Goal: Task Accomplishment & Management: Complete application form

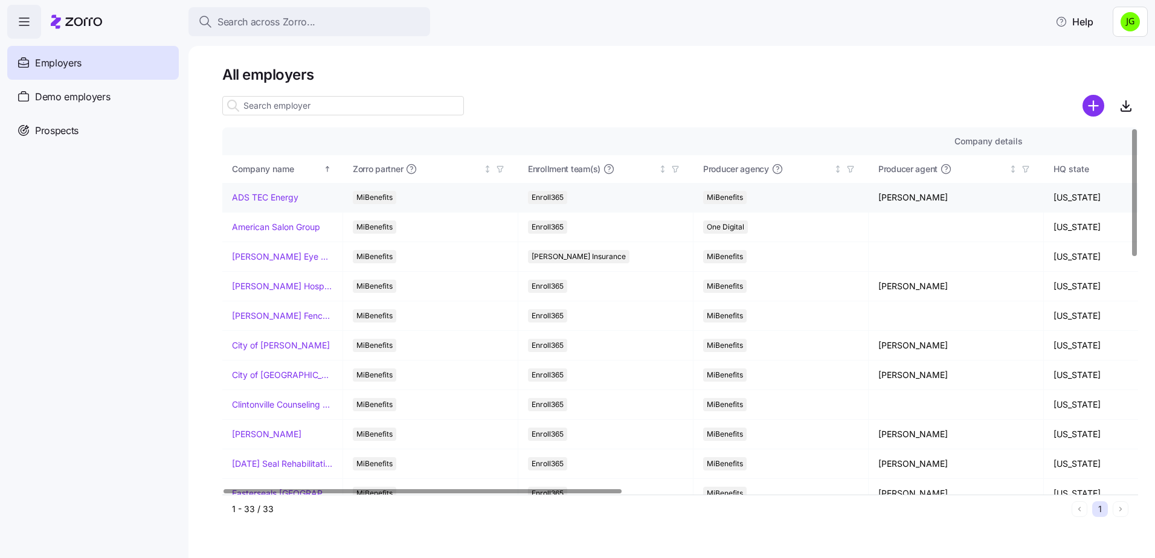
click at [260, 198] on link "ADS TEC Energy" at bounding box center [265, 197] width 66 height 12
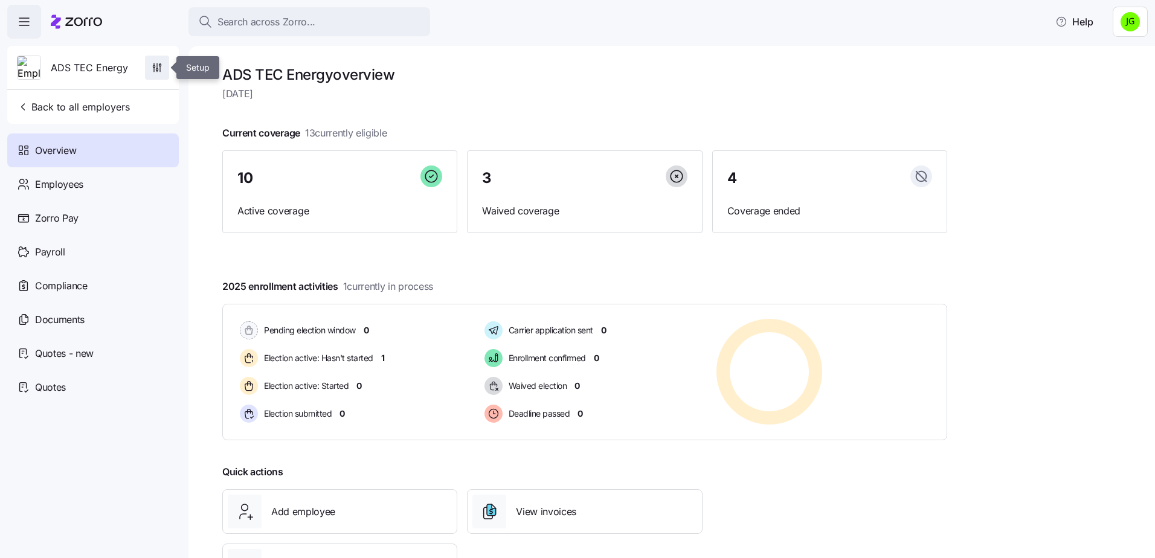
click at [160, 69] on icon "button" at bounding box center [157, 68] width 12 height 12
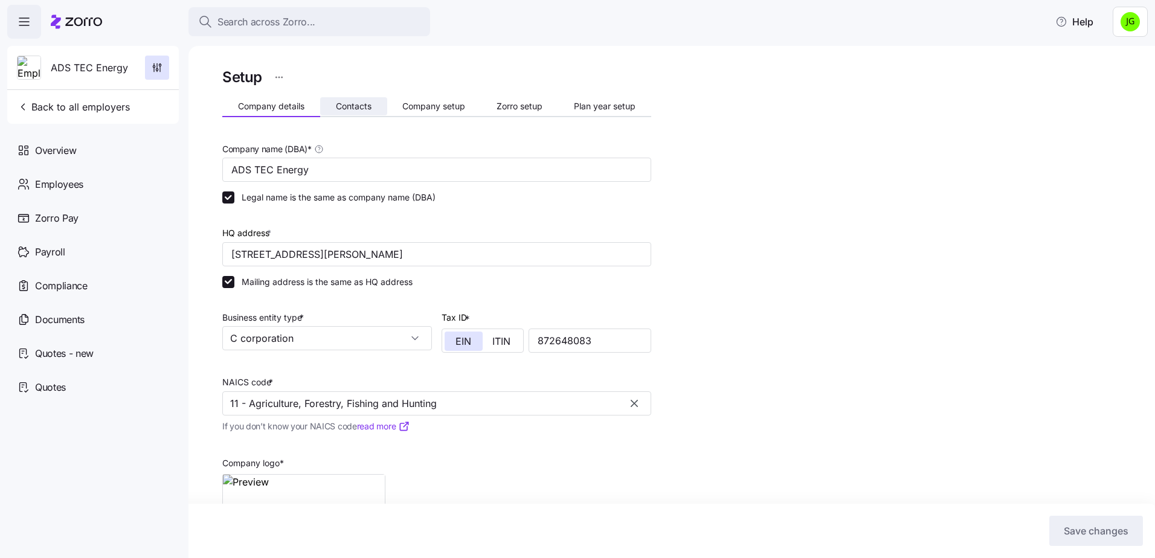
click at [368, 108] on span "Contacts" at bounding box center [354, 106] width 36 height 8
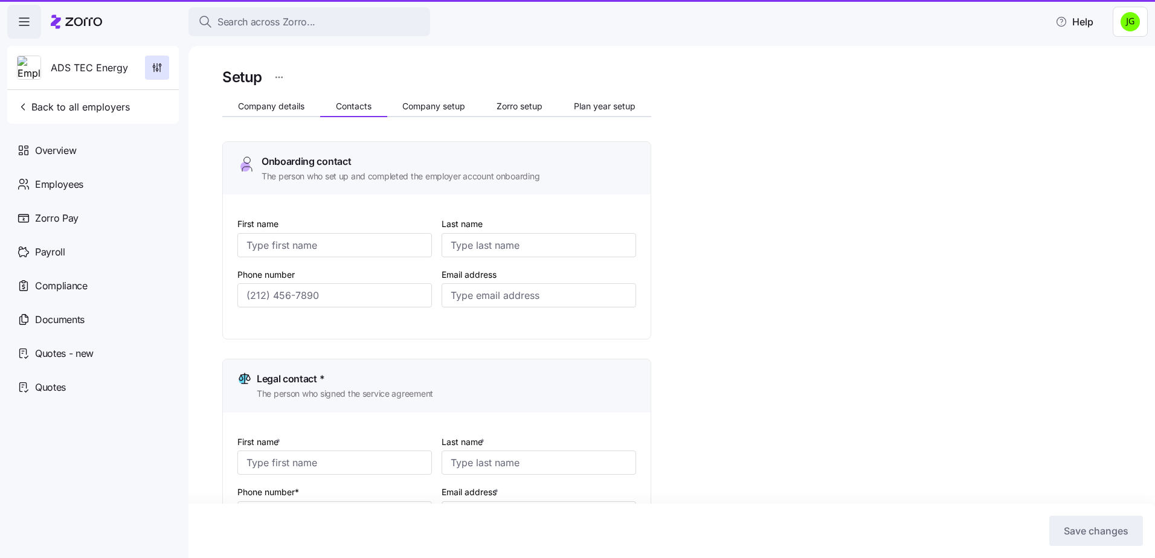
type input "[PERSON_NAME]"
type input "[PERSON_NAME][EMAIL_ADDRESS][DOMAIN_NAME]"
type input "[PERSON_NAME]"
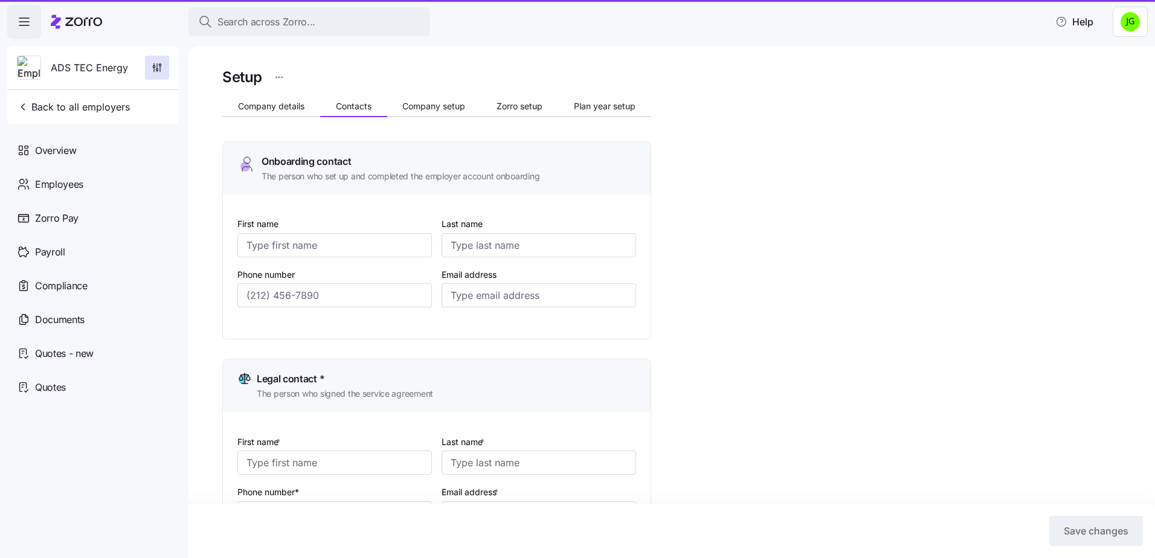
type input "[PERSON_NAME][EMAIL_ADDRESS][DOMAIN_NAME]"
type input "[PERSON_NAME]"
type input "[PERSON_NAME][EMAIL_ADDRESS][DOMAIN_NAME]"
type input "[PERSON_NAME]"
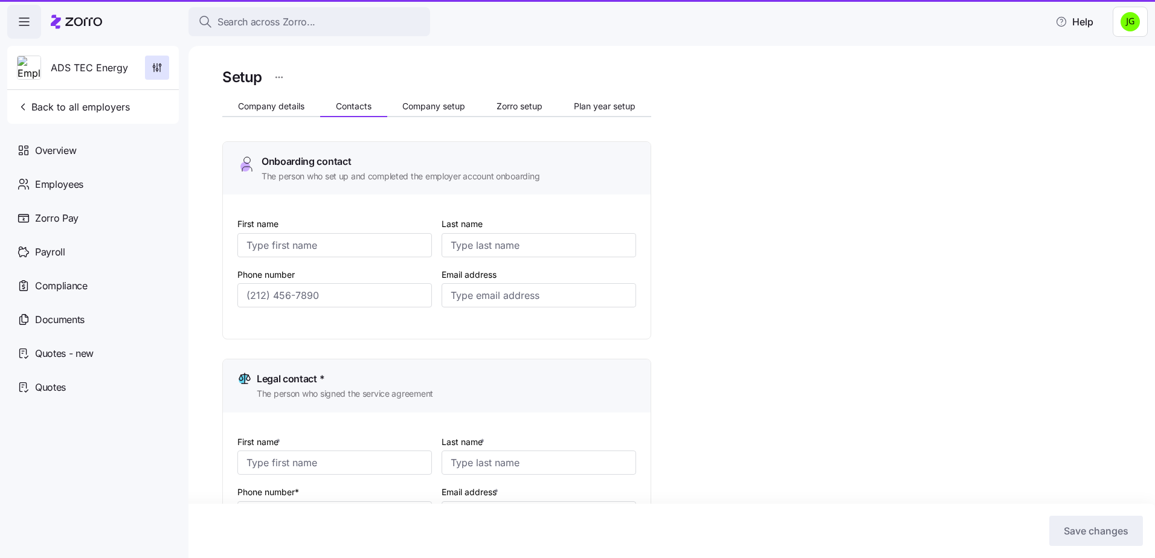
type input "[PERSON_NAME]"
type input "[PERSON_NAME][EMAIL_ADDRESS][DOMAIN_NAME]"
type input "[PHONE_NUMBER]"
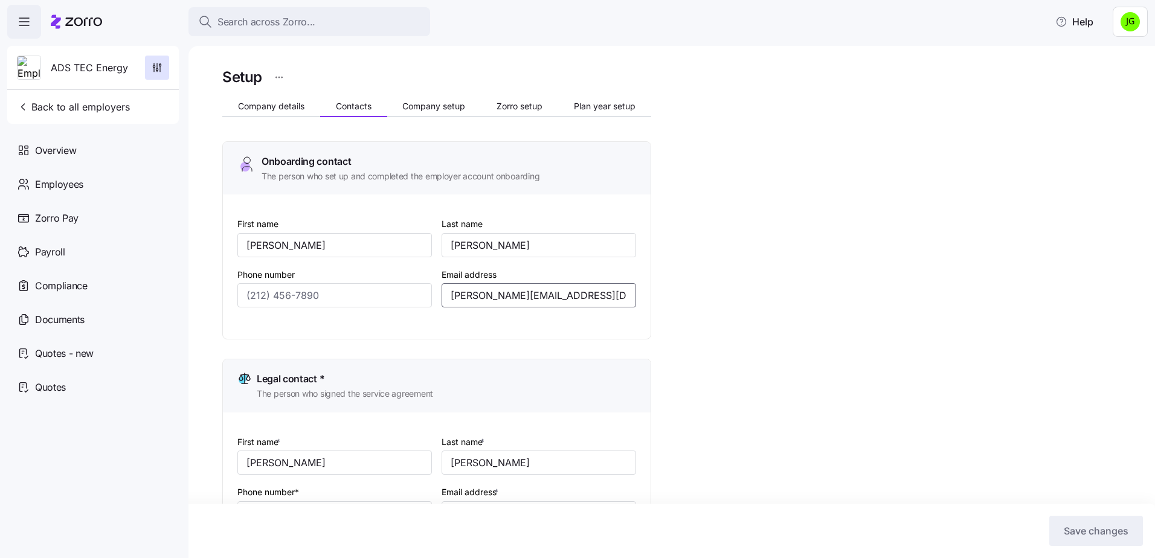
drag, startPoint x: 588, startPoint y: 293, endPoint x: 385, endPoint y: 280, distance: 202.7
click at [385, 280] on div "First name [PERSON_NAME] Last name [PERSON_NAME] Phone number Email address [PE…" at bounding box center [436, 271] width 408 height 120
click at [80, 106] on span "Back to all employers" at bounding box center [73, 107] width 113 height 14
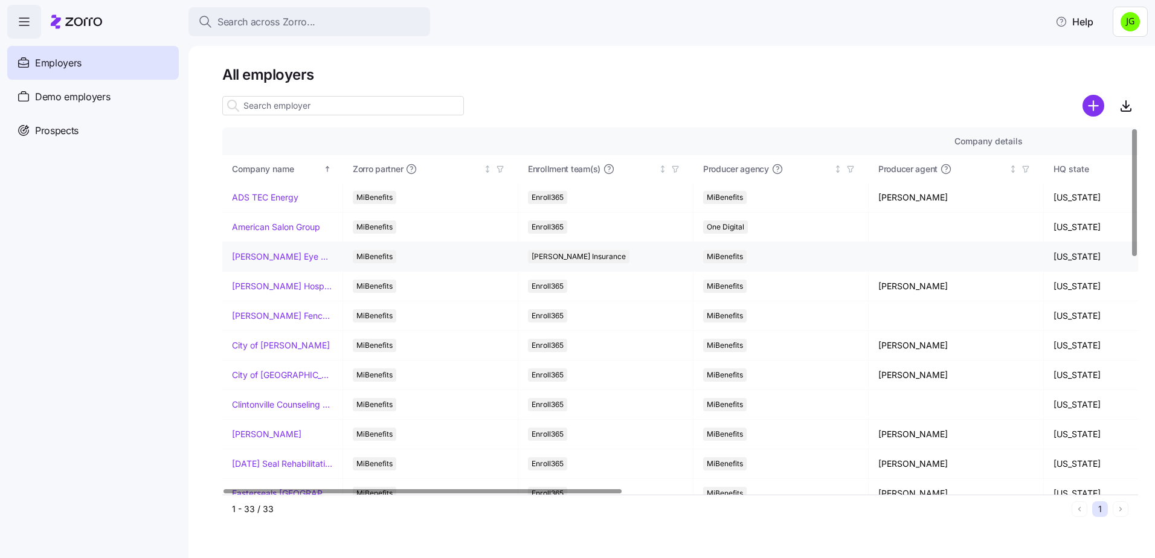
click at [271, 260] on link "[PERSON_NAME] Eye Associates" at bounding box center [282, 257] width 101 height 12
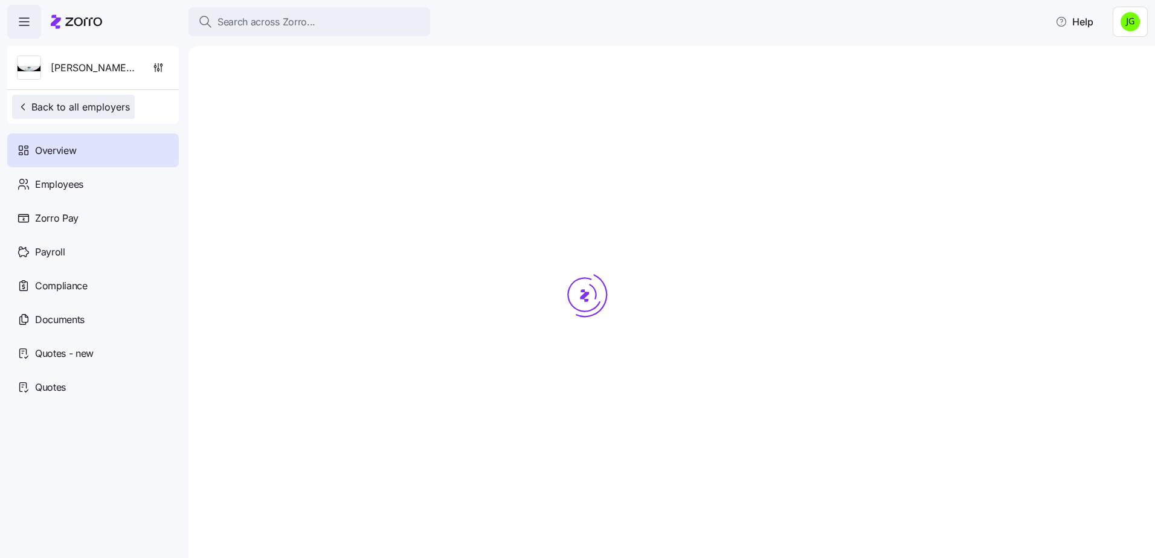
click at [53, 109] on span "Back to all employers" at bounding box center [73, 107] width 113 height 14
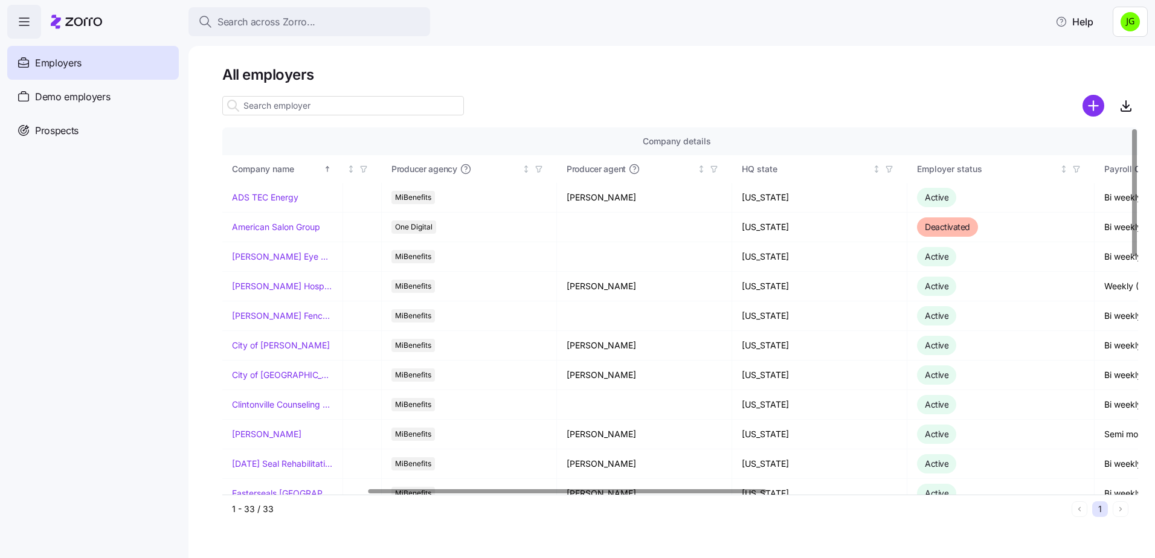
scroll to position [0, 333]
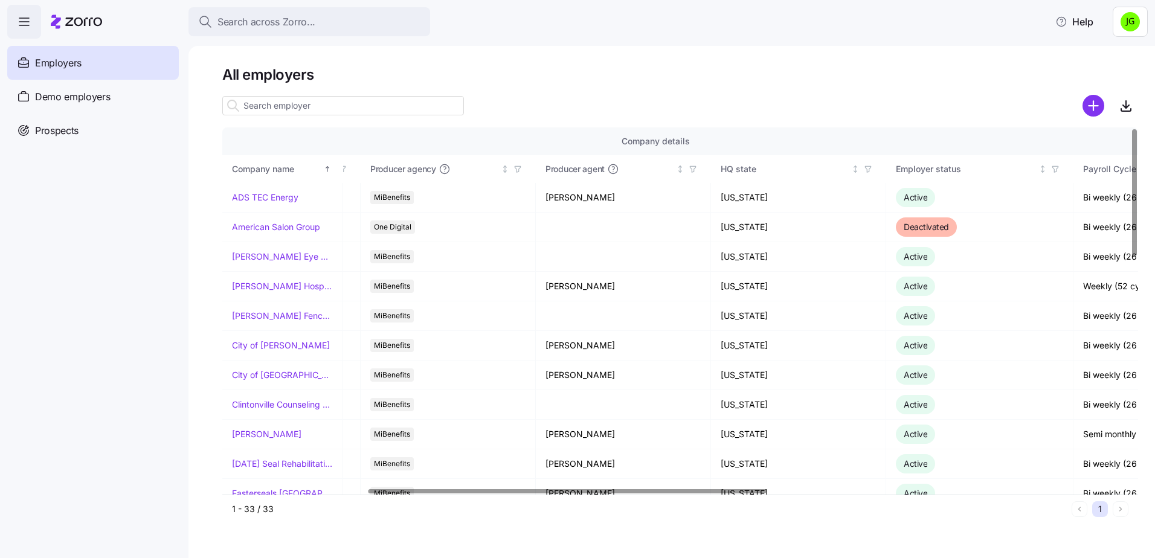
click at [606, 493] on div at bounding box center [567, 491] width 398 height 4
click at [261, 255] on link "[PERSON_NAME] Eye Associates" at bounding box center [282, 257] width 101 height 12
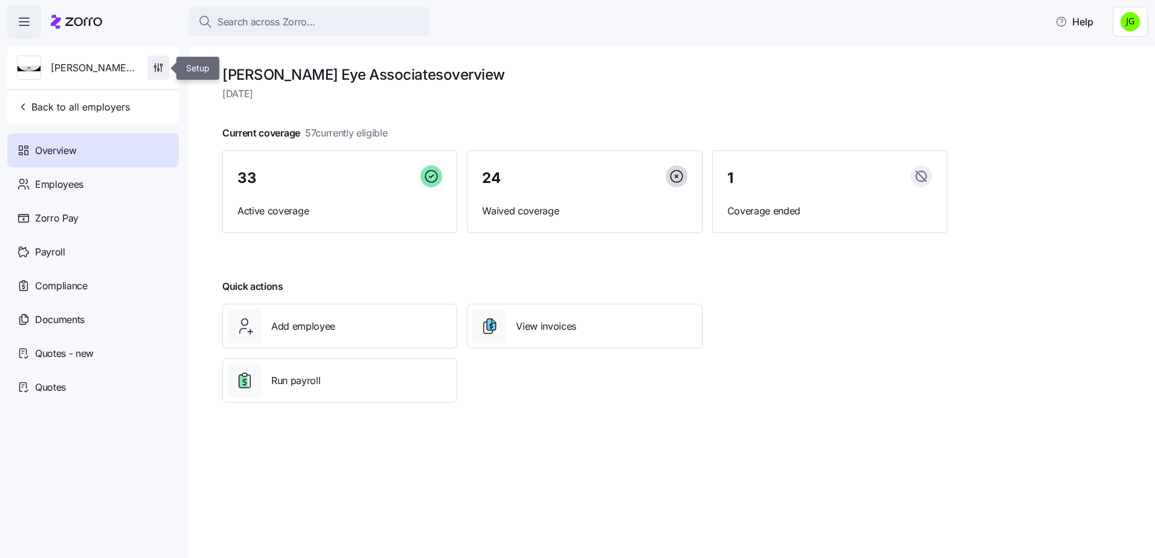
click at [157, 67] on icon "button" at bounding box center [158, 68] width 12 height 12
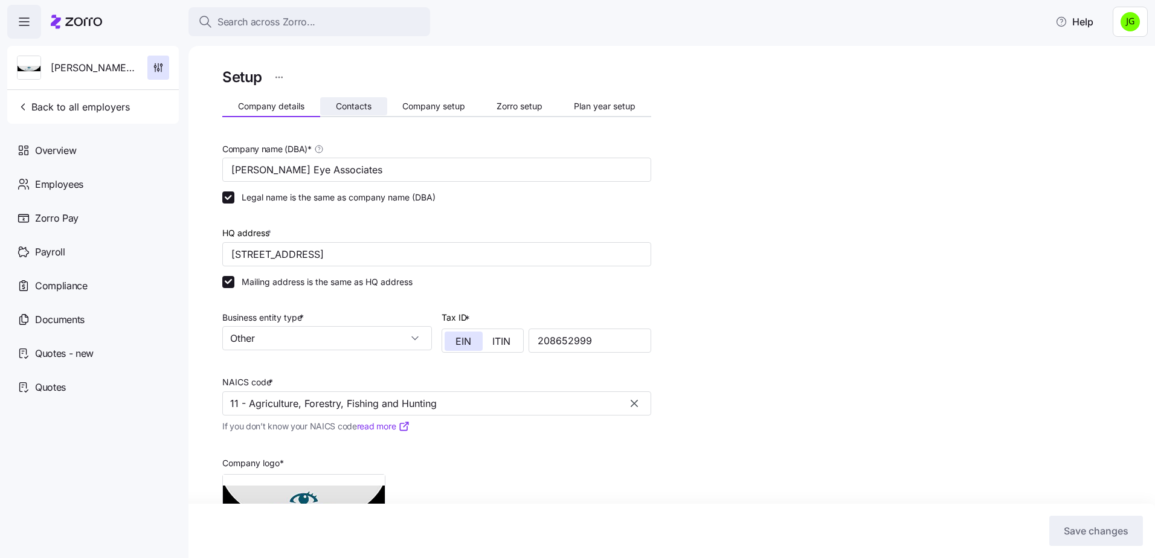
click at [364, 106] on span "Contacts" at bounding box center [354, 106] width 36 height 8
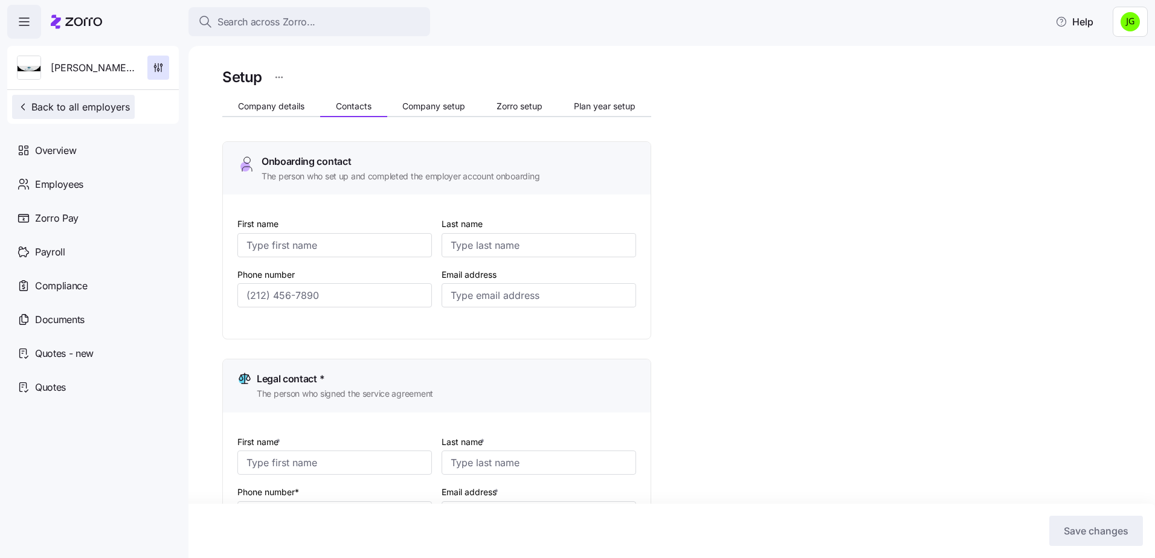
click at [79, 107] on span "Back to all employers" at bounding box center [73, 107] width 113 height 14
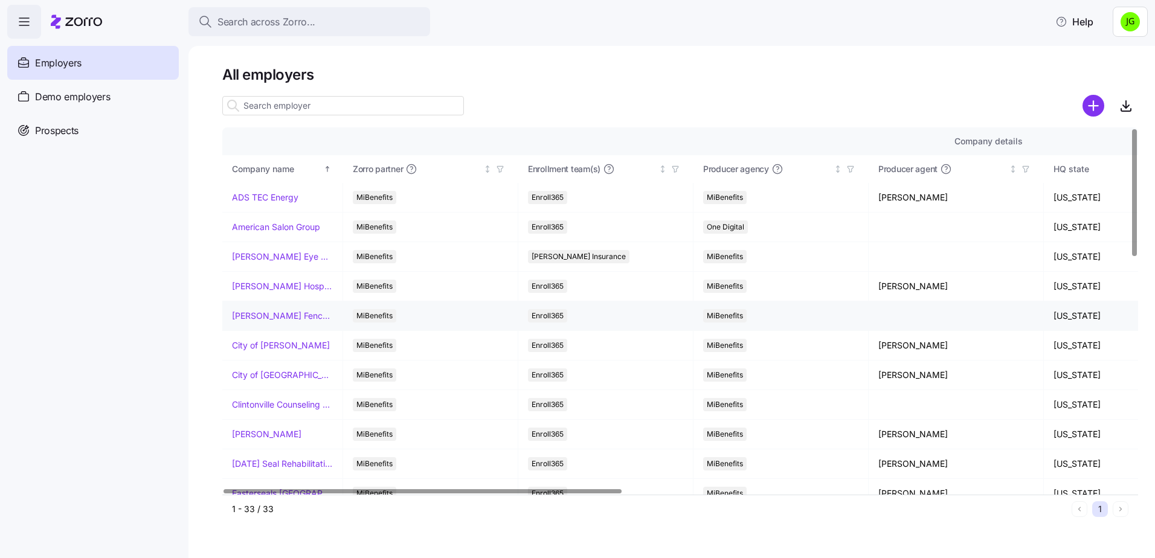
click at [297, 315] on link "[PERSON_NAME] Fence Company" at bounding box center [282, 316] width 101 height 12
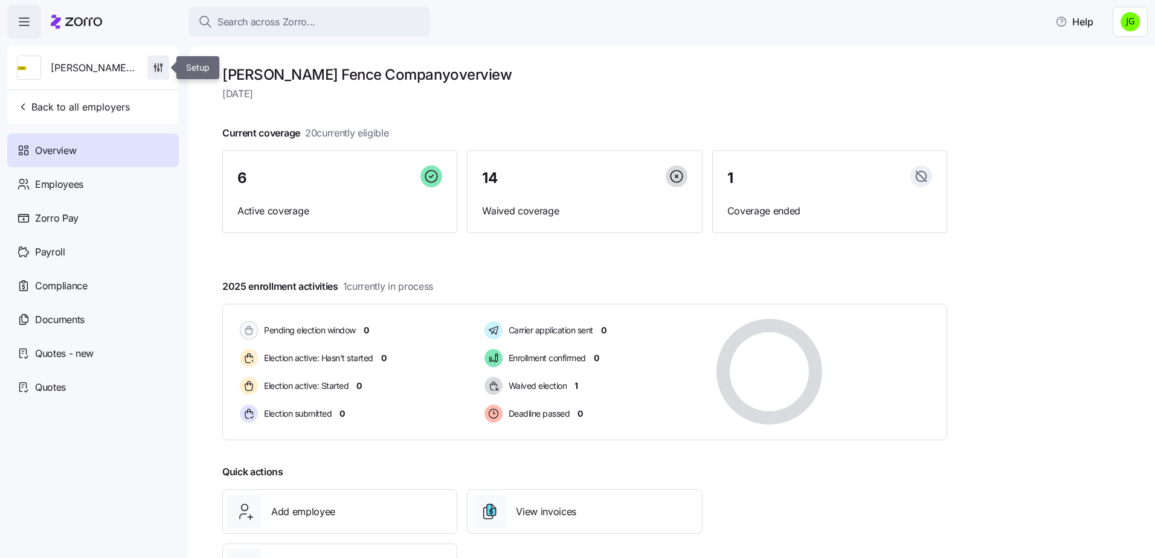
click at [155, 60] on span "button" at bounding box center [158, 67] width 21 height 23
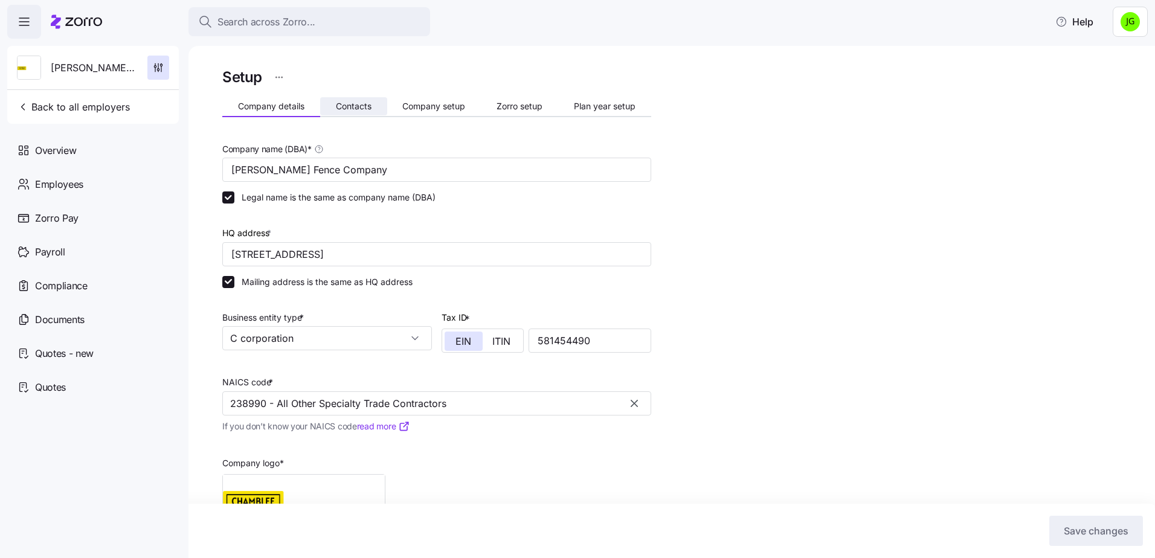
click at [357, 107] on span "Contacts" at bounding box center [354, 106] width 36 height 8
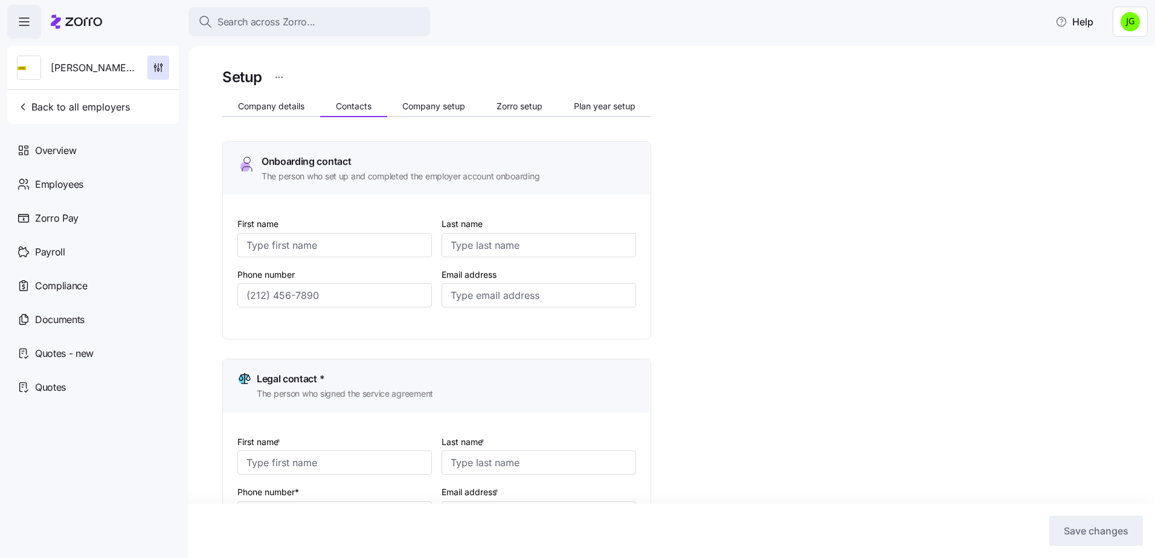
type input "[PERSON_NAME]"
type input "[PERSON_NAME][EMAIL_ADDRESS][DOMAIN_NAME]"
type input "[PERSON_NAME]"
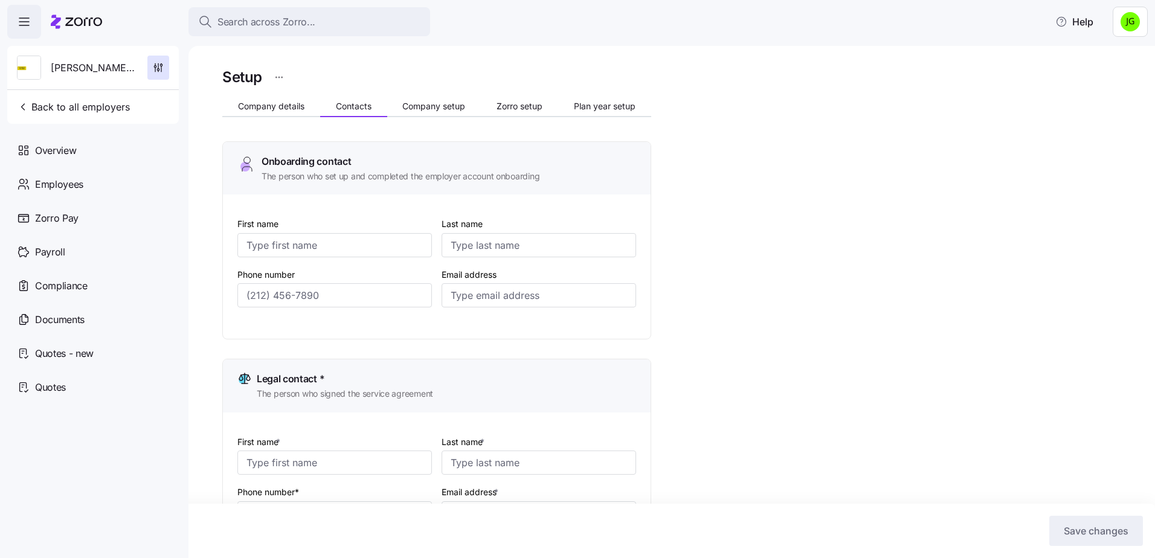
type input "[EMAIL_ADDRESS][DOMAIN_NAME]"
type input "[PERSON_NAME]"
type input "[PERSON_NAME][EMAIL_ADDRESS][DOMAIN_NAME]"
type input "[PERSON_NAME]"
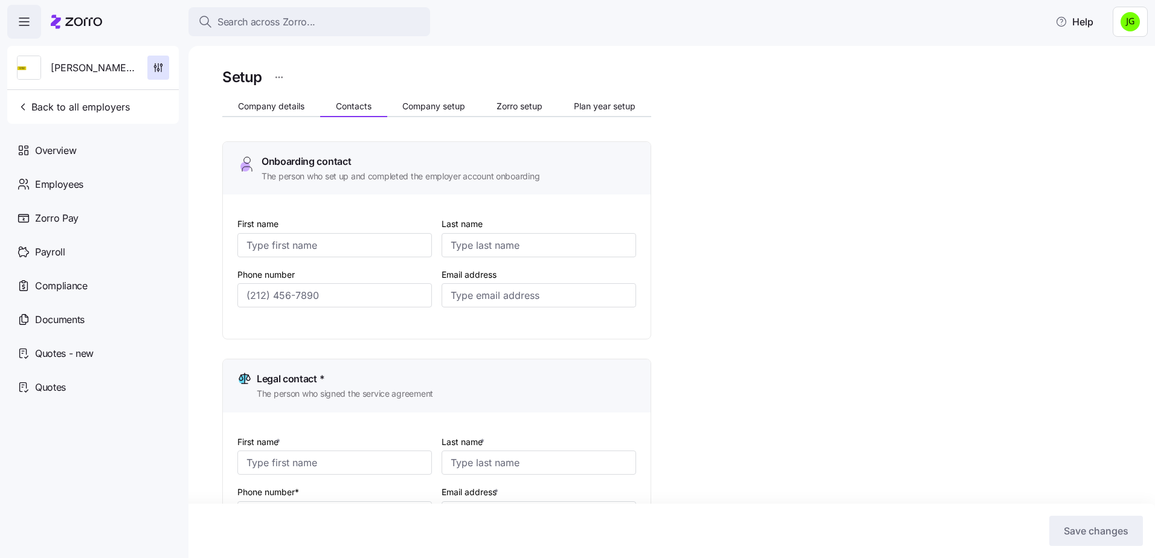
type input "[PERSON_NAME]"
type input "[PERSON_NAME][EMAIL_ADDRESS][DOMAIN_NAME]"
type input "[PHONE_NUMBER]"
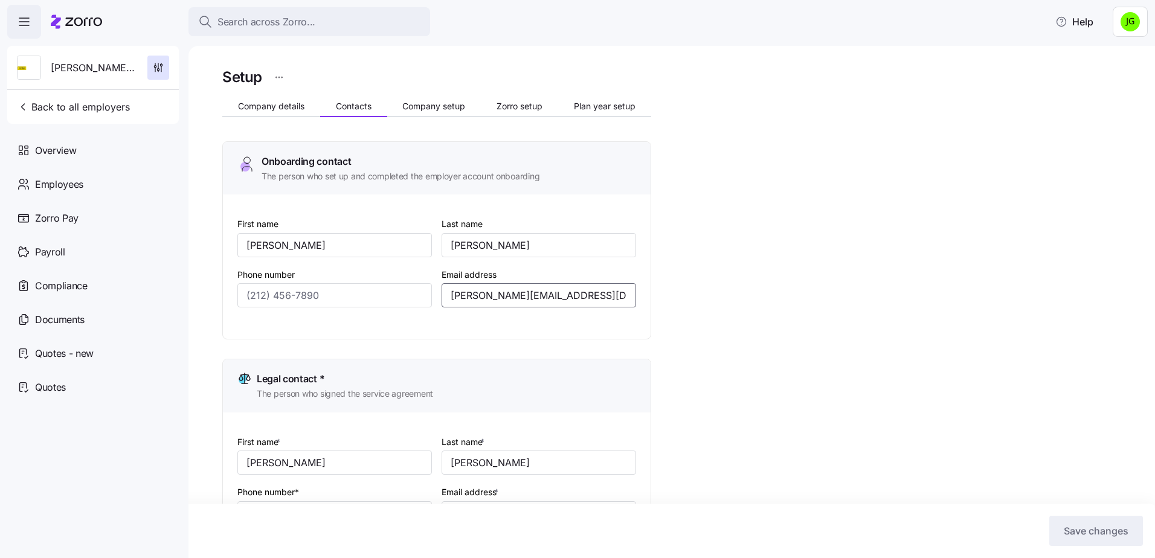
drag, startPoint x: 586, startPoint y: 290, endPoint x: 437, endPoint y: 295, distance: 149.8
click at [437, 295] on div "Email address [PERSON_NAME][EMAIL_ADDRESS][DOMAIN_NAME]" at bounding box center [539, 287] width 204 height 51
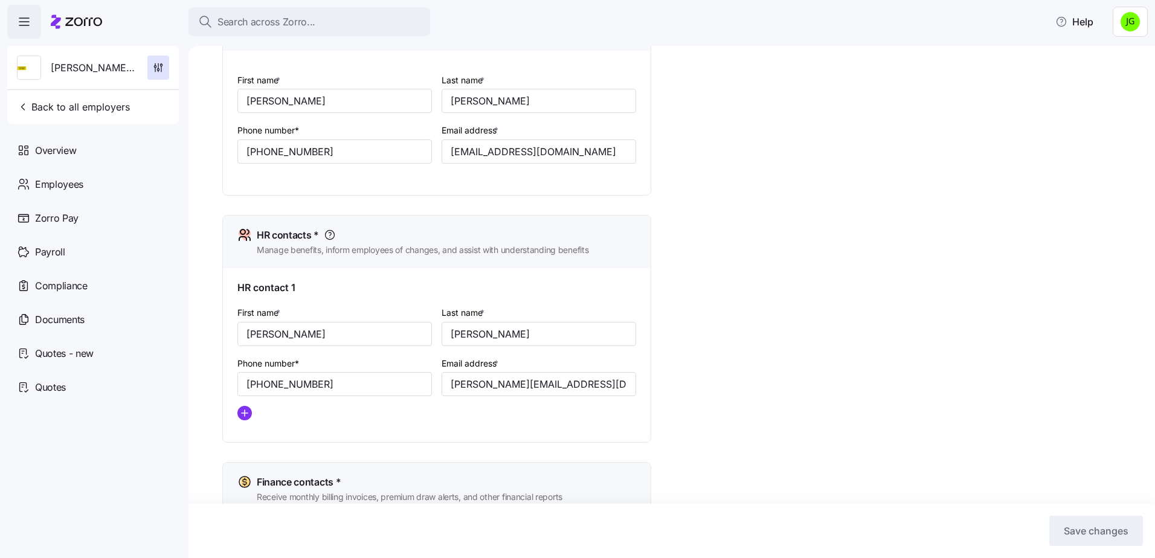
scroll to position [362, 0]
drag, startPoint x: 575, startPoint y: 149, endPoint x: 447, endPoint y: 147, distance: 128.6
click at [378, 146] on div "First name * [PERSON_NAME] Last name * [PERSON_NAME] Phone number* [PHONE_NUMBE…" at bounding box center [436, 127] width 408 height 120
click at [37, 109] on span "Back to all employers" at bounding box center [73, 107] width 113 height 14
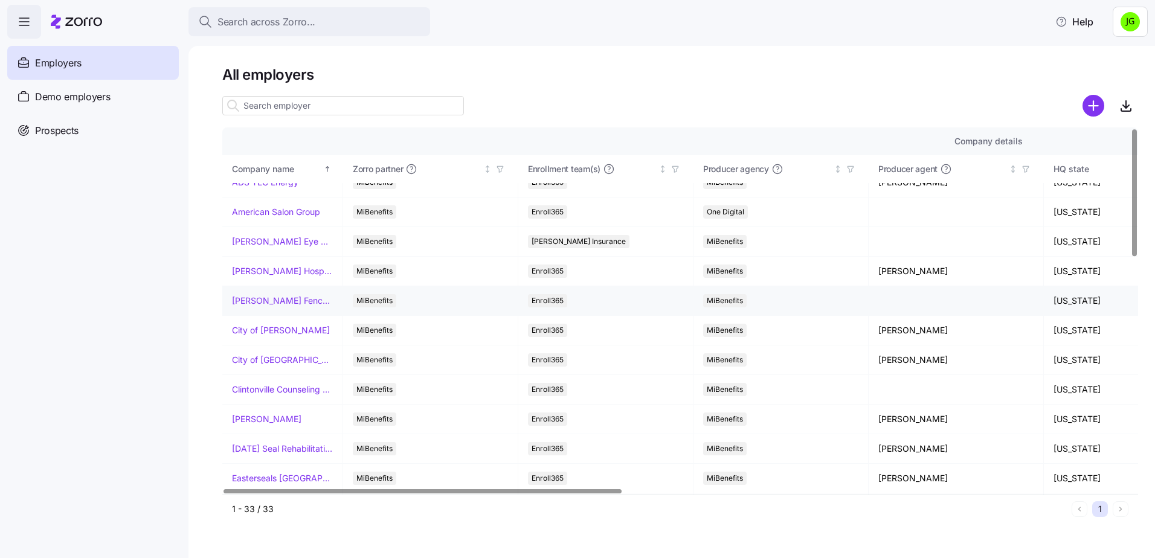
scroll to position [60, 0]
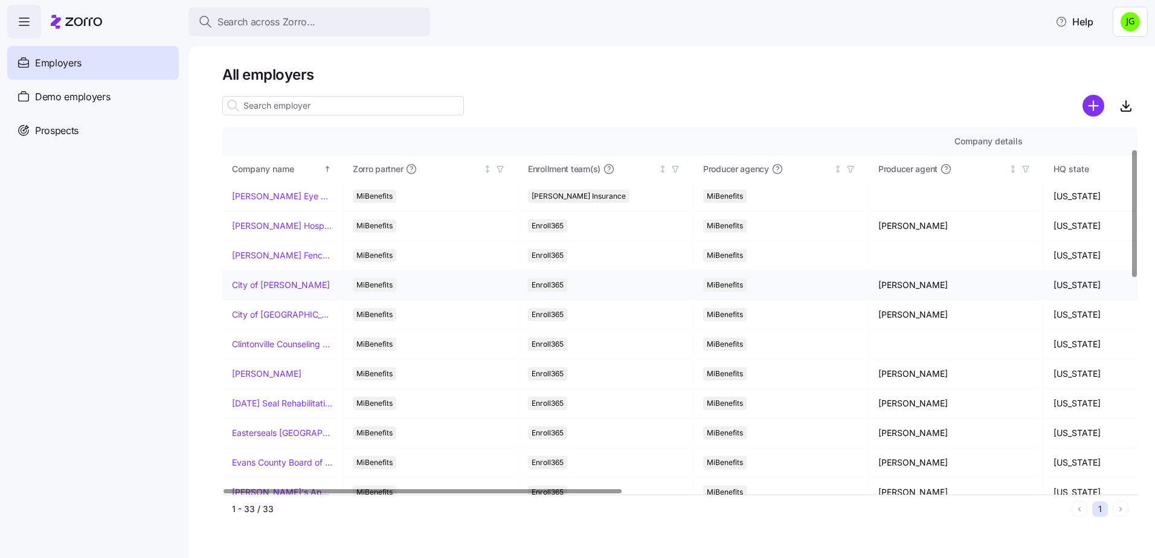
click at [272, 284] on link "City of [PERSON_NAME]" at bounding box center [281, 285] width 98 height 12
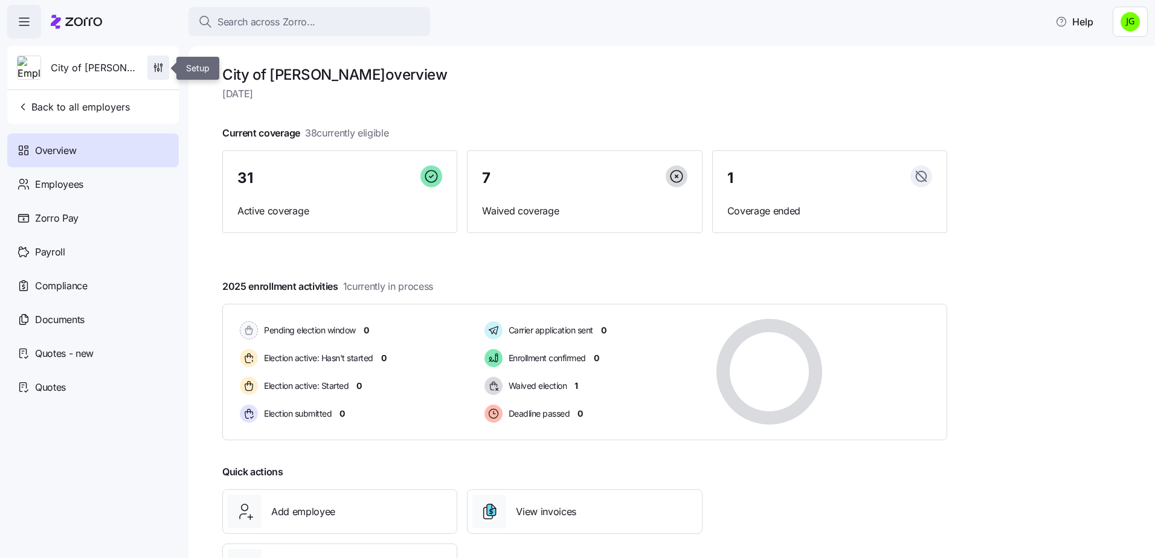
click at [156, 63] on icon "button" at bounding box center [158, 68] width 12 height 12
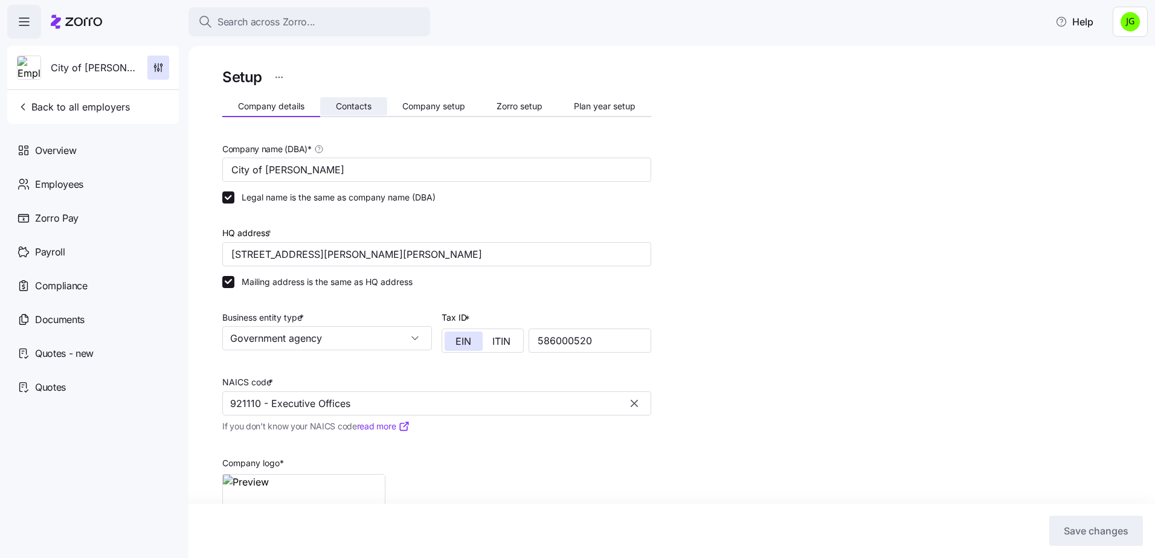
click at [353, 108] on span "Contacts" at bounding box center [354, 106] width 36 height 8
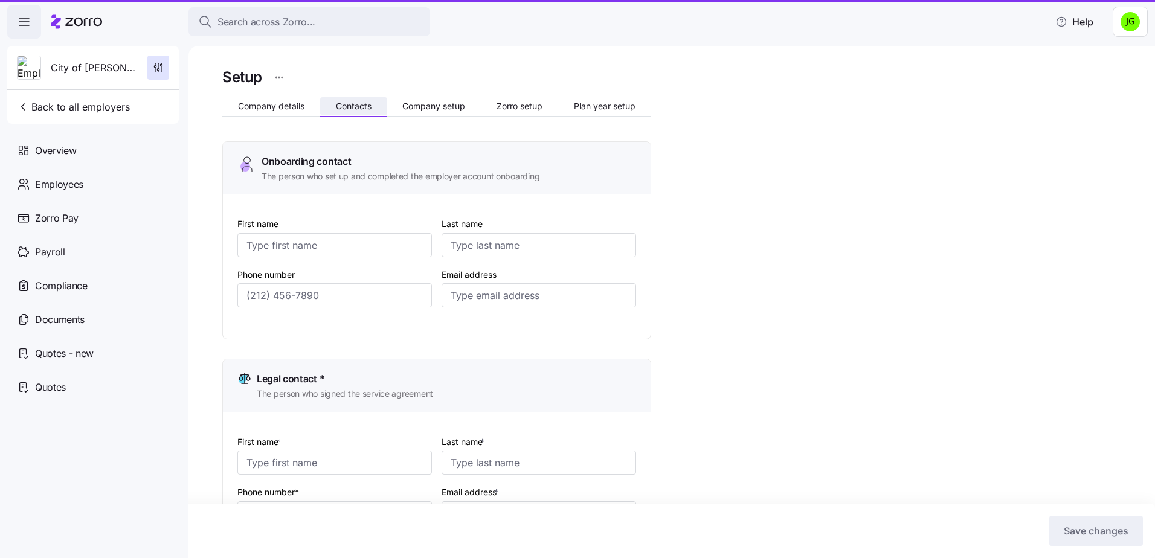
type input "[PERSON_NAME]"
type input "[EMAIL_ADDRESS][DOMAIN_NAME]"
type input "Angel"
type input "[PERSON_NAME]"
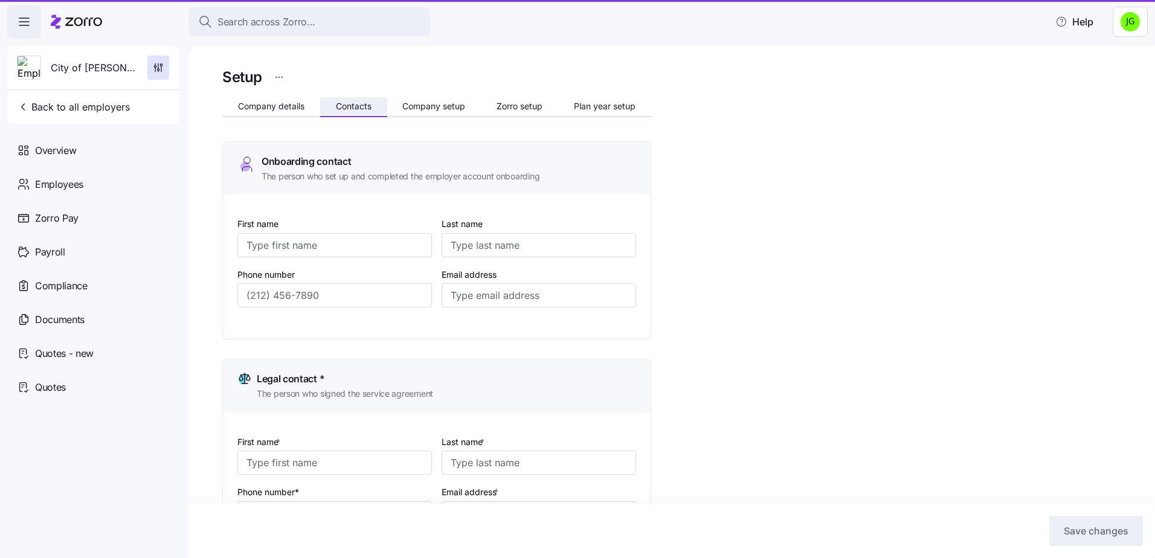
type input "[EMAIL_ADDRESS][DOMAIN_NAME]"
type input "Angel"
type input "[PERSON_NAME]"
type input "[EMAIL_ADDRESS][DOMAIN_NAME]"
type input "[PHONE_NUMBER]"
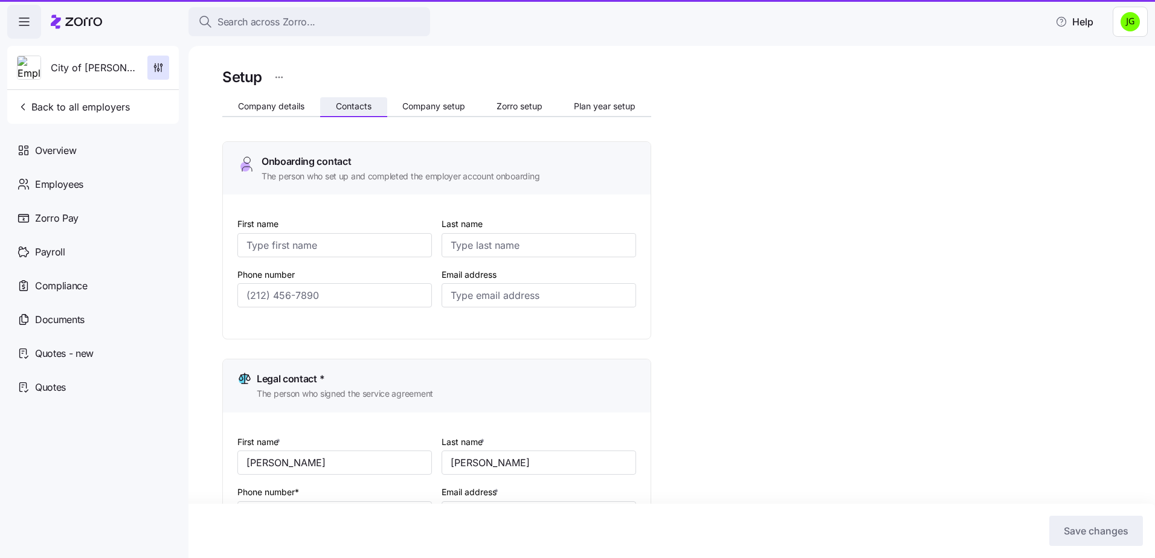
type input "[PHONE_NUMBER]"
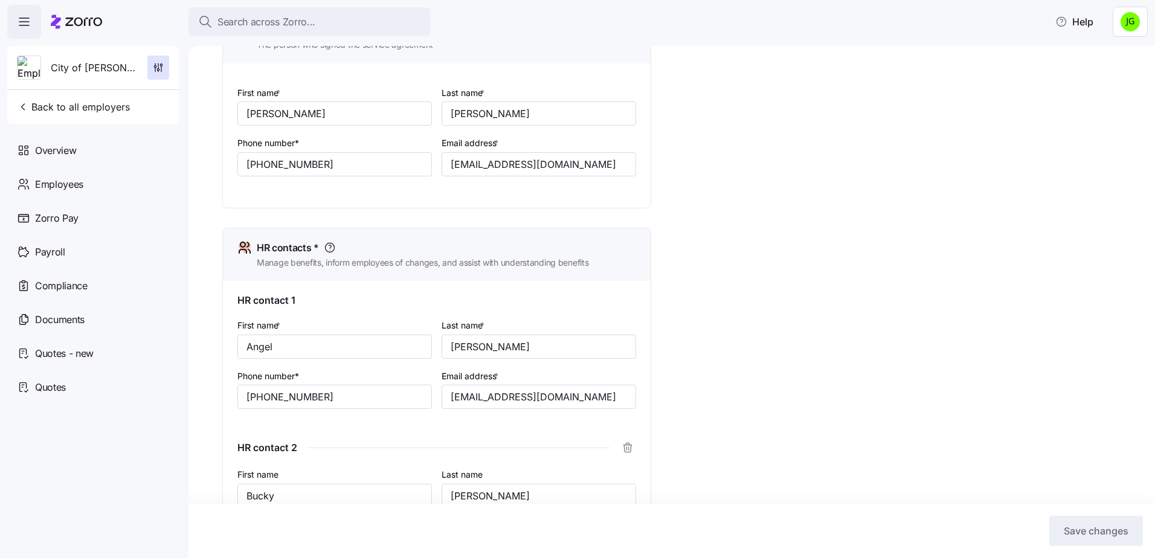
scroll to position [362, 0]
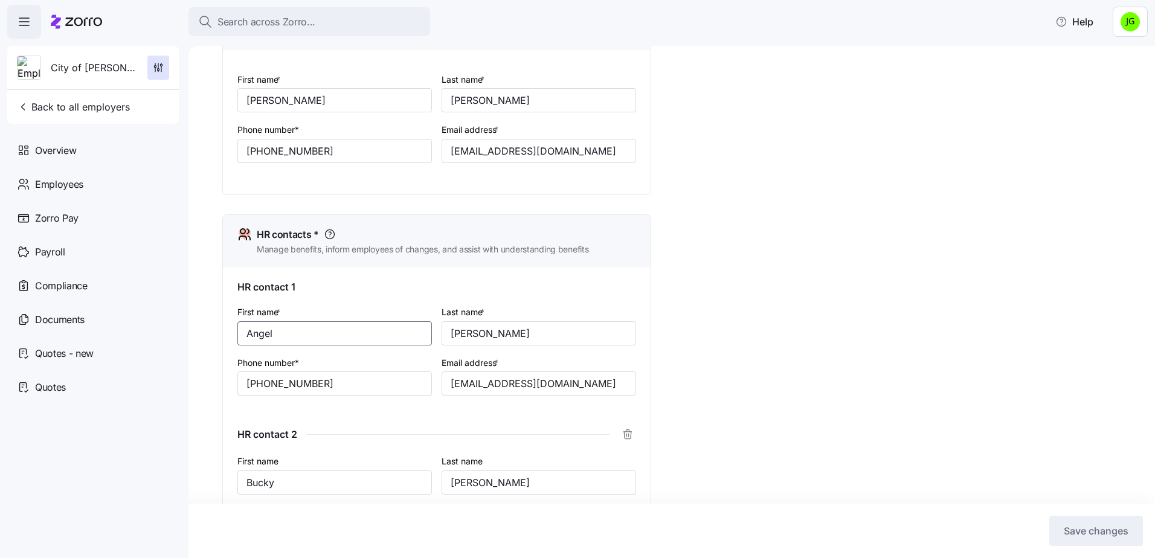
drag, startPoint x: 321, startPoint y: 328, endPoint x: 224, endPoint y: 327, distance: 97.2
click at [224, 327] on div "HR contact 1 First name * [PERSON_NAME] Last name * [PERSON_NAME] Phone number*…" at bounding box center [437, 430] width 428 height 324
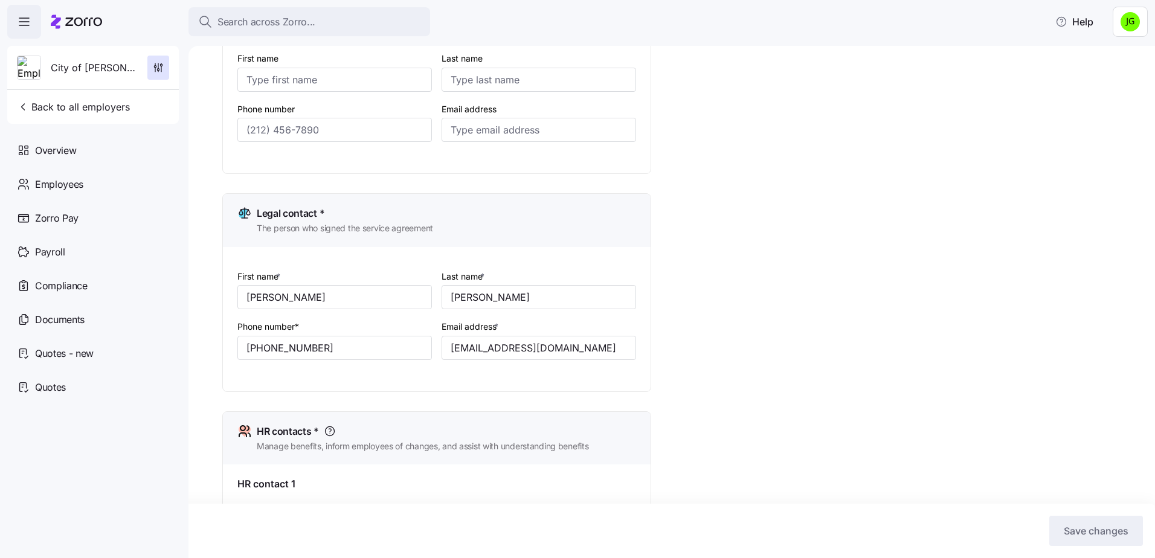
scroll to position [121, 0]
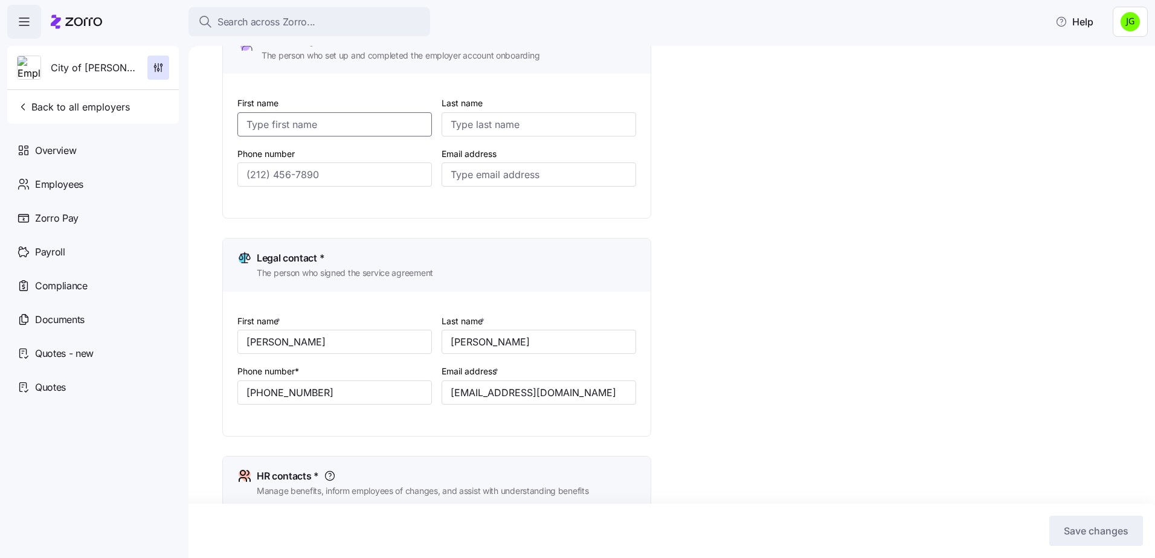
click at [293, 119] on input "First name" at bounding box center [334, 124] width 194 height 24
paste input "Angel"
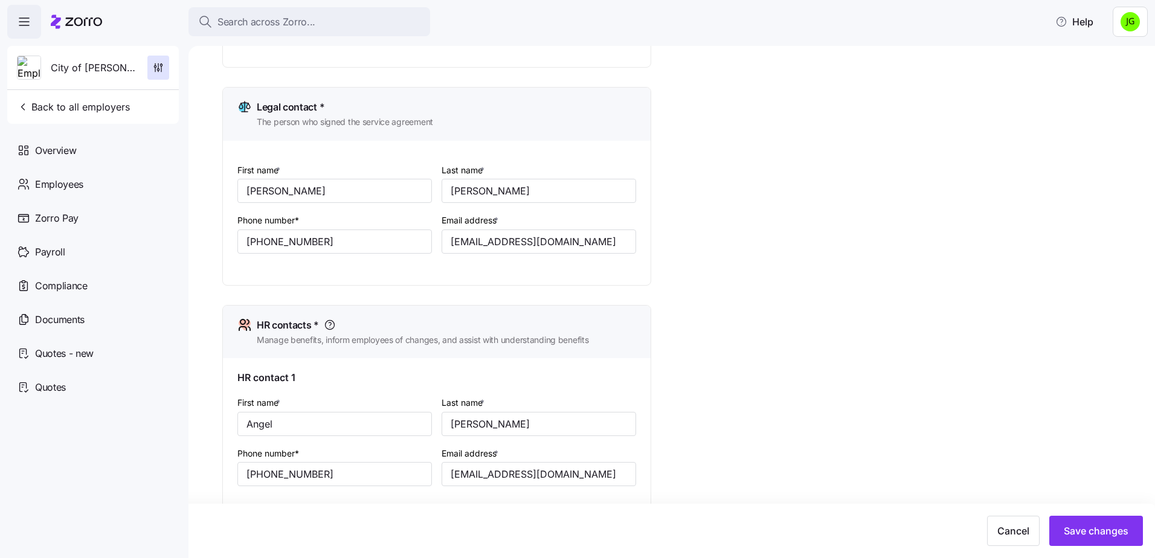
scroll to position [302, 0]
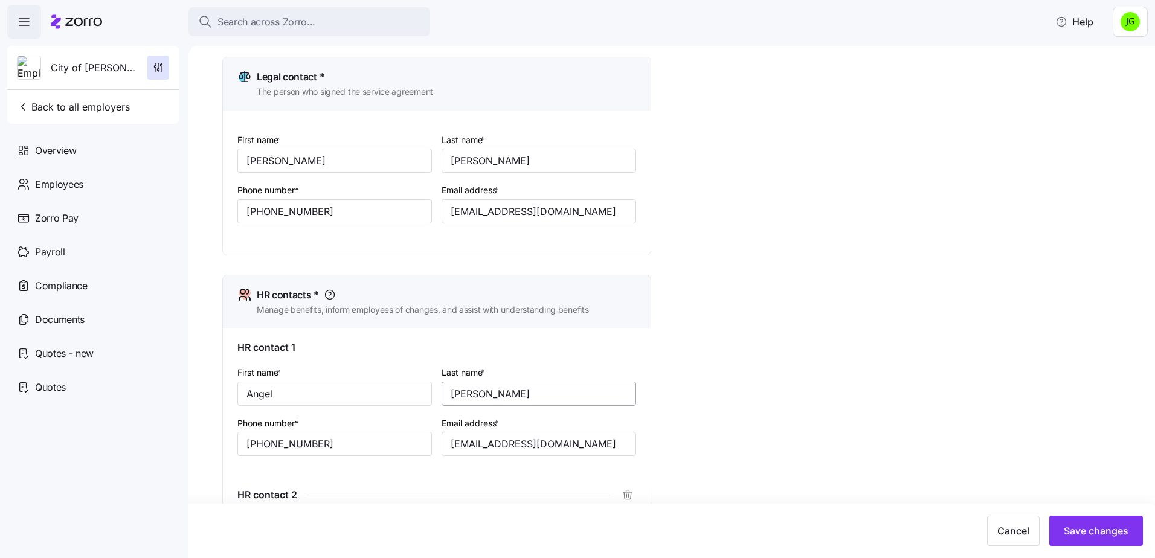
type input "Angel"
drag, startPoint x: 512, startPoint y: 386, endPoint x: 434, endPoint y: 386, distance: 78.5
click at [434, 386] on div "First name * [PERSON_NAME] Last name * [PERSON_NAME] Phone number* [PHONE_NUMBE…" at bounding box center [436, 420] width 408 height 120
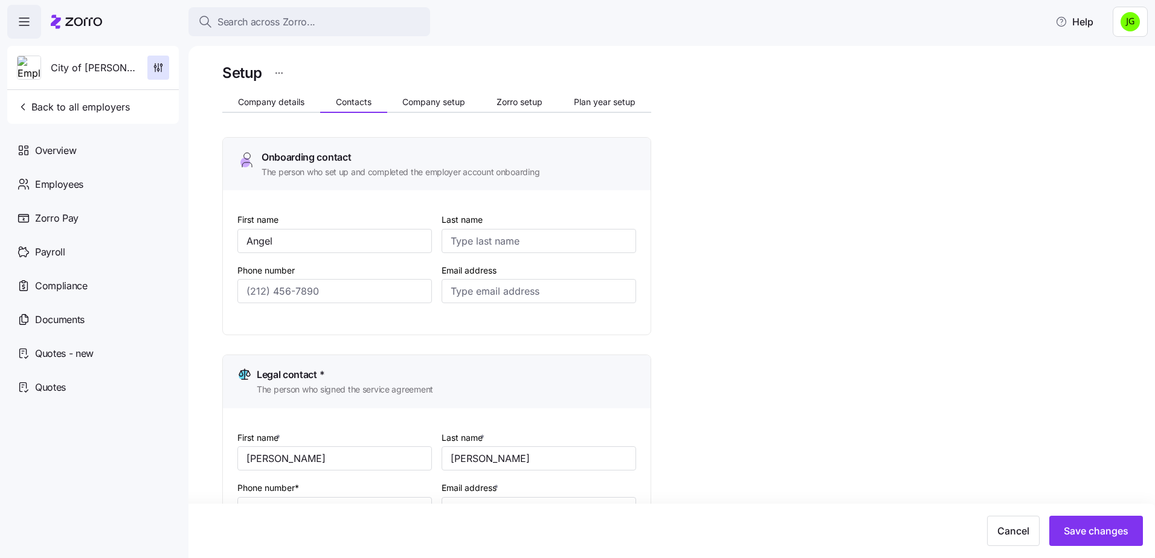
scroll to position [0, 0]
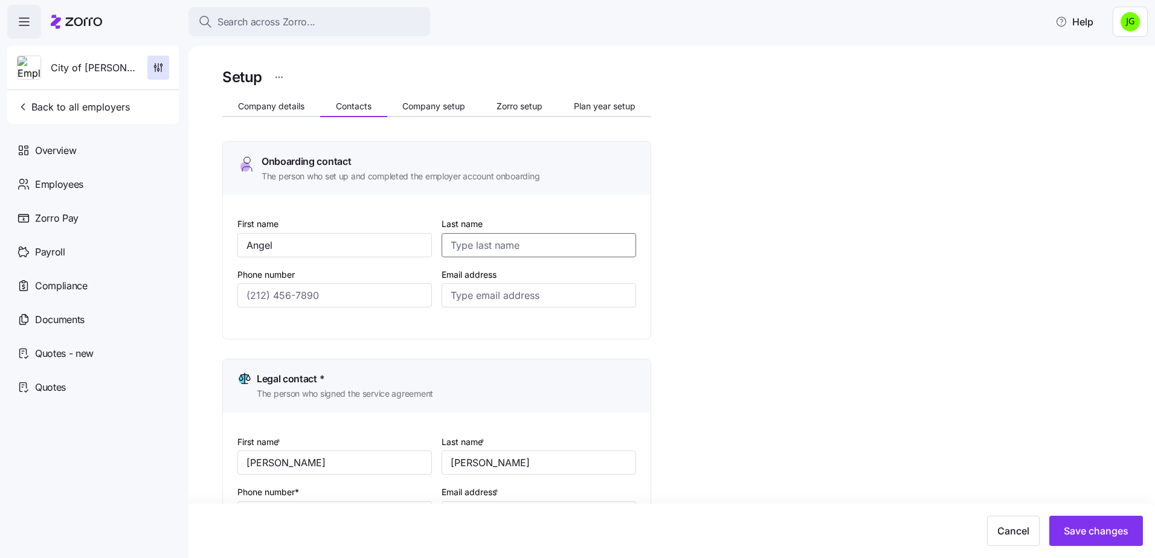
click at [465, 237] on input "Last name" at bounding box center [538, 245] width 194 height 24
paste input "[PERSON_NAME]"
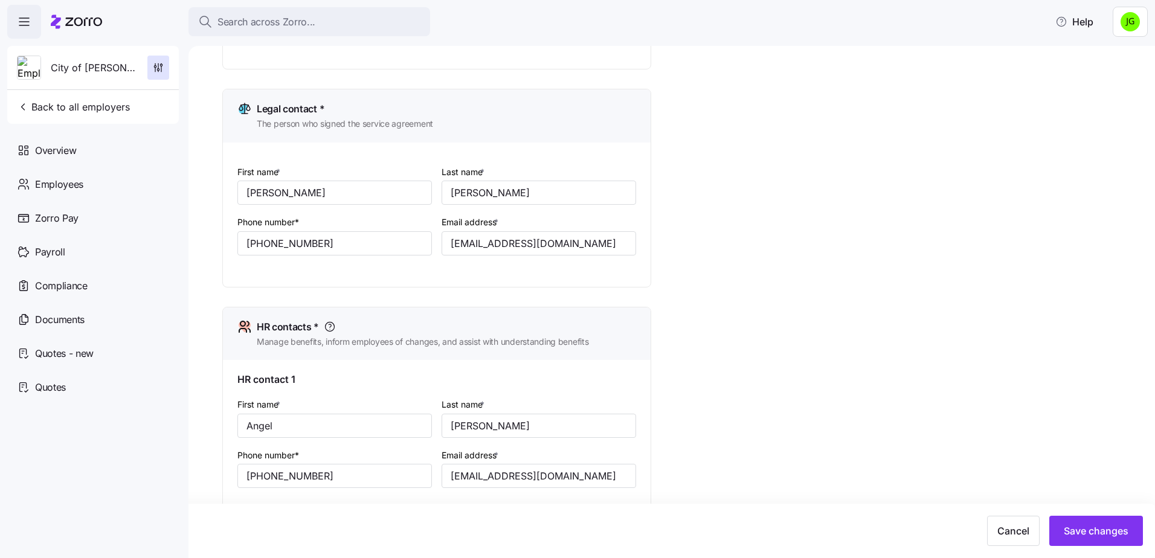
scroll to position [302, 0]
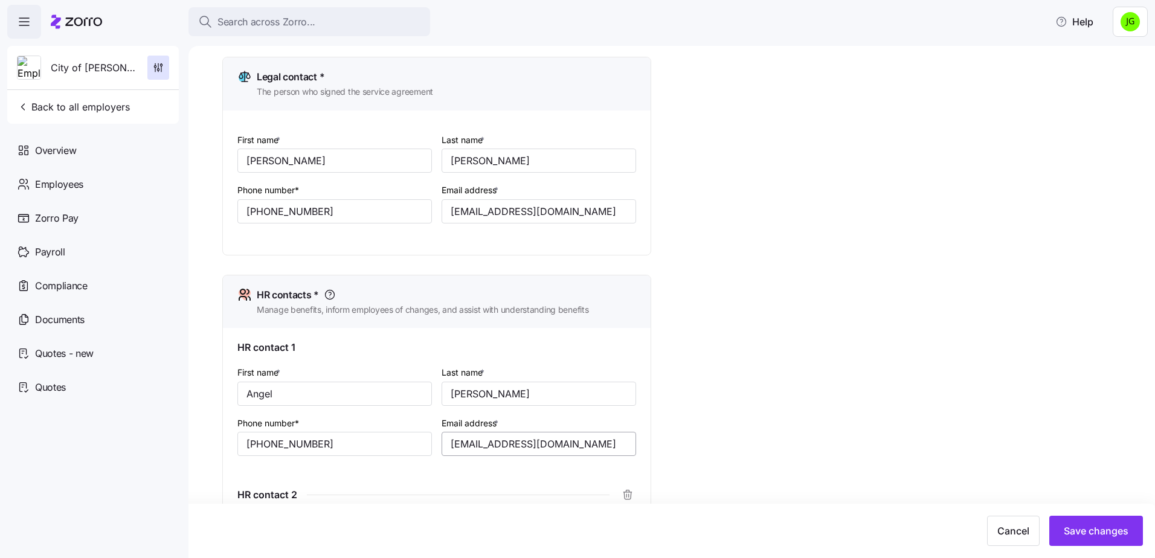
type input "[PERSON_NAME]"
drag, startPoint x: 574, startPoint y: 437, endPoint x: 420, endPoint y: 439, distance: 154.0
click at [420, 439] on div "First name * [PERSON_NAME] Last name * [PERSON_NAME] Phone number* [PHONE_NUMBE…" at bounding box center [436, 420] width 408 height 120
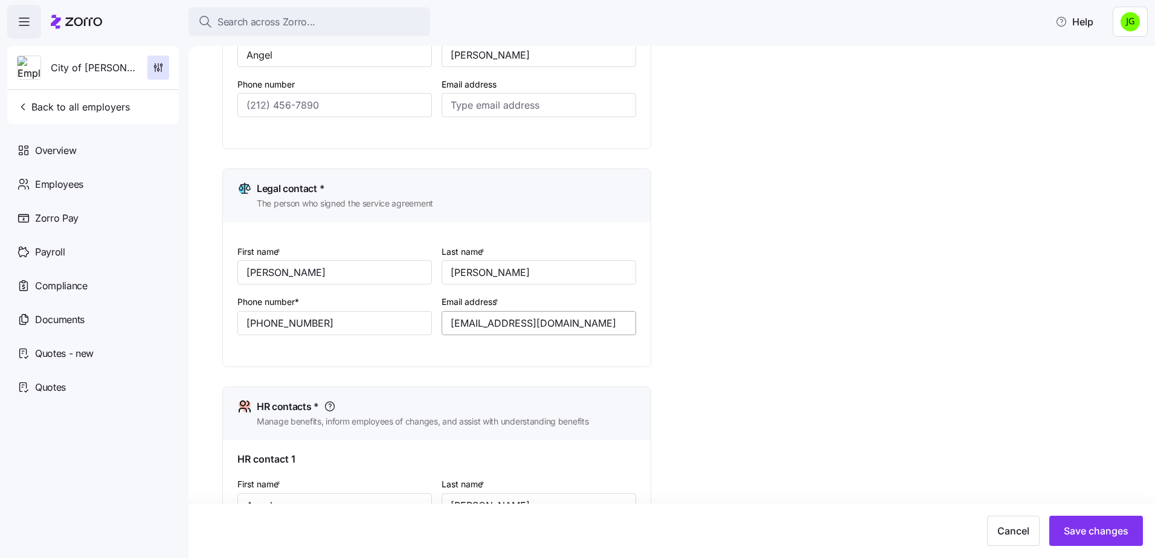
scroll to position [0, 0]
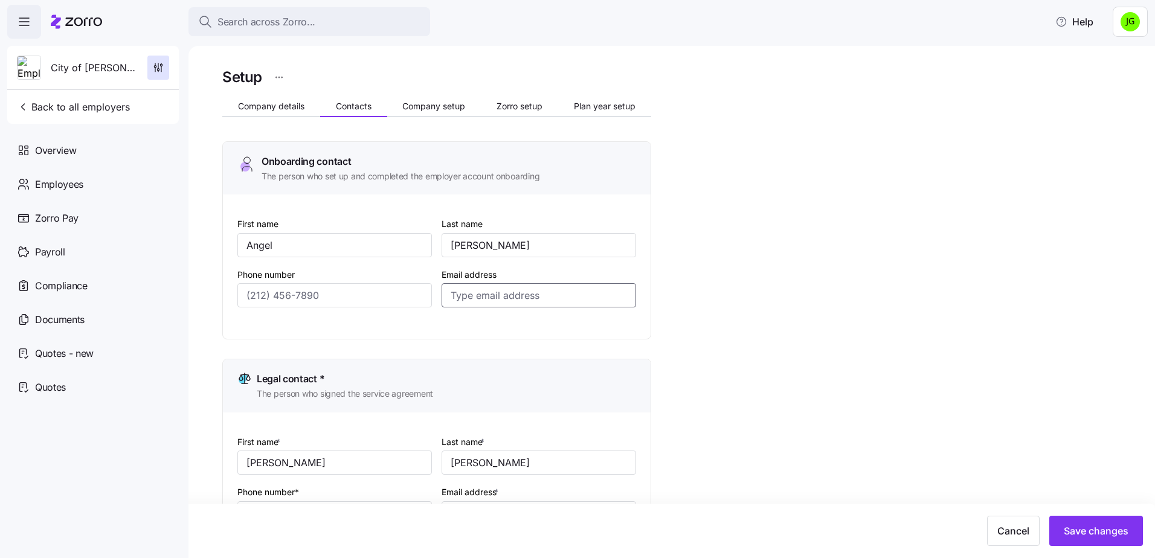
click at [459, 290] on input "Email address" at bounding box center [538, 295] width 194 height 24
paste input "[EMAIL_ADDRESS][DOMAIN_NAME]"
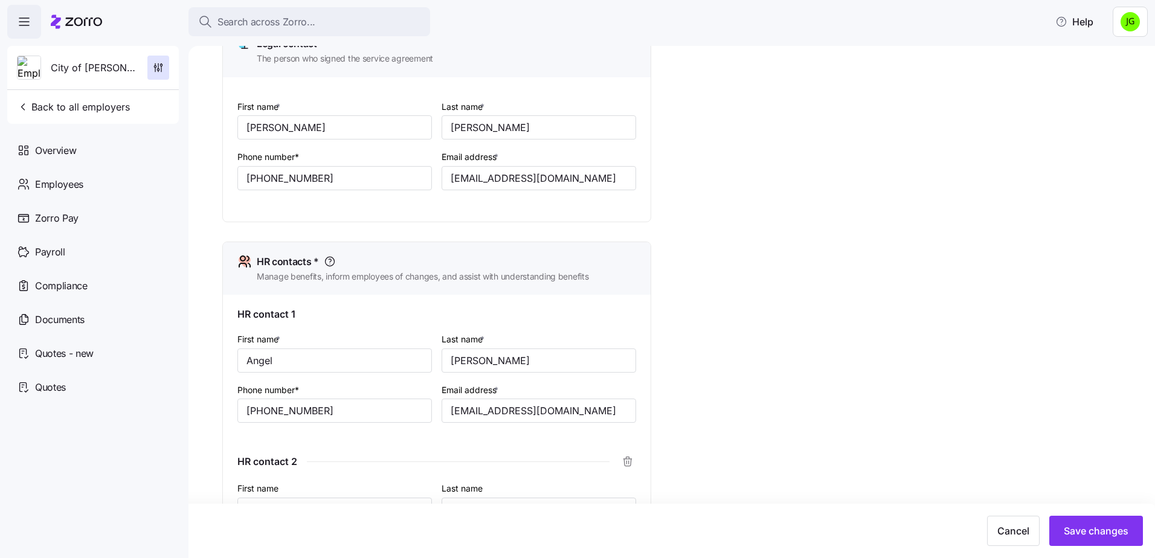
scroll to position [362, 0]
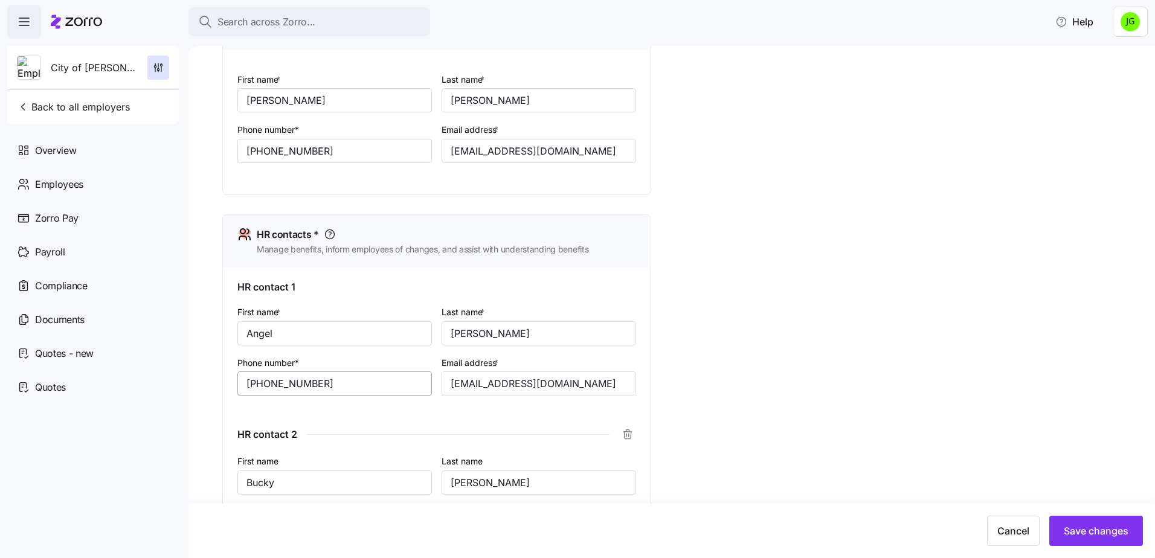
type input "[EMAIL_ADDRESS][DOMAIN_NAME]"
drag, startPoint x: 355, startPoint y: 382, endPoint x: 231, endPoint y: 385, distance: 123.8
click at [231, 385] on div "HR contact 1 First name * [PERSON_NAME] Last name * [PERSON_NAME] Phone number*…" at bounding box center [437, 430] width 428 height 324
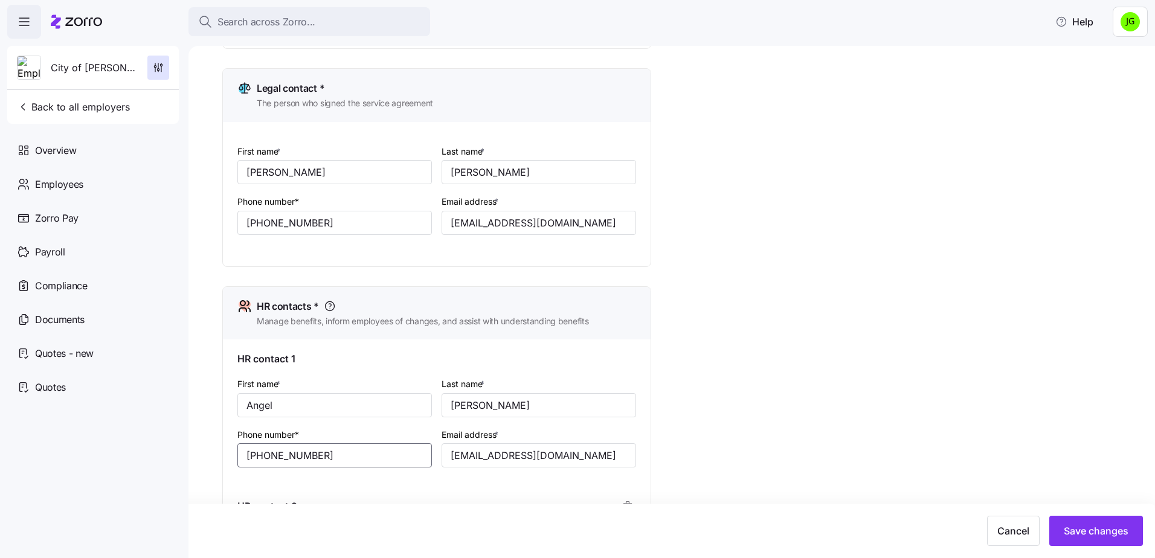
scroll to position [121, 0]
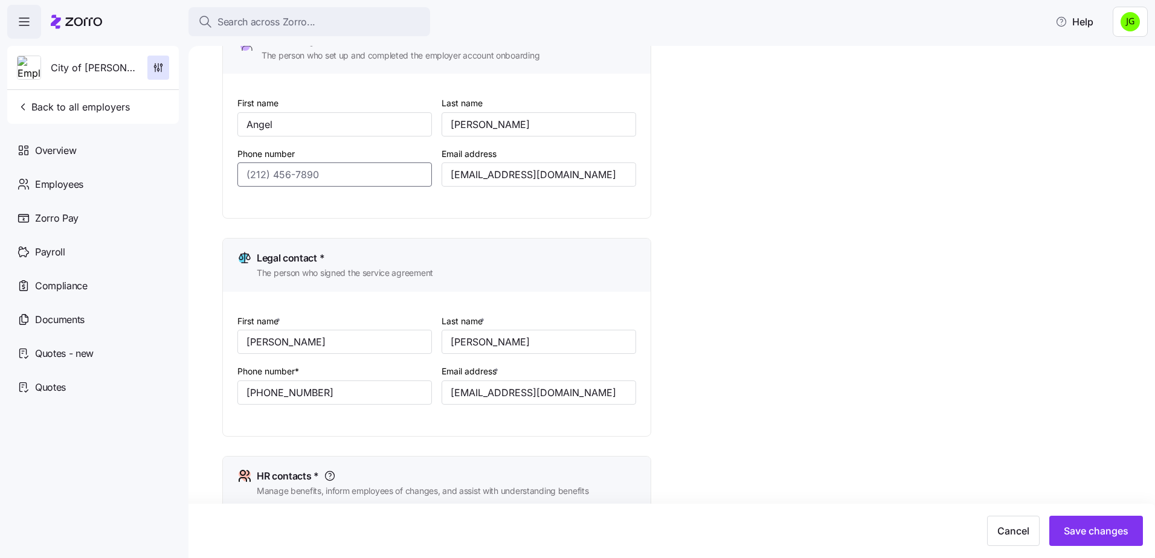
click at [269, 174] on input "Phone number" at bounding box center [334, 174] width 194 height 24
drag, startPoint x: 269, startPoint y: 174, endPoint x: 663, endPoint y: 308, distance: 416.5
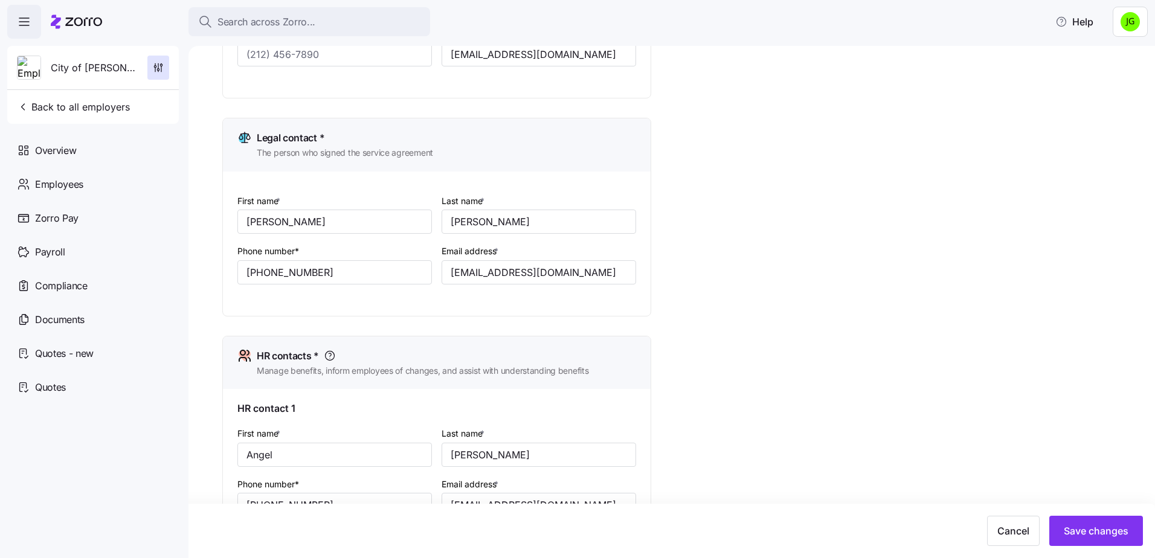
scroll to position [242, 0]
drag, startPoint x: 327, startPoint y: 53, endPoint x: 252, endPoint y: 62, distance: 74.8
click at [254, 60] on input "Phone number" at bounding box center [334, 54] width 194 height 24
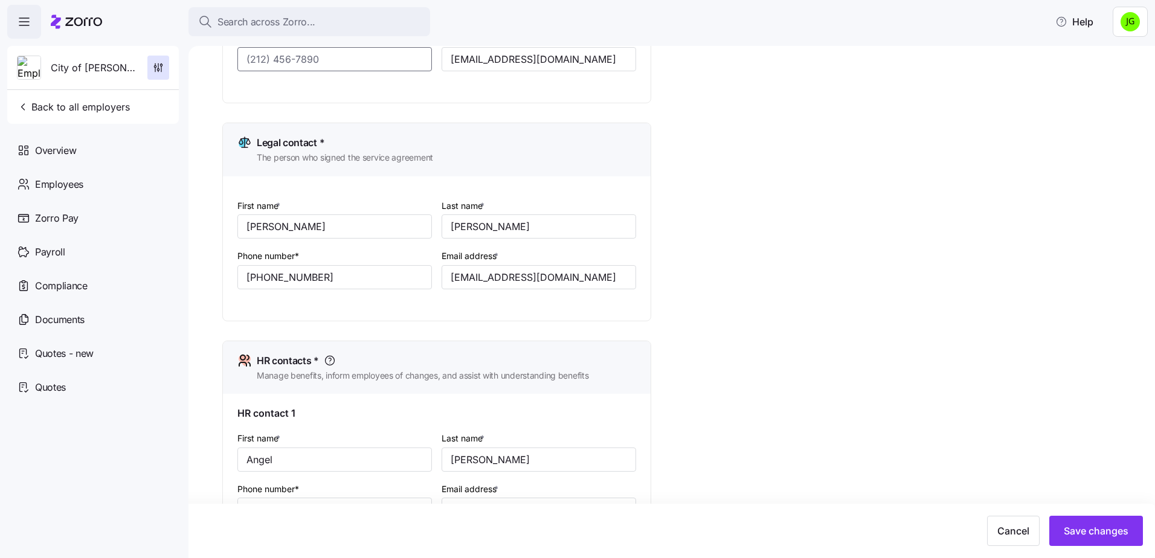
drag, startPoint x: 325, startPoint y: 58, endPoint x: 219, endPoint y: 60, distance: 106.3
click at [187, 57] on div "Search across Zorro... Help City of [PERSON_NAME] Back to all employers Overvie…" at bounding box center [577, 275] width 1155 height 551
paste input "[PHONE_NUMBER]"
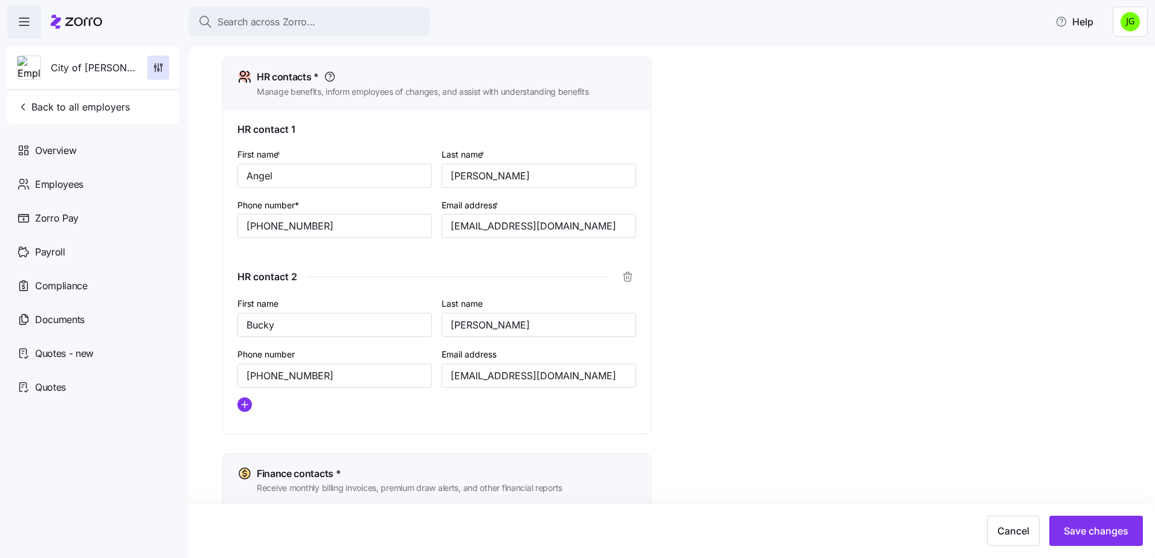
scroll to position [538, 0]
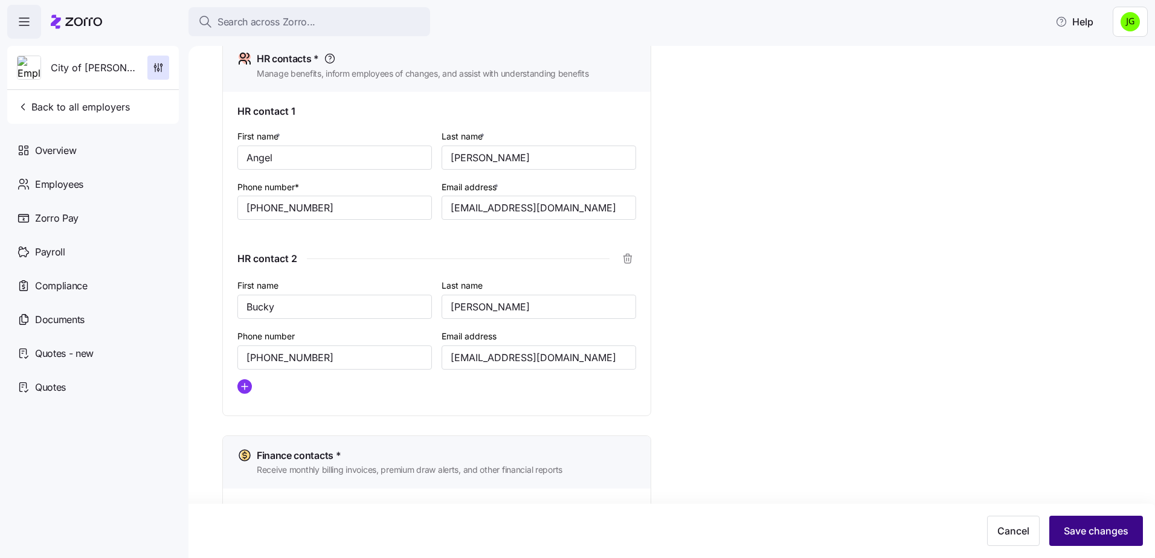
type input "[PHONE_NUMBER]"
click at [1087, 527] on span "Save changes" at bounding box center [1095, 531] width 65 height 14
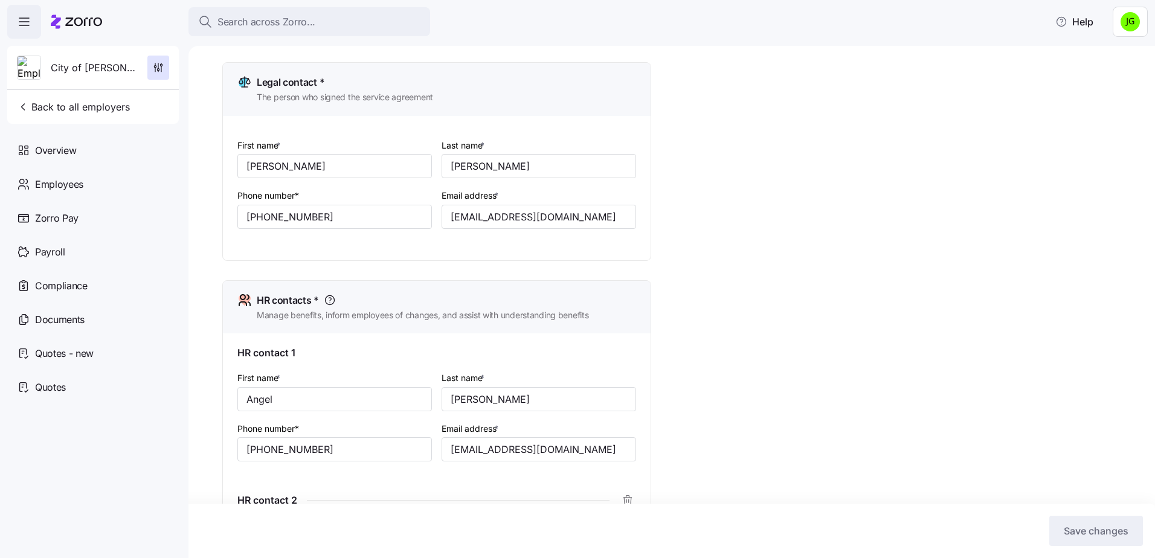
scroll to position [176, 0]
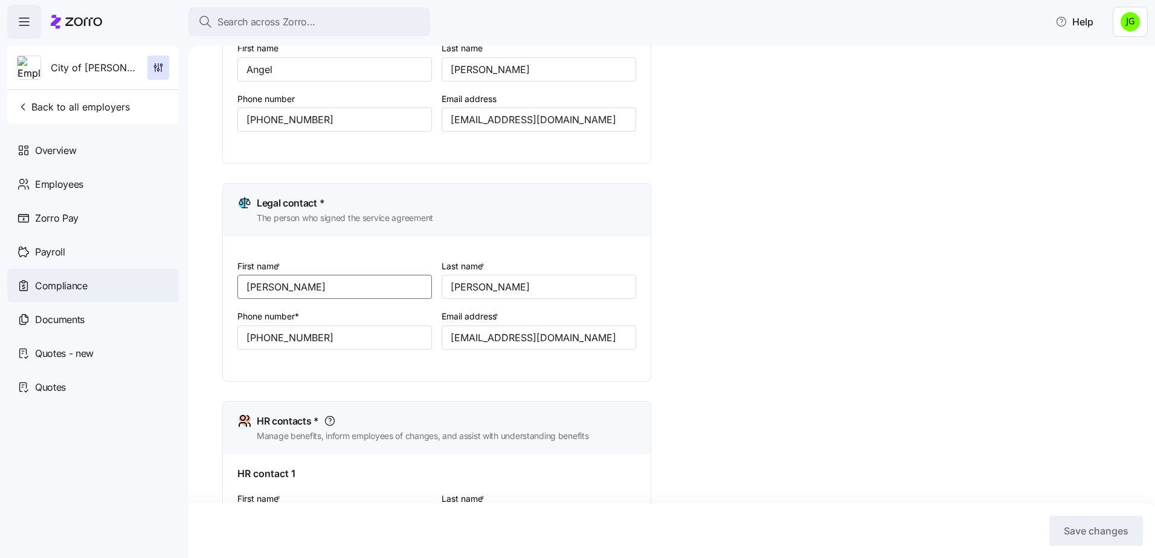
drag, startPoint x: 302, startPoint y: 289, endPoint x: 170, endPoint y: 278, distance: 132.1
click at [170, 278] on div "Search across Zorro... Help City of [PERSON_NAME] Back to all employers Overvie…" at bounding box center [577, 275] width 1155 height 551
drag, startPoint x: 594, startPoint y: 338, endPoint x: 434, endPoint y: 334, distance: 160.1
click at [434, 334] on div "First name * [PERSON_NAME] Last name * [PERSON_NAME] Phone number* [PHONE_NUMBE…" at bounding box center [436, 314] width 408 height 120
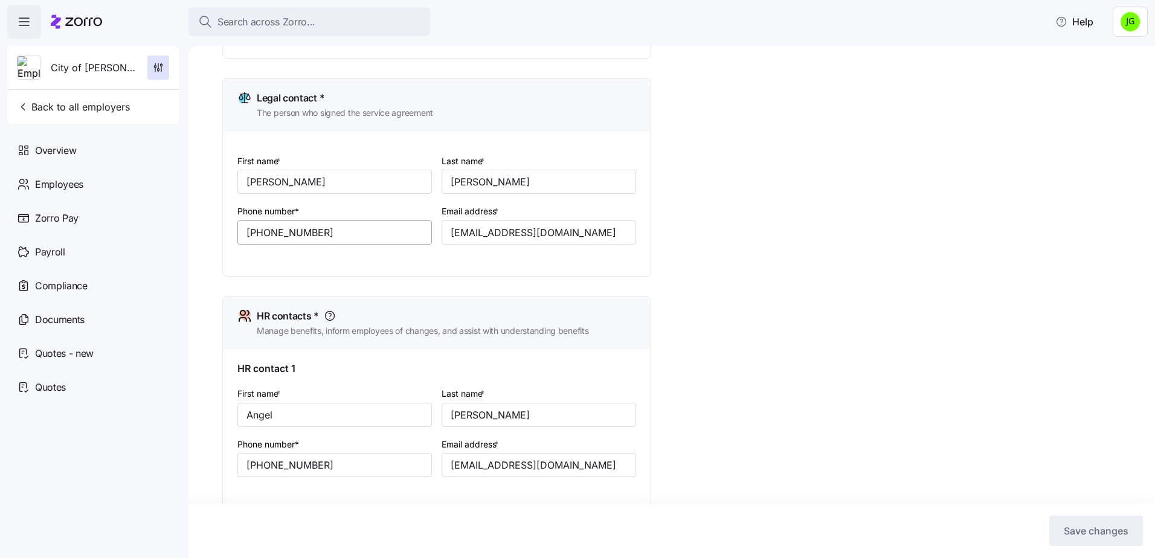
scroll to position [357, 0]
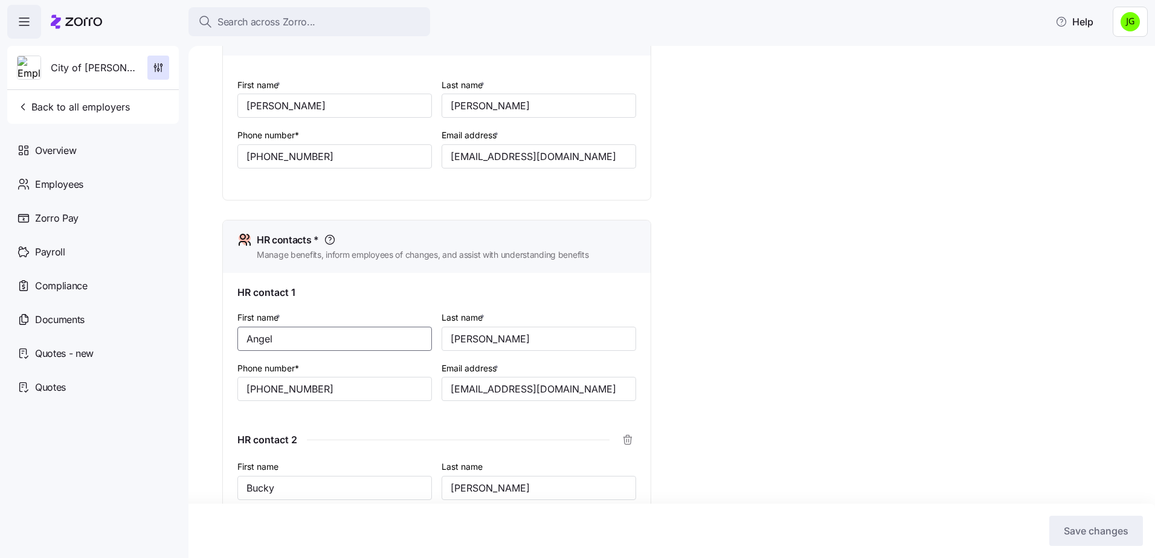
drag, startPoint x: 273, startPoint y: 332, endPoint x: 195, endPoint y: 336, distance: 78.0
click at [195, 336] on div "Setup Company details Contacts Company setup Zorro setup Plan year setup Onboar…" at bounding box center [671, 302] width 966 height 512
drag, startPoint x: 508, startPoint y: 335, endPoint x: 371, endPoint y: 335, distance: 137.1
click at [371, 335] on div "First name * [PERSON_NAME] Last name * [PERSON_NAME] Phone number* [PHONE_NUMBE…" at bounding box center [436, 365] width 408 height 120
drag, startPoint x: 572, startPoint y: 383, endPoint x: 348, endPoint y: 388, distance: 224.1
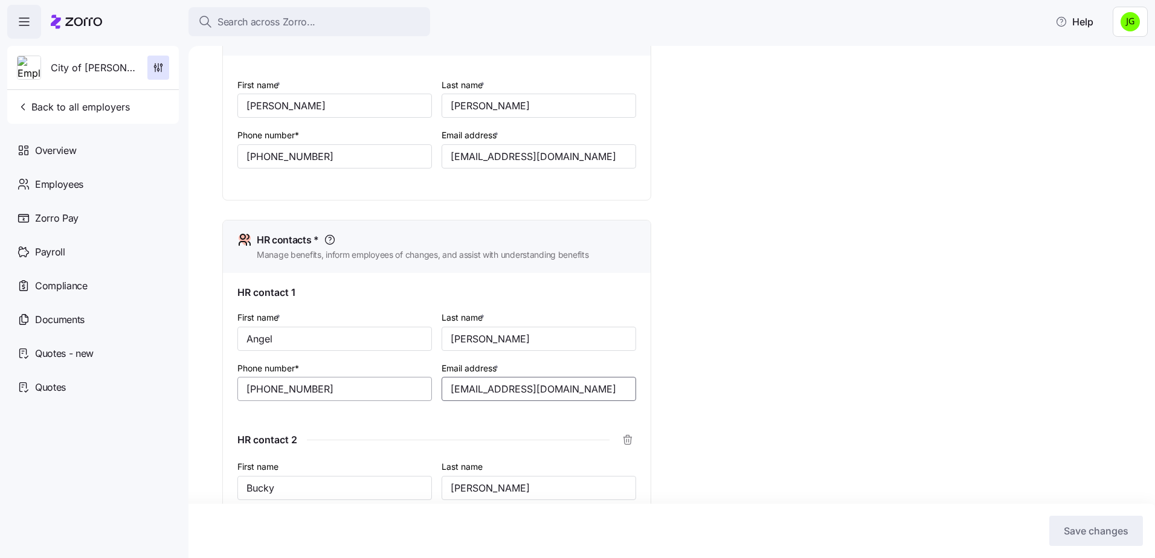
click at [348, 388] on div "First name * [PERSON_NAME] Last name * [PERSON_NAME] Phone number* [PHONE_NUMBE…" at bounding box center [436, 365] width 408 height 120
click at [56, 106] on span "Back to all employers" at bounding box center [73, 107] width 113 height 14
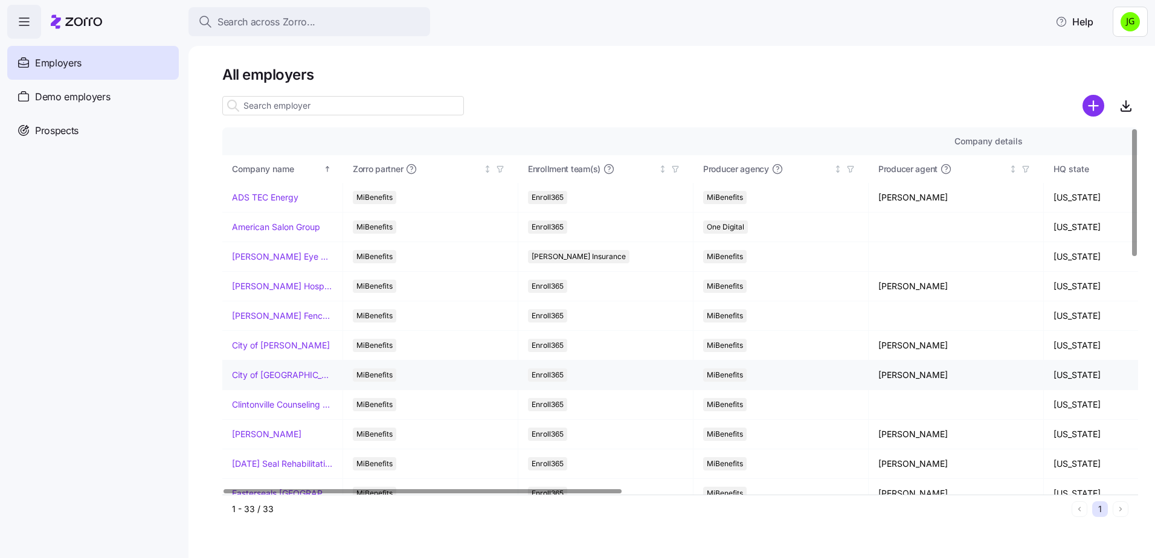
click at [263, 377] on link "City of [GEOGRAPHIC_DATA]" at bounding box center [282, 375] width 101 height 12
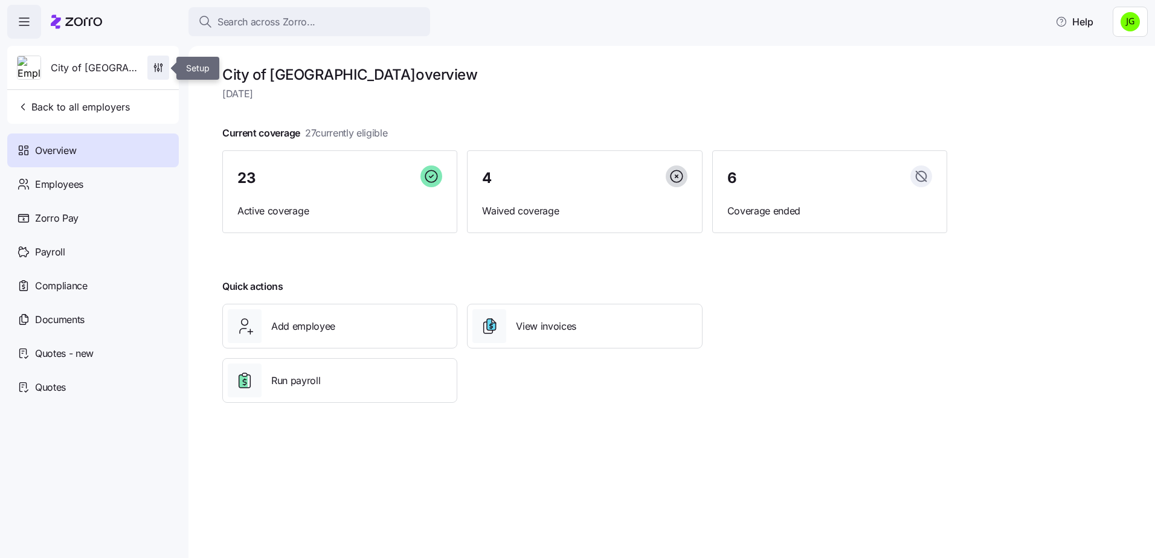
click at [156, 66] on icon "button" at bounding box center [158, 68] width 12 height 12
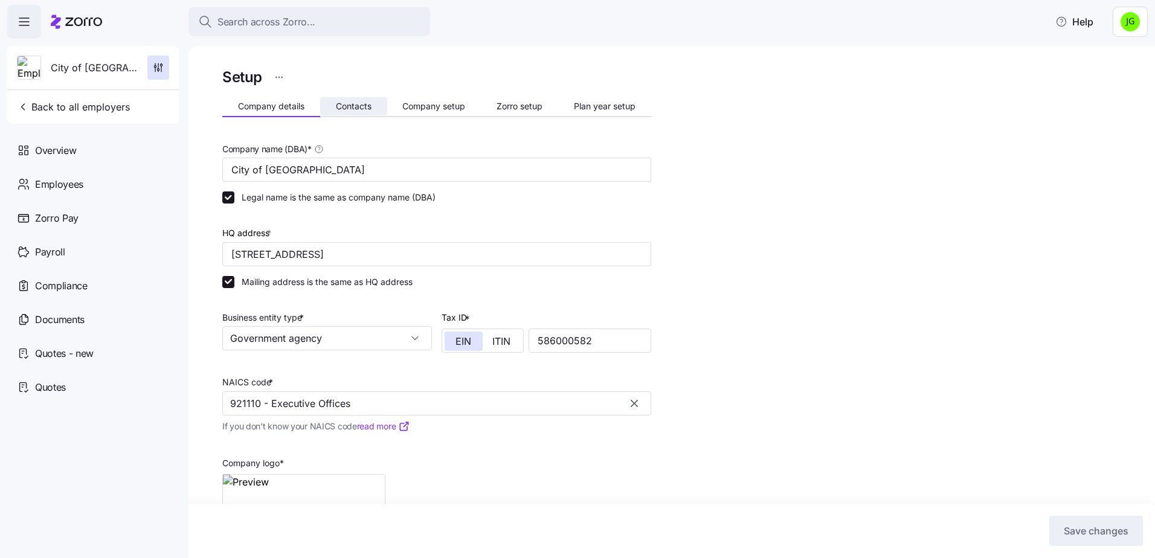
click at [355, 104] on span "Contacts" at bounding box center [354, 106] width 36 height 8
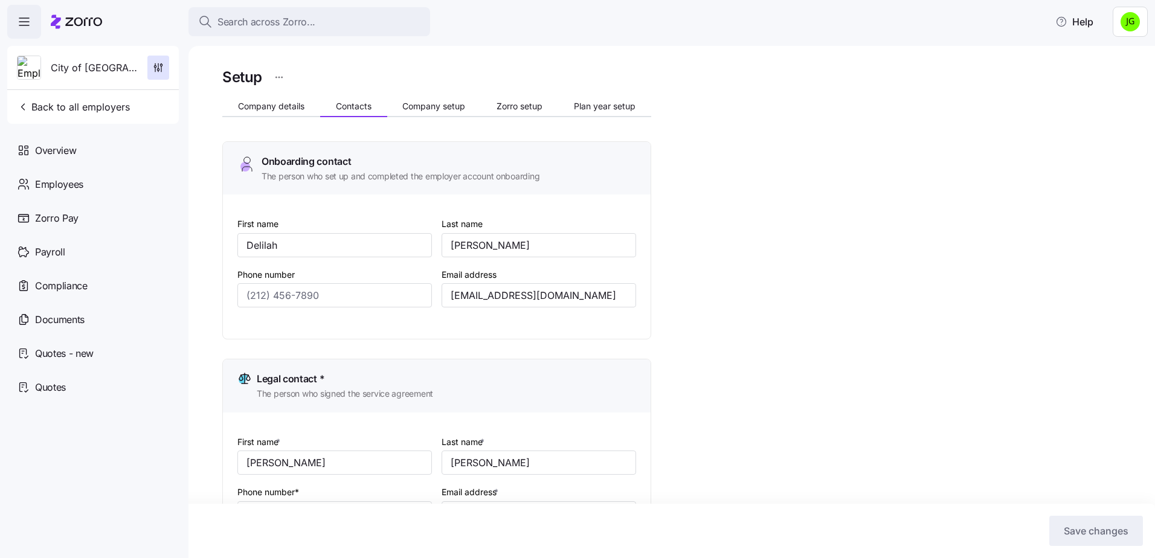
type input "[PHONE_NUMBER]"
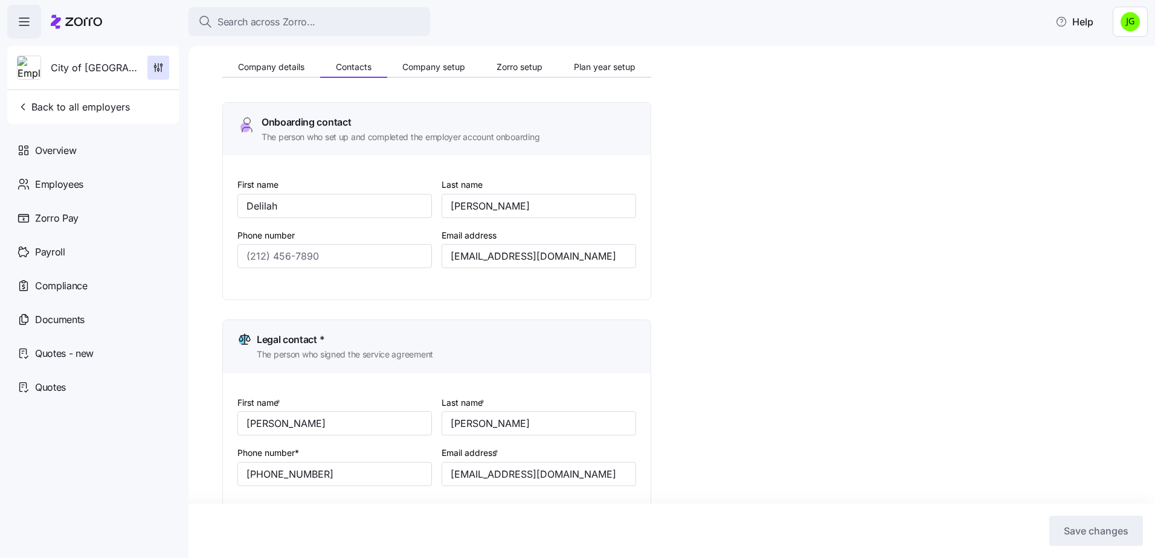
scroll to position [60, 0]
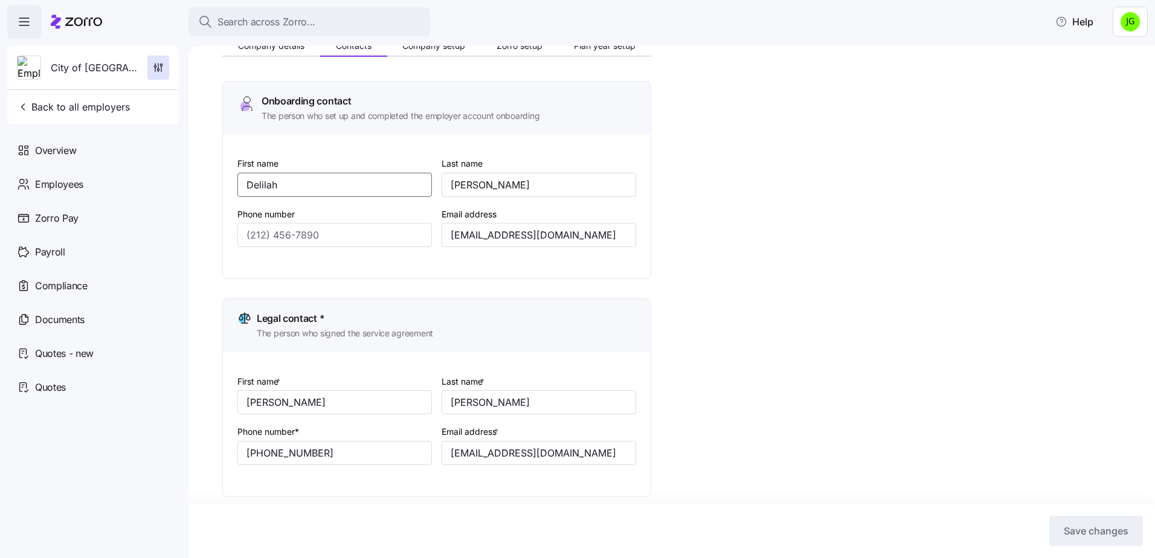
drag, startPoint x: 317, startPoint y: 188, endPoint x: 226, endPoint y: 191, distance: 91.2
click at [226, 191] on div "First name [PERSON_NAME] Last name [PERSON_NAME] Phone number Email address [EM…" at bounding box center [437, 206] width 428 height 144
drag, startPoint x: 558, startPoint y: 240, endPoint x: 453, endPoint y: 232, distance: 105.3
click at [453, 232] on input "[EMAIL_ADDRESS][DOMAIN_NAME]" at bounding box center [538, 235] width 194 height 24
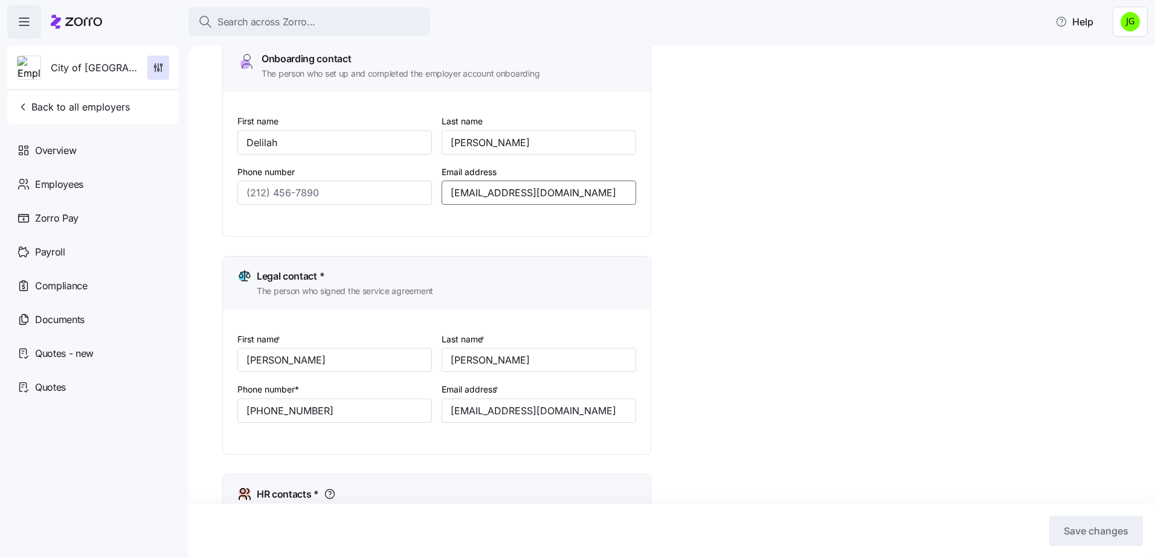
scroll to position [121, 0]
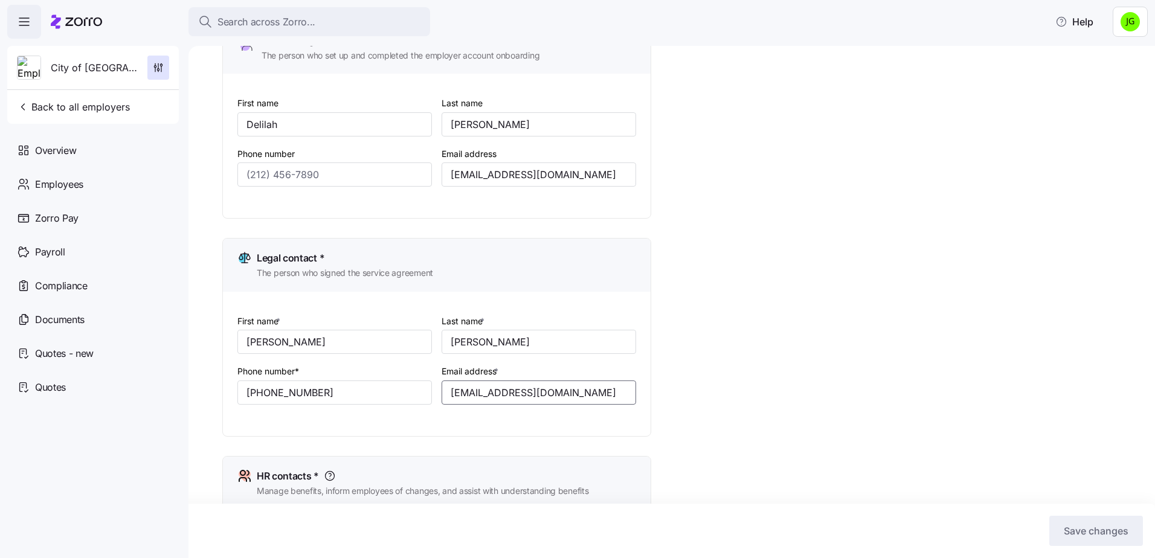
drag, startPoint x: 577, startPoint y: 388, endPoint x: 489, endPoint y: 391, distance: 88.2
click at [448, 393] on input "[EMAIL_ADDRESS][DOMAIN_NAME]" at bounding box center [538, 392] width 194 height 24
click at [59, 116] on button "Back to all employers" at bounding box center [73, 107] width 123 height 24
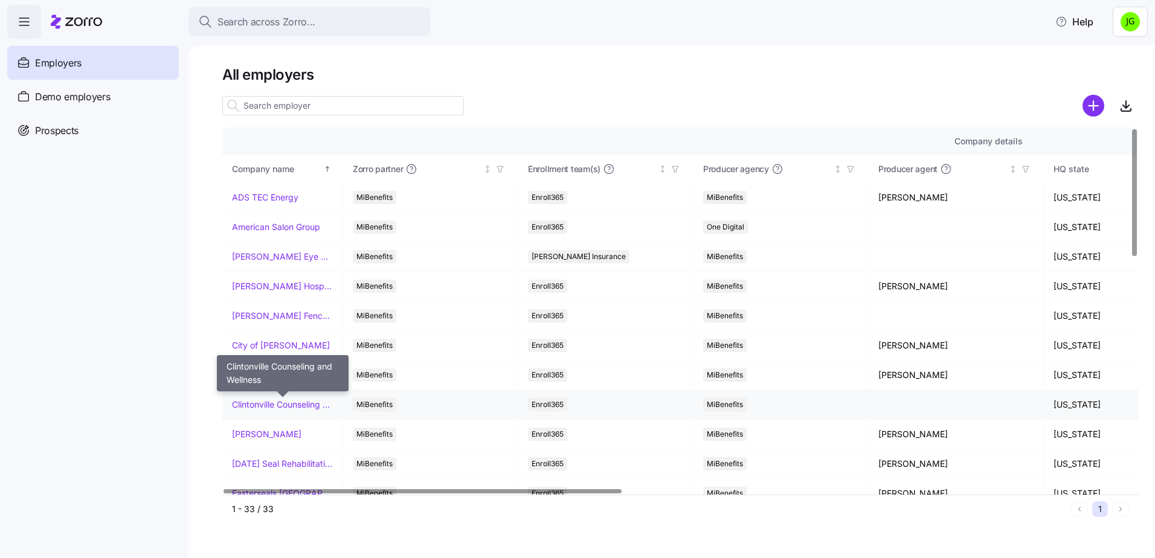
click at [272, 406] on link "Clintonville Counseling and Wellness" at bounding box center [282, 405] width 101 height 12
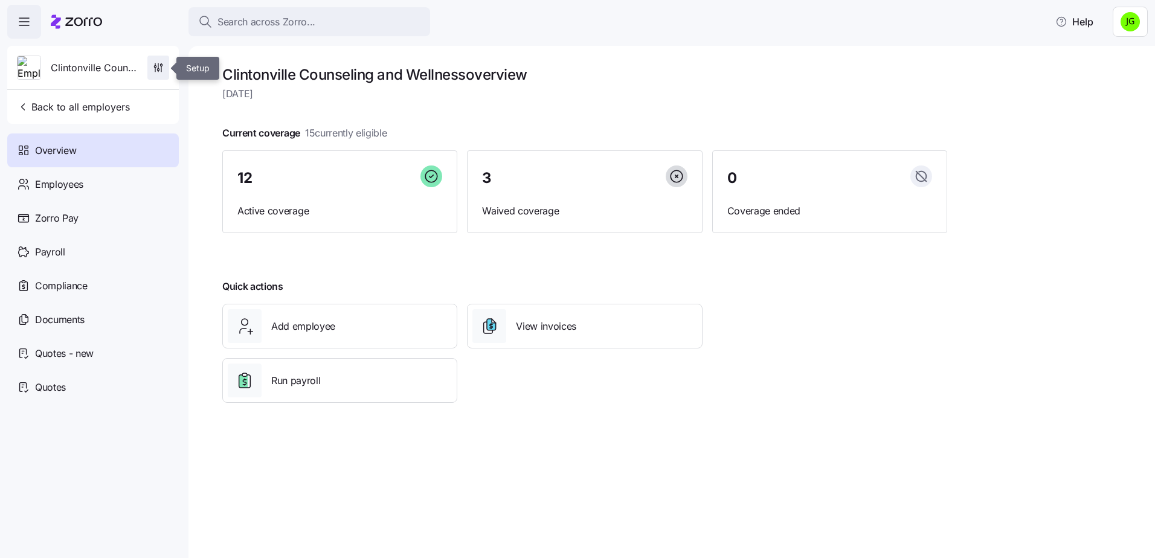
click at [160, 66] on icon "button" at bounding box center [158, 68] width 12 height 12
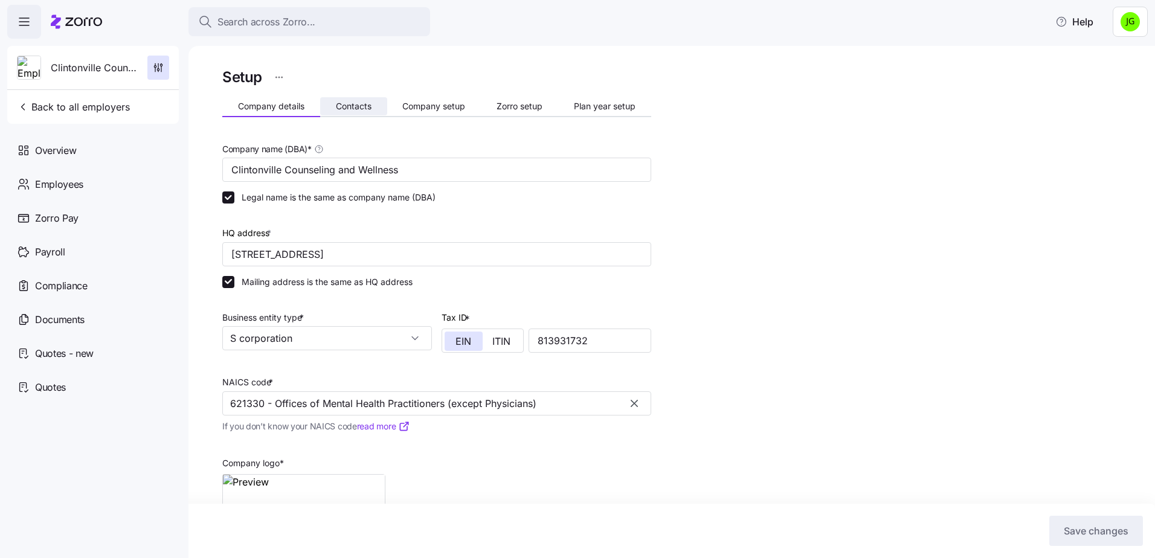
click at [351, 106] on span "Contacts" at bounding box center [354, 106] width 36 height 8
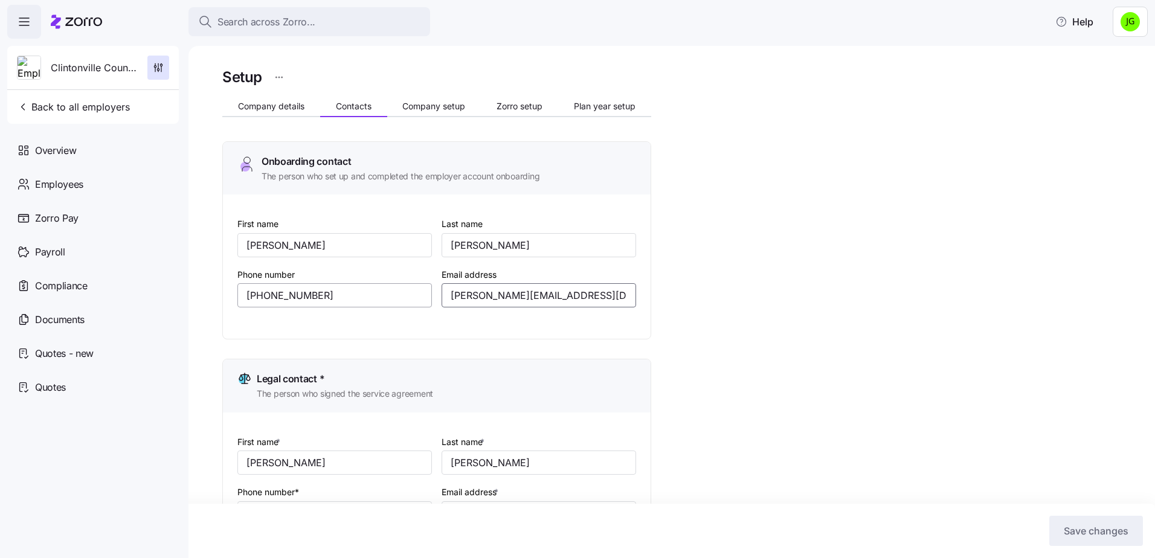
drag, startPoint x: 619, startPoint y: 290, endPoint x: 379, endPoint y: 293, distance: 239.8
click at [379, 293] on div "First name [PERSON_NAME] Last name [PERSON_NAME] Phone number [PHONE_NUMBER] Em…" at bounding box center [436, 271] width 408 height 120
click at [65, 112] on span "Back to all employers" at bounding box center [73, 107] width 113 height 14
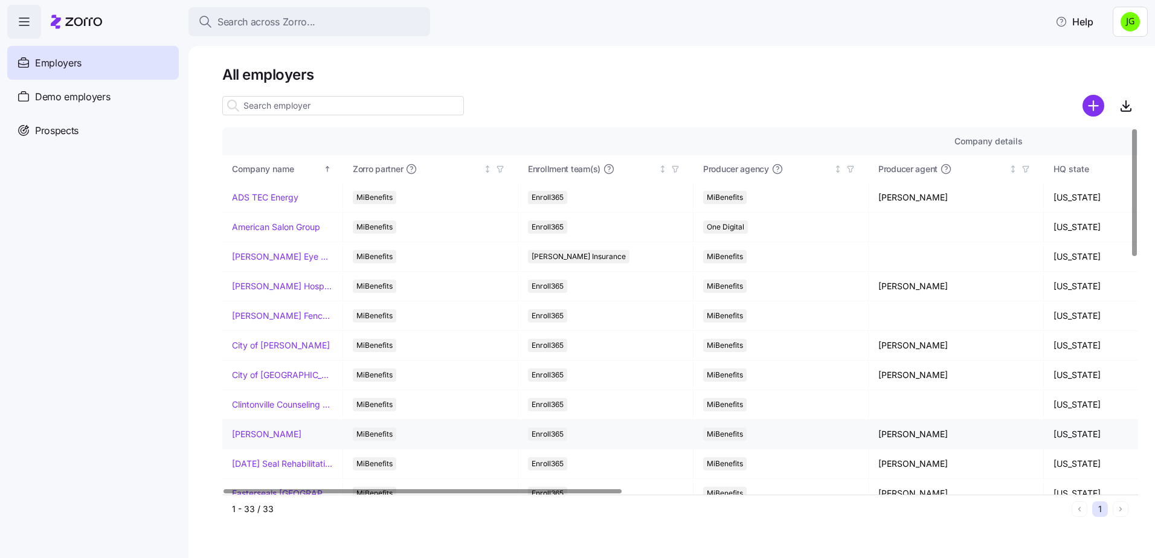
click at [275, 435] on link "[PERSON_NAME]" at bounding box center [266, 434] width 69 height 12
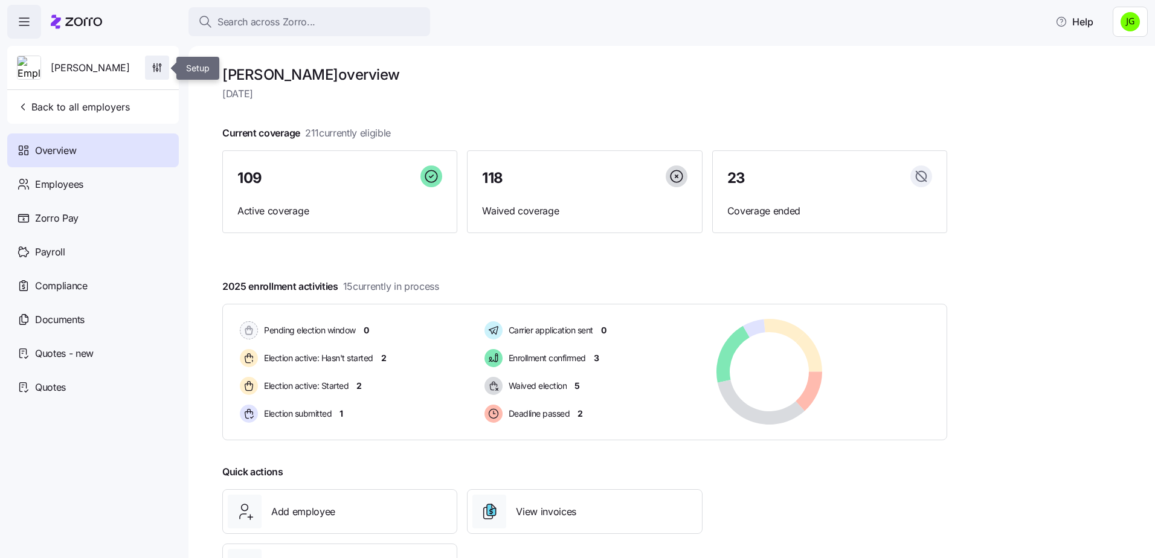
click at [150, 67] on span "button" at bounding box center [157, 67] width 23 height 23
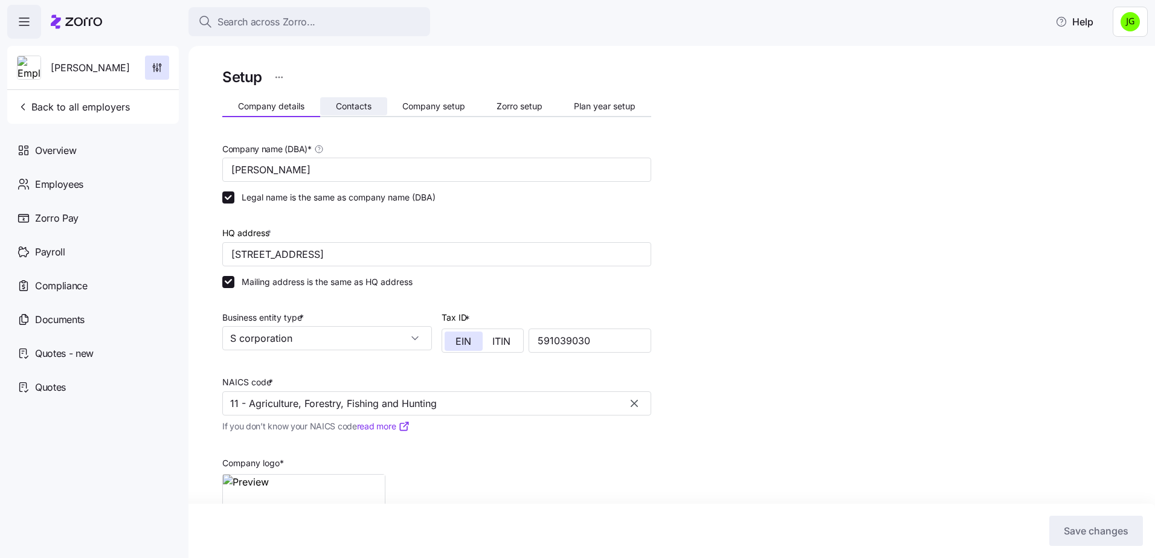
click at [354, 106] on span "Contacts" at bounding box center [354, 106] width 36 height 8
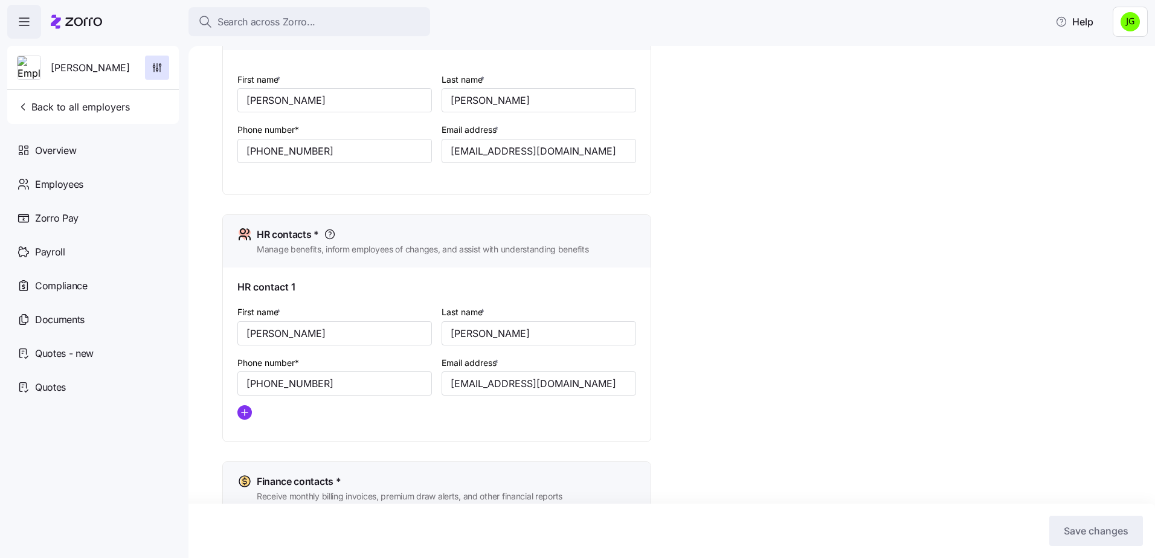
scroll to position [423, 0]
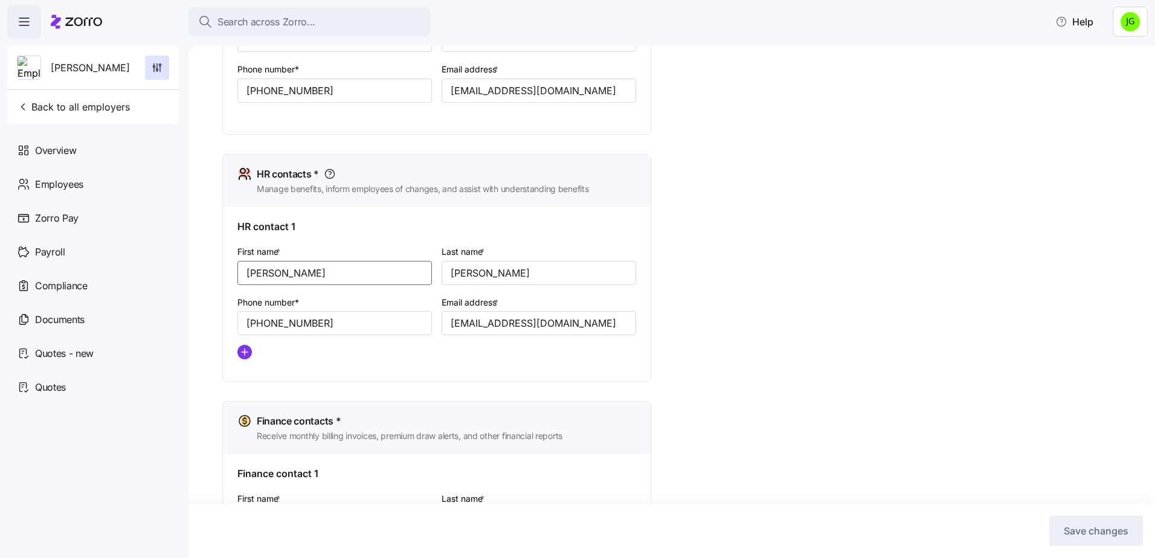
drag, startPoint x: 290, startPoint y: 275, endPoint x: 212, endPoint y: 272, distance: 78.6
click at [212, 272] on div "Setup Company details Contacts Company setup Zorro setup Plan year setup Onboar…" at bounding box center [671, 302] width 966 height 512
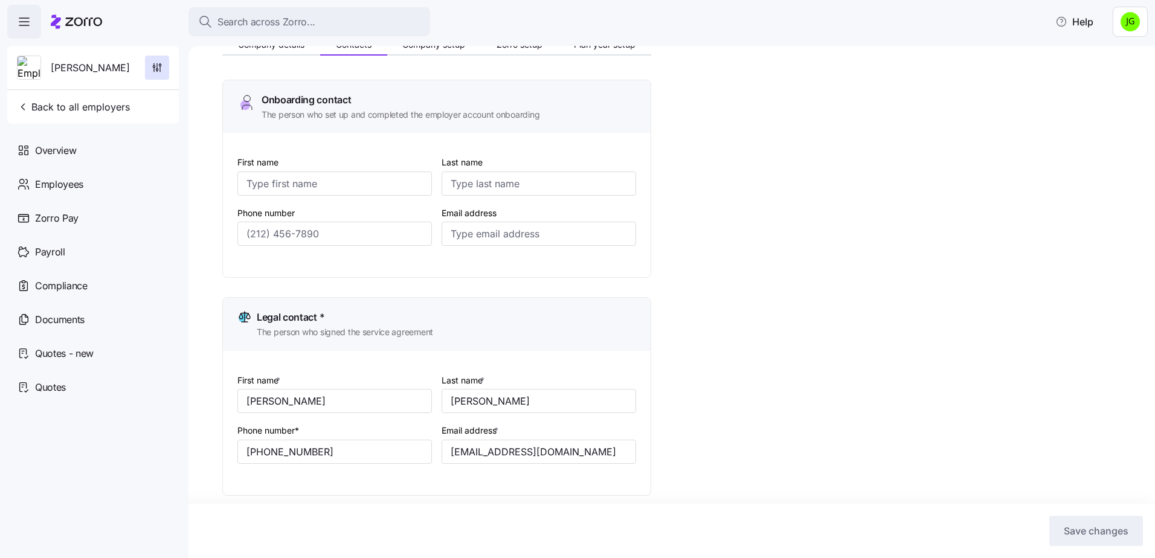
scroll to position [60, 0]
click at [314, 185] on input "First name" at bounding box center [334, 185] width 194 height 24
paste input "[PERSON_NAME]"
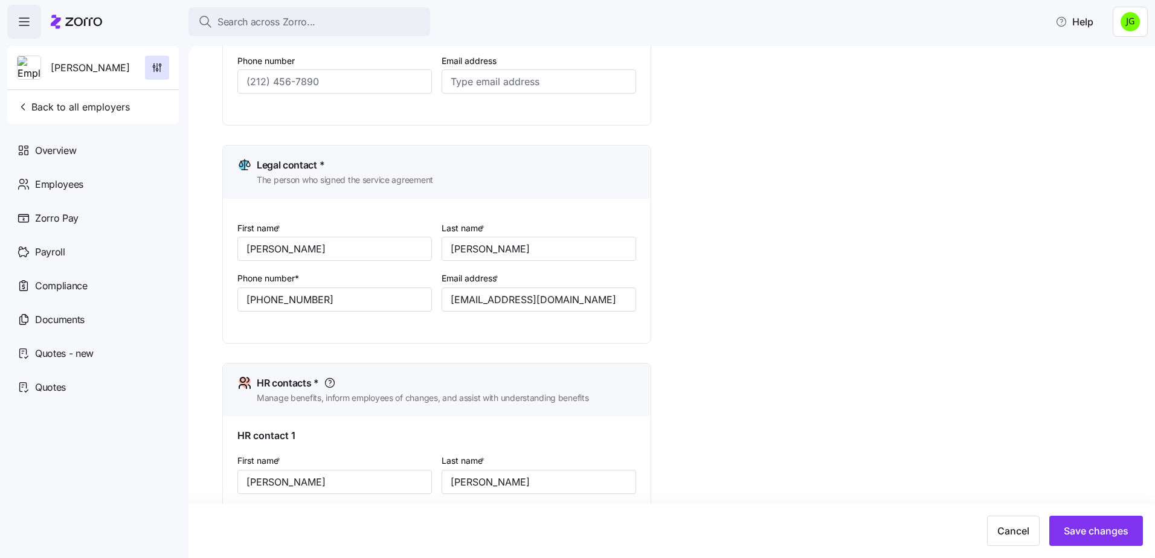
scroll to position [242, 0]
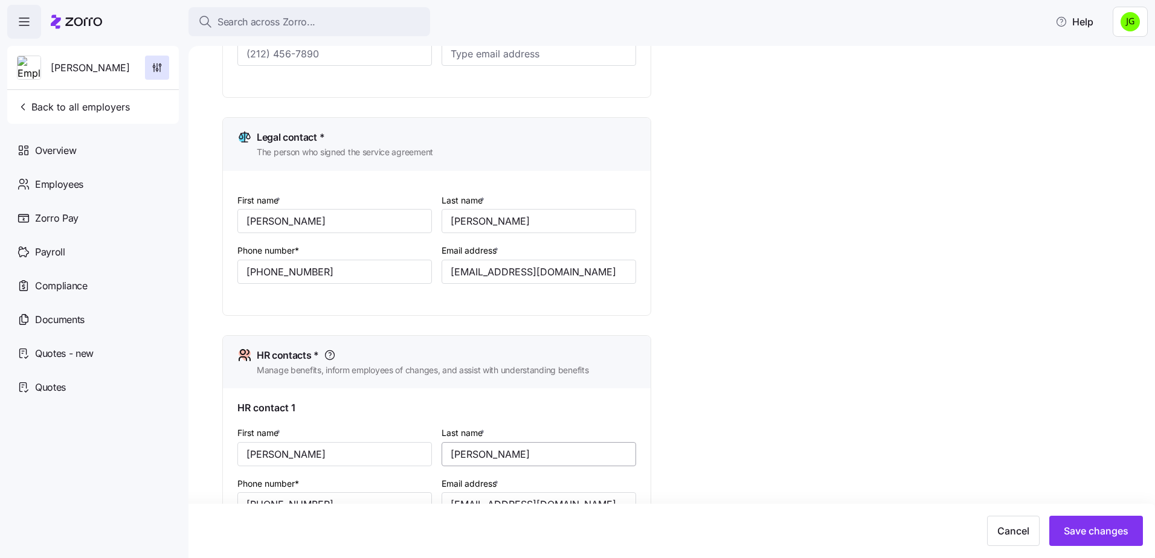
type input "[PERSON_NAME]"
drag, startPoint x: 511, startPoint y: 448, endPoint x: 421, endPoint y: 447, distance: 90.0
click at [421, 447] on div "First name * [PERSON_NAME] Last name * [PERSON_NAME] Phone number* [PHONE_NUMBE…" at bounding box center [436, 487] width 408 height 135
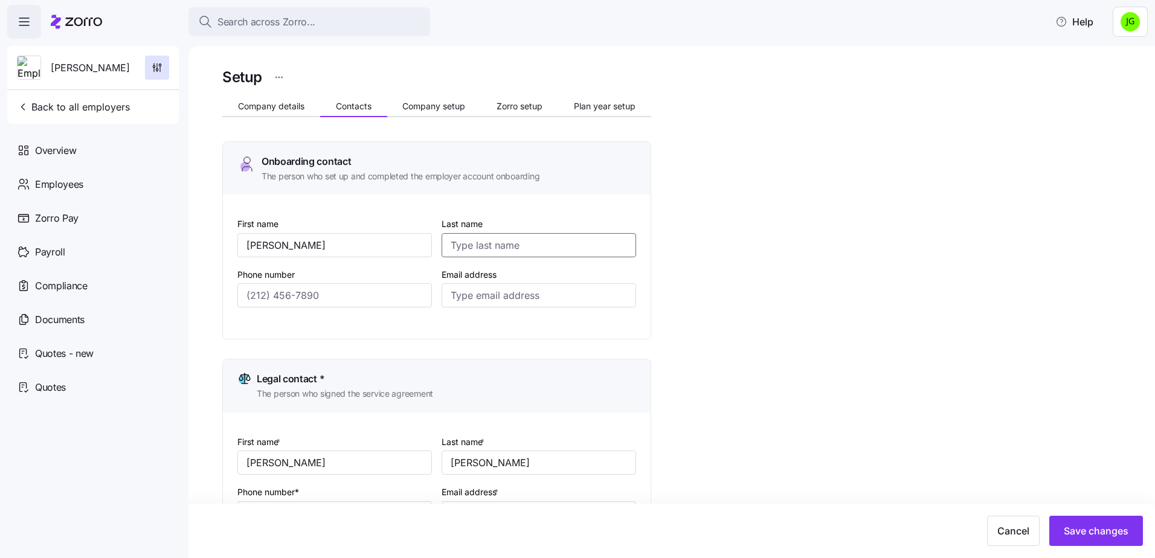
click at [477, 245] on input "Last name" at bounding box center [538, 245] width 194 height 24
paste input "[PERSON_NAME]"
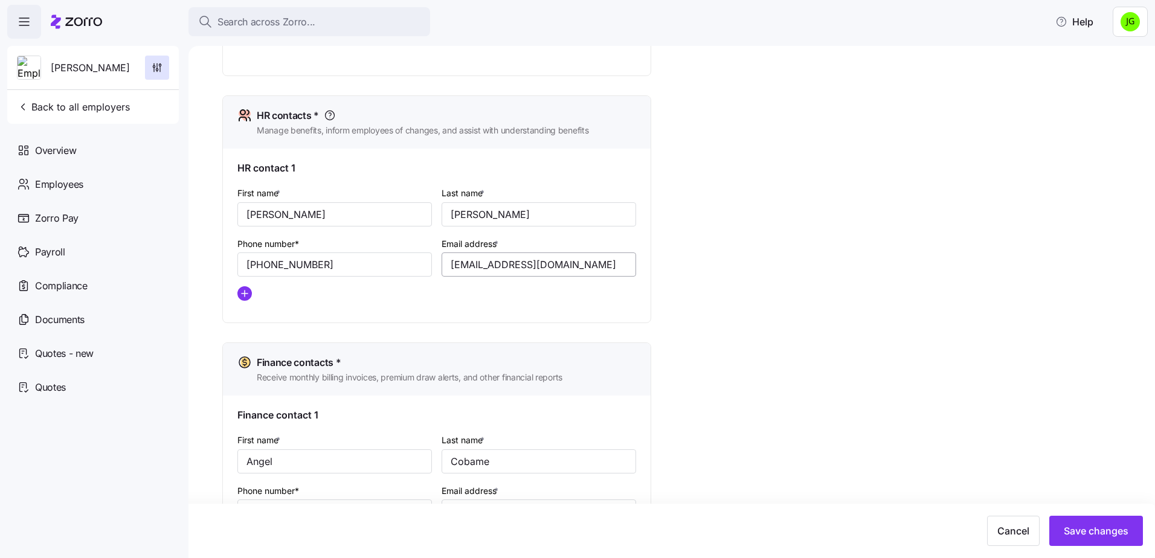
scroll to position [483, 0]
type input "[PERSON_NAME]"
drag, startPoint x: 327, startPoint y: 256, endPoint x: 213, endPoint y: 258, distance: 113.6
click at [209, 257] on div "Setup Company details Contacts Company setup Zorro setup Plan year setup Onboar…" at bounding box center [671, 302] width 966 height 512
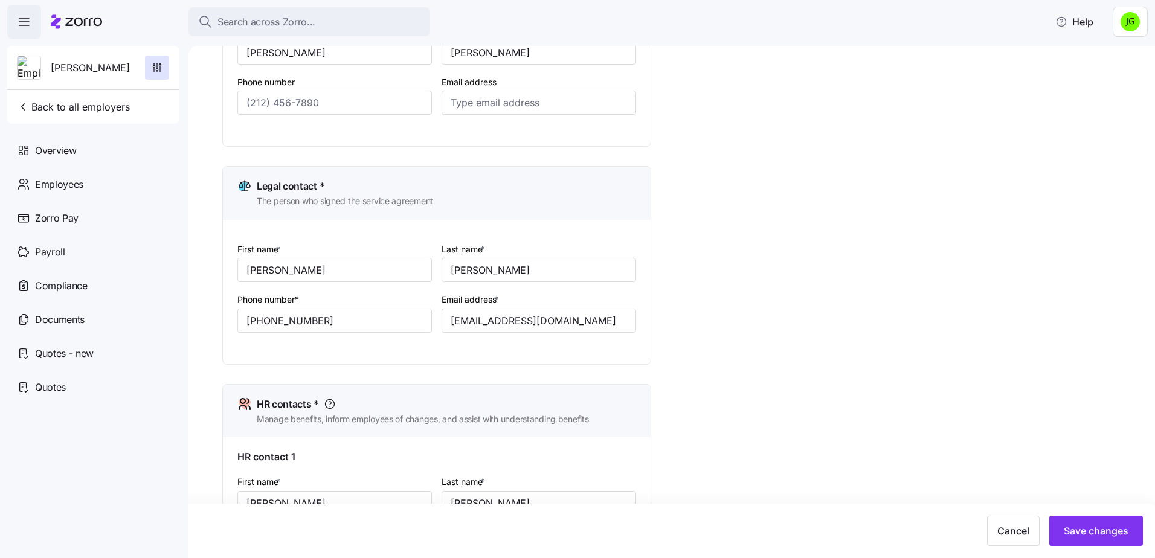
scroll to position [181, 0]
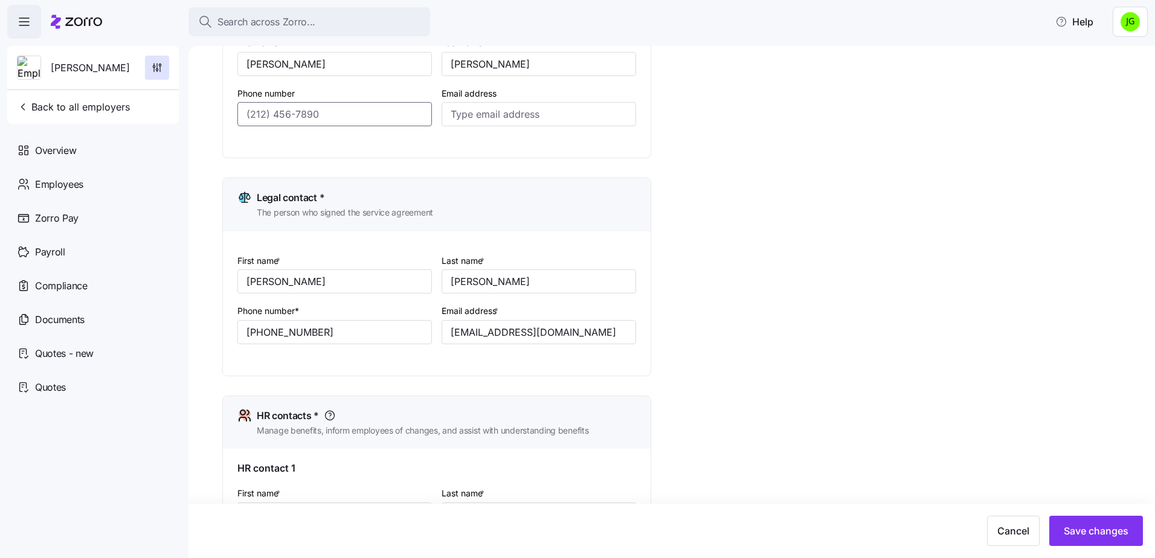
click at [276, 115] on input "Phone number" at bounding box center [334, 114] width 194 height 24
paste input "[PHONE_NUMBER]"
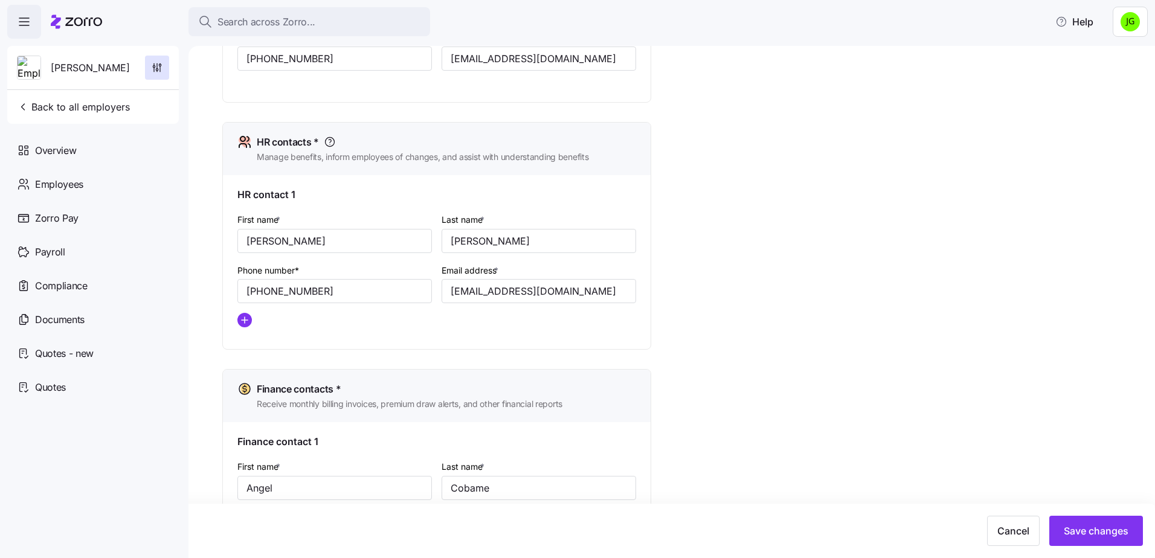
scroll to position [483, 0]
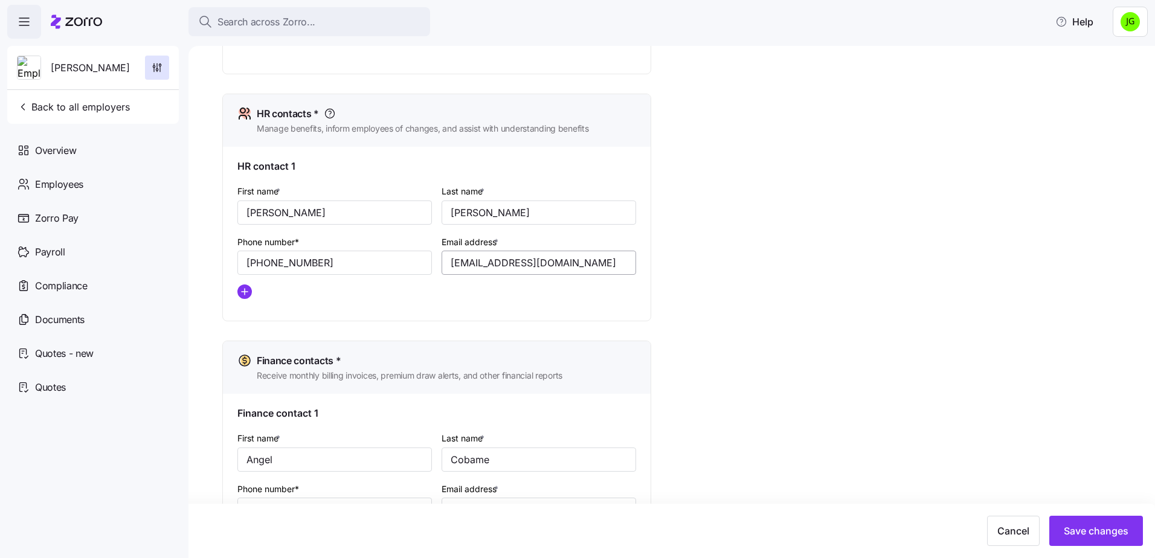
type input "[PHONE_NUMBER]"
drag, startPoint x: 609, startPoint y: 260, endPoint x: 408, endPoint y: 261, distance: 201.7
click at [408, 261] on div "First name * [PERSON_NAME] Last name * [PERSON_NAME] Phone number* [PHONE_NUMBE…" at bounding box center [436, 246] width 408 height 135
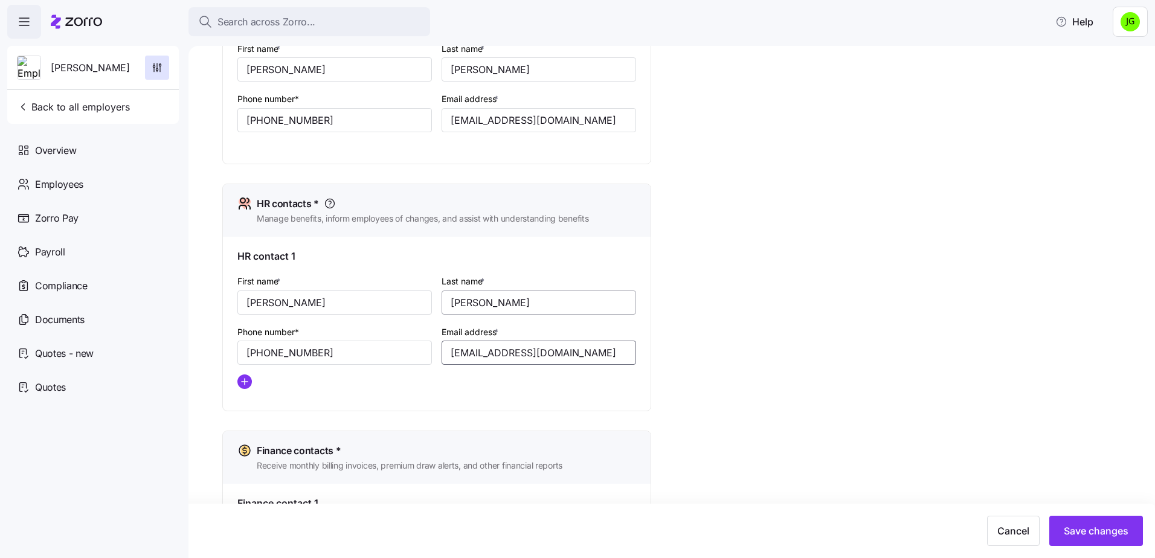
scroll to position [181, 0]
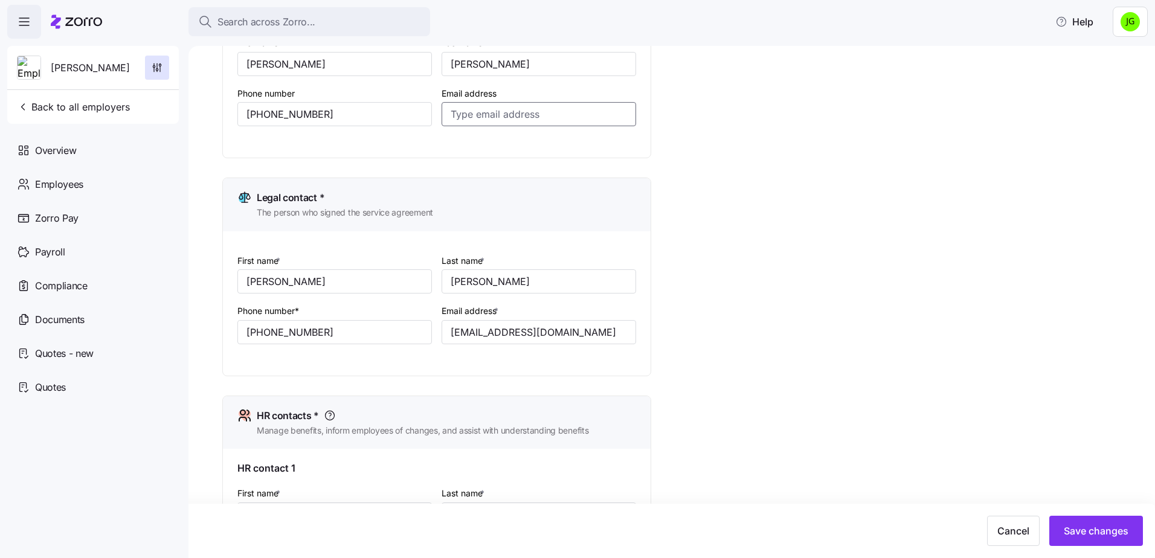
click at [510, 107] on input "Email address" at bounding box center [538, 114] width 194 height 24
paste input "[EMAIL_ADDRESS][DOMAIN_NAME]"
type input "[EMAIL_ADDRESS][DOMAIN_NAME]"
click at [1097, 533] on span "Save changes" at bounding box center [1095, 531] width 65 height 14
drag, startPoint x: 624, startPoint y: 111, endPoint x: 439, endPoint y: 114, distance: 185.4
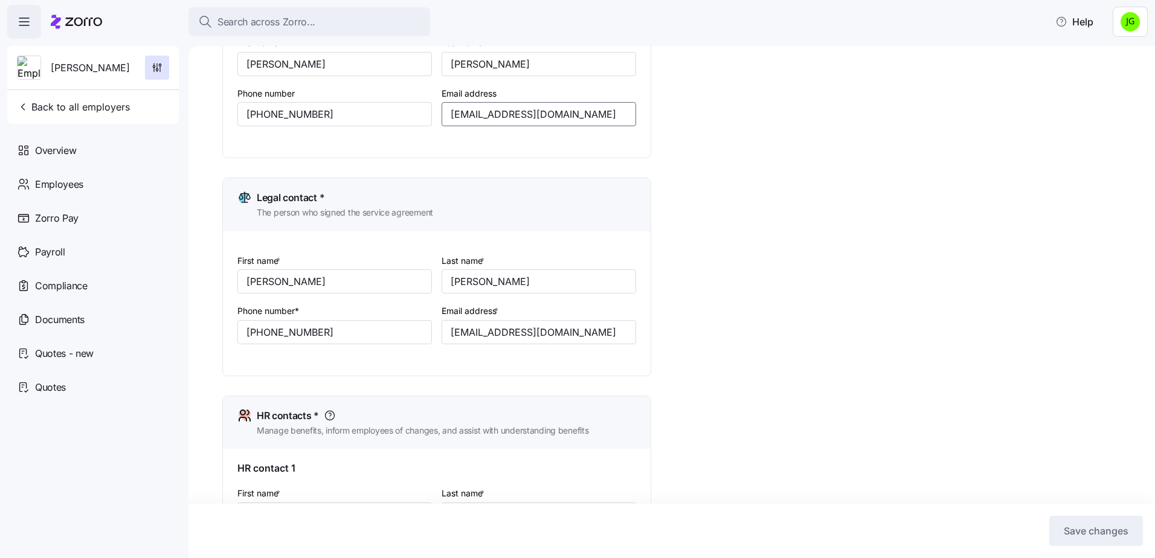
click at [439, 114] on div "Email address [EMAIL_ADDRESS][DOMAIN_NAME]" at bounding box center [539, 106] width 204 height 51
drag, startPoint x: 615, startPoint y: 330, endPoint x: 415, endPoint y: 330, distance: 199.9
click at [415, 330] on div "First name * [PERSON_NAME] name * [PERSON_NAME] Phone number* [PHONE_NUMBER] Em…" at bounding box center [436, 308] width 408 height 120
click at [91, 106] on span "Back to all employers" at bounding box center [73, 107] width 113 height 14
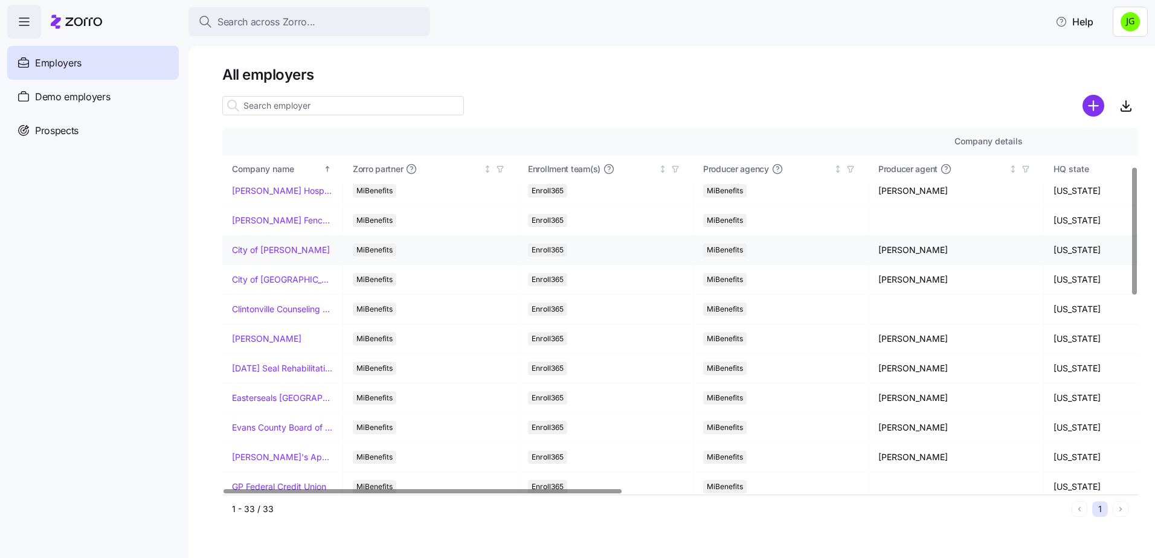
scroll to position [121, 0]
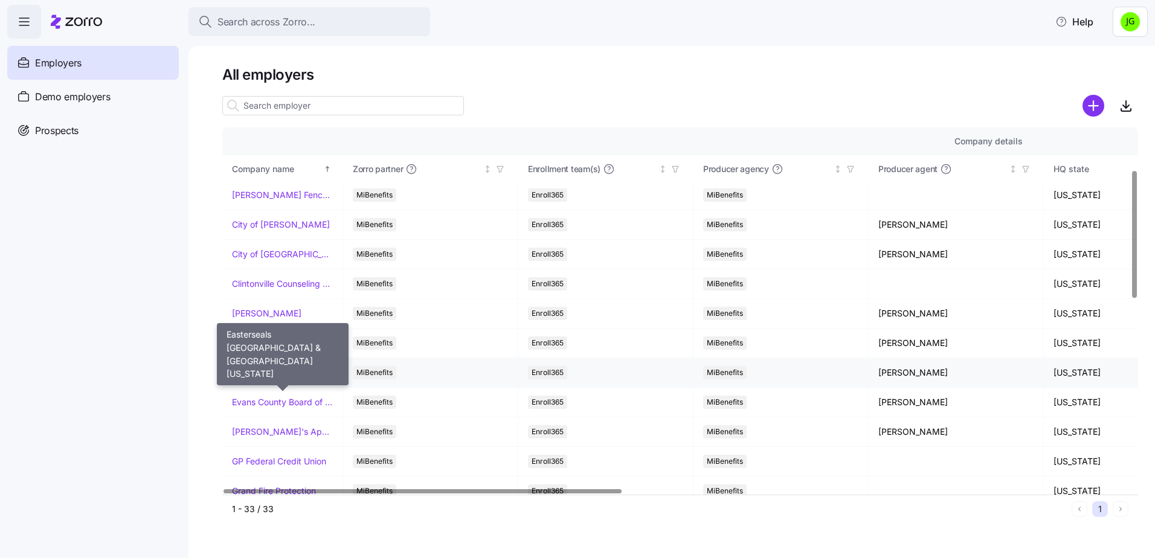
click at [287, 374] on link "Easterseals [GEOGRAPHIC_DATA] & [GEOGRAPHIC_DATA][US_STATE]" at bounding box center [282, 373] width 101 height 12
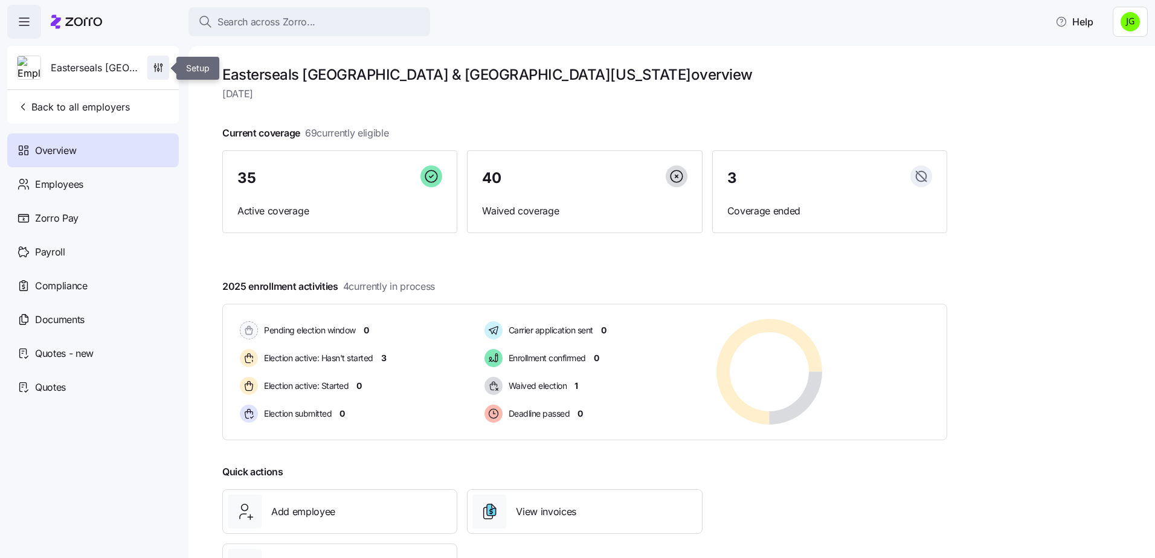
click at [162, 66] on icon "button" at bounding box center [158, 68] width 12 height 12
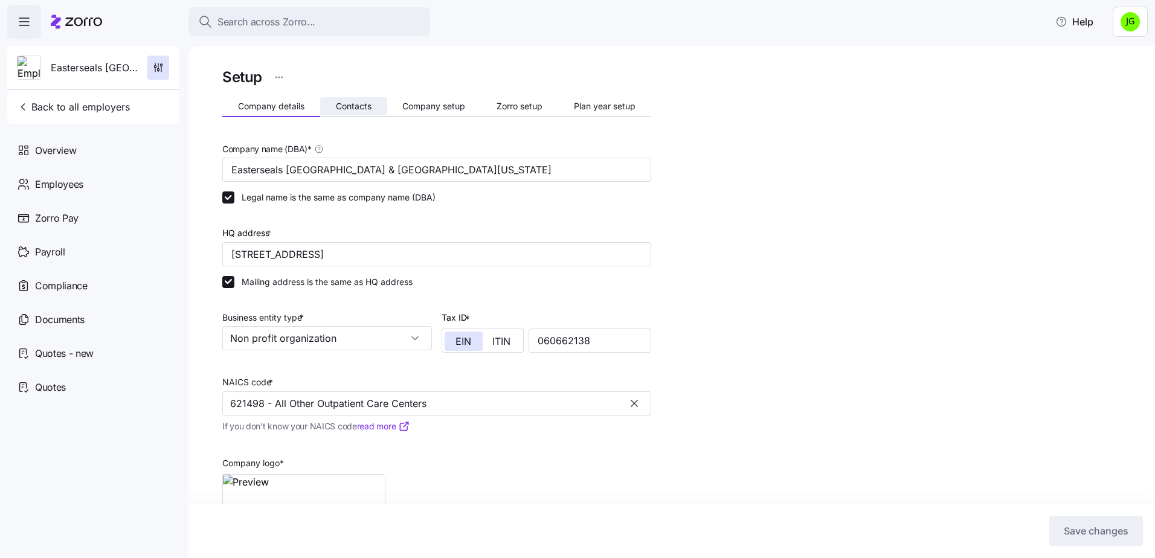
click at [364, 104] on span "Contacts" at bounding box center [354, 106] width 36 height 8
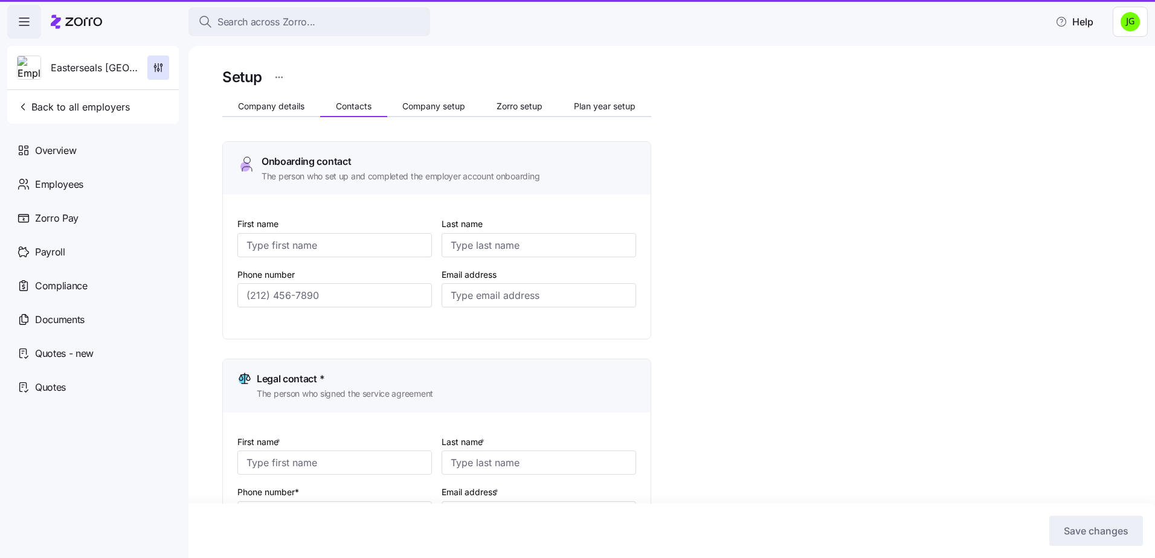
type input "[PERSON_NAME]"
type input "Stosonis"
type input "[EMAIL_ADDRESS][DOMAIN_NAME]"
type input "[PERSON_NAME]"
type input "Sharp"
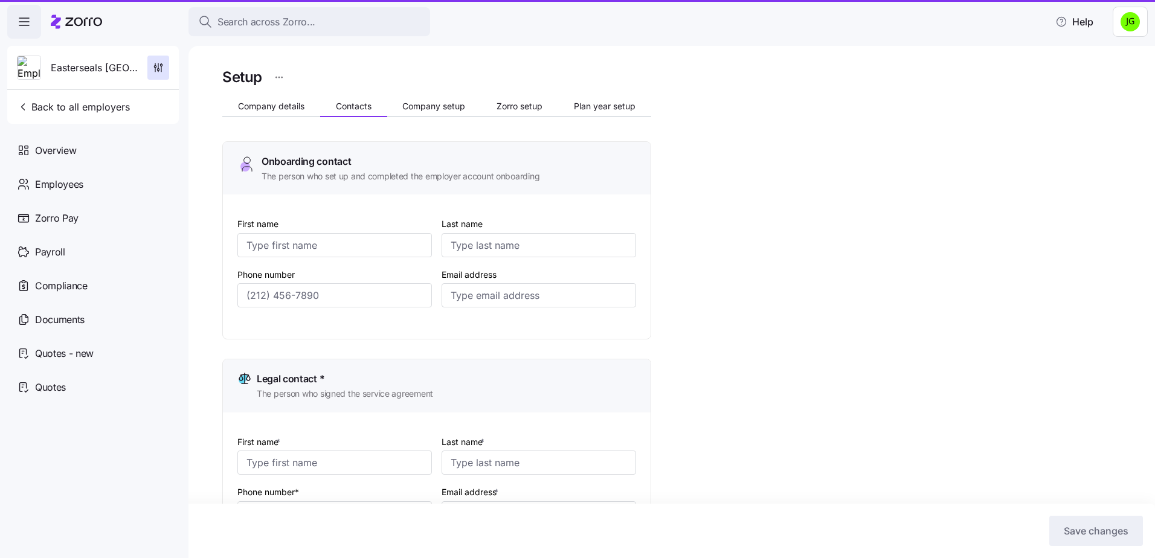
type input "[EMAIL_ADDRESS][DOMAIN_NAME]"
type input "[PERSON_NAME]"
type input "Stosonis"
type input "[EMAIL_ADDRESS][DOMAIN_NAME]"
type input "[PERSON_NAME]"
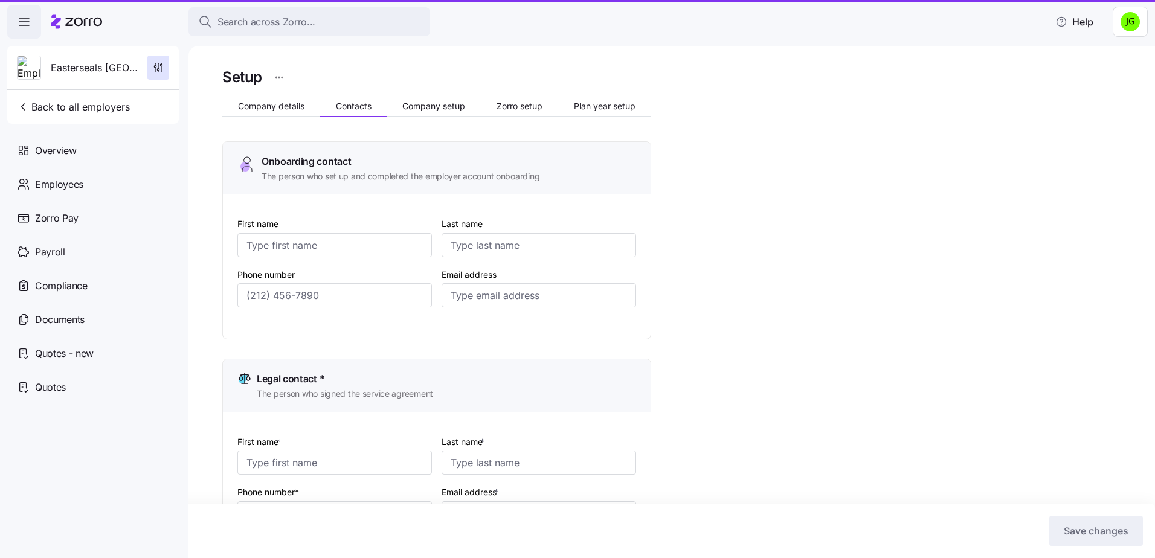
type input "Humen"
type input "[EMAIL_ADDRESS][DOMAIN_NAME]"
type input "[PHONE_NUMBER]"
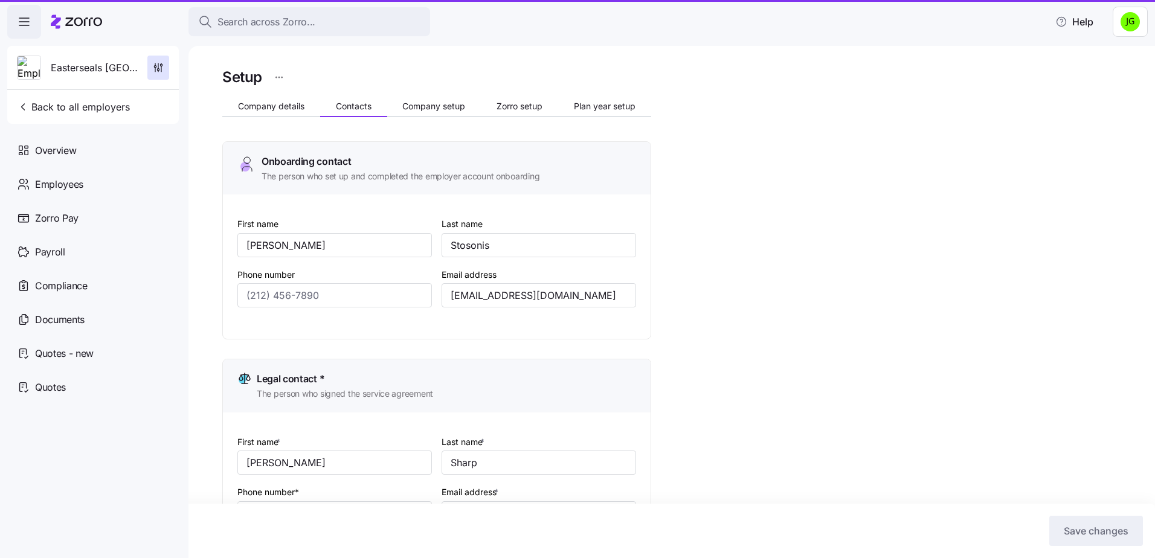
type input "[PHONE_NUMBER]"
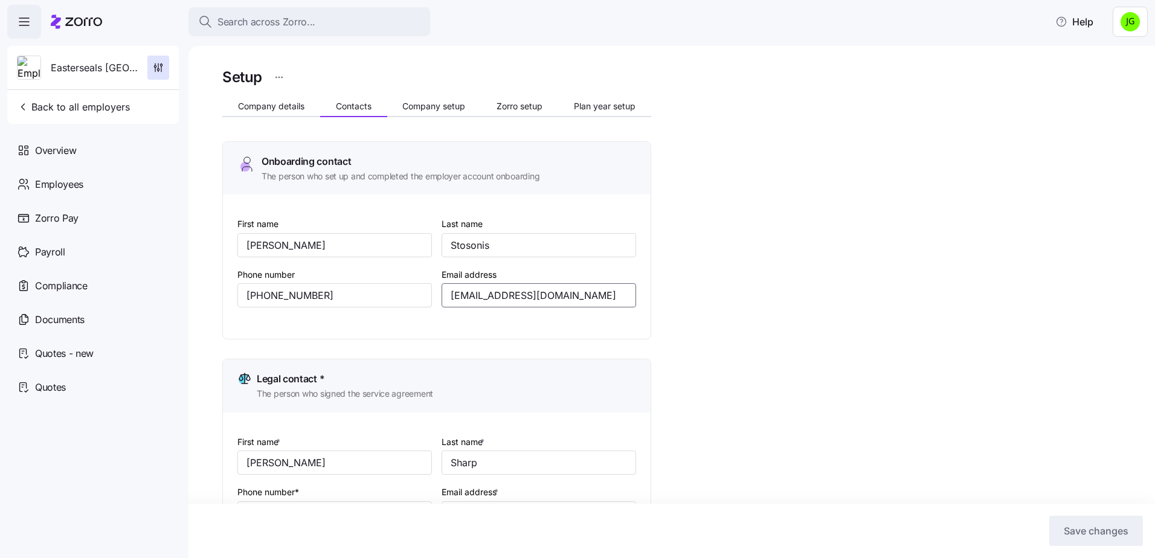
drag, startPoint x: 569, startPoint y: 288, endPoint x: 464, endPoint y: 295, distance: 105.3
click at [438, 292] on div "Email address [EMAIL_ADDRESS][DOMAIN_NAME]" at bounding box center [539, 287] width 204 height 51
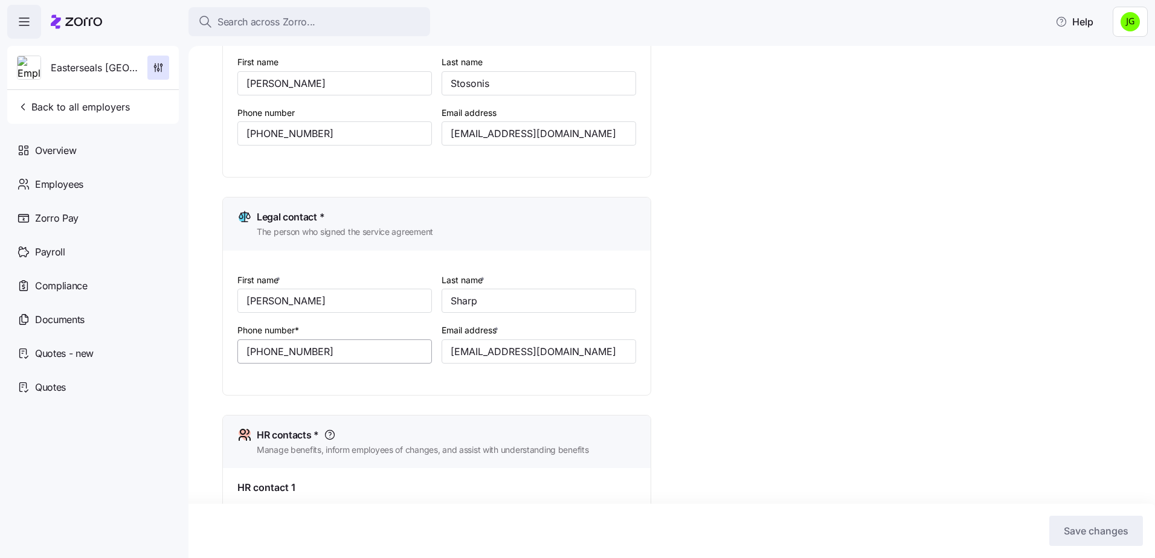
scroll to position [181, 0]
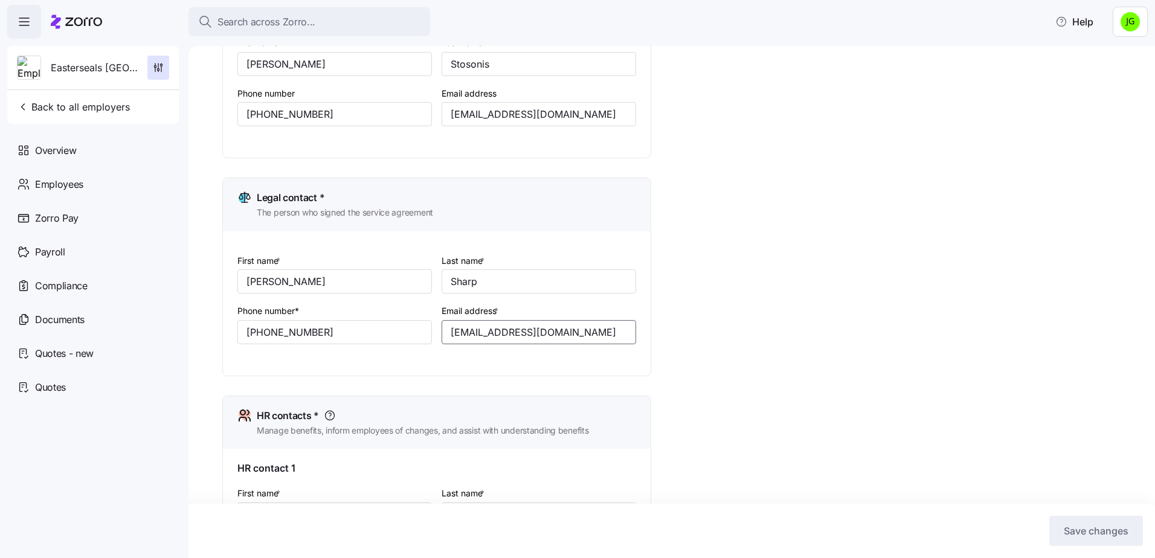
drag, startPoint x: 591, startPoint y: 326, endPoint x: 454, endPoint y: 332, distance: 137.2
click at [454, 332] on input "[EMAIL_ADDRESS][DOMAIN_NAME]" at bounding box center [538, 332] width 194 height 24
click at [92, 109] on span "Back to all employers" at bounding box center [73, 107] width 113 height 14
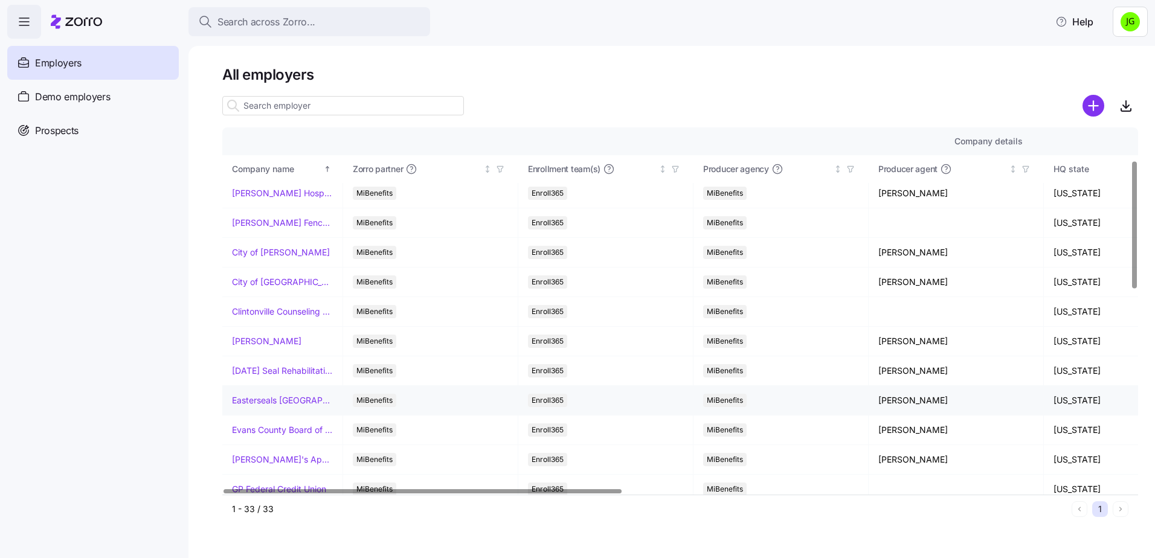
scroll to position [121, 0]
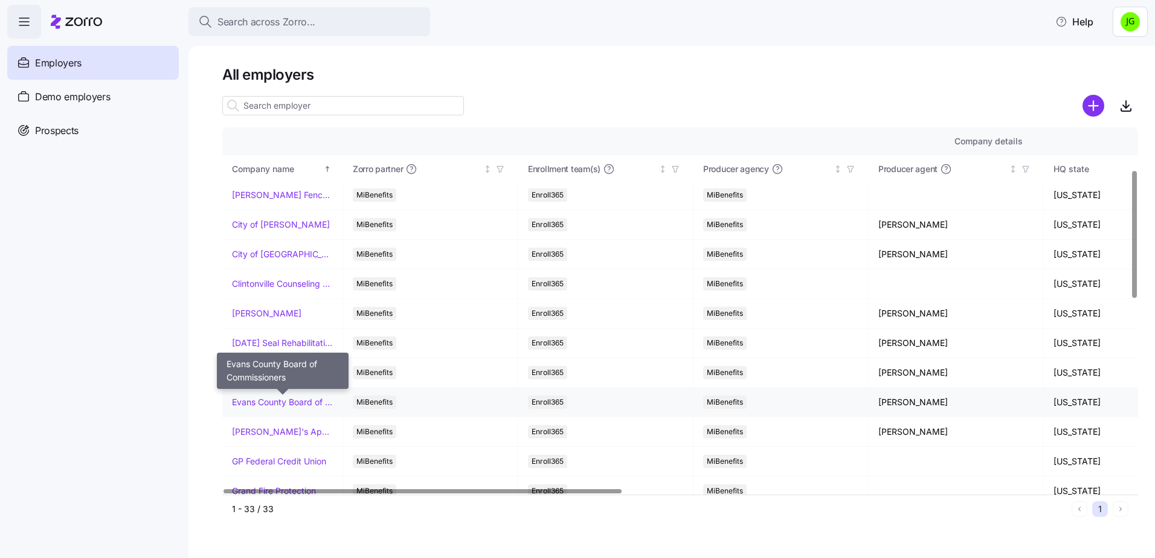
click at [283, 405] on link "Evans County Board of Commissioners" at bounding box center [282, 402] width 101 height 12
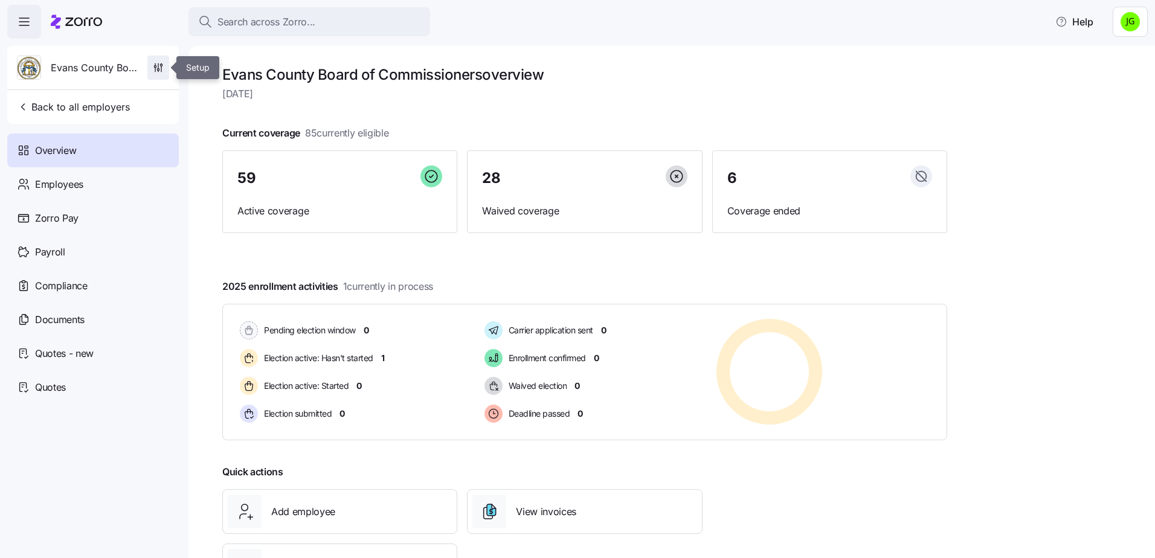
click at [153, 70] on icon "button" at bounding box center [158, 68] width 12 height 12
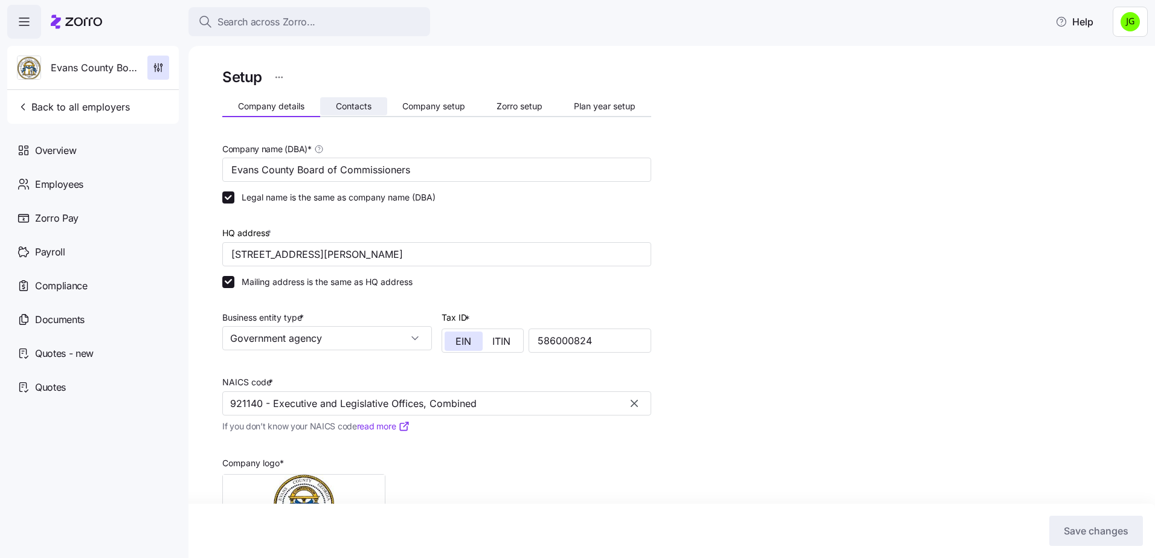
click at [367, 110] on span "Contacts" at bounding box center [354, 106] width 36 height 8
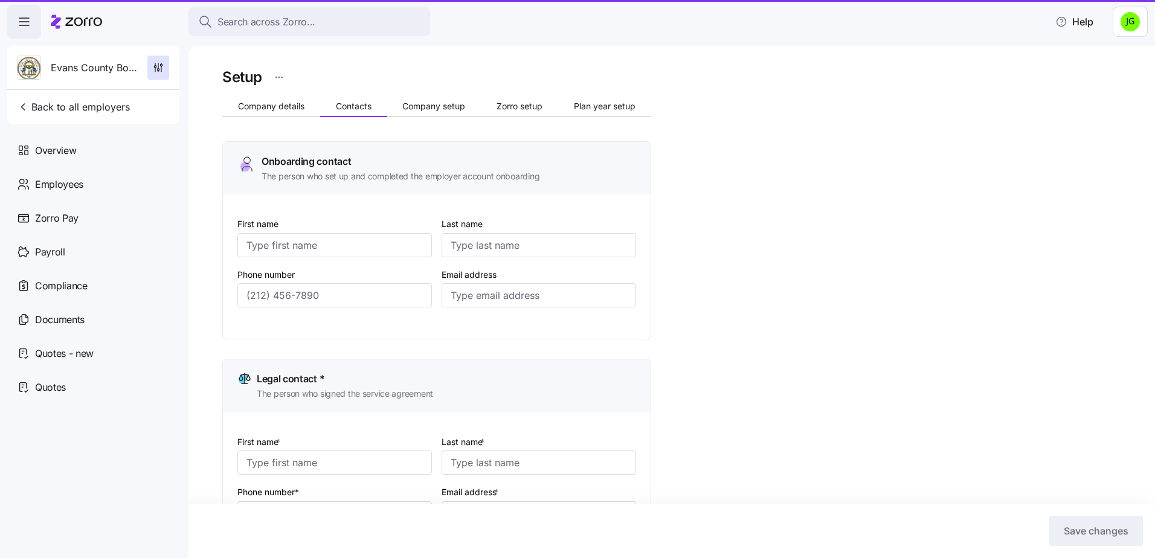
type input "[PERSON_NAME]"
type input "[EMAIL_ADDRESS][DOMAIN_NAME]"
type input "[PERSON_NAME]"
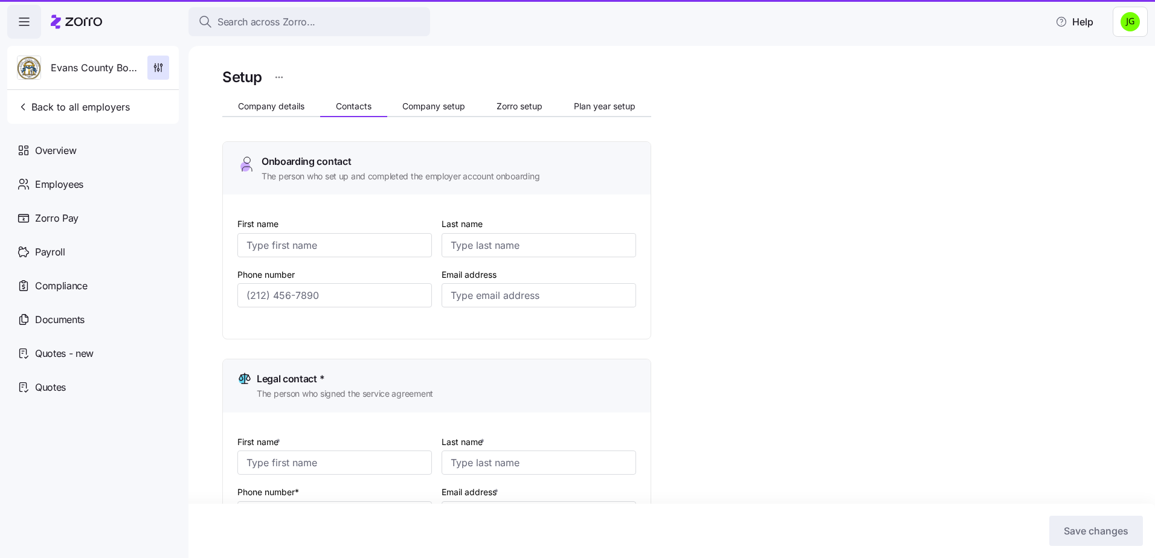
type input "[EMAIL_ADDRESS][DOMAIN_NAME]"
type input "[PERSON_NAME]"
type input "[EMAIL_ADDRESS][DOMAIN_NAME]"
type input "[PERSON_NAME]"
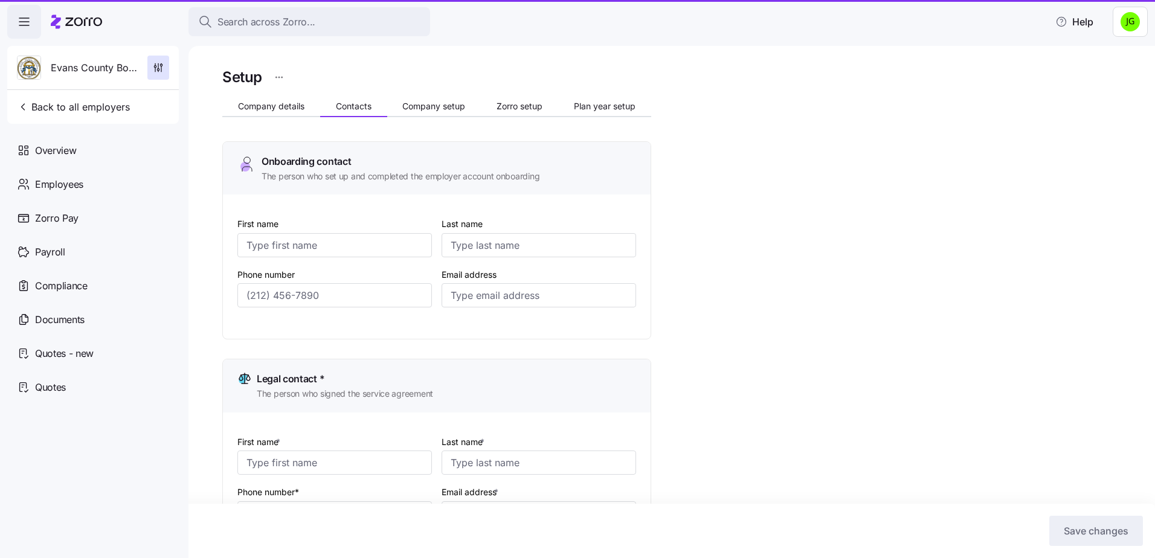
type input "[PERSON_NAME]"
type input "[EMAIL_ADDRESS][DOMAIN_NAME]"
type input "[PHONE_NUMBER]"
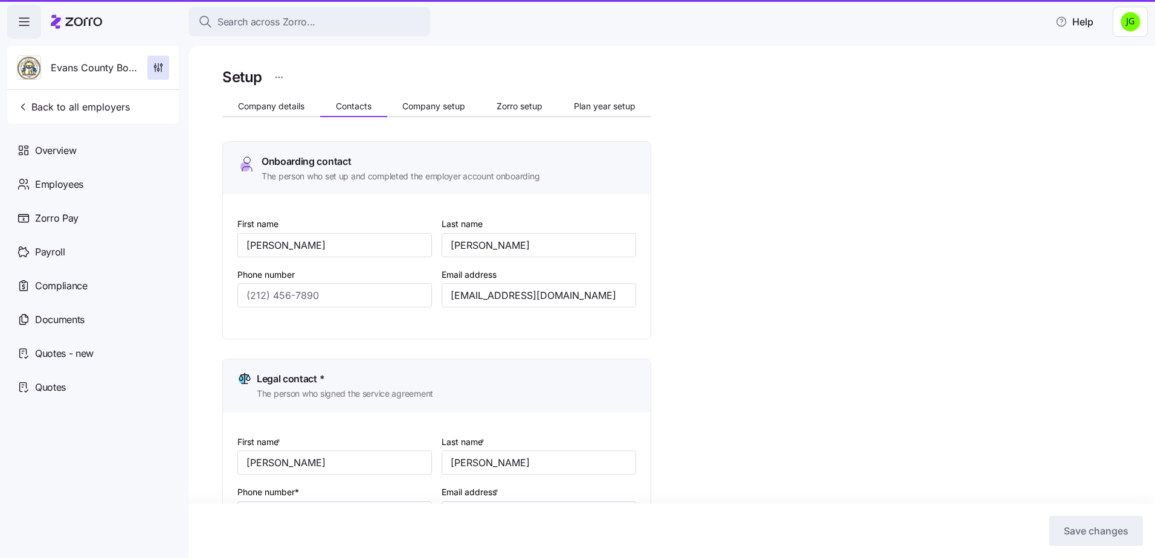
type input "[PHONE_NUMBER]"
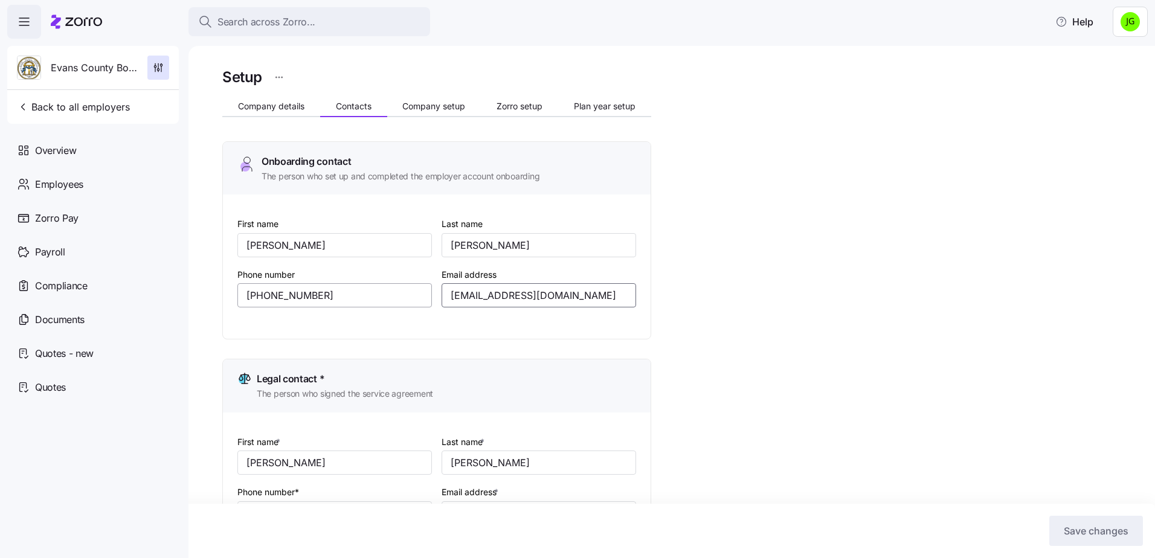
drag, startPoint x: 595, startPoint y: 297, endPoint x: 396, endPoint y: 300, distance: 199.3
click at [396, 300] on div "First name [PERSON_NAME] Last name [PERSON_NAME] Phone number [PHONE_NUMBER] Em…" at bounding box center [436, 271] width 408 height 120
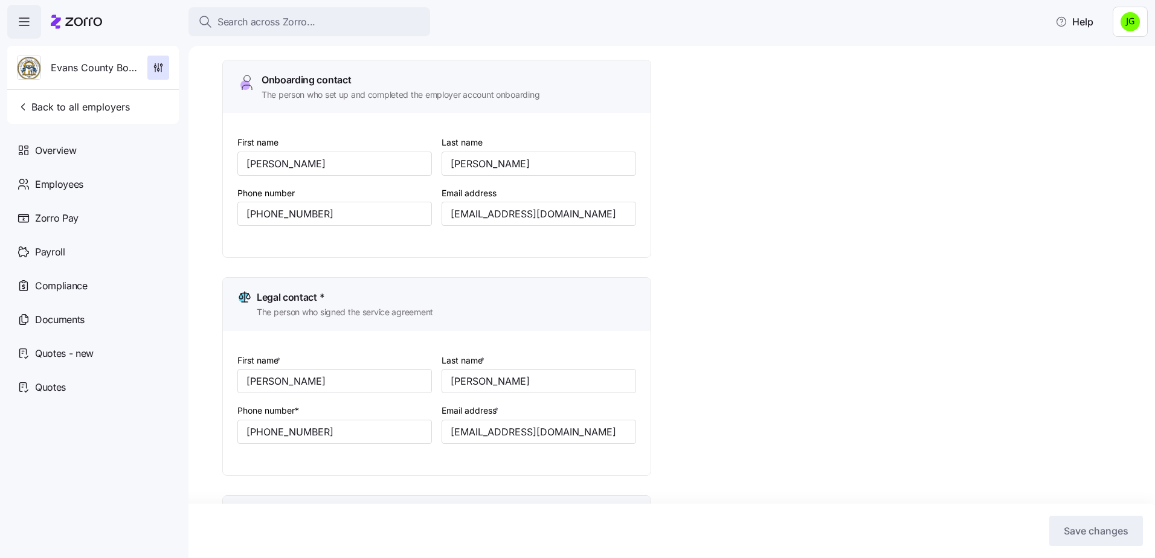
scroll to position [60, 0]
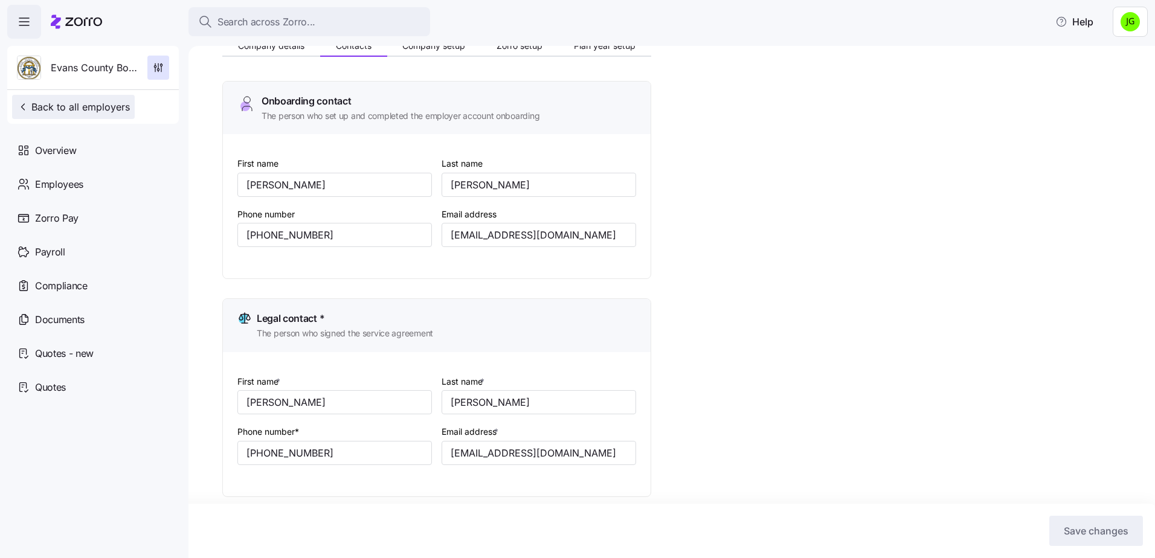
click at [89, 106] on span "Back to all employers" at bounding box center [73, 107] width 113 height 14
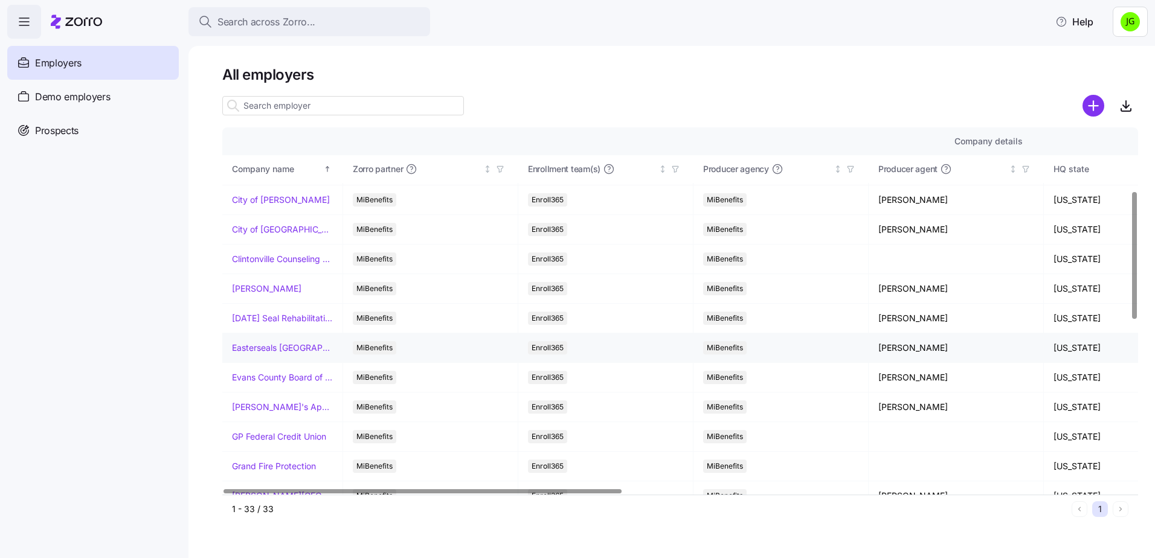
scroll to position [181, 0]
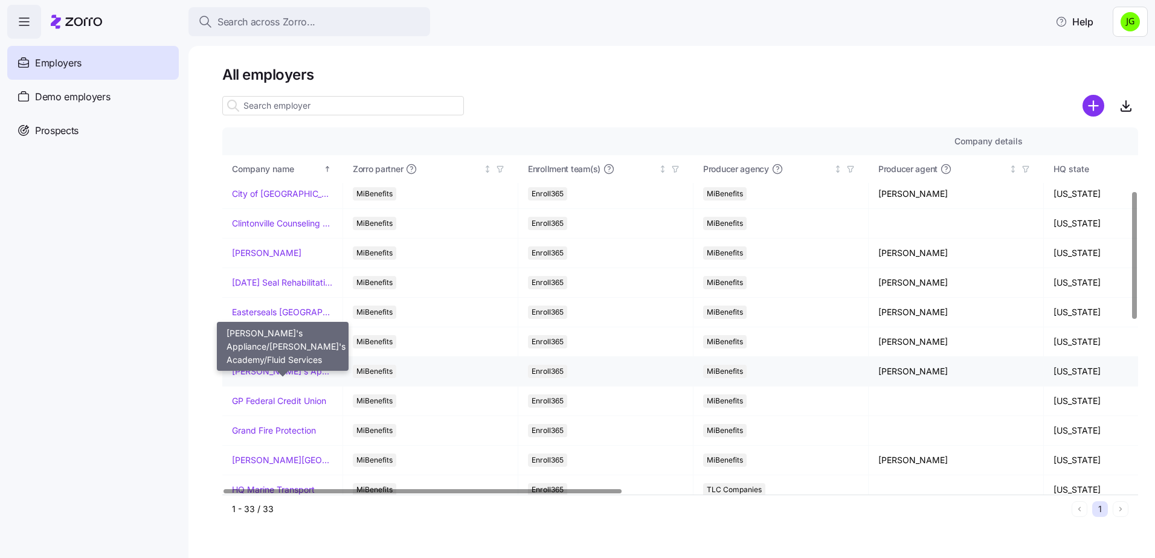
click at [264, 370] on link "[PERSON_NAME]'s Appliance/[PERSON_NAME]'s Academy/Fluid Services" at bounding box center [282, 371] width 101 height 12
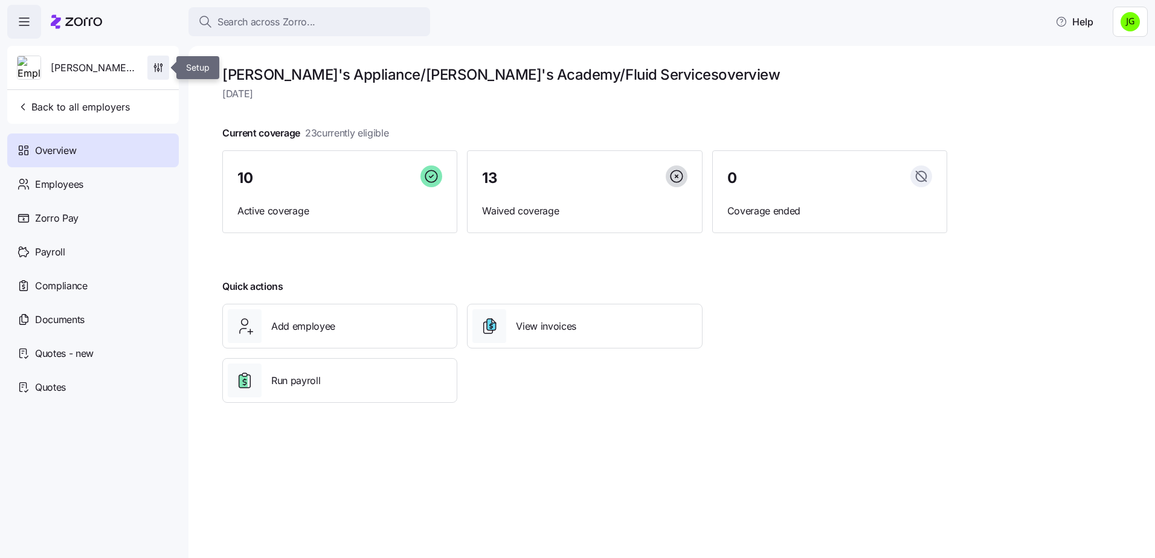
click at [159, 70] on icon "button" at bounding box center [158, 68] width 12 height 12
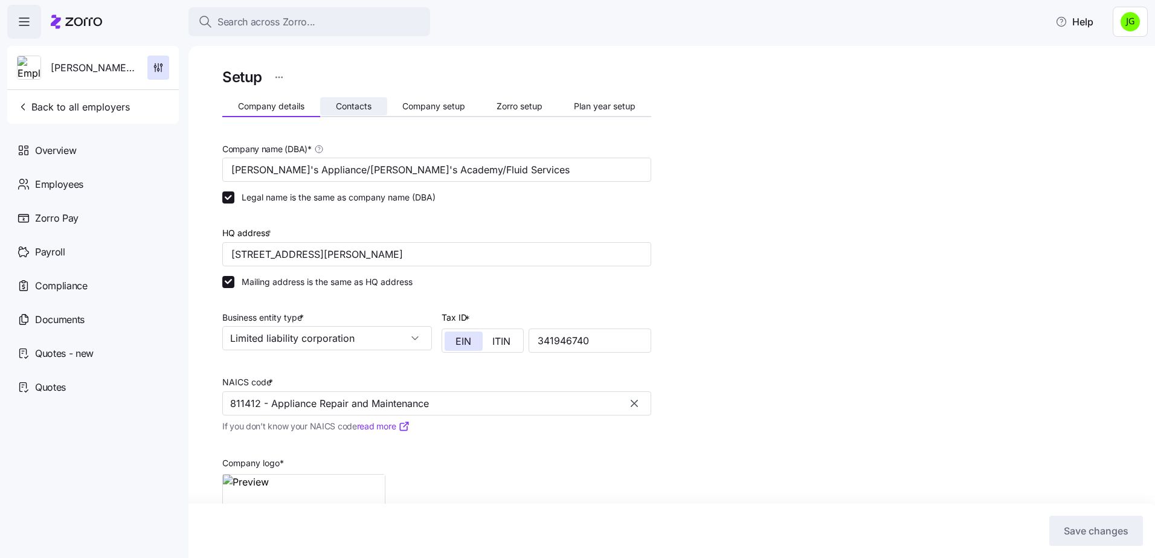
click at [355, 112] on button "Contacts" at bounding box center [353, 106] width 67 height 18
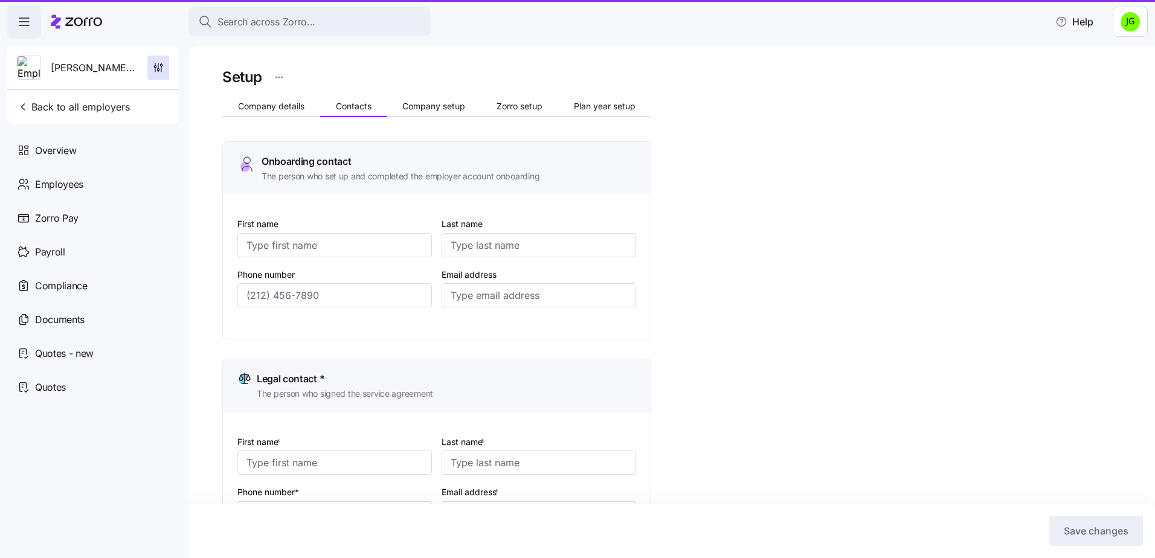
type input "[PERSON_NAME]"
type input "Butcher"
type input "[EMAIL_ADDRESS][DOMAIN_NAME]"
type input "[PERSON_NAME]"
type input "Butcher"
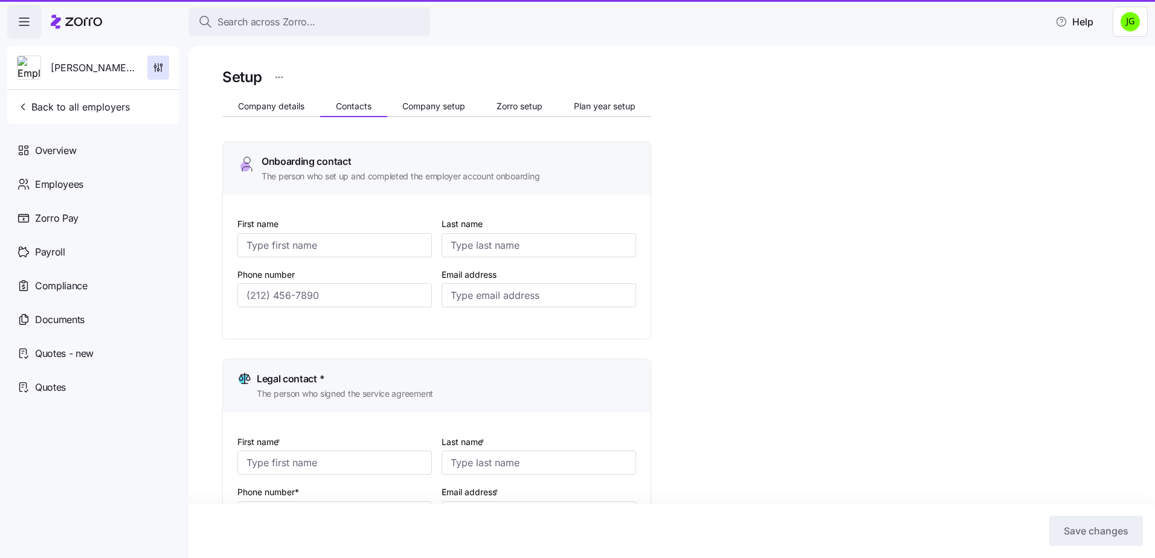
type input "[EMAIL_ADDRESS][DOMAIN_NAME]"
type input "[PERSON_NAME]"
type input "Butcher"
type input "[EMAIL_ADDRESS][DOMAIN_NAME]"
type input "[PERSON_NAME]"
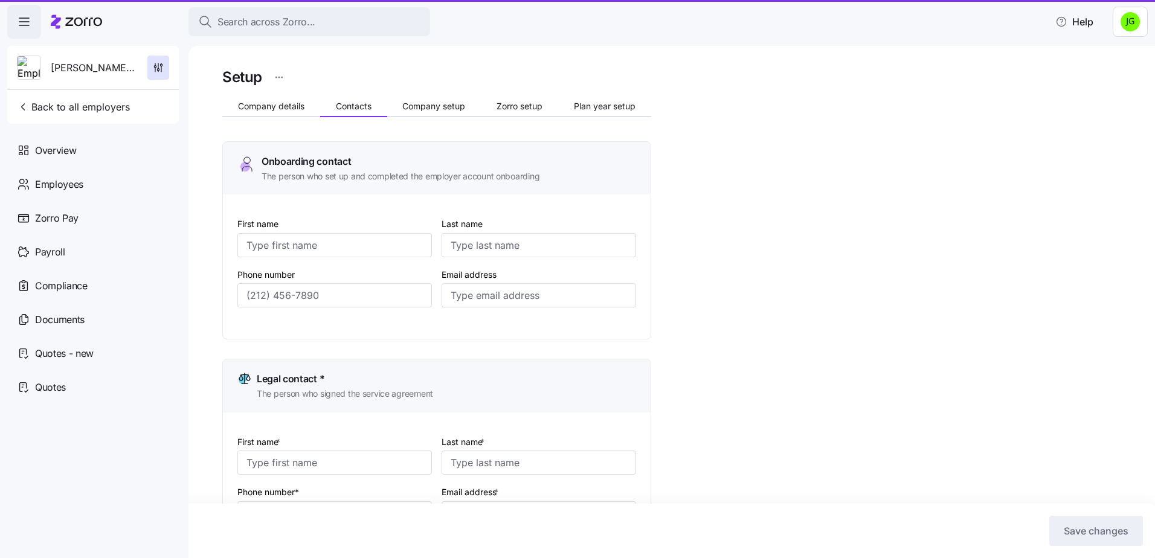
type input "Butcher"
type input "[EMAIL_ADDRESS][DOMAIN_NAME]"
type input "[PHONE_NUMBER]"
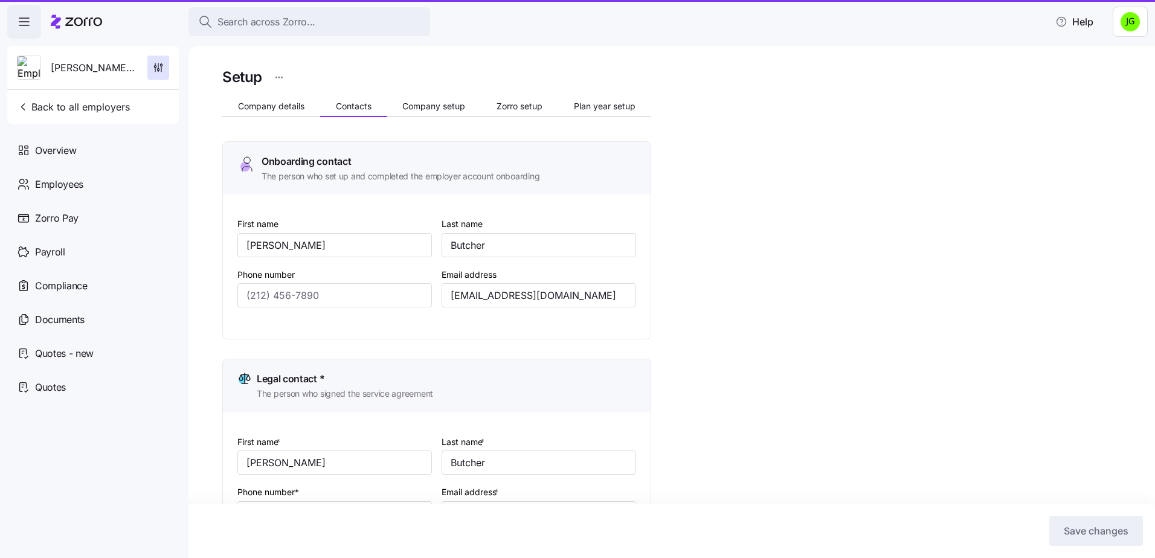
type input "[PHONE_NUMBER]"
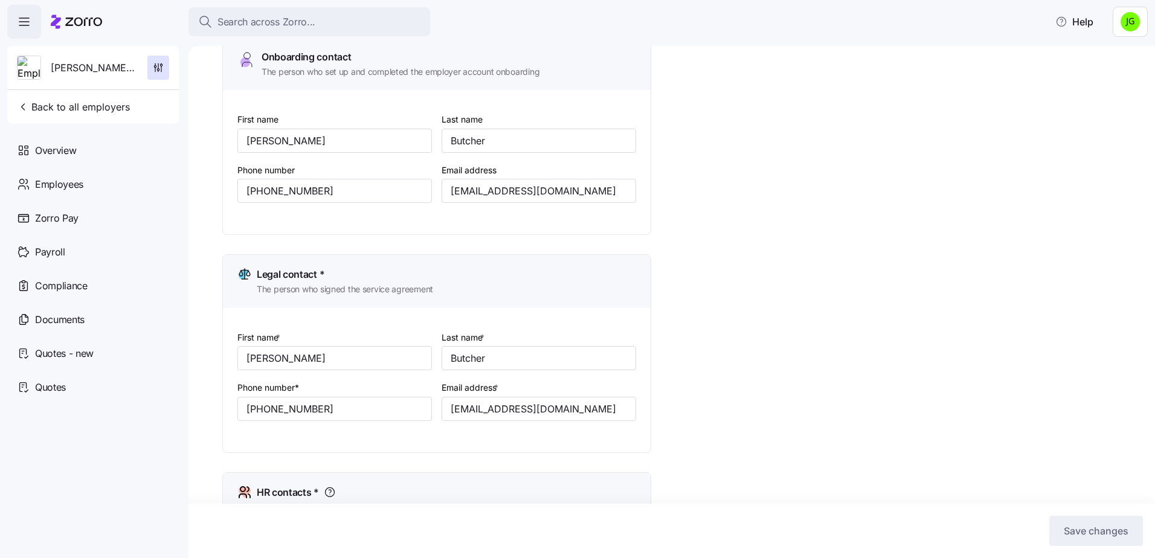
scroll to position [121, 0]
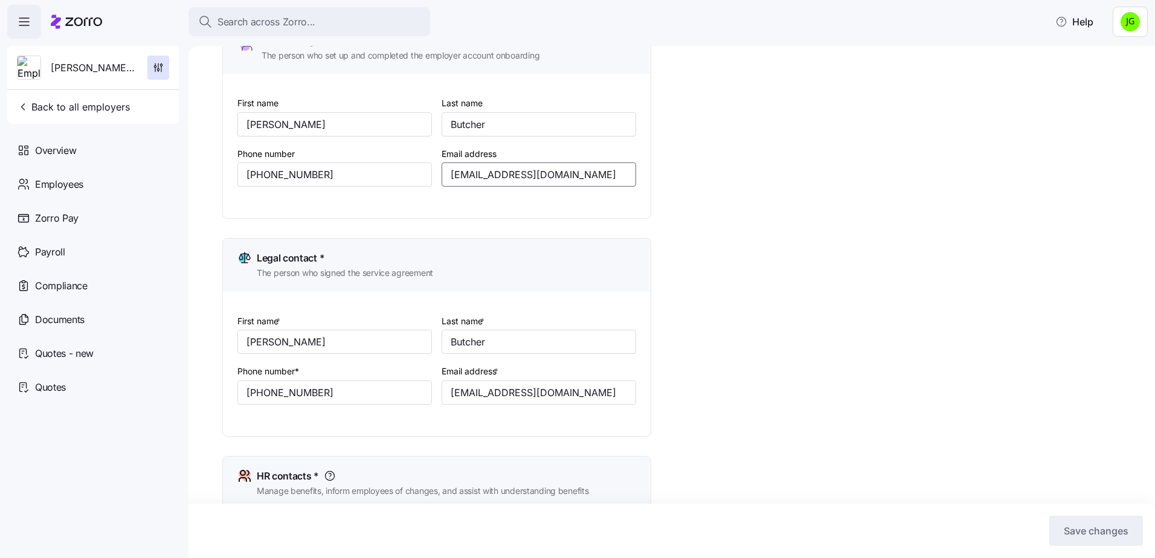
drag, startPoint x: 608, startPoint y: 175, endPoint x: 428, endPoint y: 156, distance: 181.5
click at [422, 156] on div "First name [PERSON_NAME] Last name [PERSON_NAME] Phone number [PHONE_NUMBER] Em…" at bounding box center [436, 151] width 408 height 120
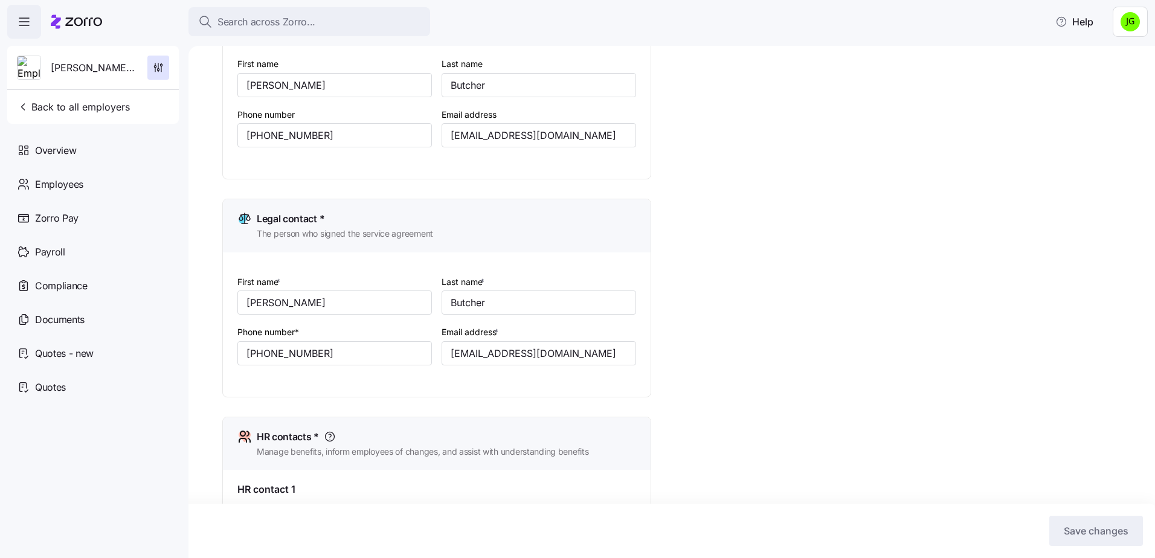
scroll to position [181, 0]
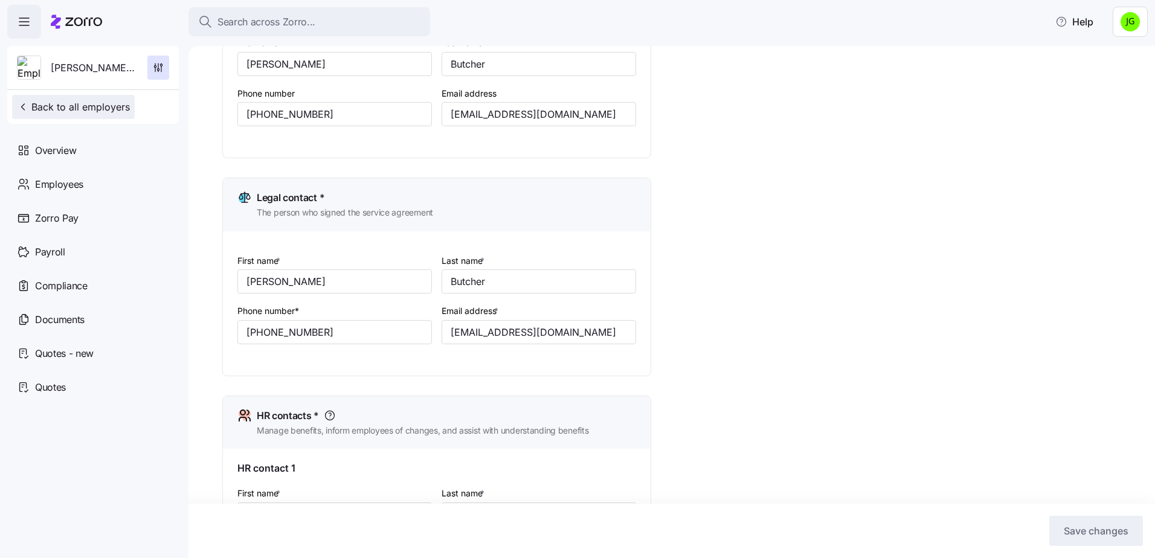
click at [65, 101] on span "Back to all employers" at bounding box center [73, 107] width 113 height 14
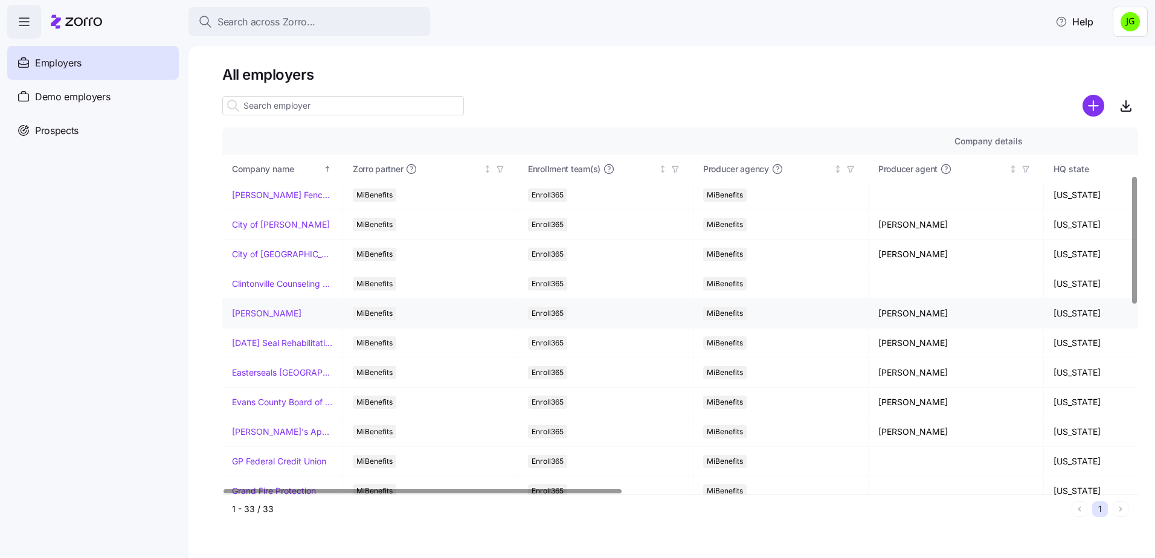
scroll to position [181, 0]
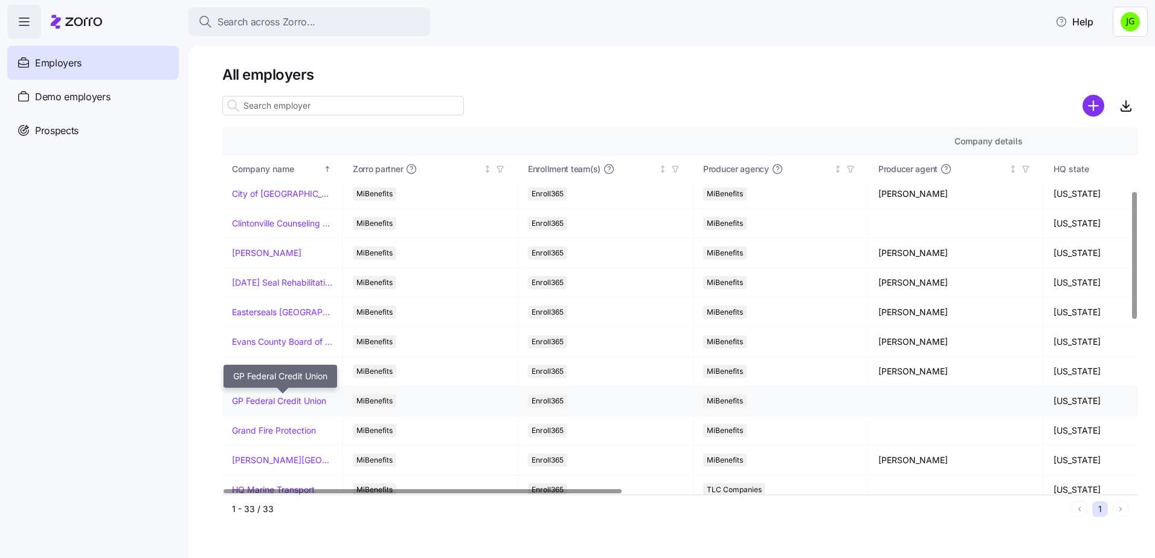
click at [279, 400] on link "GP Federal Credit Union" at bounding box center [279, 401] width 94 height 12
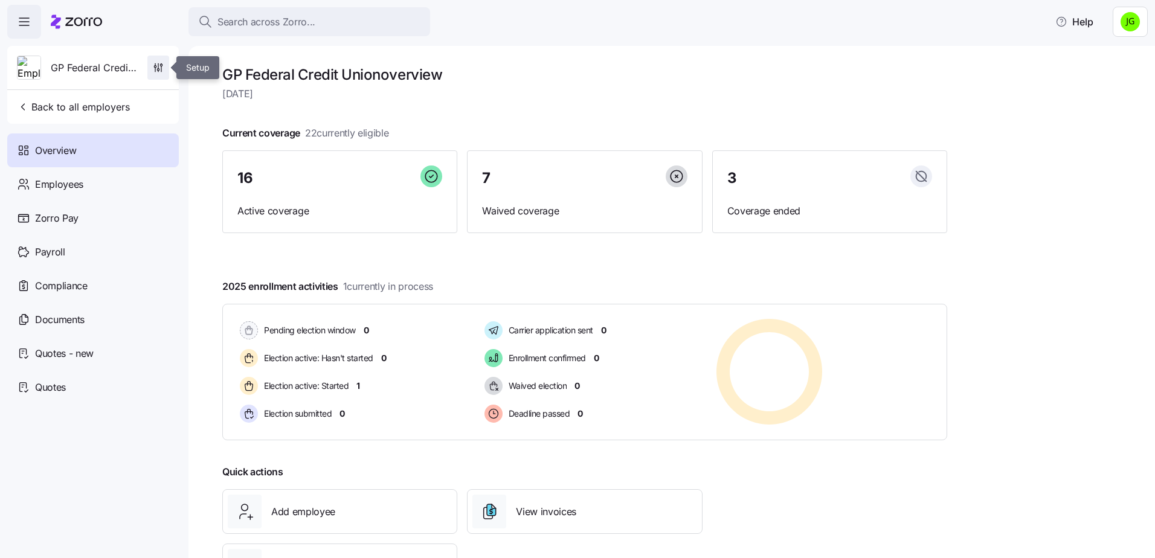
click at [158, 65] on icon "button" at bounding box center [158, 65] width 0 height 5
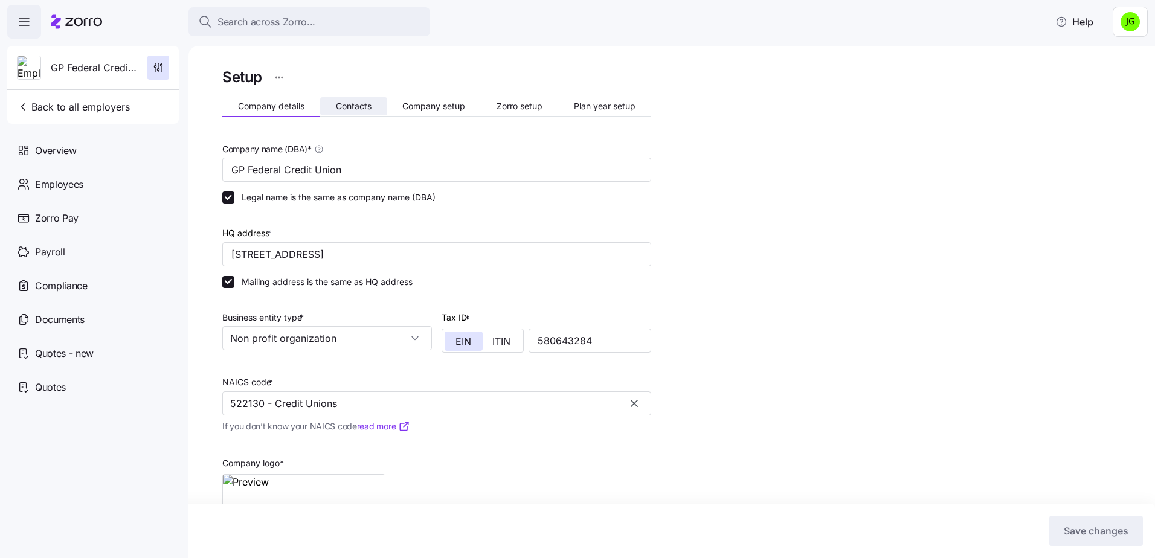
click at [336, 108] on span "Contacts" at bounding box center [354, 106] width 36 height 8
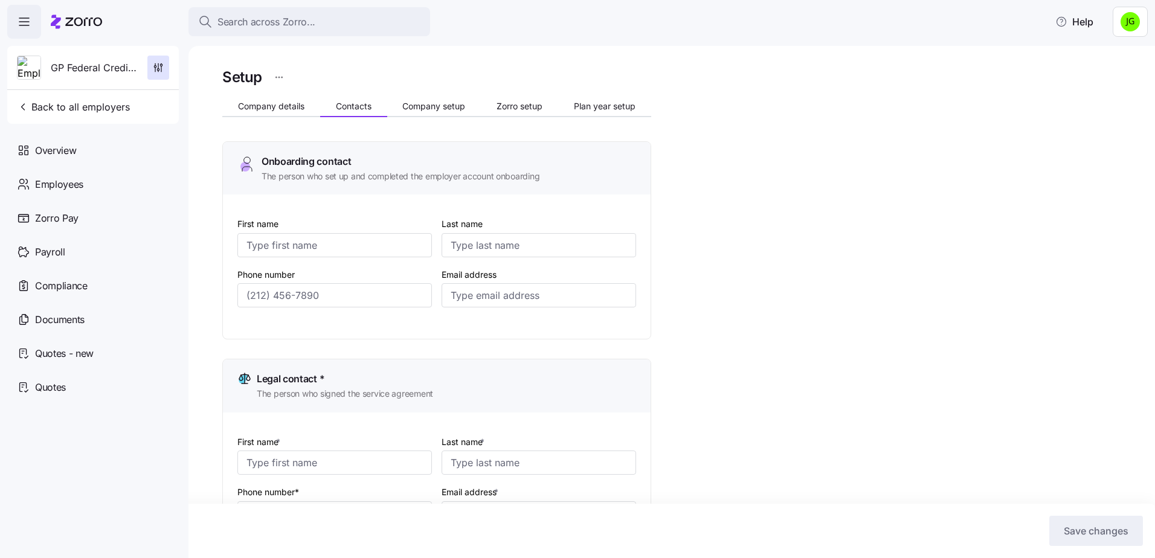
type input "[PERSON_NAME] ([PERSON_NAME])"
type input "[PERSON_NAME]"
type input "[EMAIL_ADDRESS][DOMAIN_NAME]"
type input "[PERSON_NAME] ([PERSON_NAME])"
type input "[PERSON_NAME]"
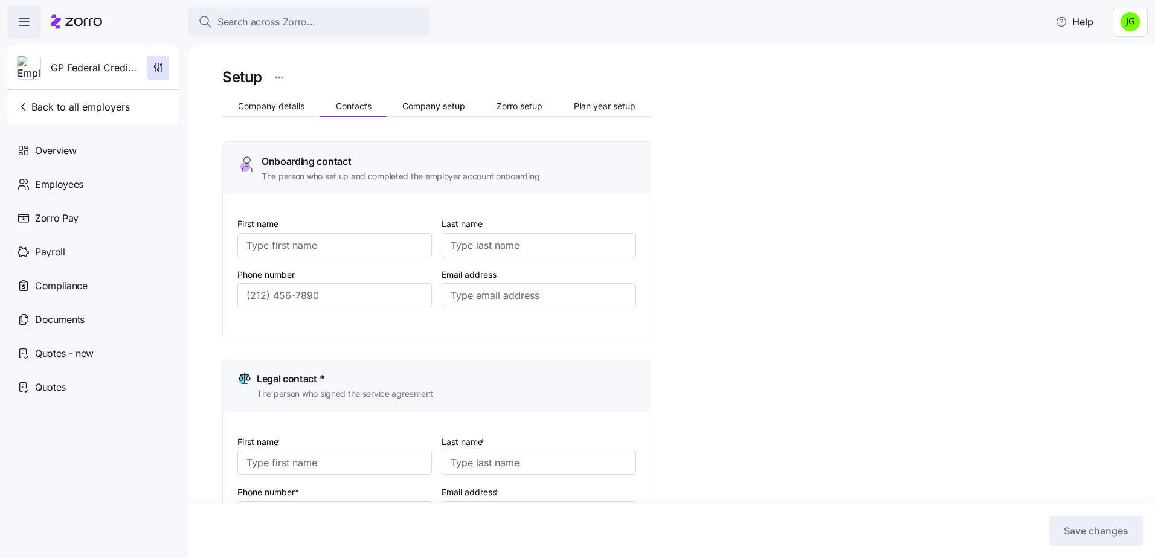
type input "[EMAIL_ADDRESS][DOMAIN_NAME]"
type input "[PERSON_NAME] ([PERSON_NAME])"
type input "[PERSON_NAME]"
type input "[EMAIL_ADDRESS][DOMAIN_NAME]"
type input "[PERSON_NAME]"
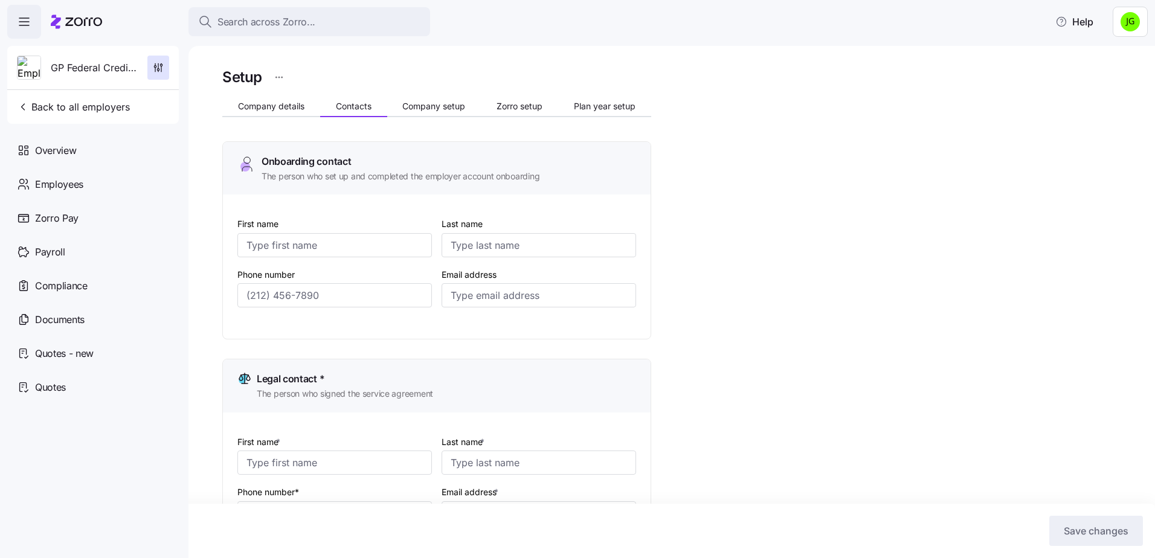
type input "[PERSON_NAME]"
type input "[EMAIL_ADDRESS][DOMAIN_NAME]"
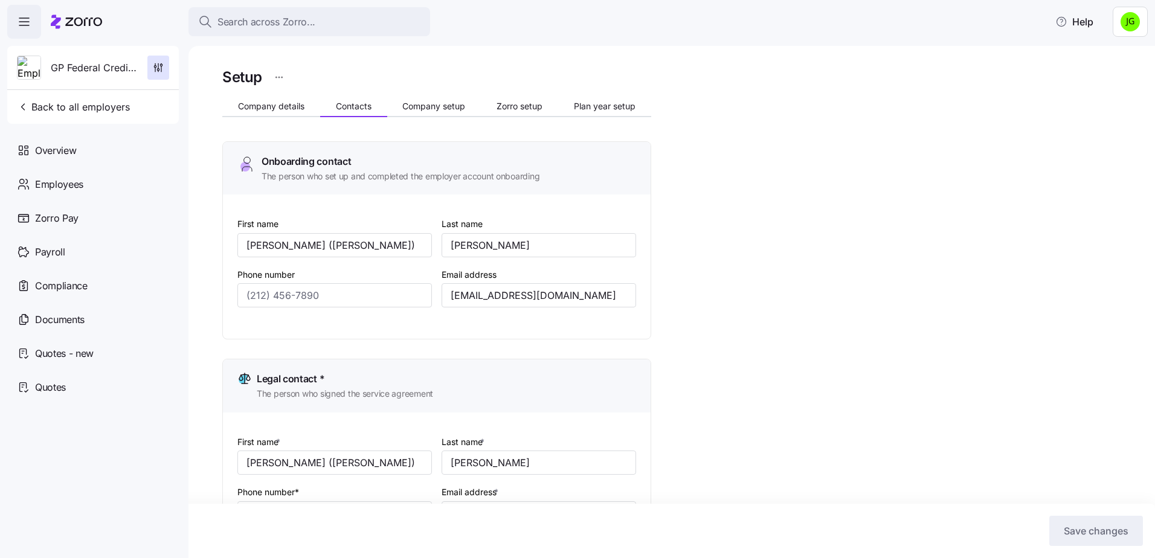
type input "[PHONE_NUMBER]"
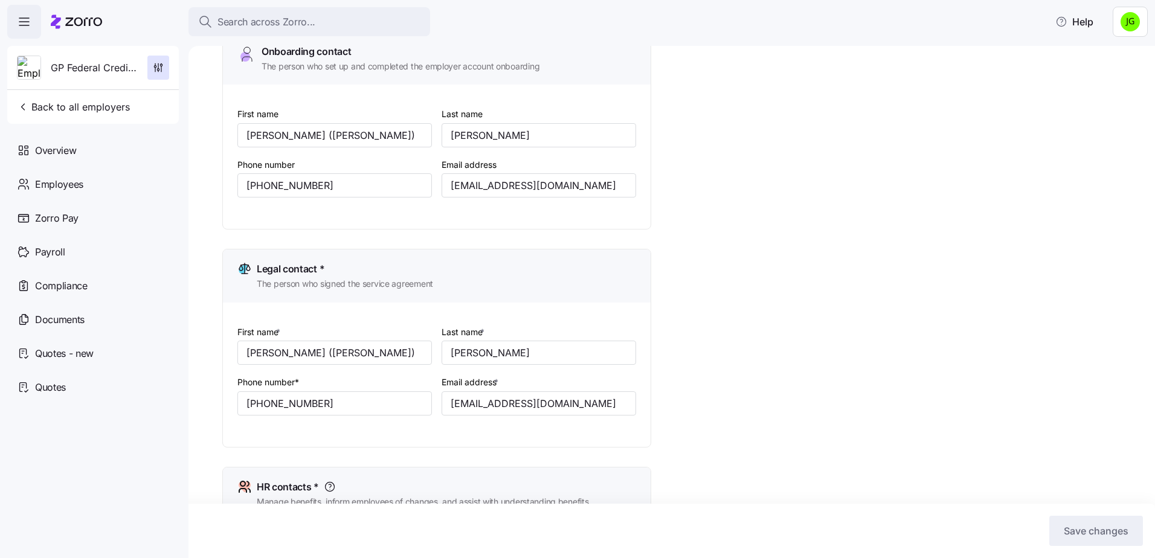
scroll to position [121, 0]
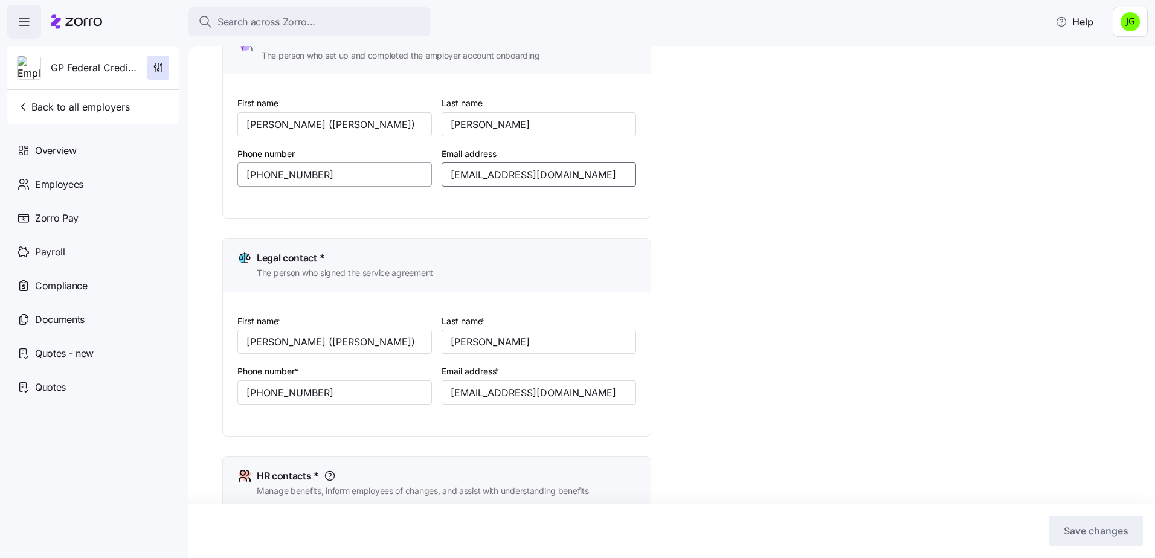
drag, startPoint x: 553, startPoint y: 171, endPoint x: 429, endPoint y: 176, distance: 123.9
click at [429, 176] on div "First name [PERSON_NAME] ([PERSON_NAME]) Last name [PERSON_NAME] Phone number […" at bounding box center [436, 151] width 408 height 120
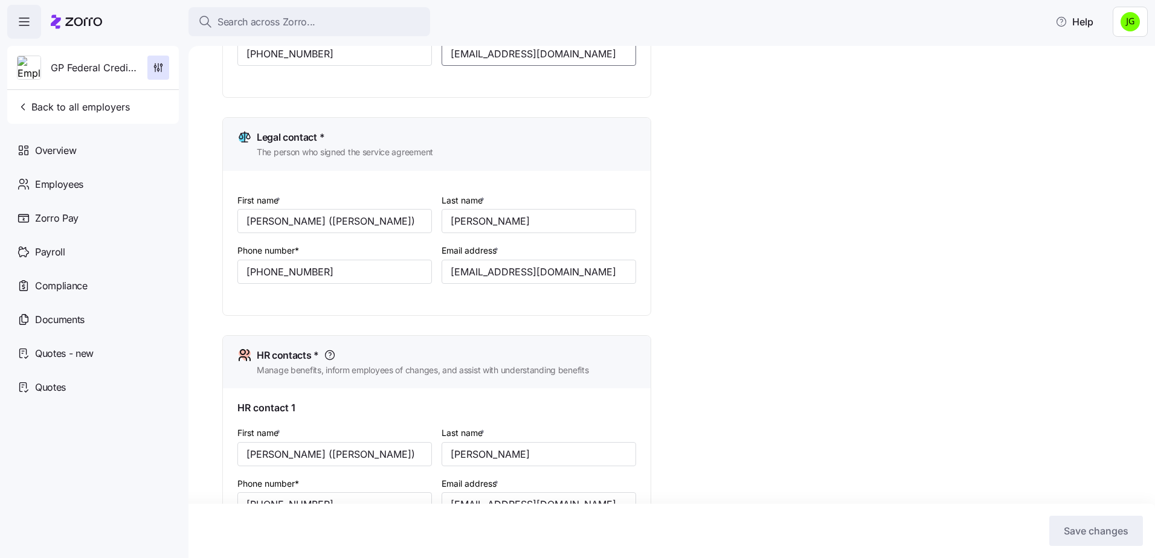
scroll to position [181, 0]
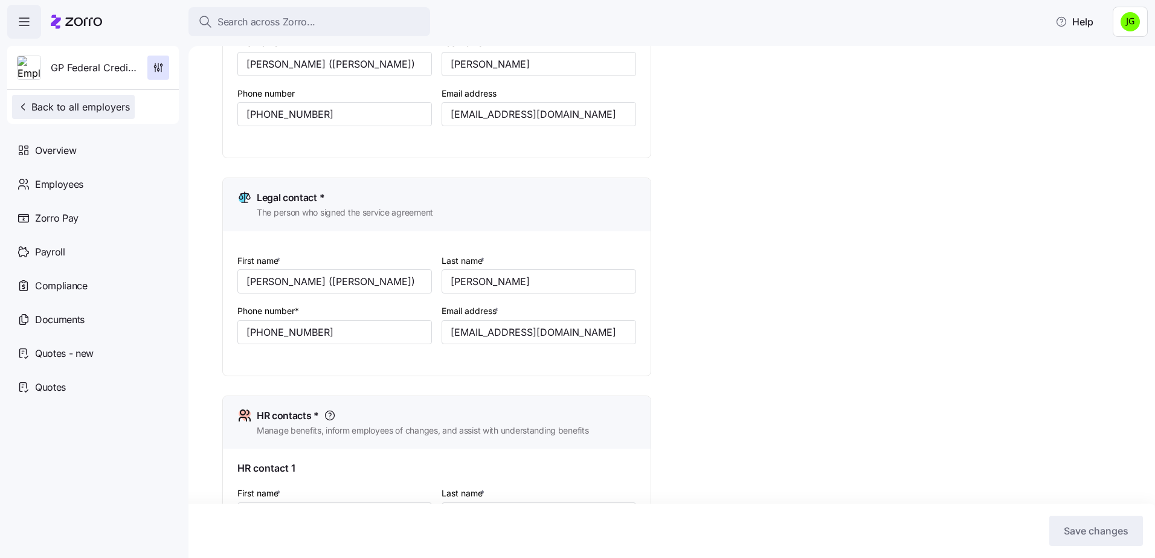
click at [46, 103] on span "Back to all employers" at bounding box center [73, 107] width 113 height 14
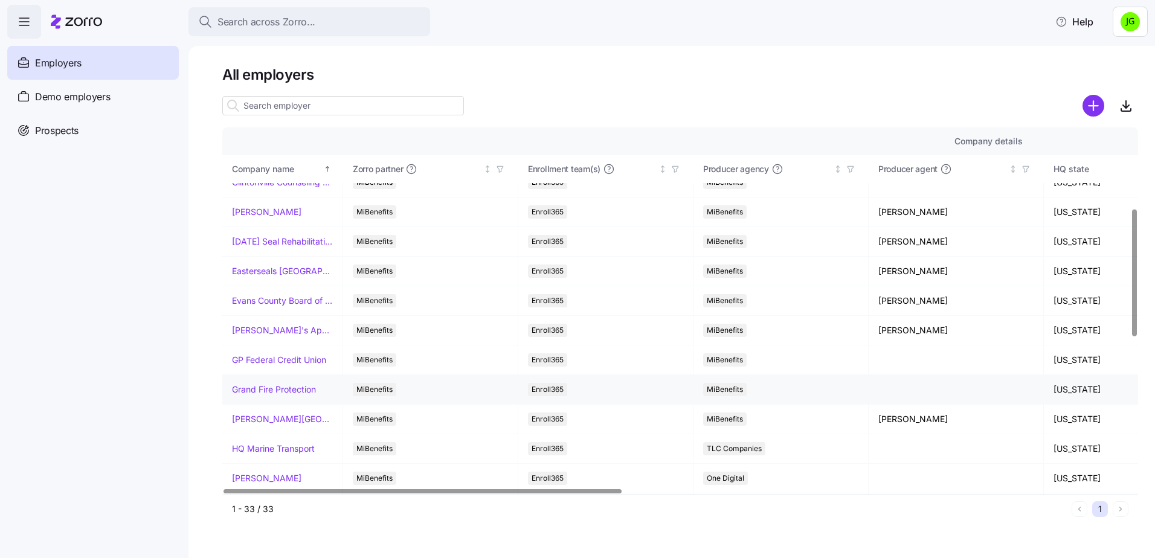
scroll to position [302, 0]
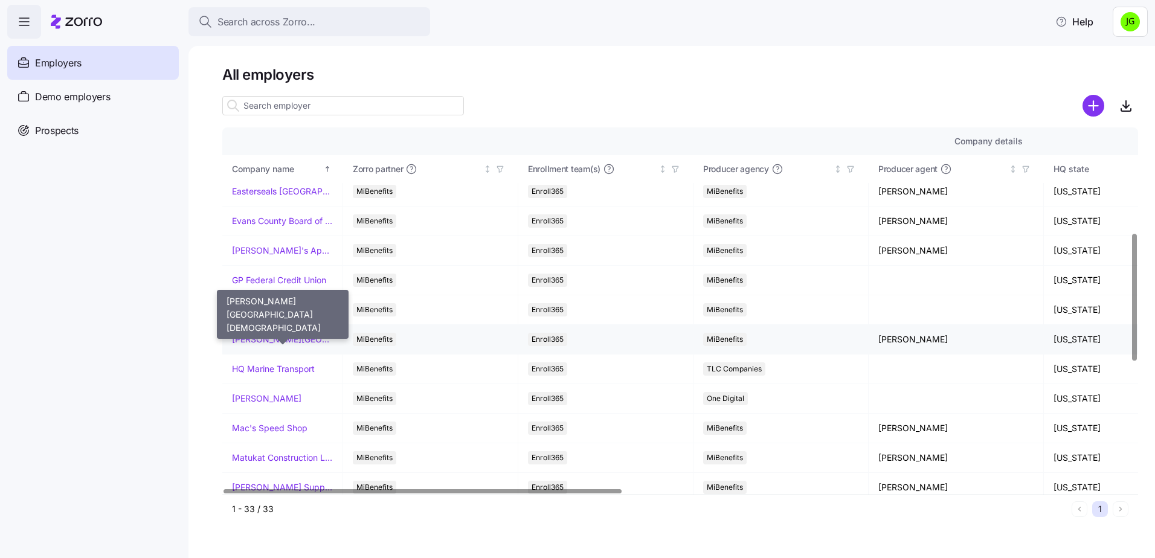
click at [297, 340] on link "[PERSON_NAME][GEOGRAPHIC_DATA][DEMOGRAPHIC_DATA]" at bounding box center [282, 339] width 101 height 12
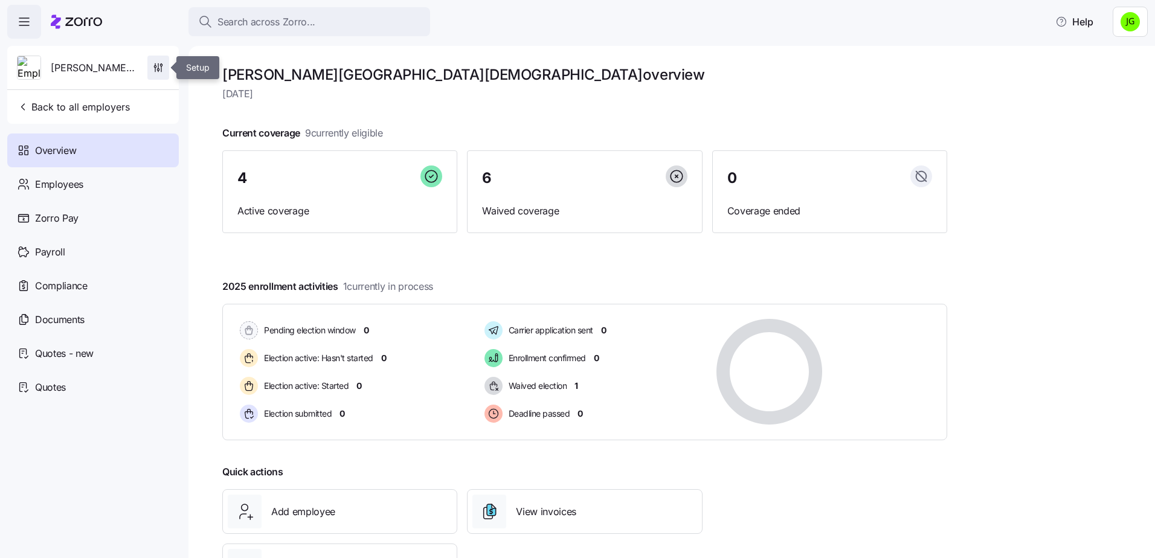
click at [162, 65] on icon "button" at bounding box center [161, 65] width 2 height 2
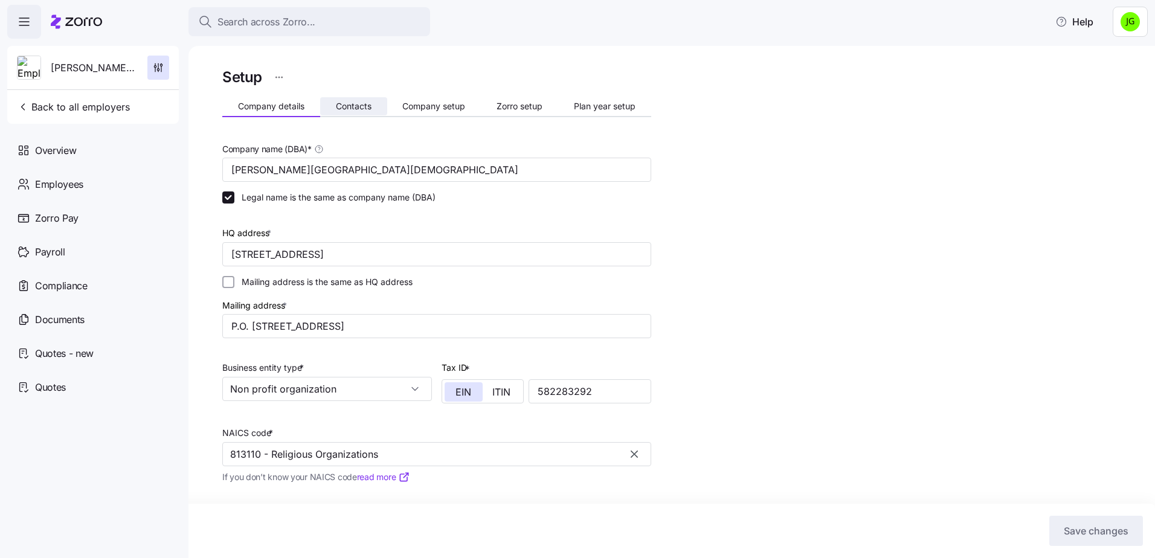
click at [357, 109] on span "Contacts" at bounding box center [354, 106] width 36 height 8
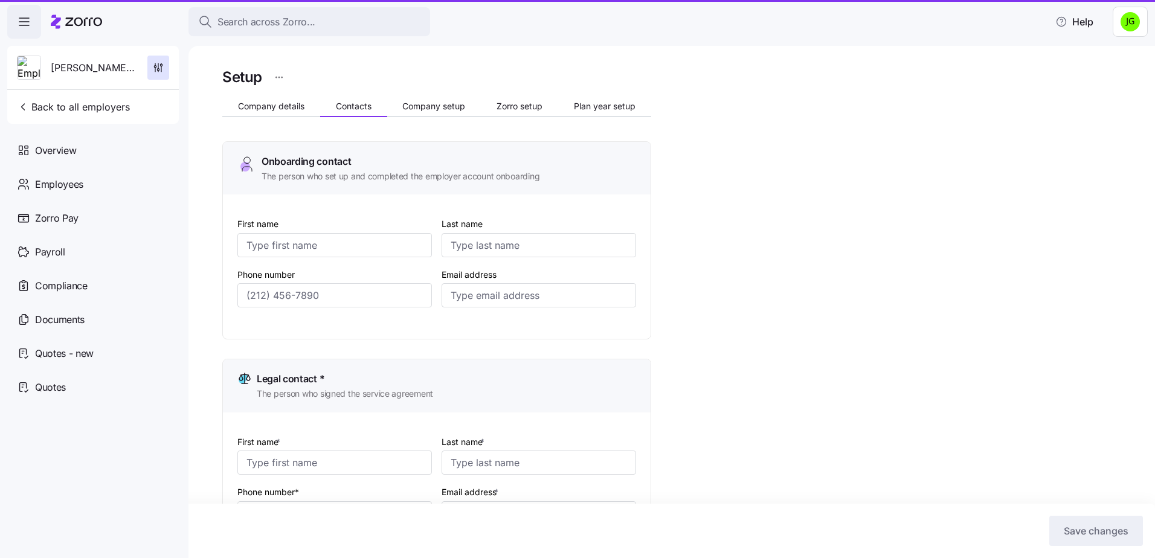
type input "[PERSON_NAME]"
type input "[PERSON_NAME][EMAIL_ADDRESS][PERSON_NAME][DOMAIN_NAME]"
type input "[PERSON_NAME]"
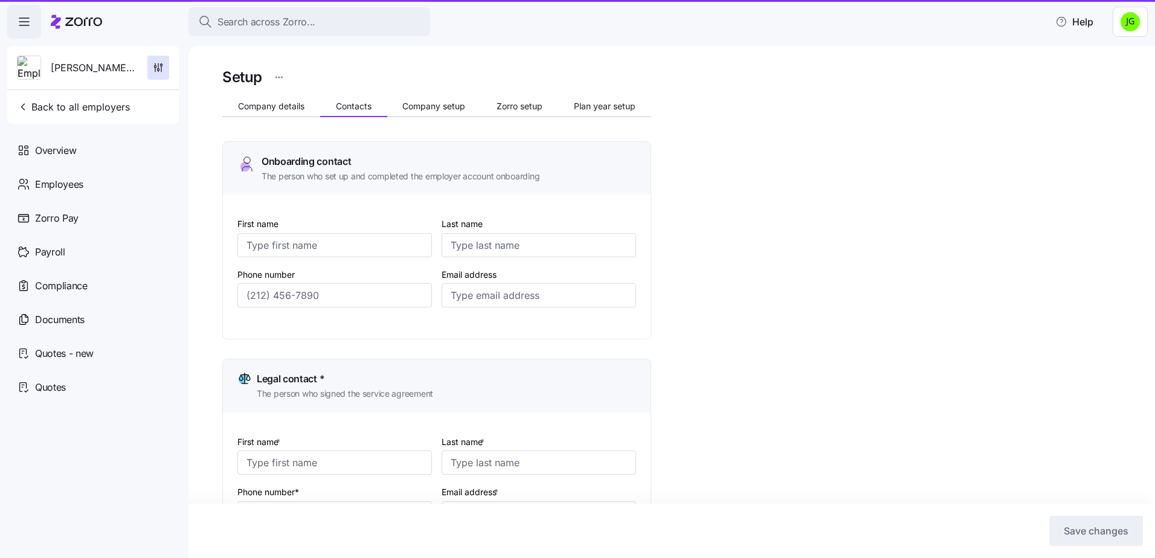
type input "[EMAIL_ADDRESS][DOMAIN_NAME]"
type input "[PERSON_NAME]"
type input "[PERSON_NAME][EMAIL_ADDRESS][PERSON_NAME][DOMAIN_NAME]"
type input "[PERSON_NAME]"
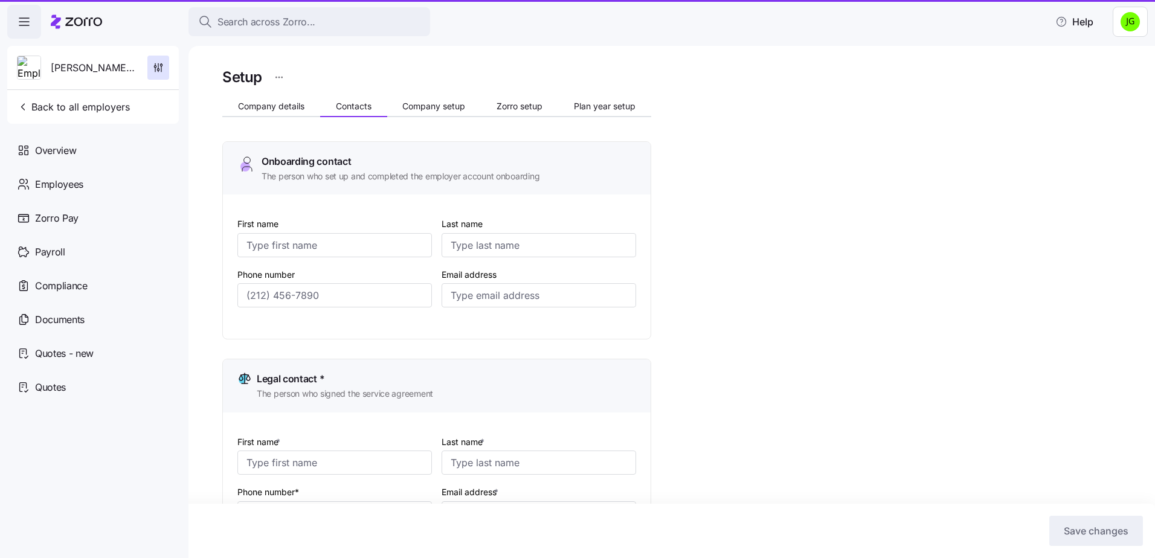
type input "[PERSON_NAME]"
type input "[EMAIL_ADDRESS][PERSON_NAME][DOMAIN_NAME]"
type input "[PHONE_NUMBER]"
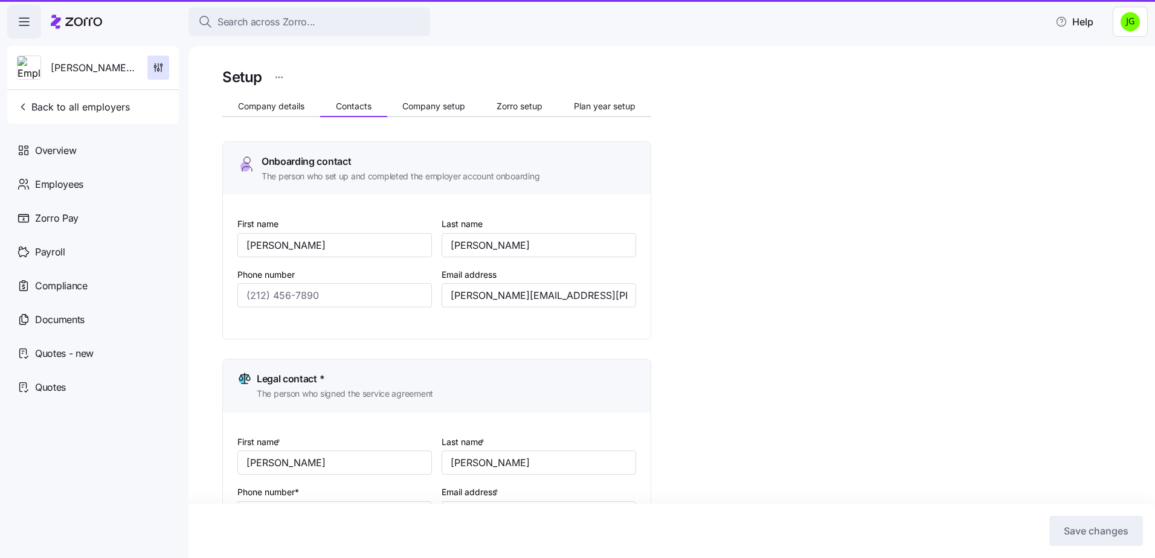
type input "[PHONE_NUMBER]"
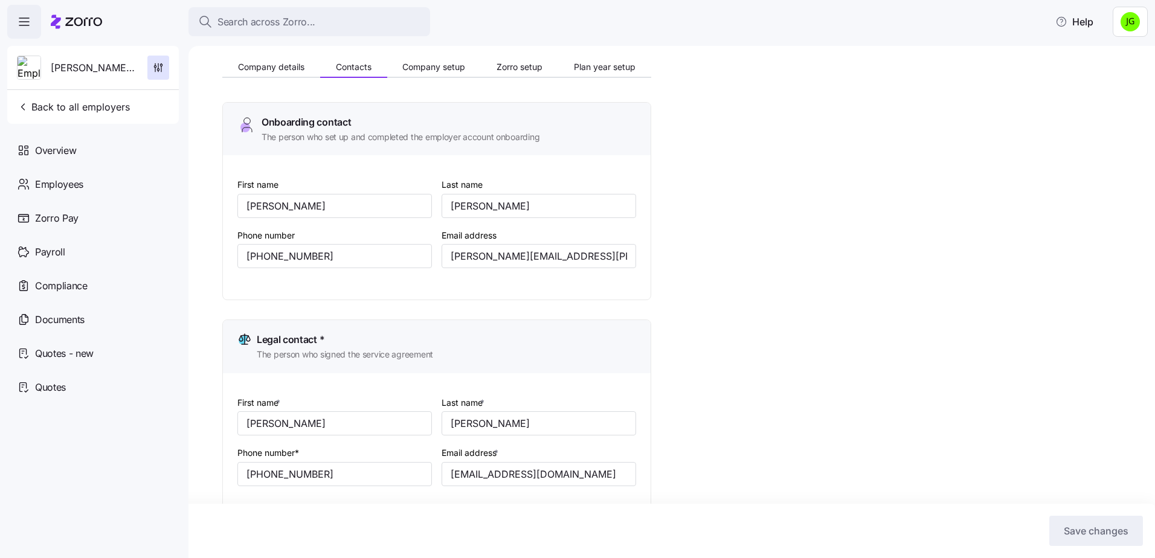
scroll to position [60, 0]
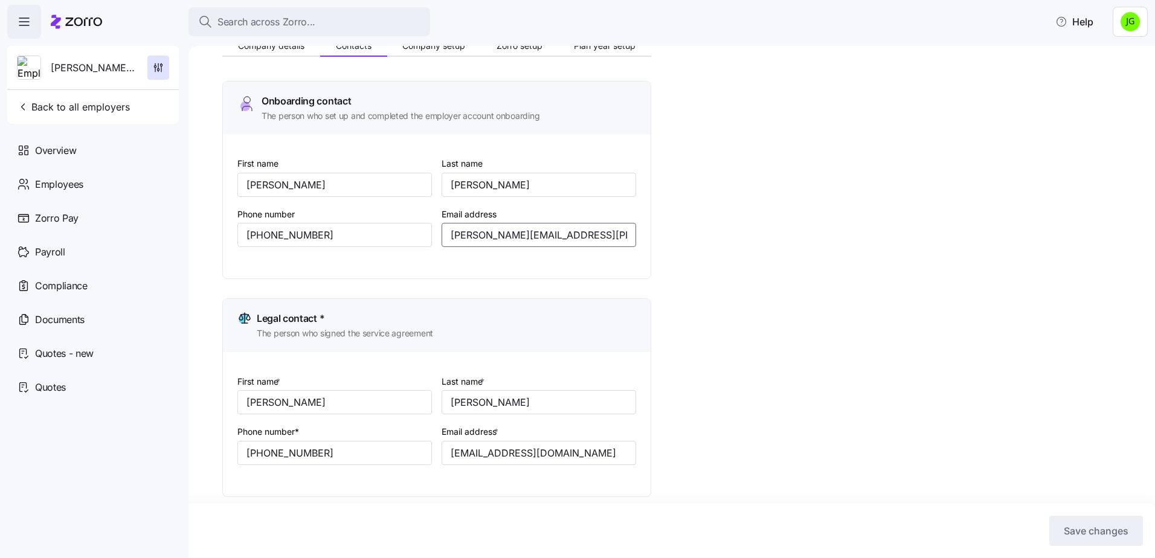
drag, startPoint x: 590, startPoint y: 236, endPoint x: 432, endPoint y: 227, distance: 157.8
click at [432, 227] on div "First name [PERSON_NAME] Last name [PERSON_NAME] Phone number [PHONE_NUMBER] Em…" at bounding box center [436, 211] width 408 height 120
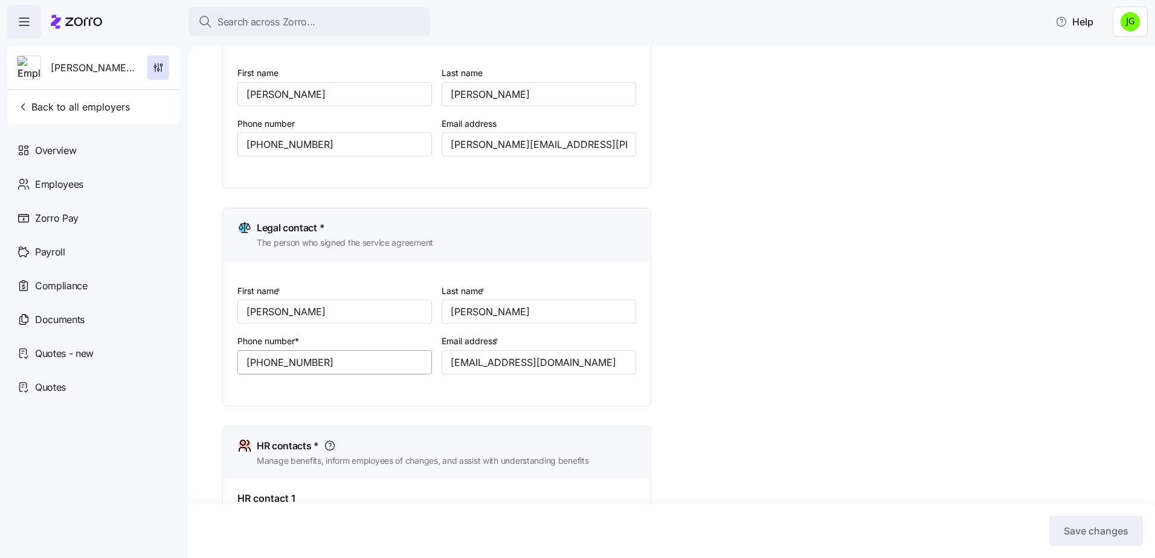
scroll to position [181, 0]
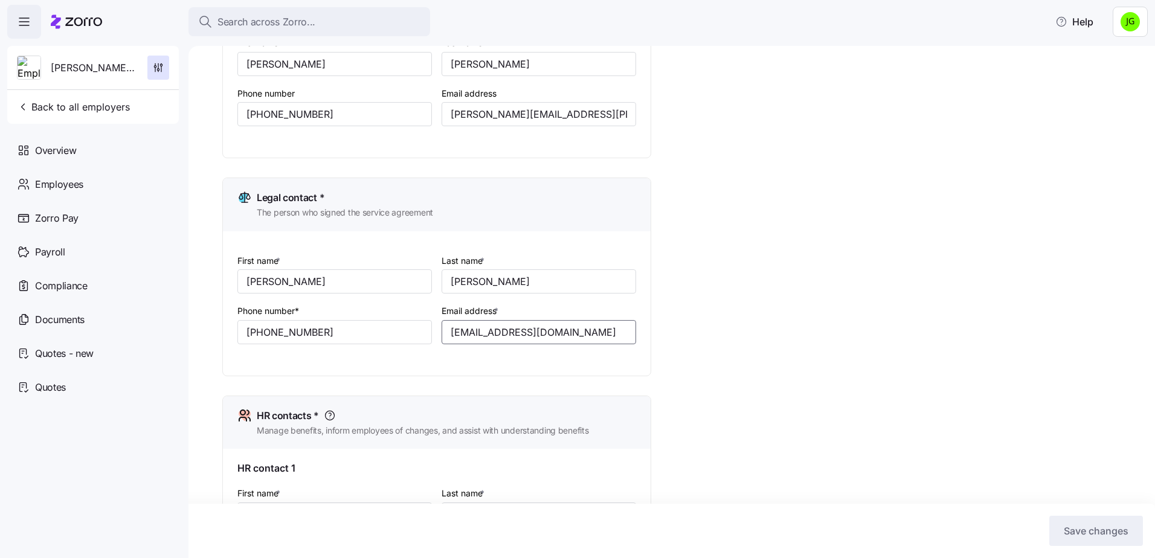
drag, startPoint x: 554, startPoint y: 334, endPoint x: 436, endPoint y: 325, distance: 118.1
click at [436, 325] on div "First name * [PERSON_NAME] Last name * [PERSON_NAME] Phone number* [PHONE_NUMBE…" at bounding box center [436, 308] width 408 height 120
drag, startPoint x: 80, startPoint y: 107, endPoint x: 89, endPoint y: 100, distance: 12.1
click at [88, 101] on span "Back to all employers" at bounding box center [73, 107] width 113 height 14
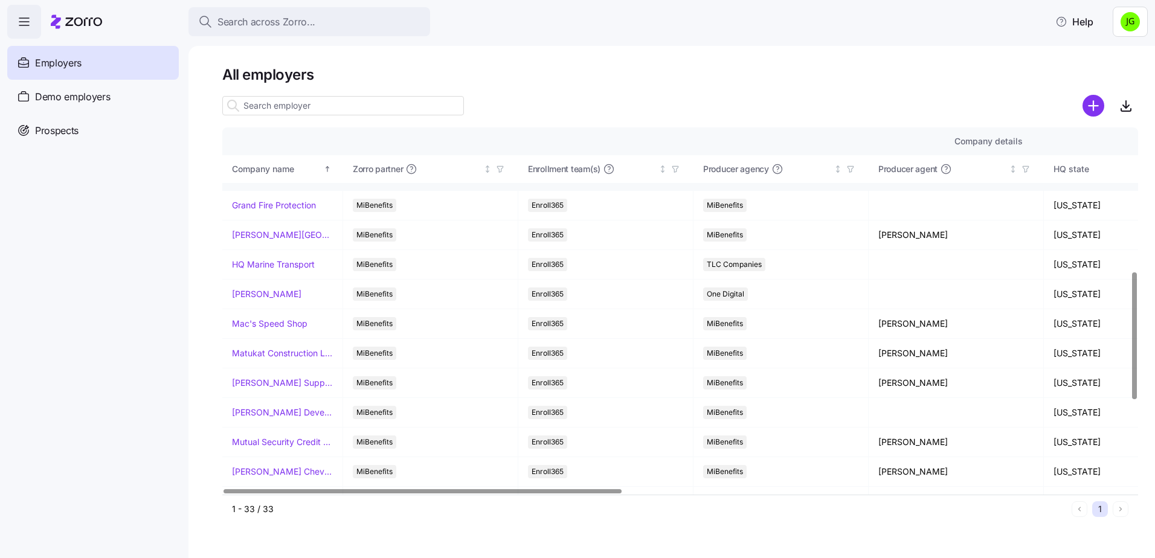
scroll to position [423, 0]
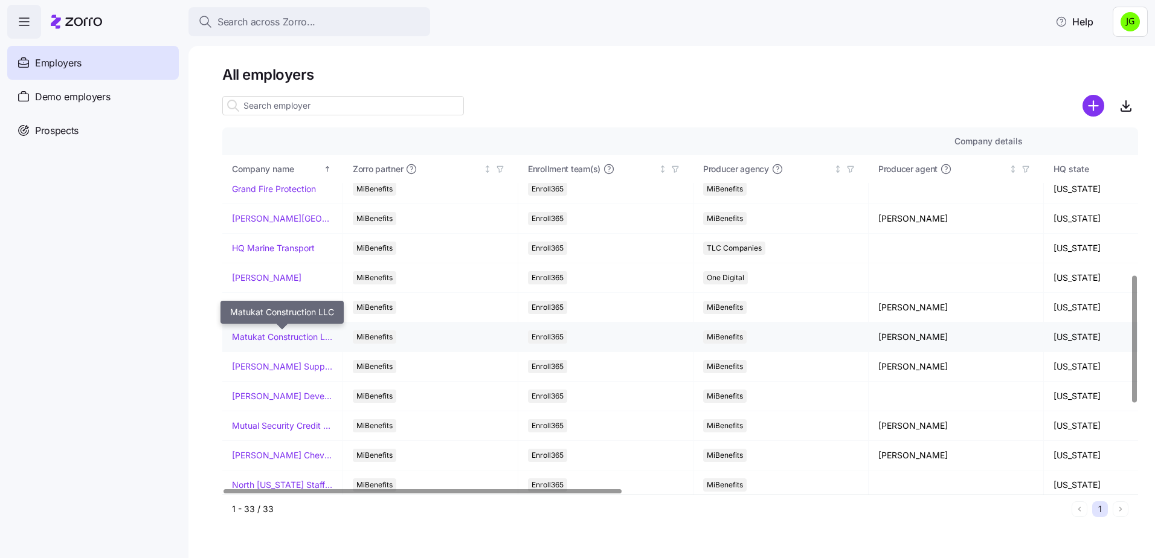
click at [293, 336] on link "Matukat Construction LLC" at bounding box center [282, 337] width 101 height 12
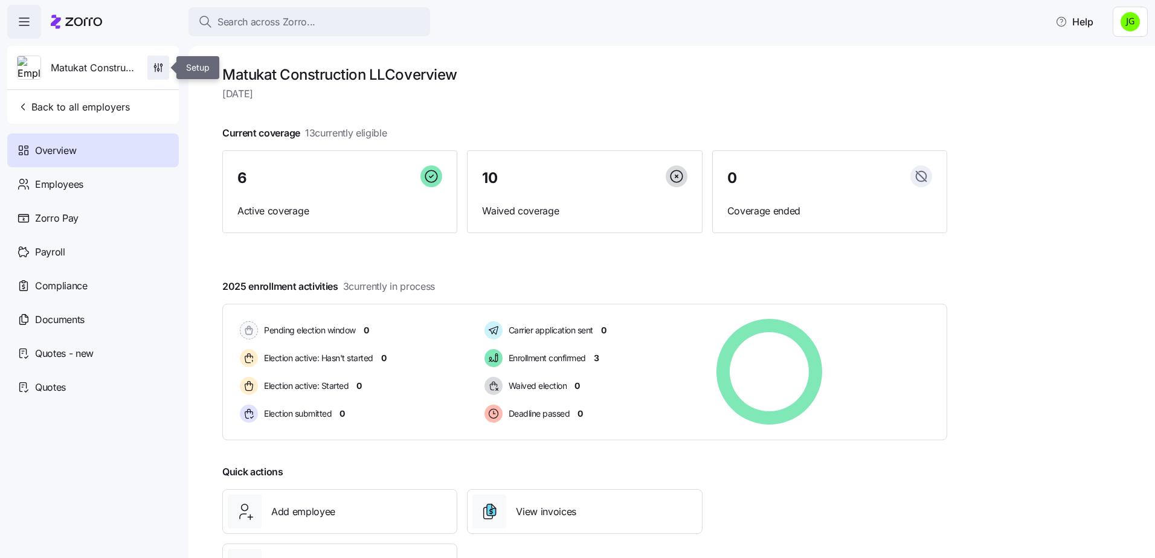
click at [155, 65] on icon "button" at bounding box center [155, 64] width 0 height 2
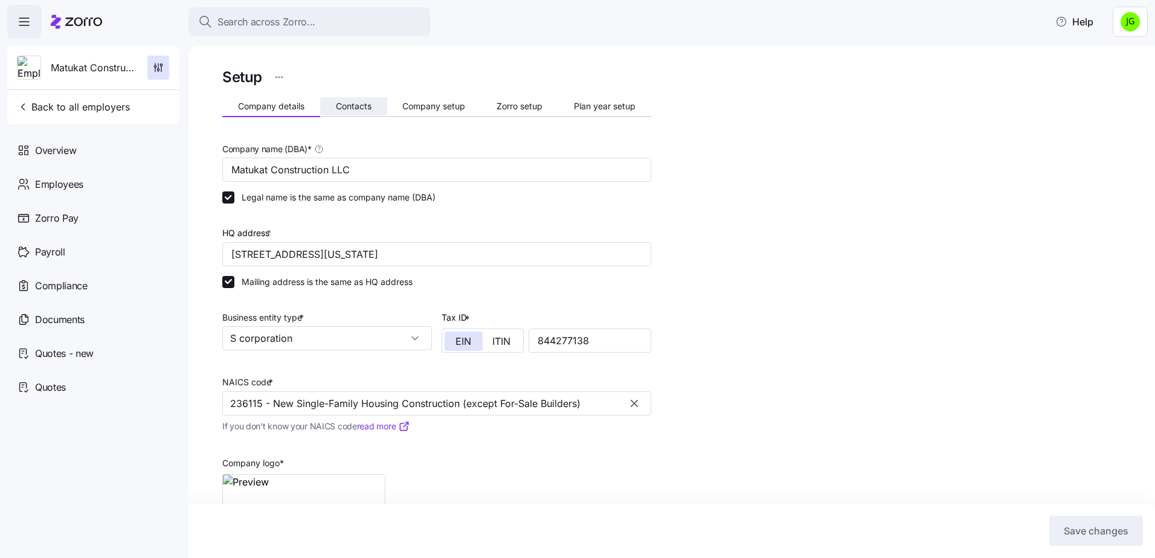
click at [350, 106] on span "Contacts" at bounding box center [354, 106] width 36 height 8
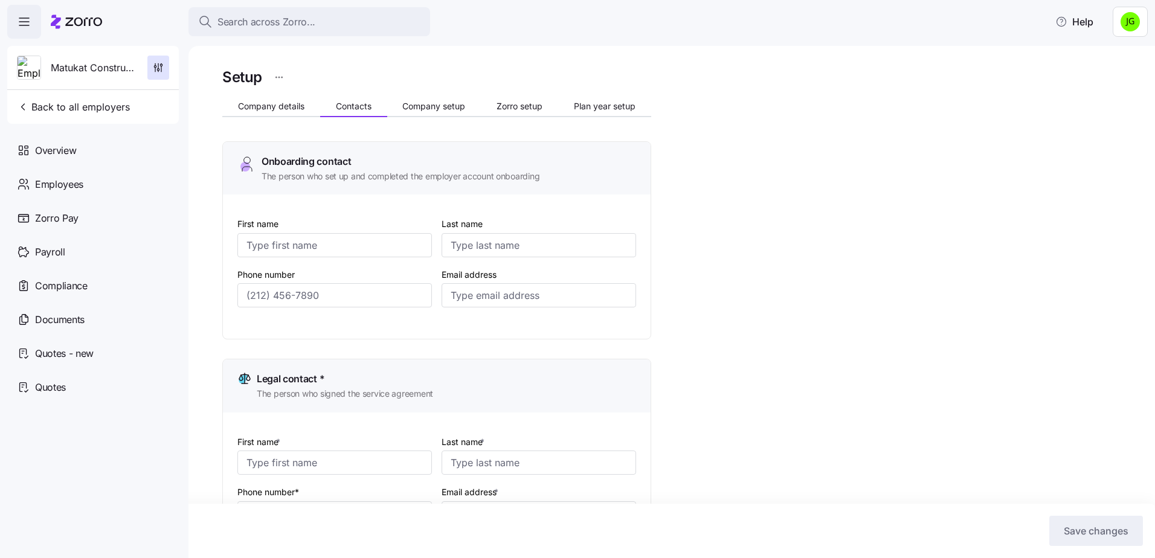
type input "Jordan"
type input "West"
type input "[EMAIL_ADDRESS][DOMAIN_NAME]"
type input "[PERSON_NAME]"
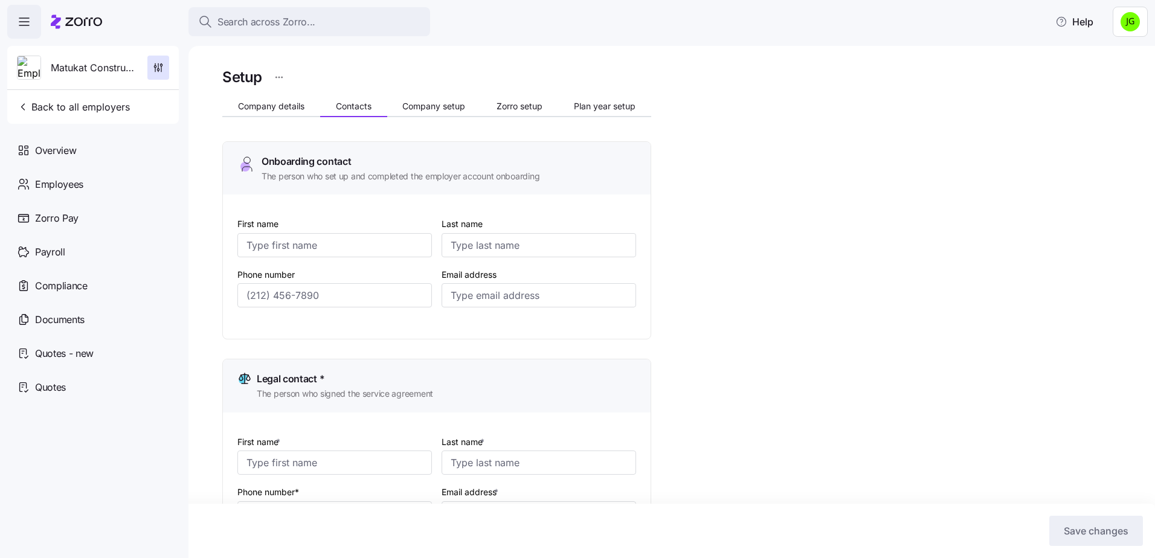
type input "[PERSON_NAME][EMAIL_ADDRESS][DOMAIN_NAME]"
type input "Jordan"
type input "West"
type input "[EMAIL_ADDRESS][DOMAIN_NAME]"
type input "Jordan"
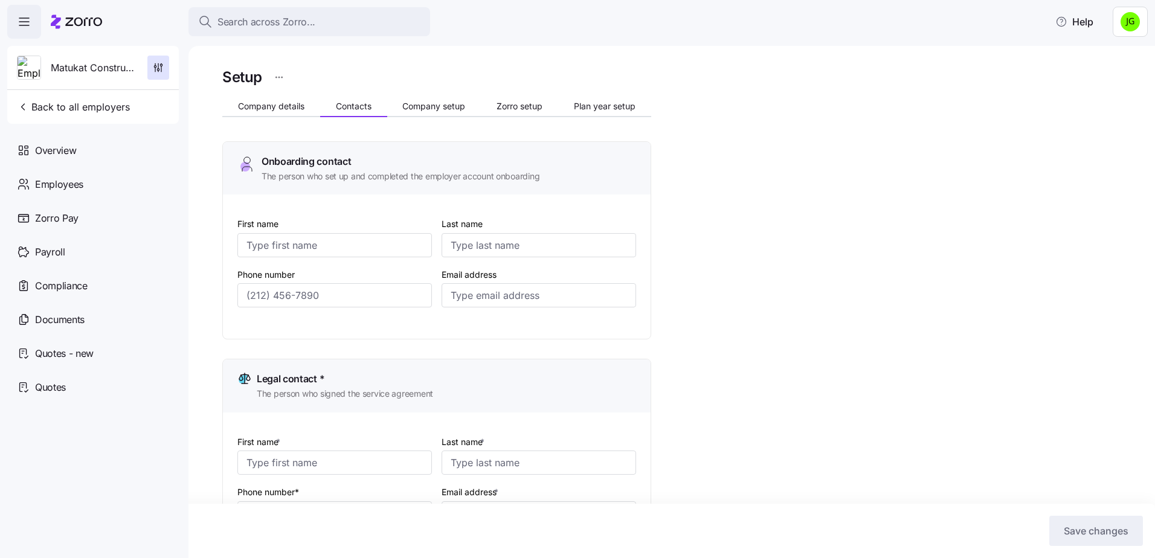
type input "West"
type input "[EMAIL_ADDRESS][DOMAIN_NAME]"
type input "[PHONE_NUMBER]"
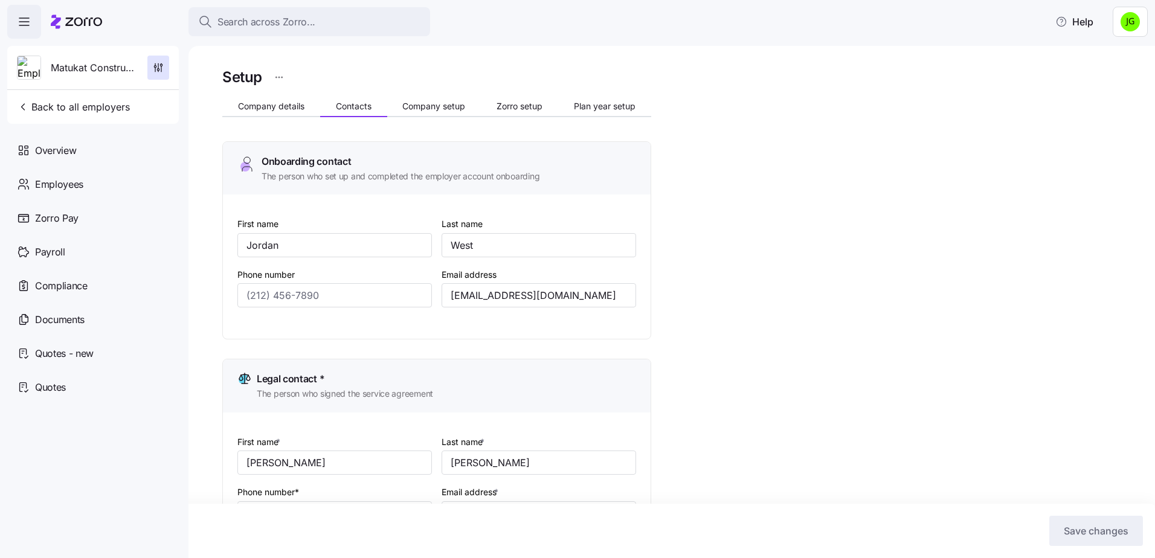
type input "[PHONE_NUMBER]"
drag, startPoint x: 598, startPoint y: 297, endPoint x: 416, endPoint y: 297, distance: 181.8
click at [416, 297] on div "First name [PERSON_NAME] Last name West Phone number [PHONE_NUMBER] Email addre…" at bounding box center [436, 271] width 408 height 120
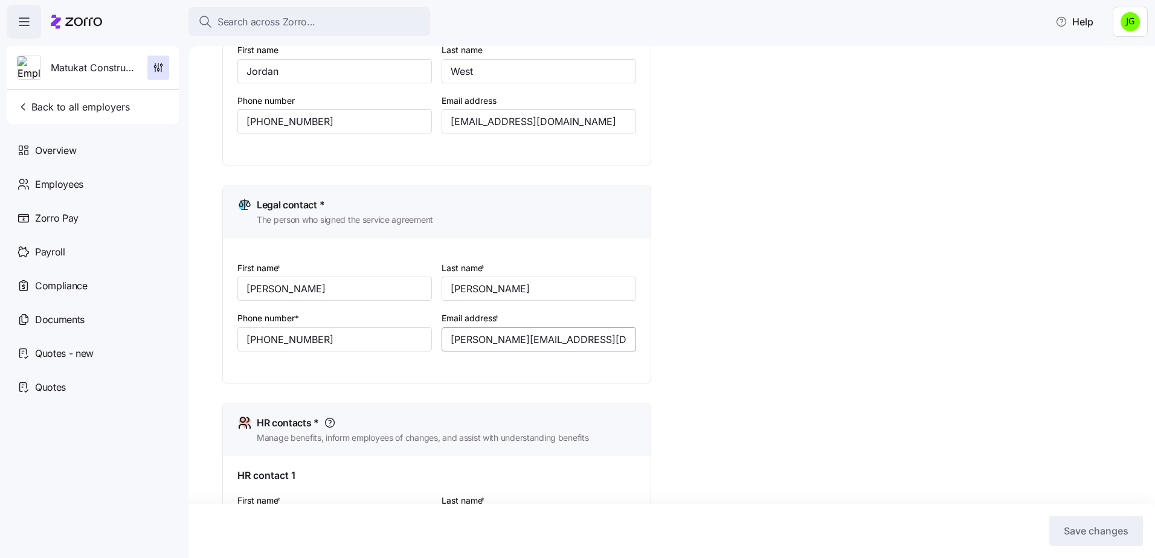
scroll to position [181, 0]
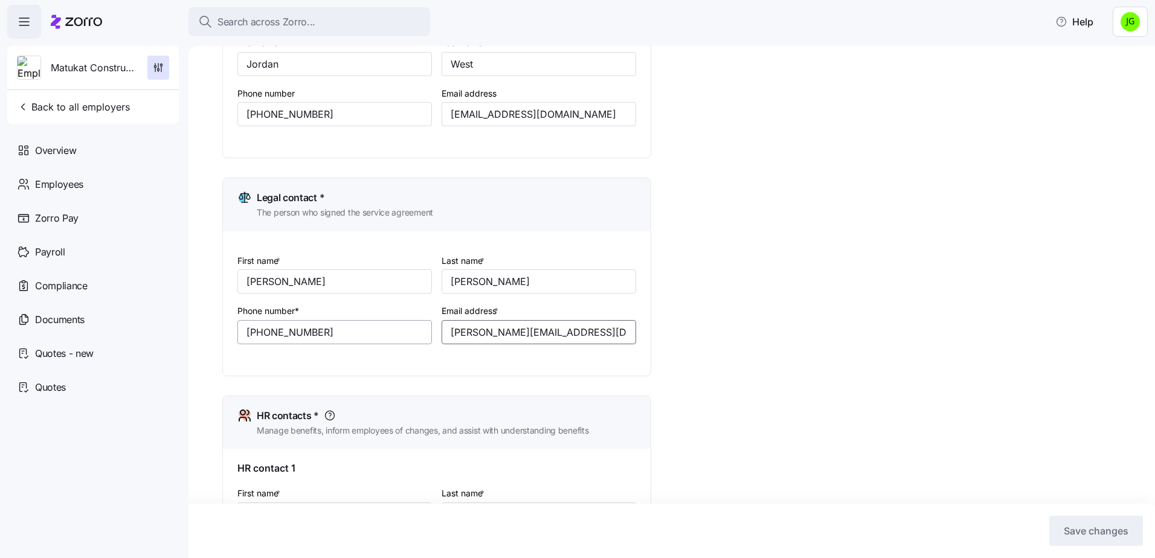
drag, startPoint x: 536, startPoint y: 331, endPoint x: 425, endPoint y: 332, distance: 111.1
click at [425, 332] on div "First name * [PERSON_NAME] Last name * [PERSON_NAME] Phone number* [PHONE_NUMBE…" at bounding box center [436, 308] width 408 height 120
click at [108, 108] on span "Back to all employers" at bounding box center [73, 107] width 113 height 14
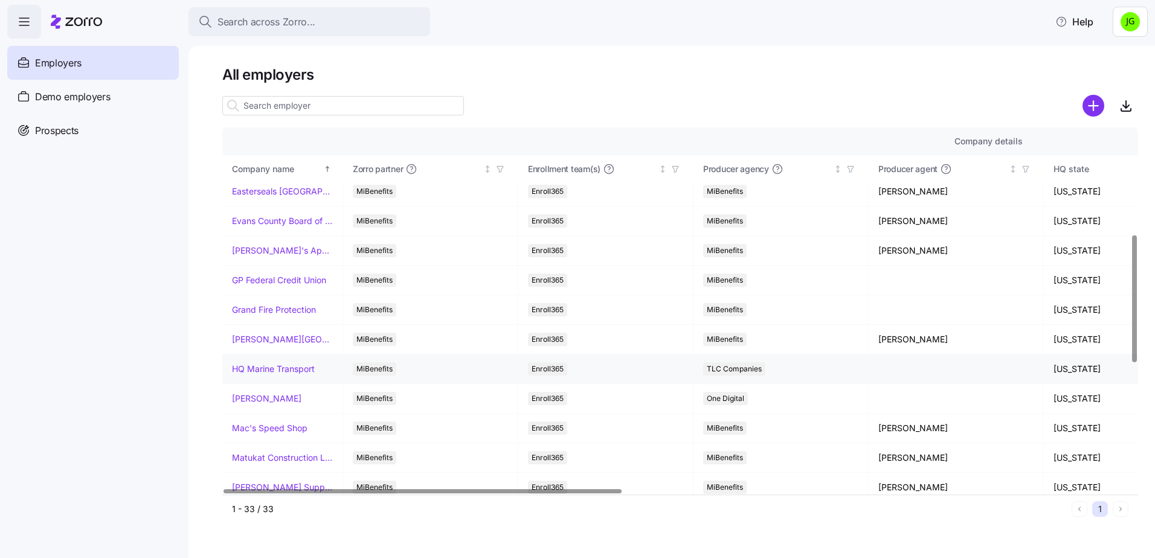
scroll to position [362, 0]
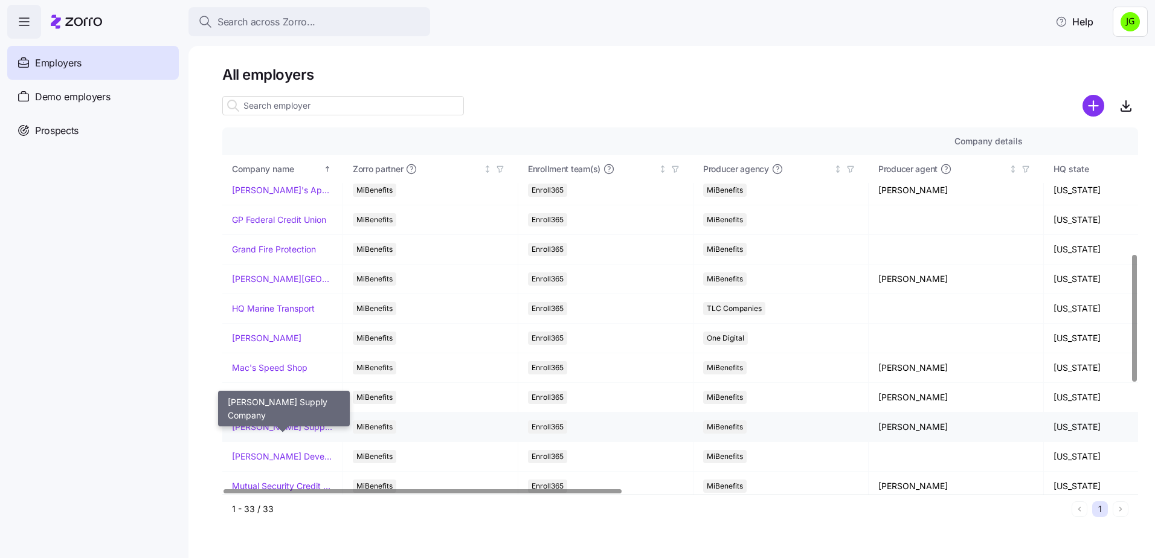
click at [264, 426] on link "[PERSON_NAME] Supply Company" at bounding box center [282, 427] width 101 height 12
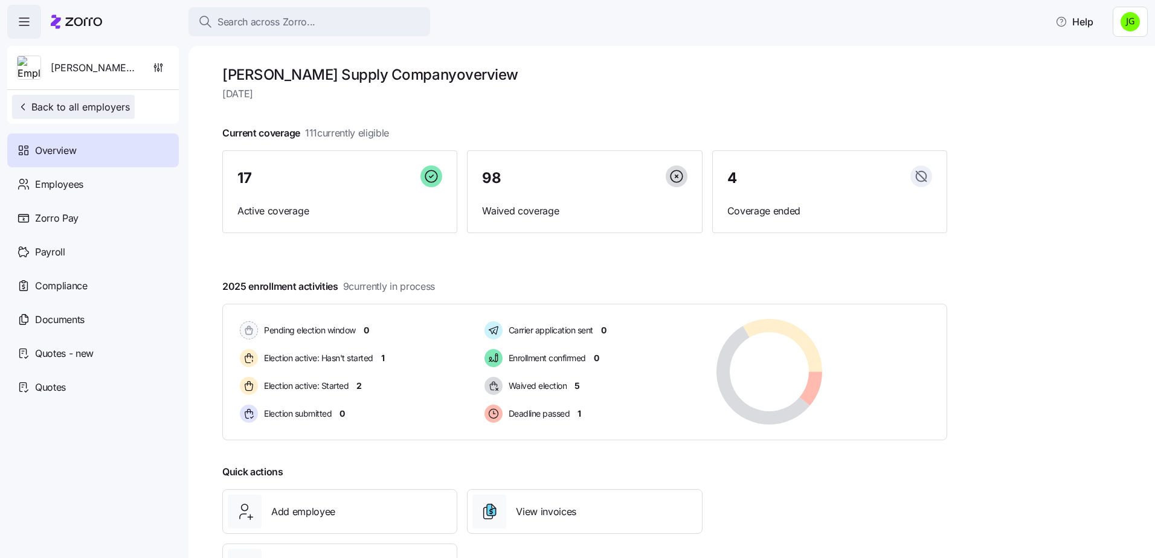
click at [77, 103] on span "Back to all employers" at bounding box center [73, 107] width 113 height 14
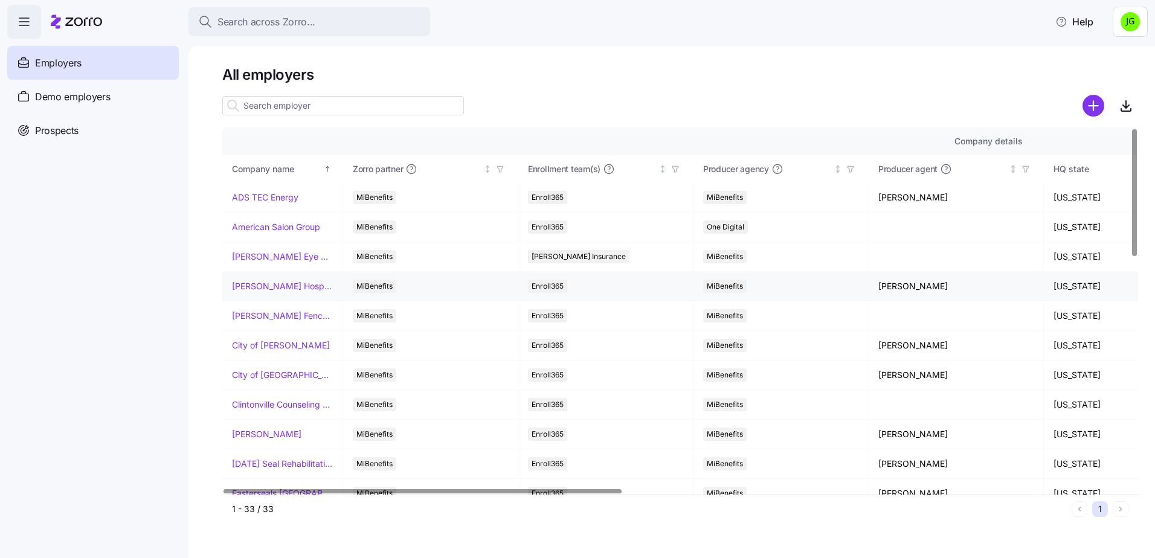
click at [290, 286] on link "[PERSON_NAME] Hospitality" at bounding box center [282, 286] width 101 height 12
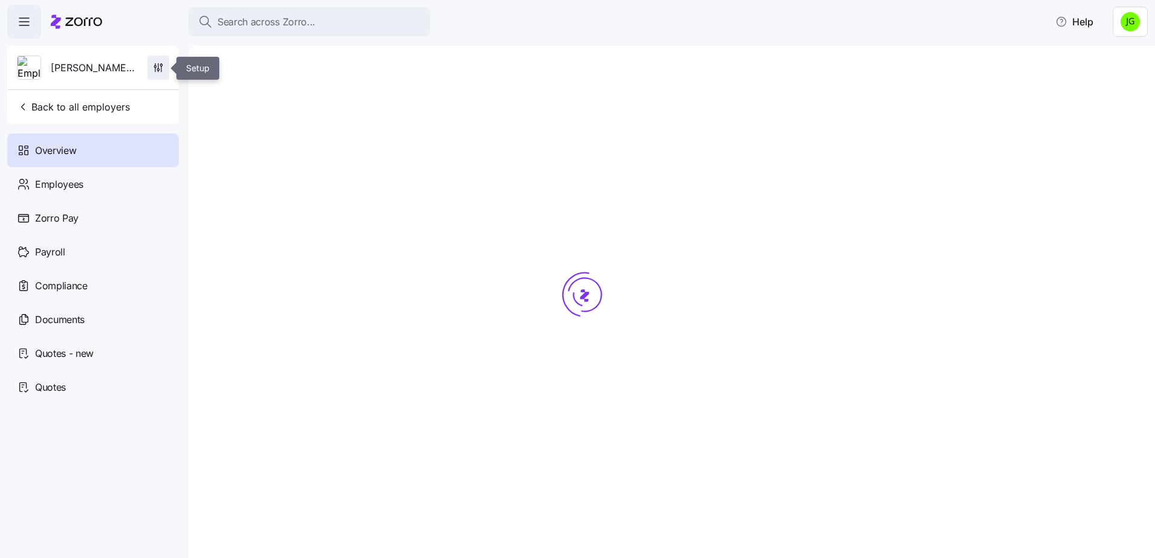
click at [153, 59] on span "button" at bounding box center [158, 67] width 21 height 23
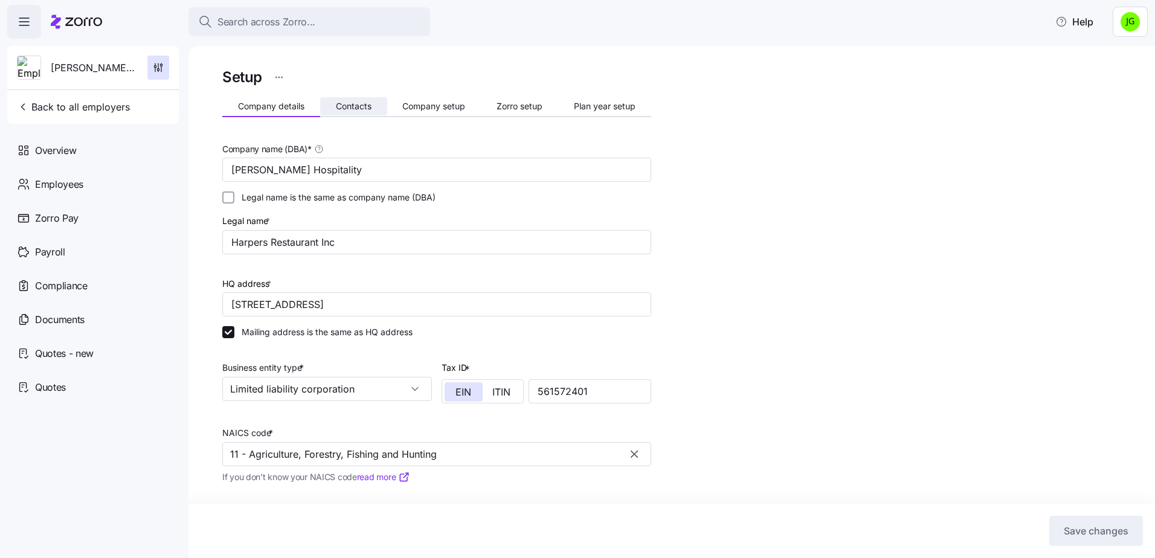
click at [356, 104] on span "Contacts" at bounding box center [354, 106] width 36 height 8
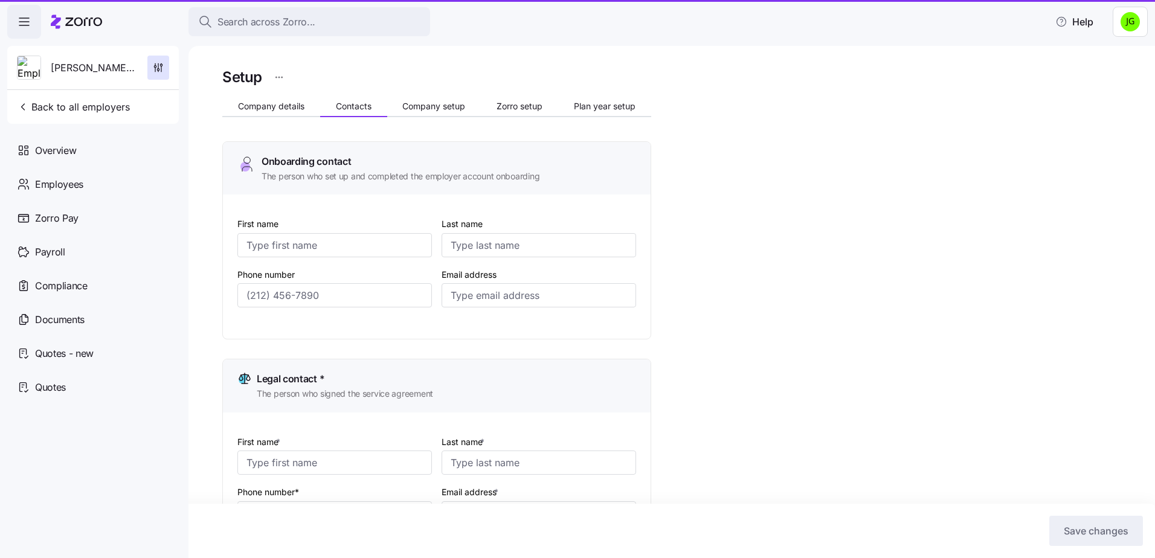
type input "[PERSON_NAME]"
type input "[EMAIL_ADDRESS][DOMAIN_NAME]"
type input "[PERSON_NAME]"
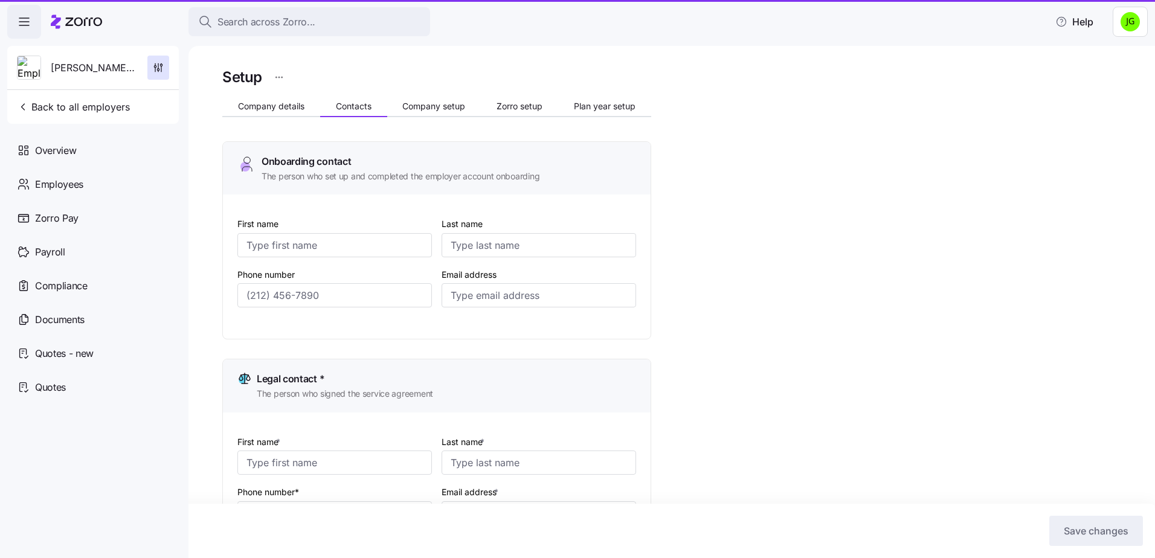
type input "[EMAIL_ADDRESS][DOMAIN_NAME]"
type input "[PERSON_NAME]"
type input "[EMAIL_ADDRESS][DOMAIN_NAME]"
type input "April"
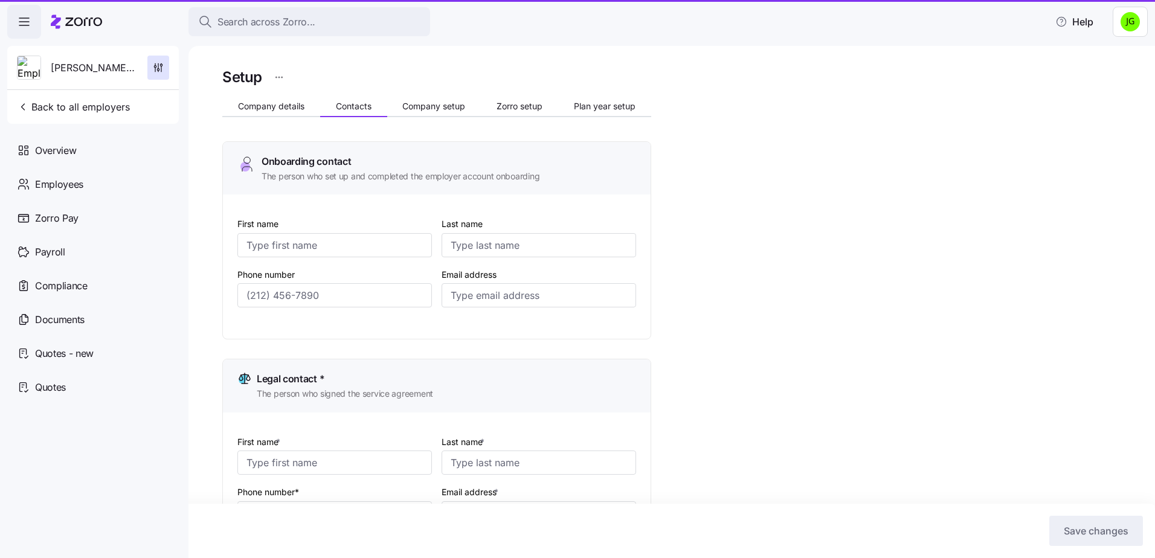
type input "[PERSON_NAME]"
type input "[PERSON_NAME][EMAIL_ADDRESS][DOMAIN_NAME]"
type input "[PHONE_NUMBER]"
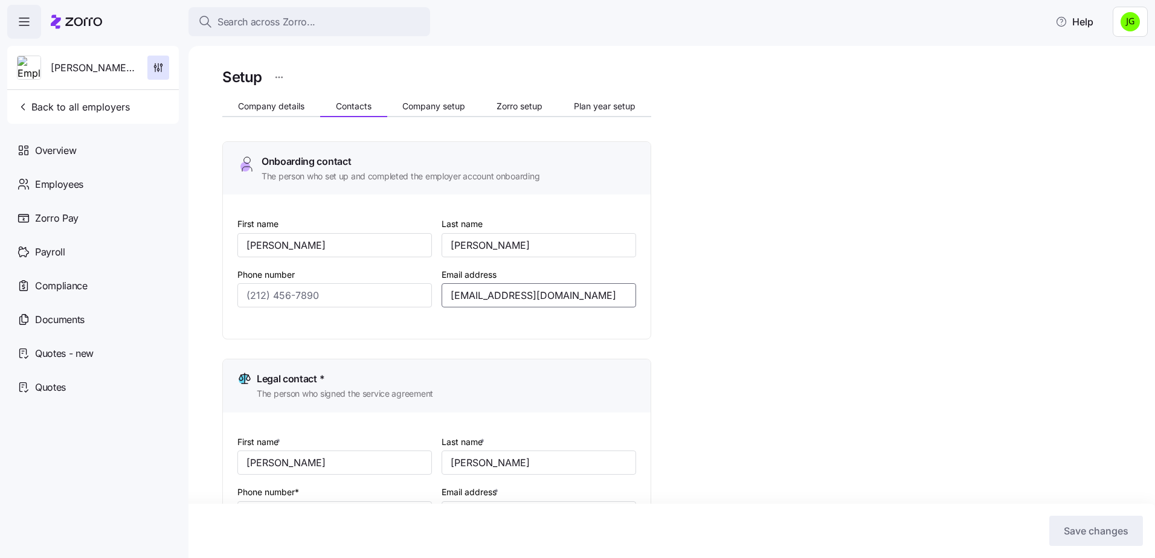
drag, startPoint x: 574, startPoint y: 295, endPoint x: 549, endPoint y: 300, distance: 25.8
click at [397, 276] on div "First name [PERSON_NAME] Last name [PERSON_NAME] Phone number Email address [PE…" at bounding box center [436, 271] width 408 height 120
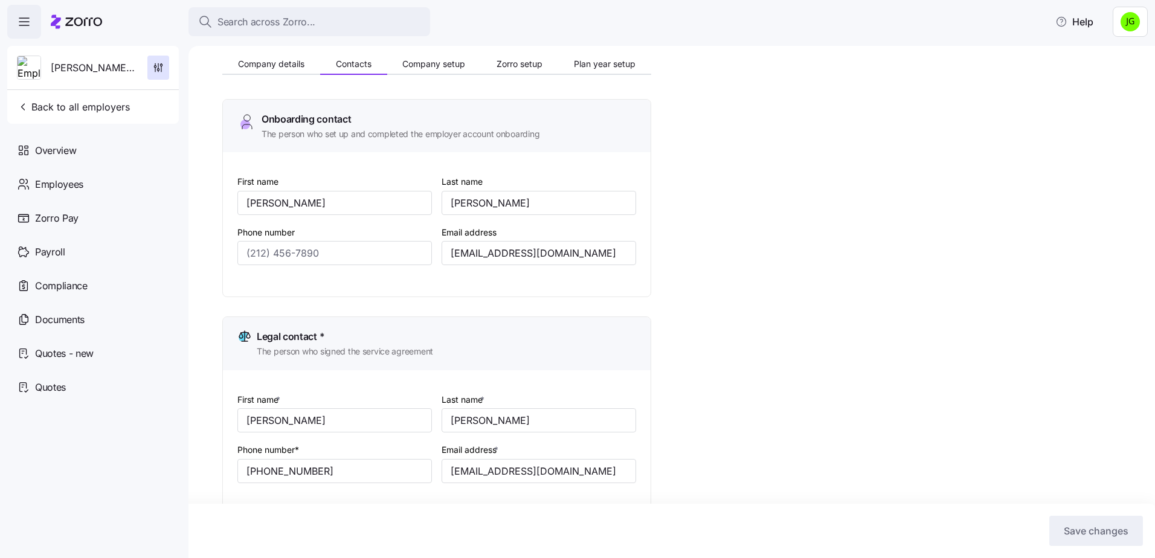
scroll to position [121, 0]
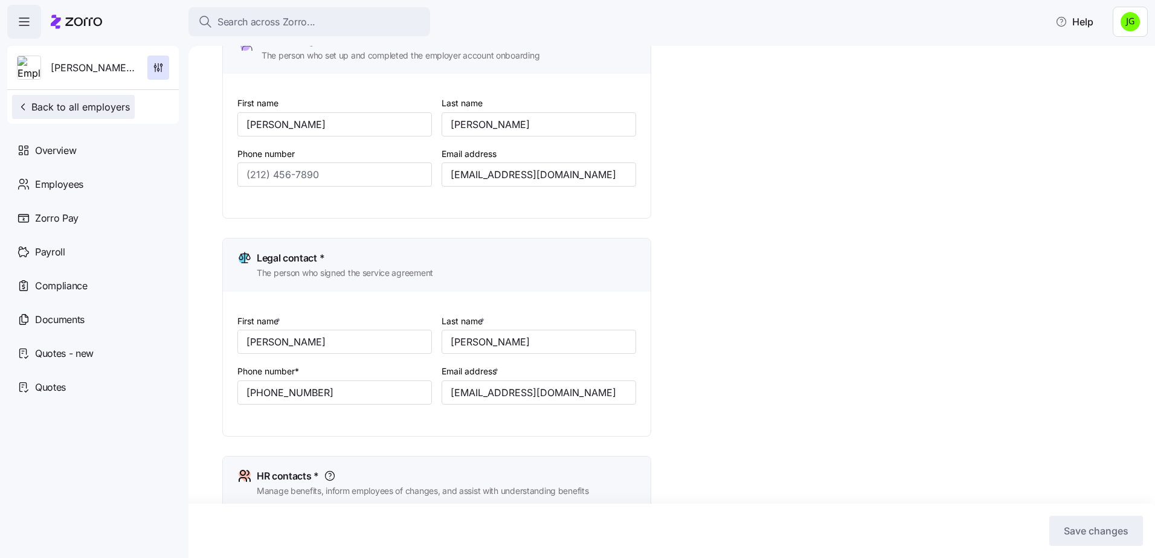
click at [75, 103] on span "Back to all employers" at bounding box center [73, 107] width 113 height 14
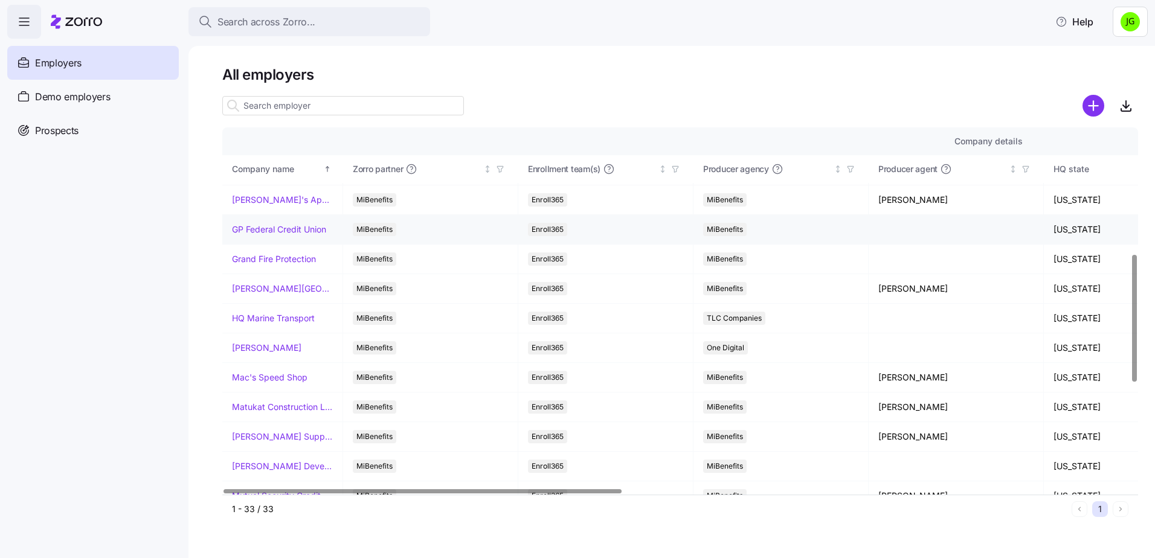
scroll to position [362, 0]
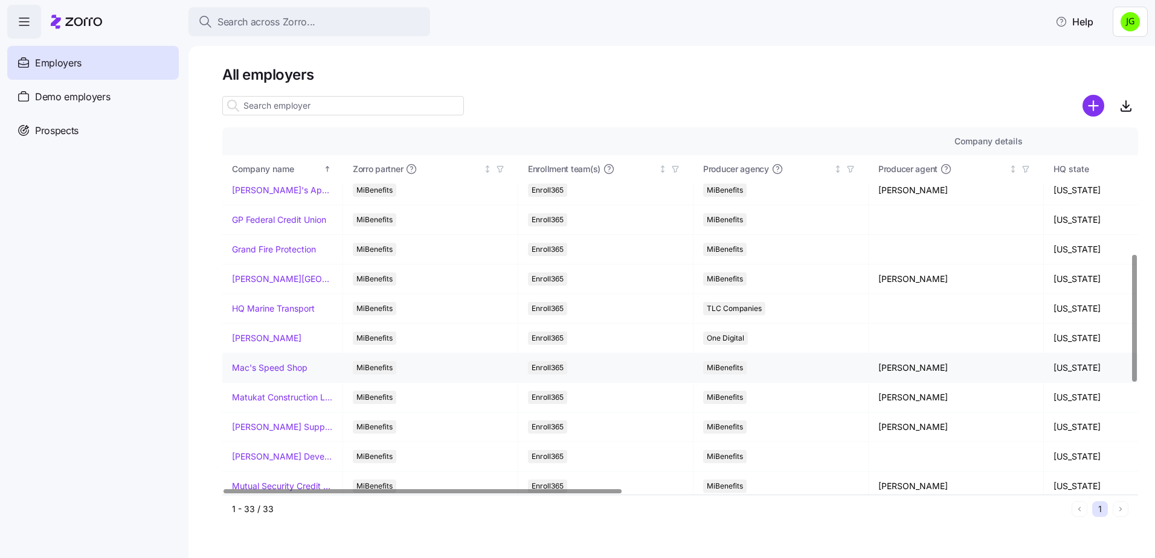
click at [268, 365] on link "Mac's Speed Shop" at bounding box center [269, 368] width 75 height 12
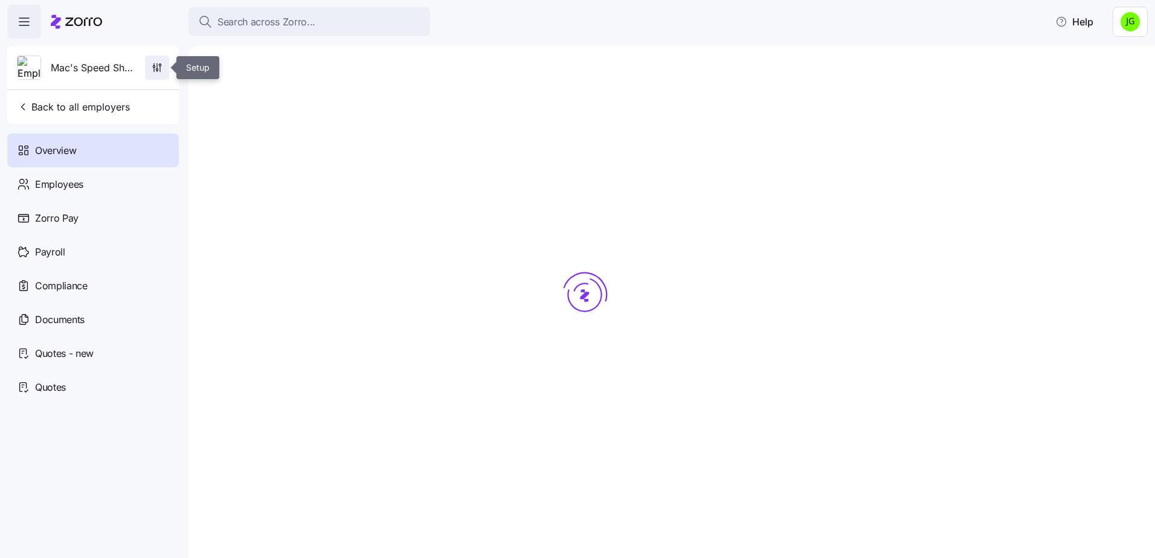
click at [155, 65] on icon "button" at bounding box center [157, 68] width 12 height 12
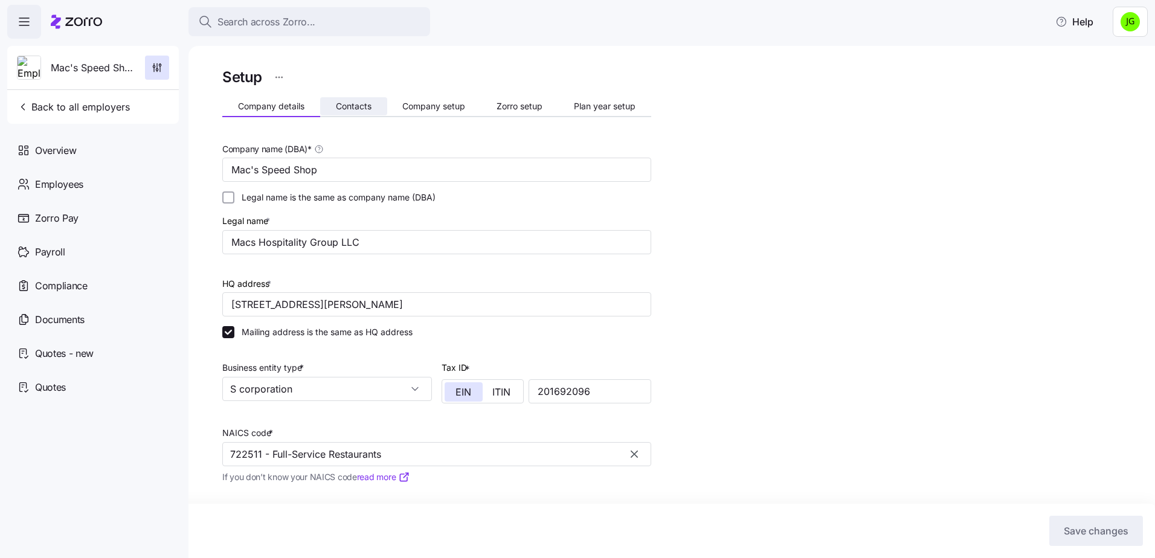
click at [366, 107] on span "Contacts" at bounding box center [354, 106] width 36 height 8
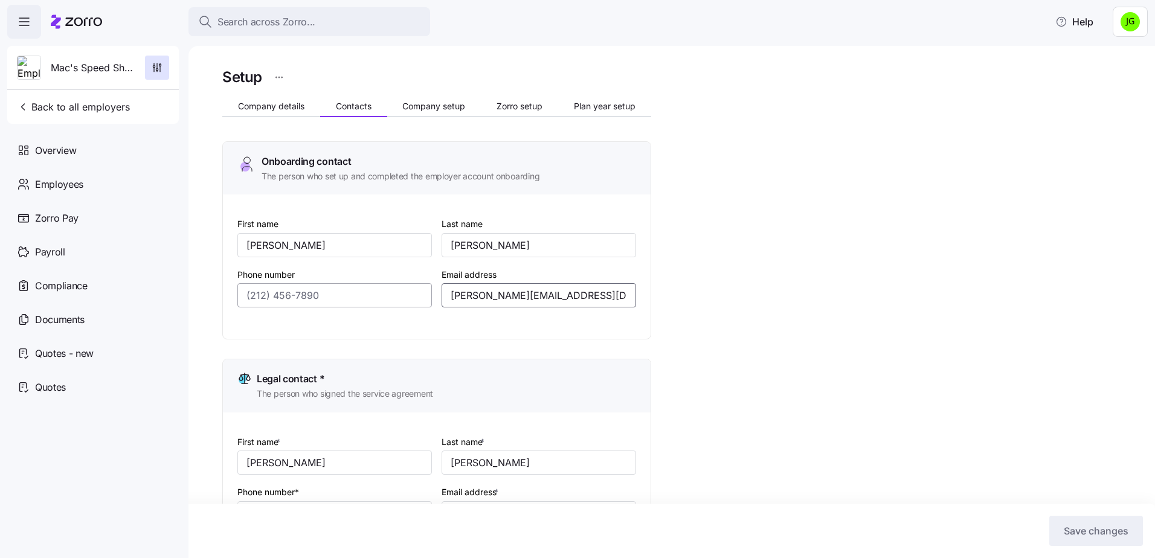
drag, startPoint x: 591, startPoint y: 297, endPoint x: 362, endPoint y: 297, distance: 228.9
click at [362, 297] on div "First name [PERSON_NAME] Last name [PERSON_NAME] Phone number Email address [PE…" at bounding box center [436, 271] width 408 height 120
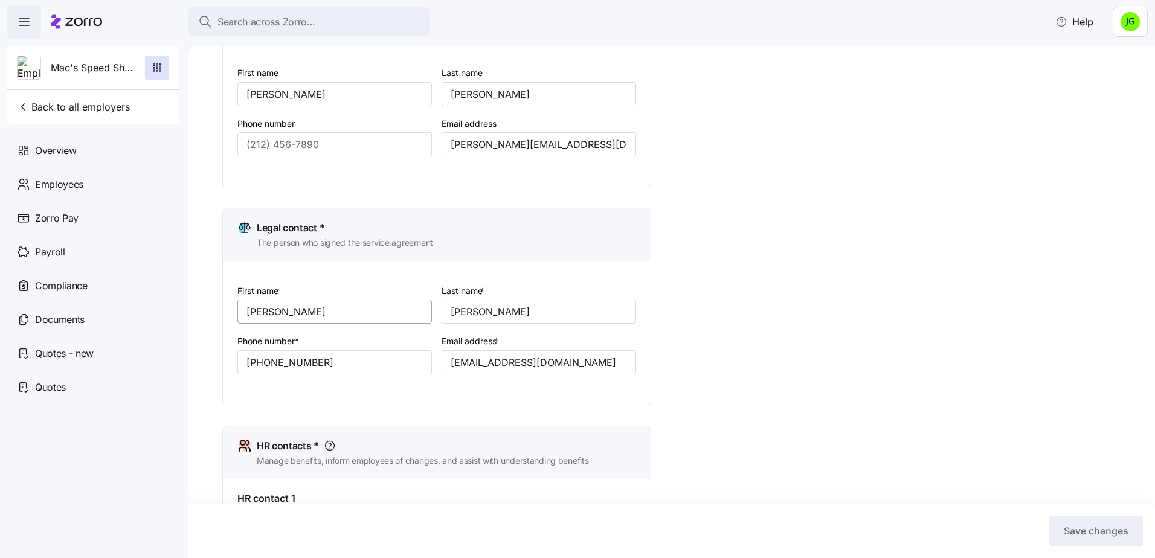
scroll to position [181, 0]
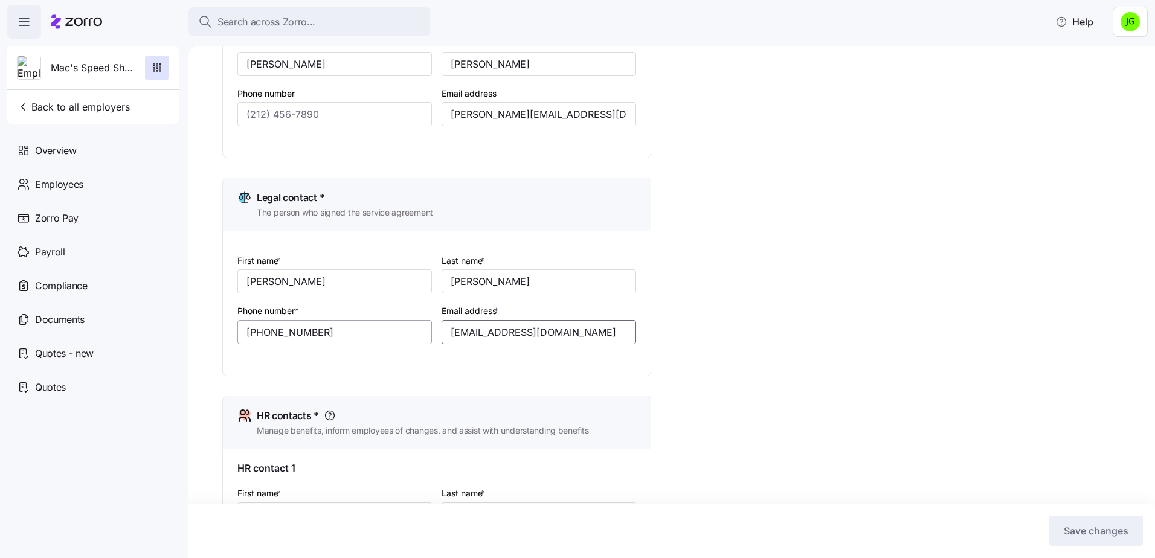
drag, startPoint x: 600, startPoint y: 327, endPoint x: 425, endPoint y: 330, distance: 174.5
click at [425, 330] on div "First name * [PERSON_NAME] Last name * [PERSON_NAME] Phone number* [PHONE_NUMBE…" at bounding box center [436, 308] width 408 height 120
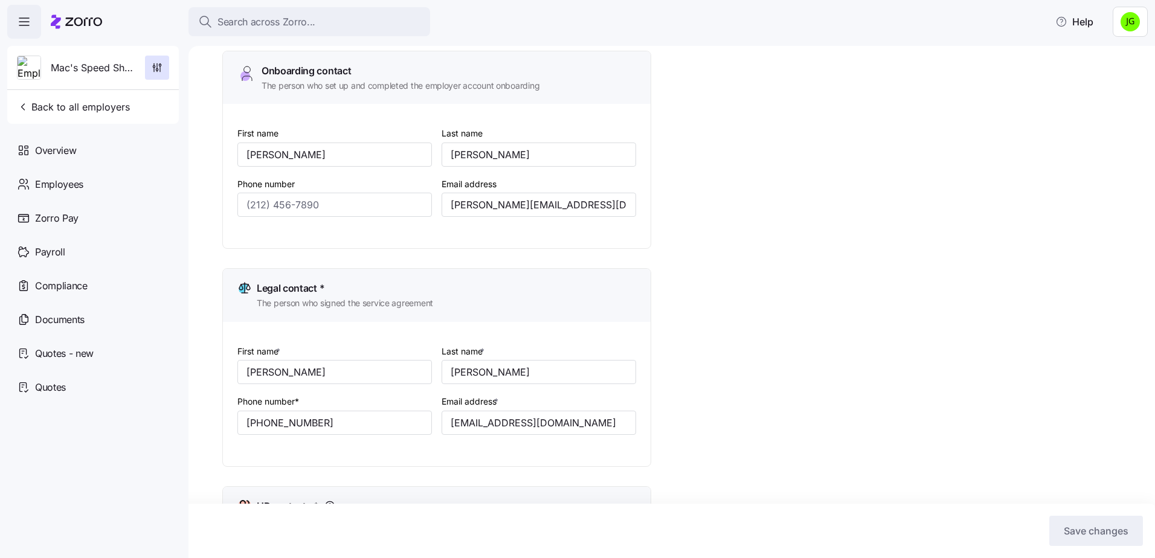
scroll to position [60, 0]
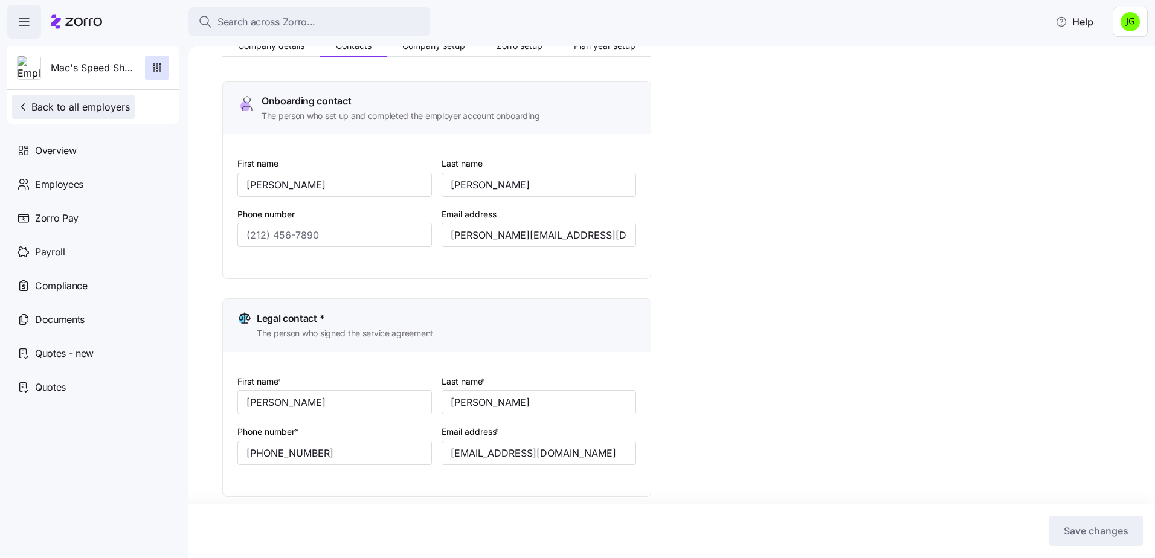
click at [57, 100] on button "Back to all employers" at bounding box center [73, 107] width 123 height 24
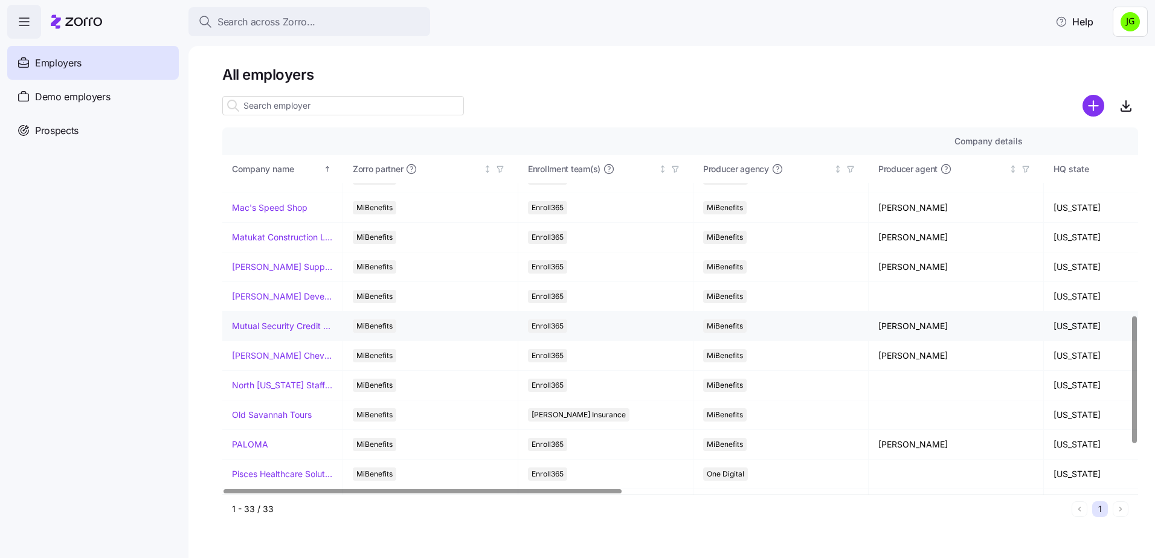
scroll to position [543, 0]
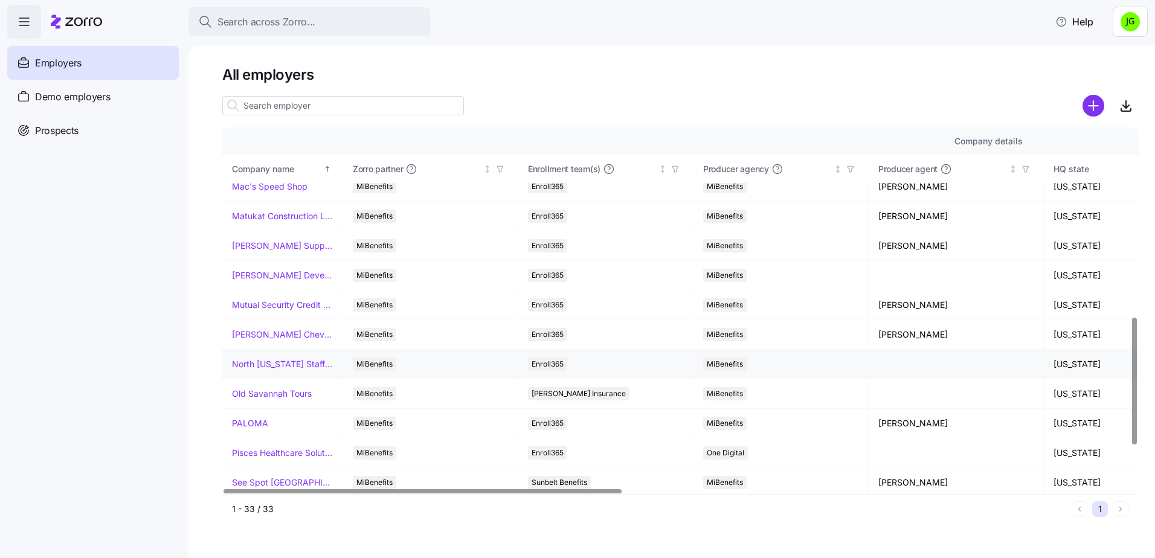
click at [291, 362] on link "North [US_STATE] Staffing" at bounding box center [282, 364] width 101 height 12
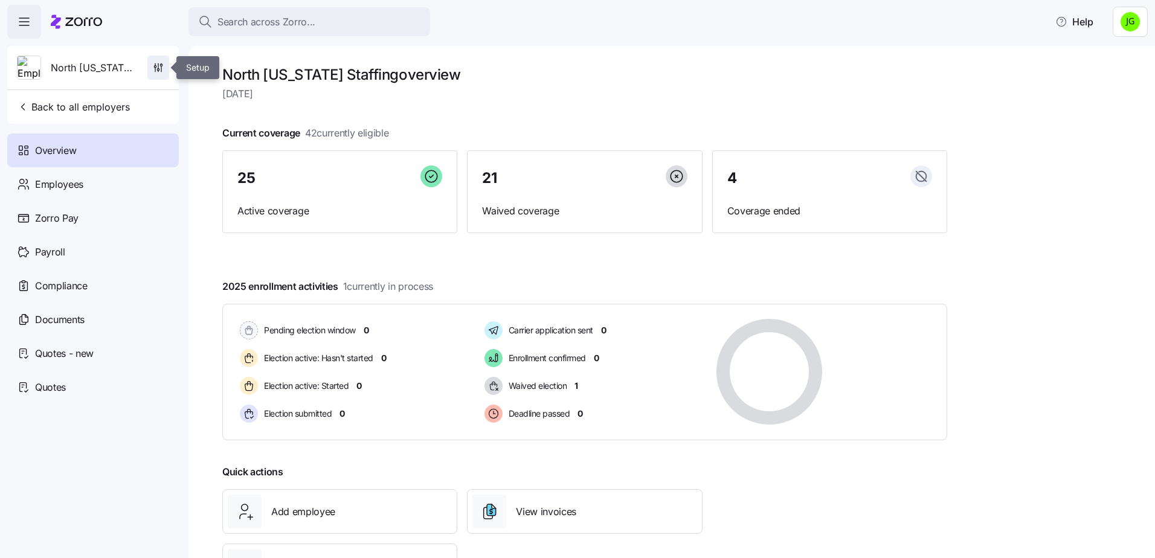
click at [159, 65] on icon "button" at bounding box center [158, 68] width 12 height 12
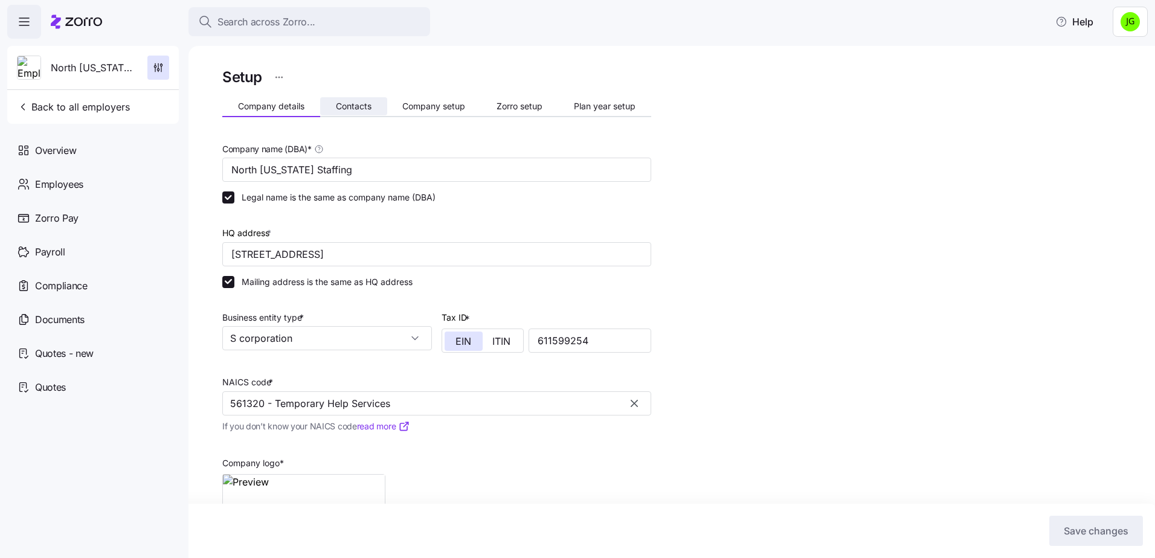
click at [356, 103] on span "Contacts" at bounding box center [354, 106] width 36 height 8
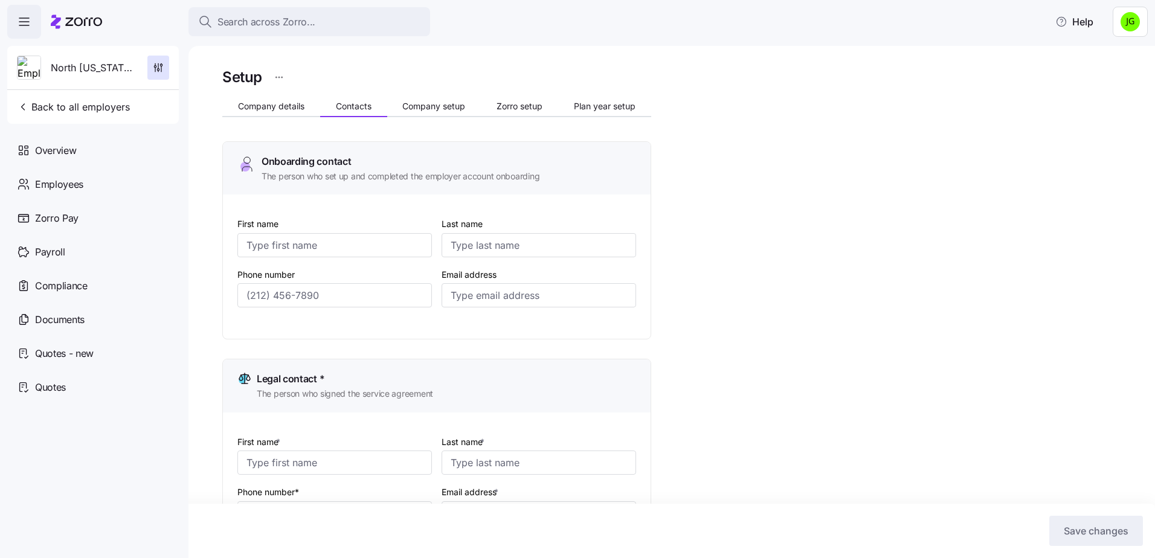
type input "[PERSON_NAME]"
type input "[PERSON_NAME][EMAIL_ADDRESS][DOMAIN_NAME]"
type input "[PERSON_NAME]"
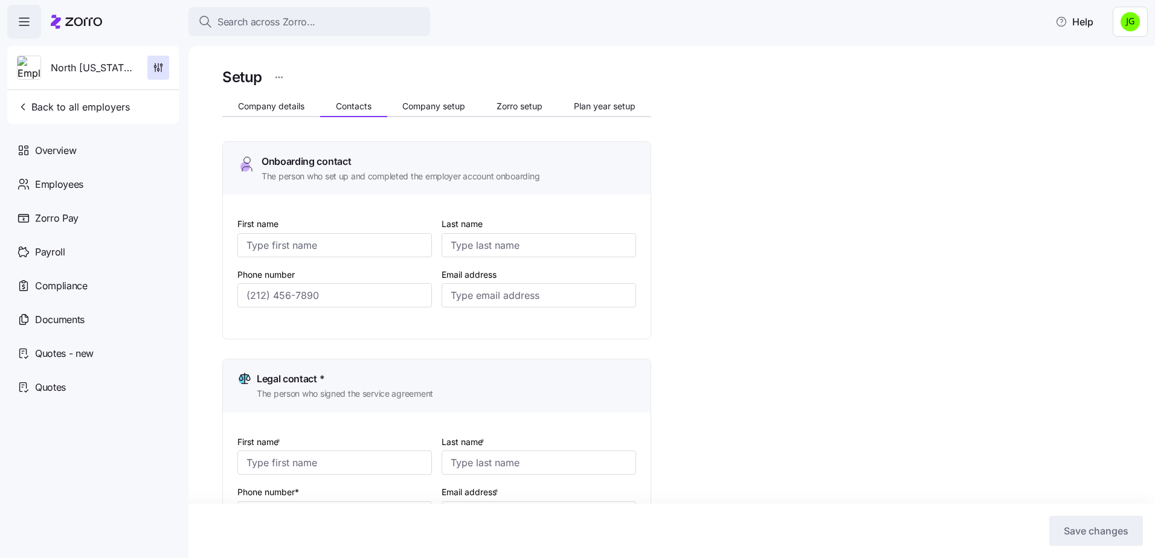
type input "[PERSON_NAME][EMAIL_ADDRESS][DOMAIN_NAME]"
type input "[PERSON_NAME]"
type input "[PERSON_NAME][EMAIL_ADDRESS][DOMAIN_NAME]"
type input "[PERSON_NAME]"
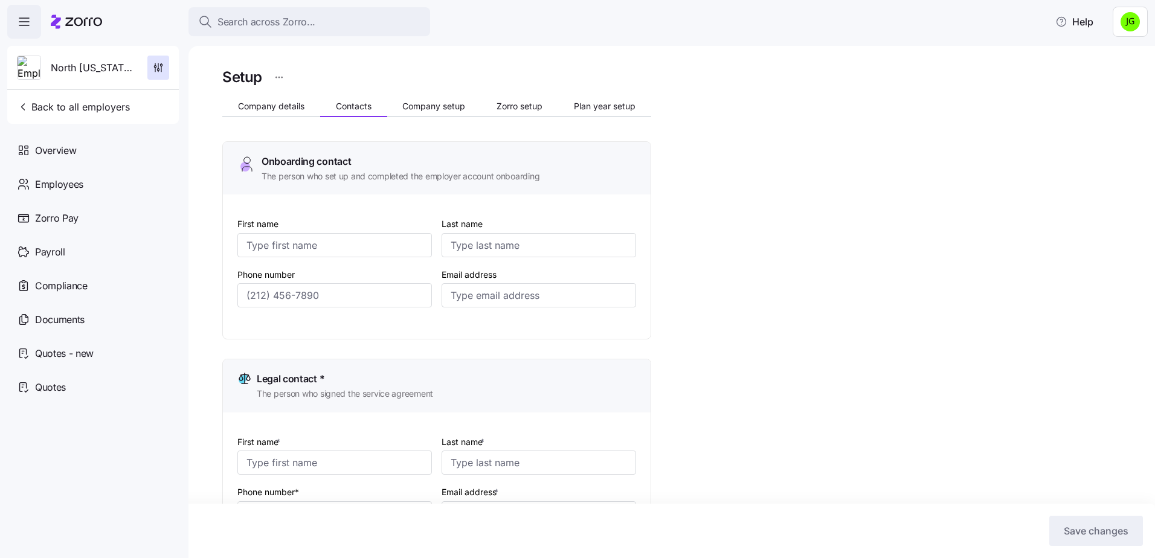
type input "[PERSON_NAME]"
type input "[PERSON_NAME][EMAIL_ADDRESS][DOMAIN_NAME]"
type input "[PHONE_NUMBER]"
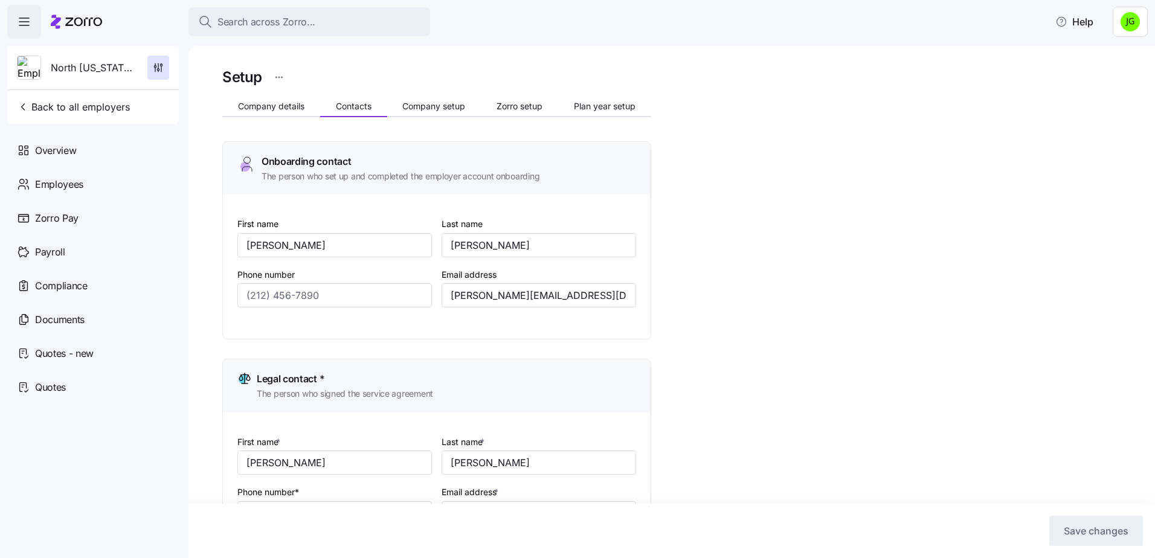
type input "[PHONE_NUMBER]"
drag, startPoint x: 591, startPoint y: 292, endPoint x: 441, endPoint y: 294, distance: 149.8
click at [441, 294] on input "[PERSON_NAME][EMAIL_ADDRESS][DOMAIN_NAME]" at bounding box center [538, 295] width 194 height 24
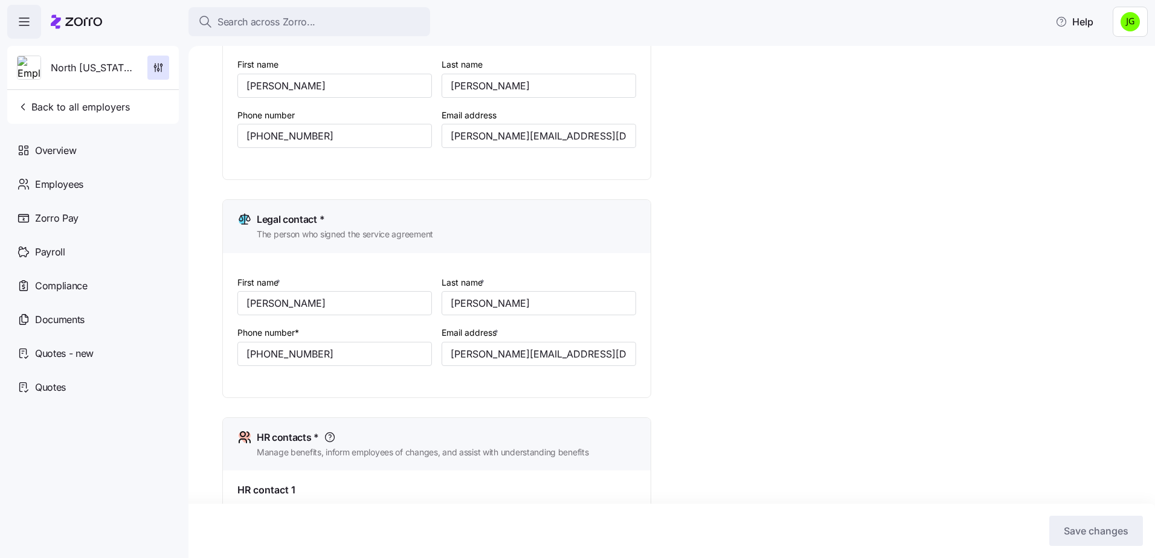
scroll to position [181, 0]
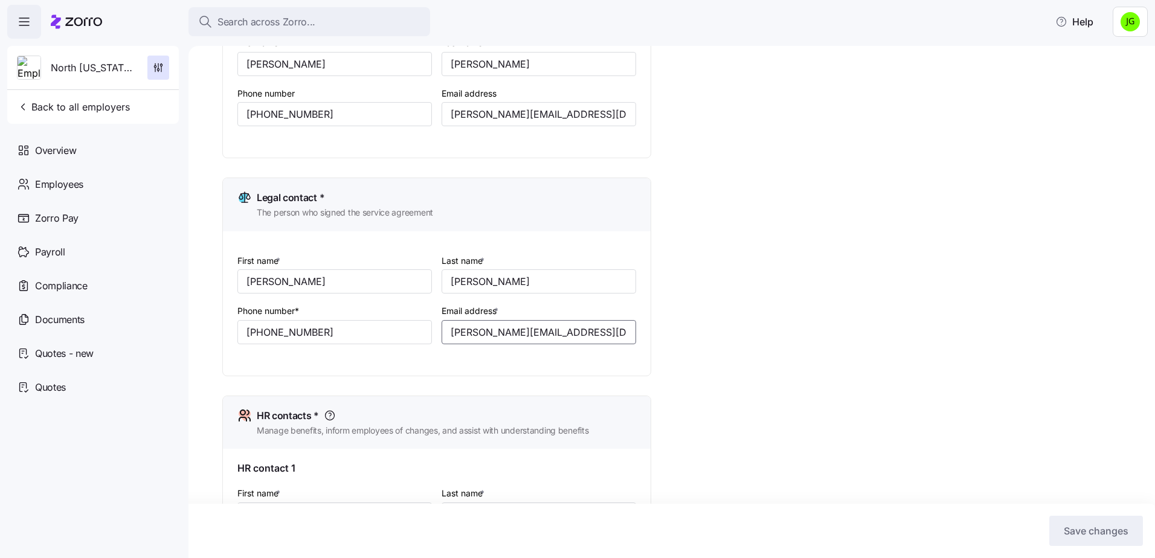
drag, startPoint x: 572, startPoint y: 331, endPoint x: 439, endPoint y: 326, distance: 132.9
click at [439, 326] on div "Email address * [PERSON_NAME][EMAIL_ADDRESS][DOMAIN_NAME]" at bounding box center [539, 323] width 204 height 51
click at [854, 352] on div "Setup Company details Contacts Company setup Zorro setup Plan year setup Onboar…" at bounding box center [679, 406] width 915 height 1044
click at [115, 107] on span "Back to all employers" at bounding box center [73, 107] width 113 height 14
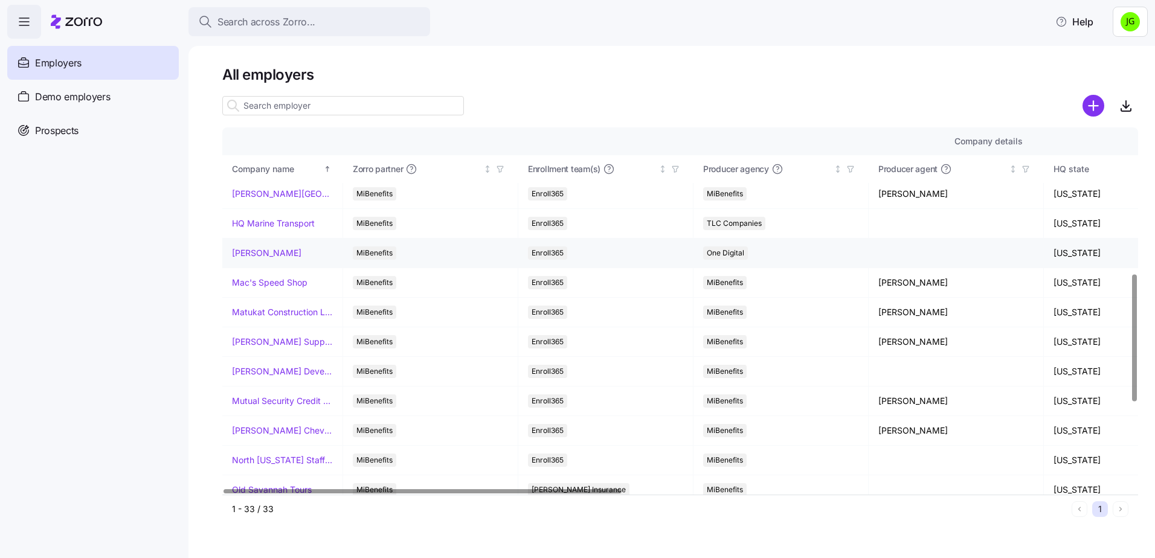
scroll to position [483, 0]
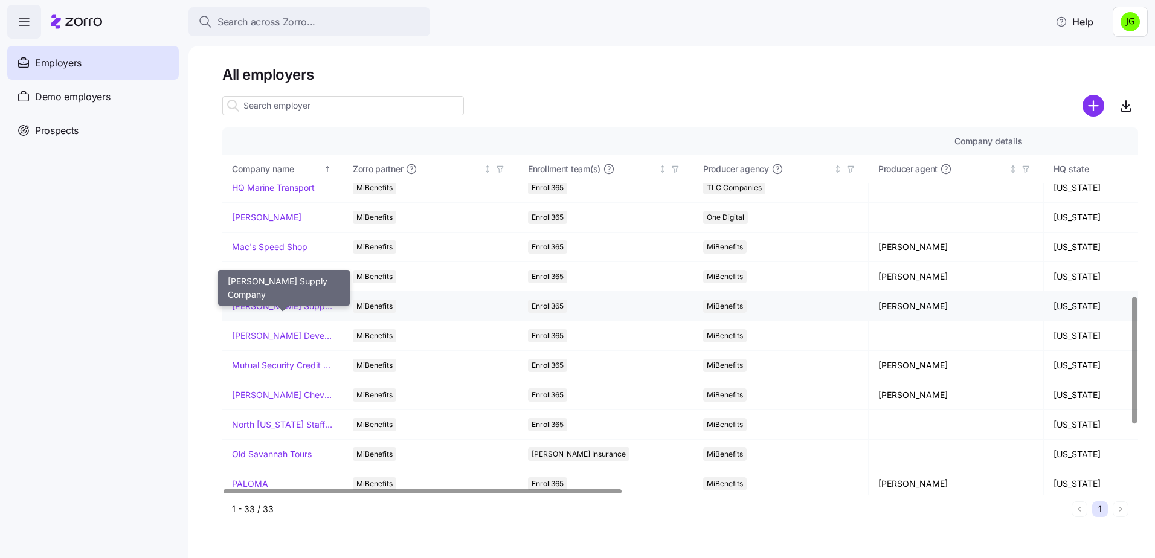
click at [293, 307] on link "[PERSON_NAME] Supply Company" at bounding box center [282, 306] width 101 height 12
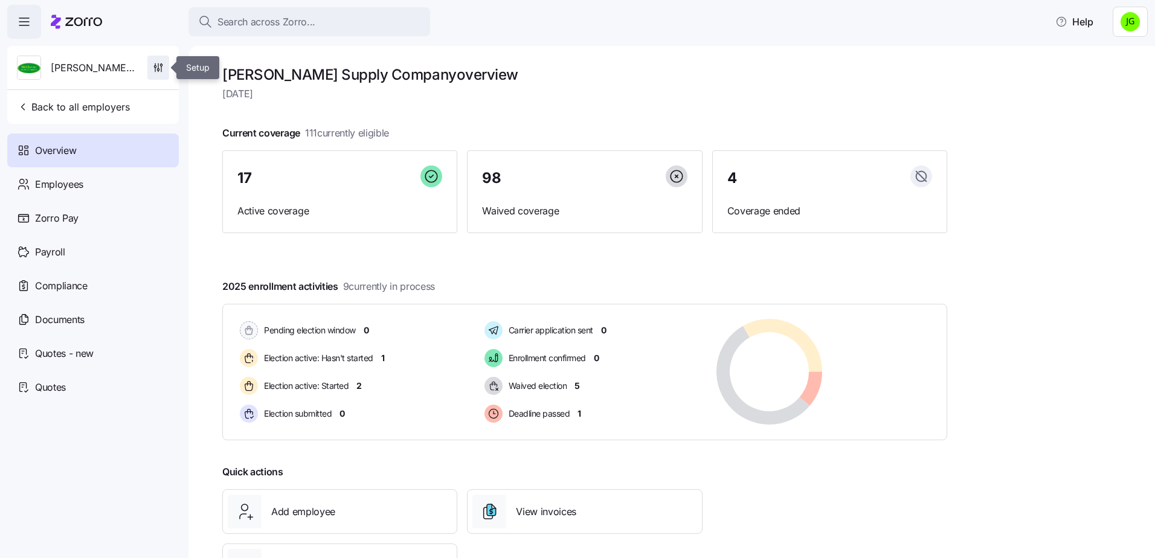
click at [156, 65] on icon "button" at bounding box center [158, 68] width 12 height 12
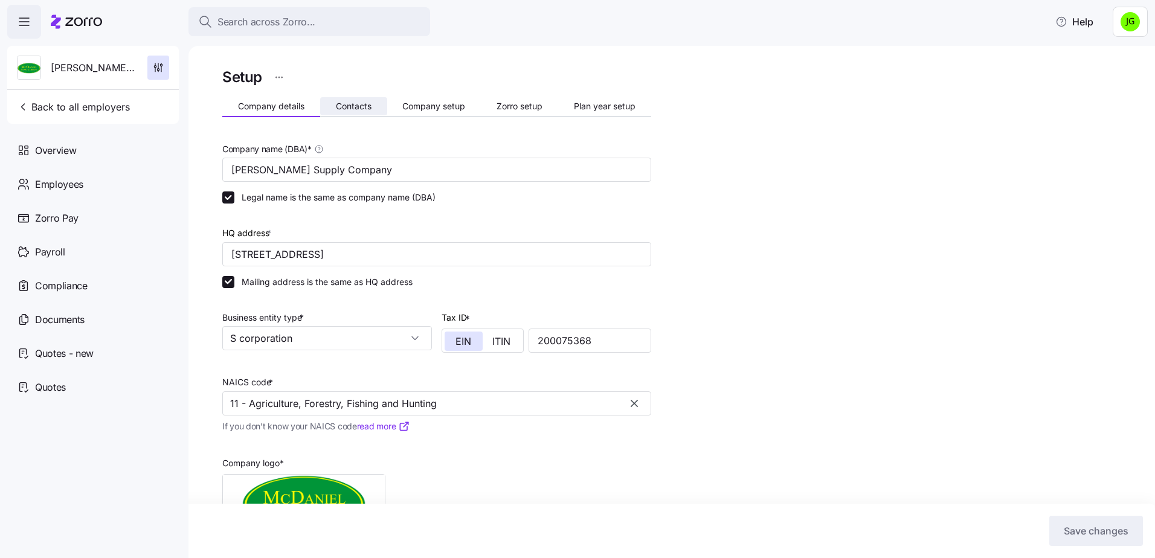
click at [349, 105] on span "Contacts" at bounding box center [354, 106] width 36 height 8
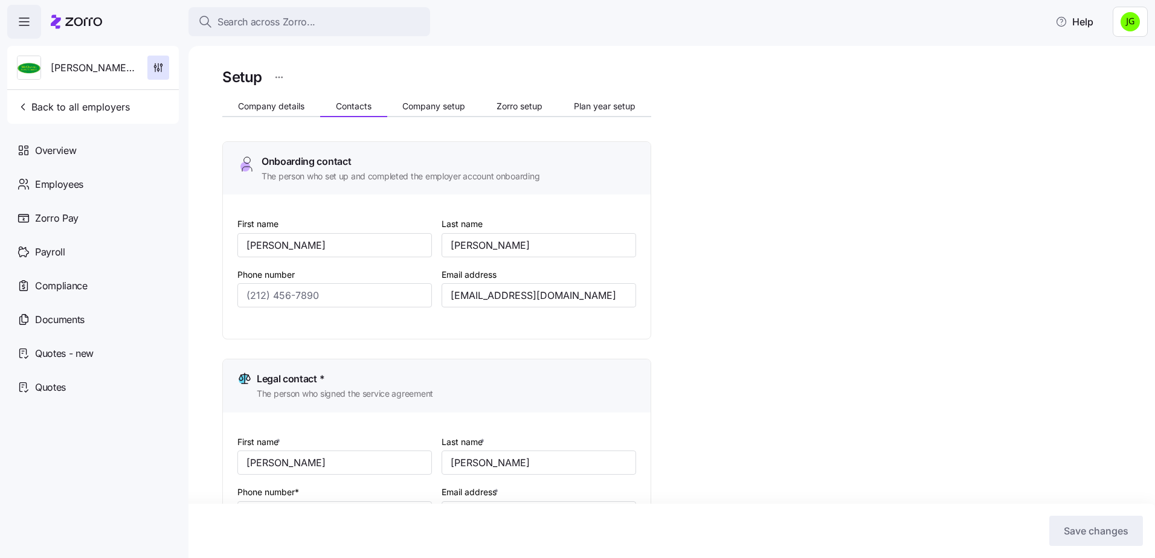
type input "[PHONE_NUMBER]"
drag, startPoint x: 588, startPoint y: 297, endPoint x: 399, endPoint y: 297, distance: 189.6
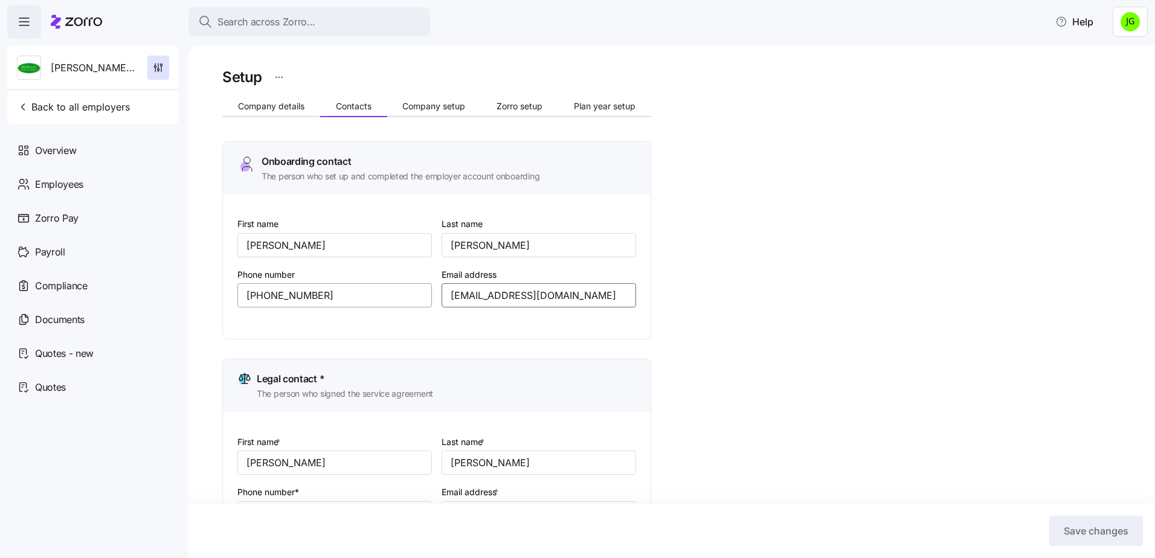
click at [397, 297] on div "First name [PERSON_NAME] Last name [PERSON_NAME] Phone number [PHONE_NUMBER] Em…" at bounding box center [436, 271] width 408 height 120
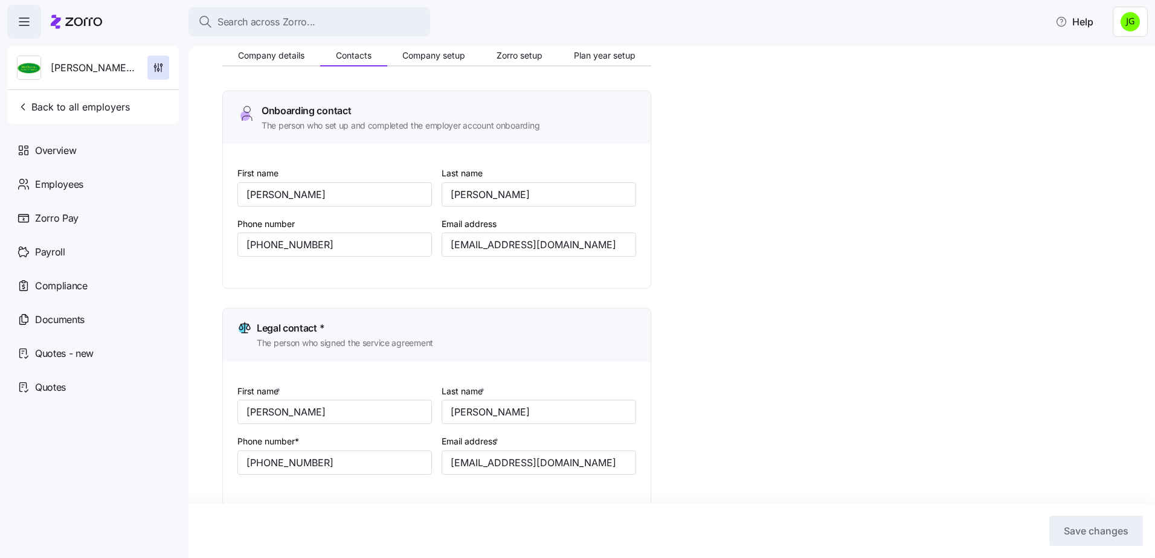
scroll to position [121, 0]
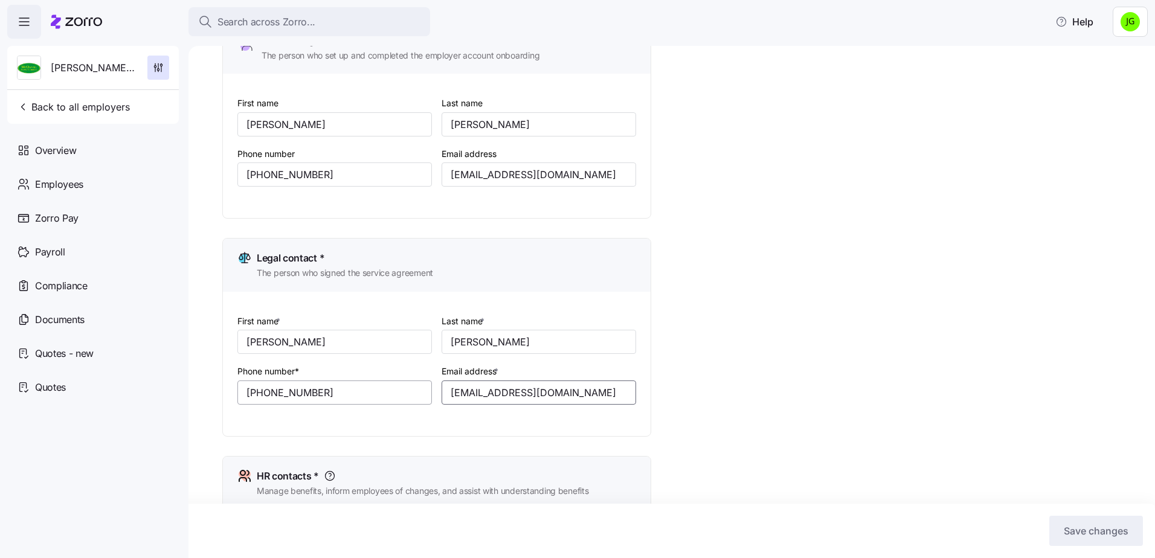
drag, startPoint x: 609, startPoint y: 387, endPoint x: 428, endPoint y: 385, distance: 180.6
click at [428, 385] on div "First name * [PERSON_NAME] Last name * [PERSON_NAME] Phone number* [PHONE_NUMBE…" at bounding box center [436, 369] width 408 height 120
click at [107, 103] on span "Back to all employers" at bounding box center [73, 107] width 113 height 14
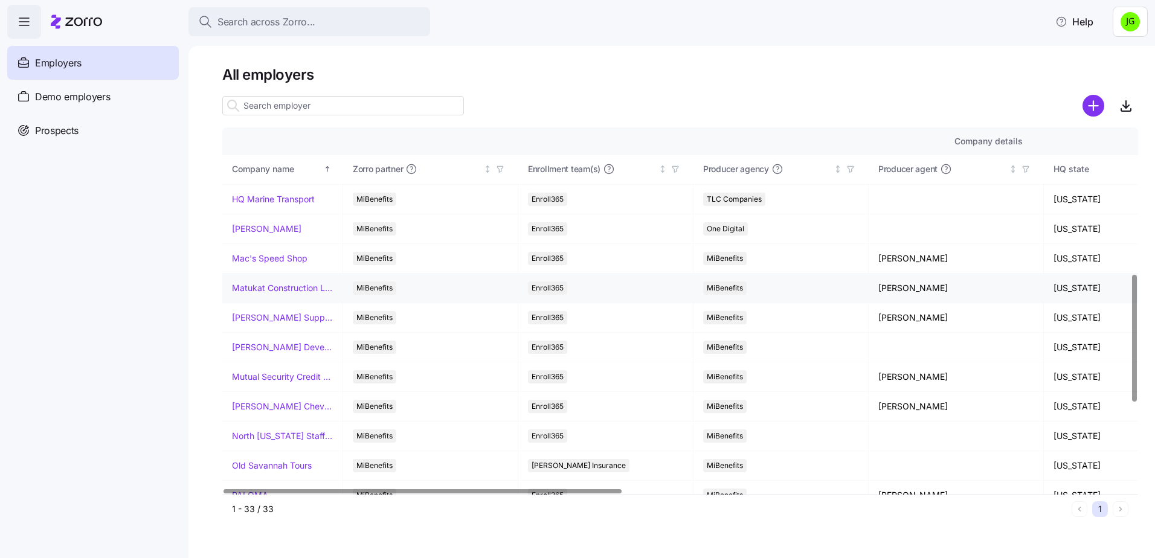
scroll to position [483, 0]
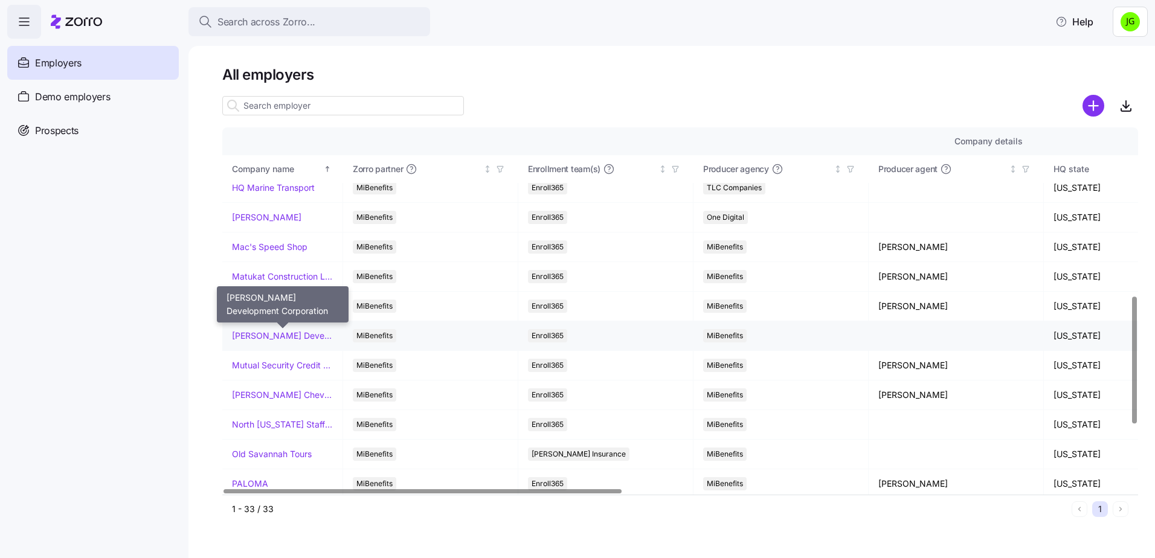
click at [290, 336] on link "[PERSON_NAME] Development Corporation" at bounding box center [282, 336] width 101 height 12
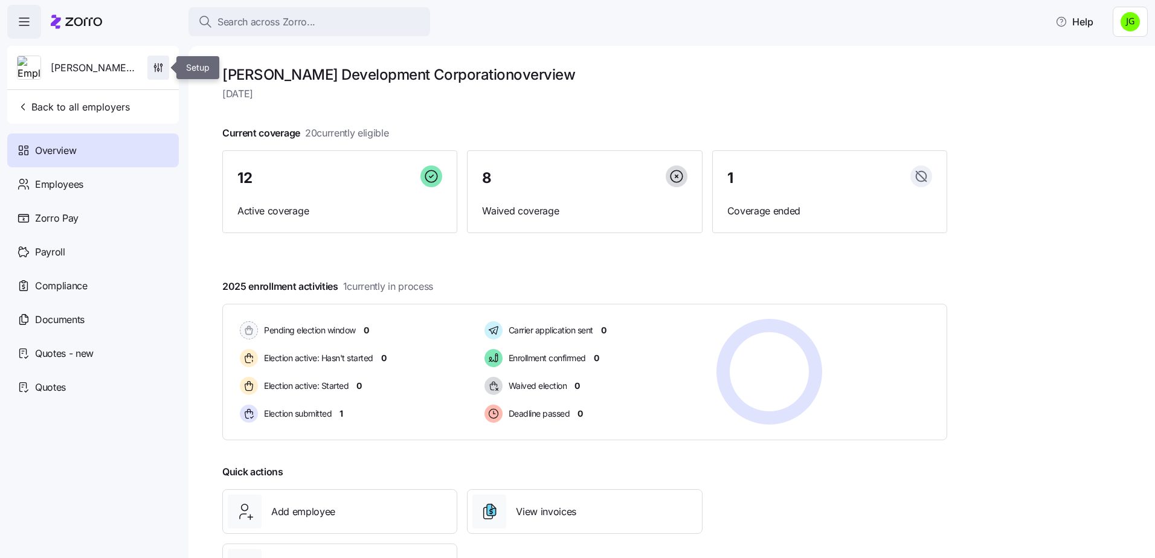
click at [157, 65] on icon "button" at bounding box center [158, 68] width 12 height 12
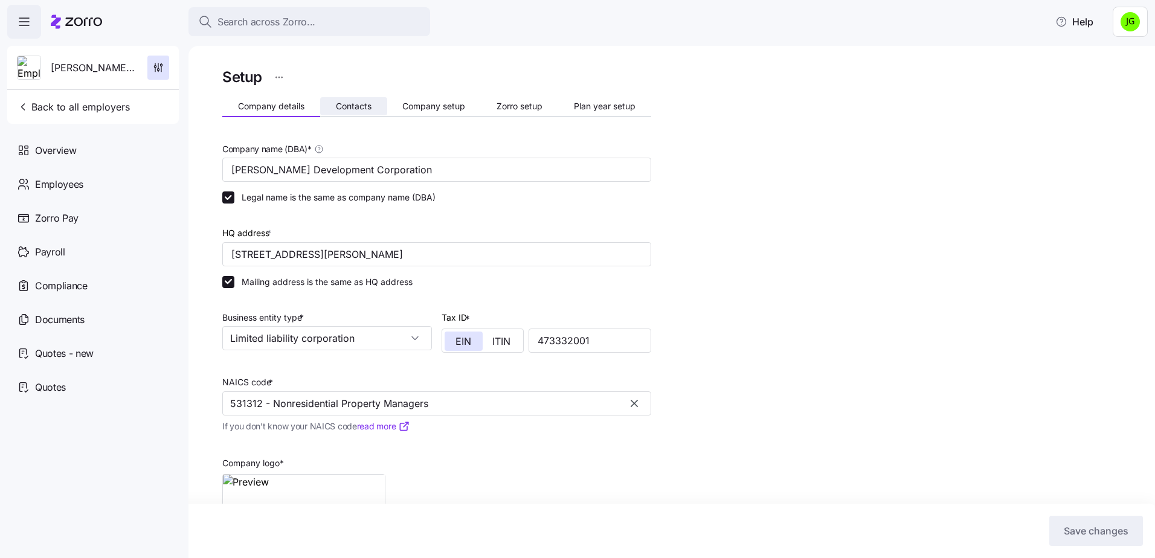
click at [361, 105] on span "Contacts" at bounding box center [354, 106] width 36 height 8
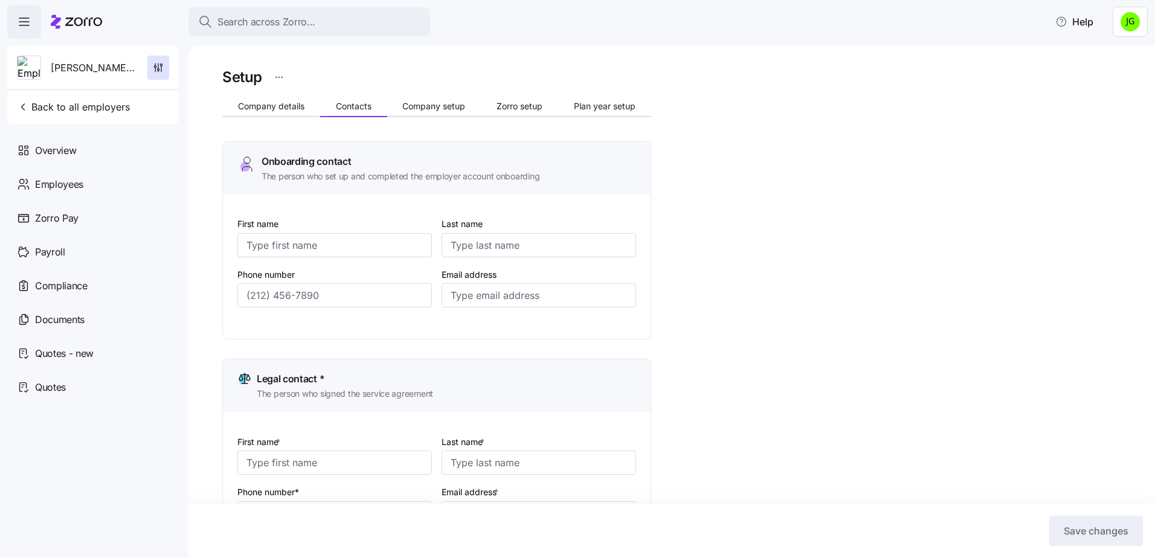
type input "[PERSON_NAME]"
type input "[EMAIL_ADDRESS][DOMAIN_NAME]"
type input "[PERSON_NAME]"
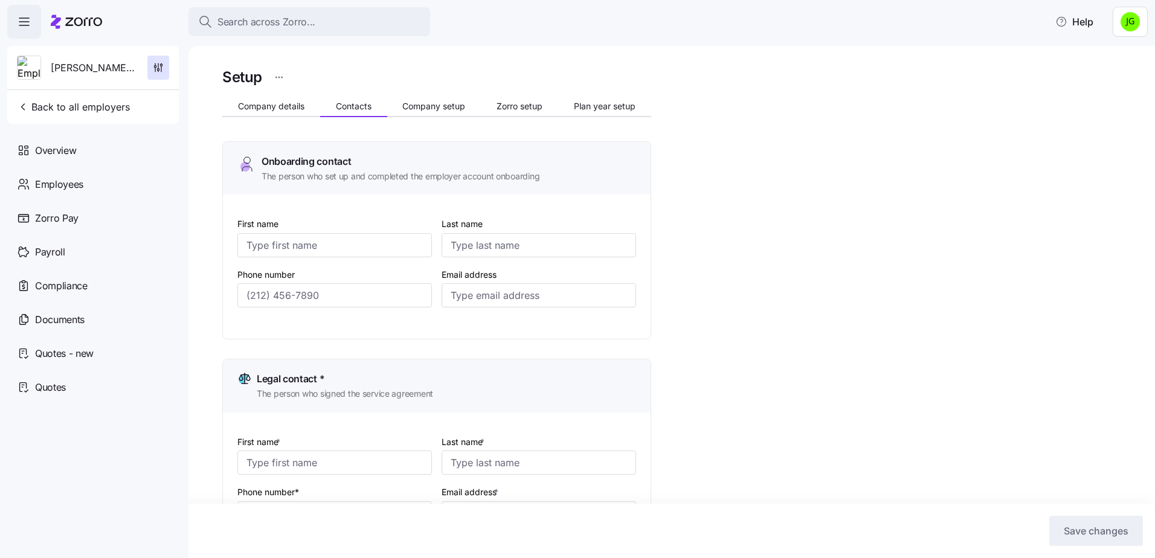
type input "[PERSON_NAME][EMAIL_ADDRESS][DOMAIN_NAME]"
type input "[PERSON_NAME]"
type input "[EMAIL_ADDRESS][DOMAIN_NAME]"
type input "[PERSON_NAME]"
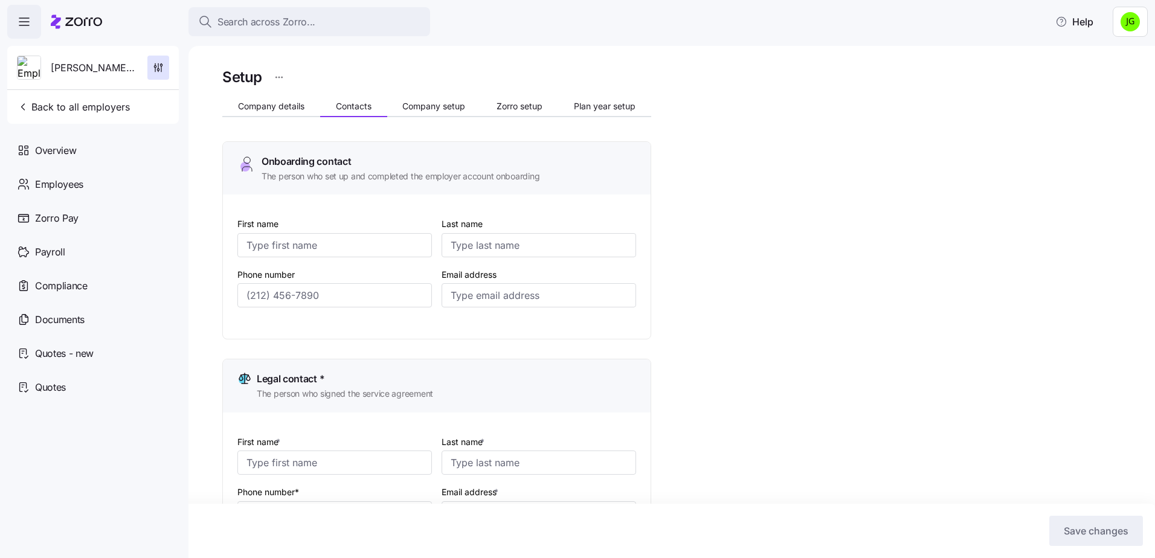
type input "[PERSON_NAME]"
type input "[EMAIL_ADDRESS][DOMAIN_NAME]"
type input "[PHONE_NUMBER]"
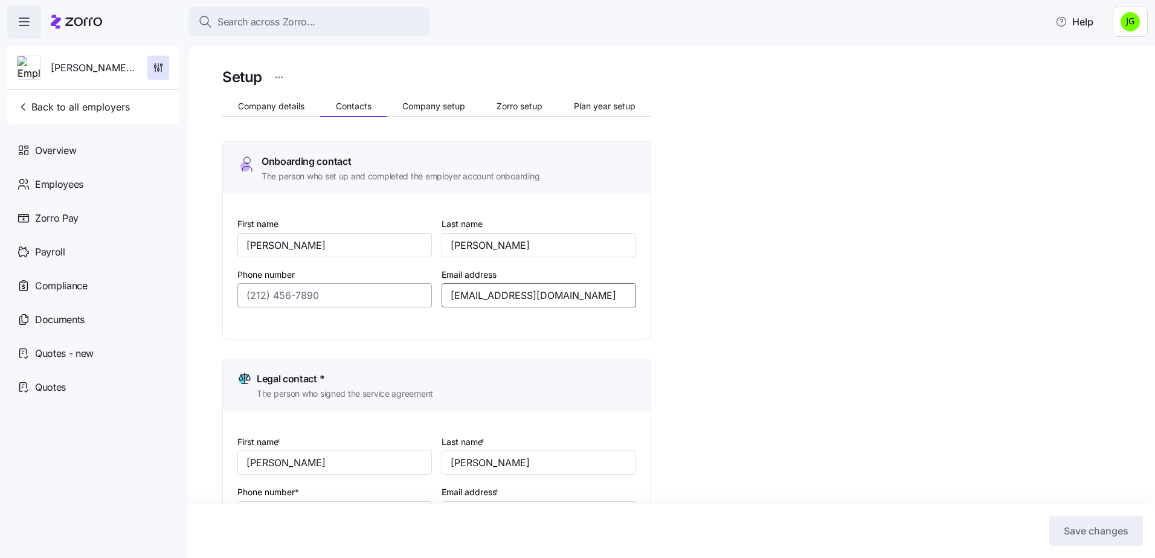
drag, startPoint x: 598, startPoint y: 298, endPoint x: 425, endPoint y: 302, distance: 173.4
click at [425, 302] on div "First name [PERSON_NAME] Last name [PERSON_NAME] Phone number Email address [EM…" at bounding box center [436, 271] width 408 height 120
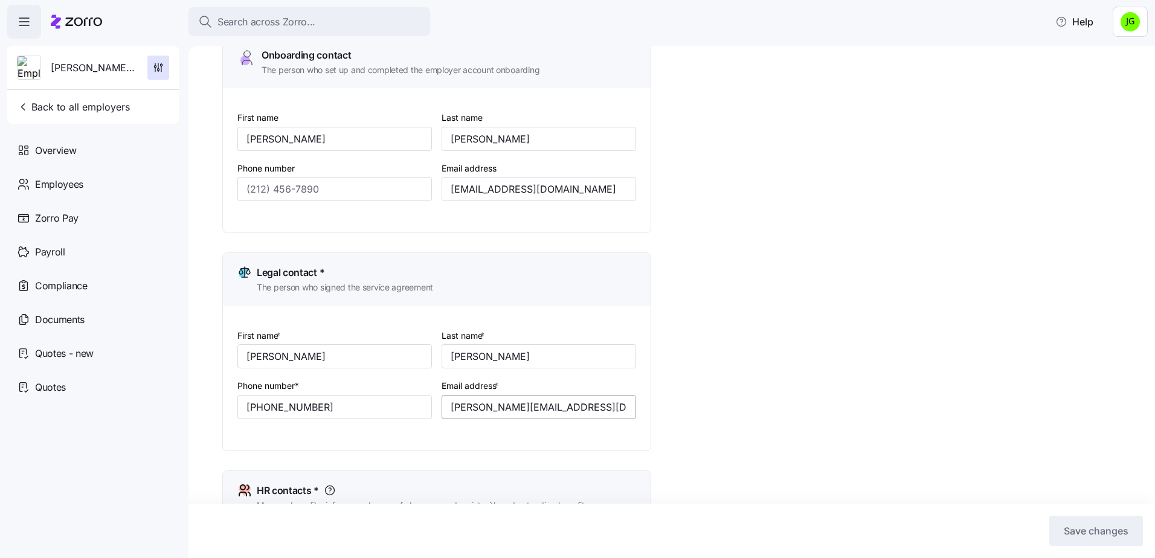
scroll to position [121, 0]
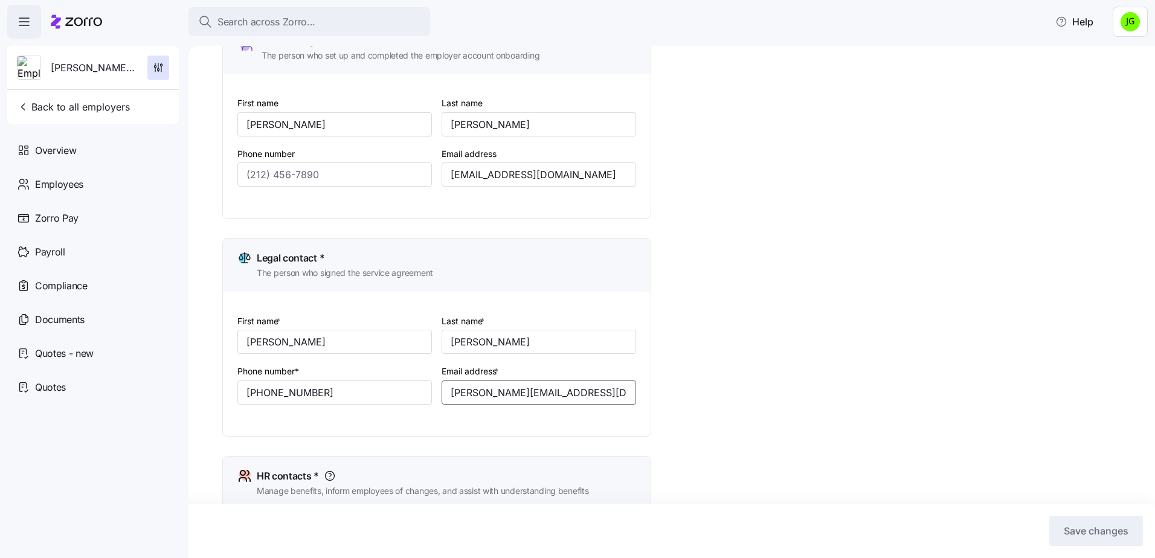
drag, startPoint x: 580, startPoint y: 389, endPoint x: 443, endPoint y: 389, distance: 137.1
click at [443, 389] on input "[PERSON_NAME][EMAIL_ADDRESS][DOMAIN_NAME]" at bounding box center [538, 392] width 194 height 24
click at [76, 100] on span "Back to all employers" at bounding box center [73, 107] width 113 height 14
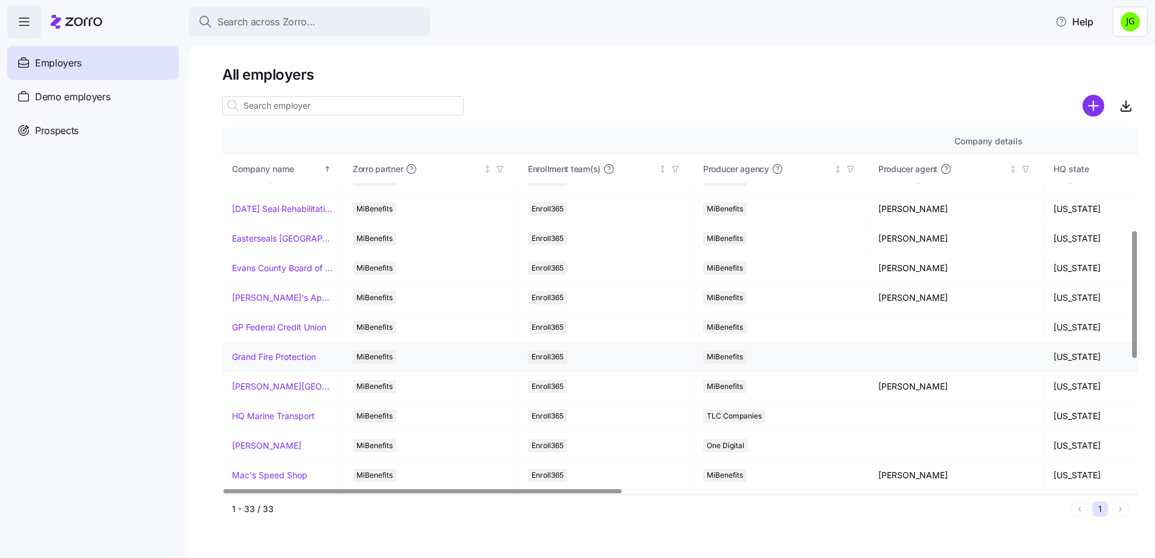
scroll to position [423, 0]
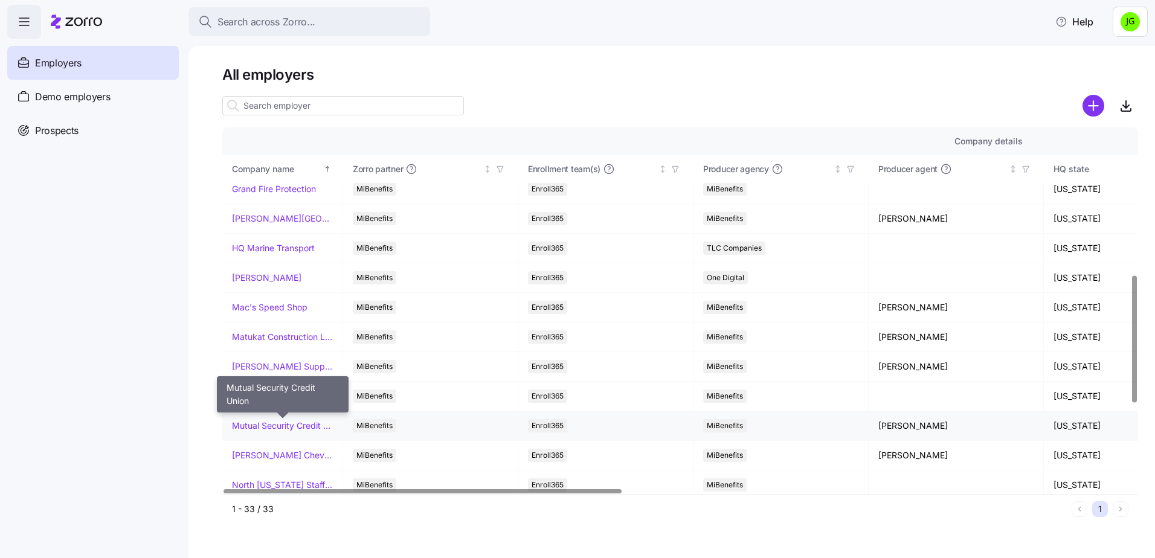
click at [278, 422] on link "Mutual Security Credit Union" at bounding box center [282, 426] width 101 height 12
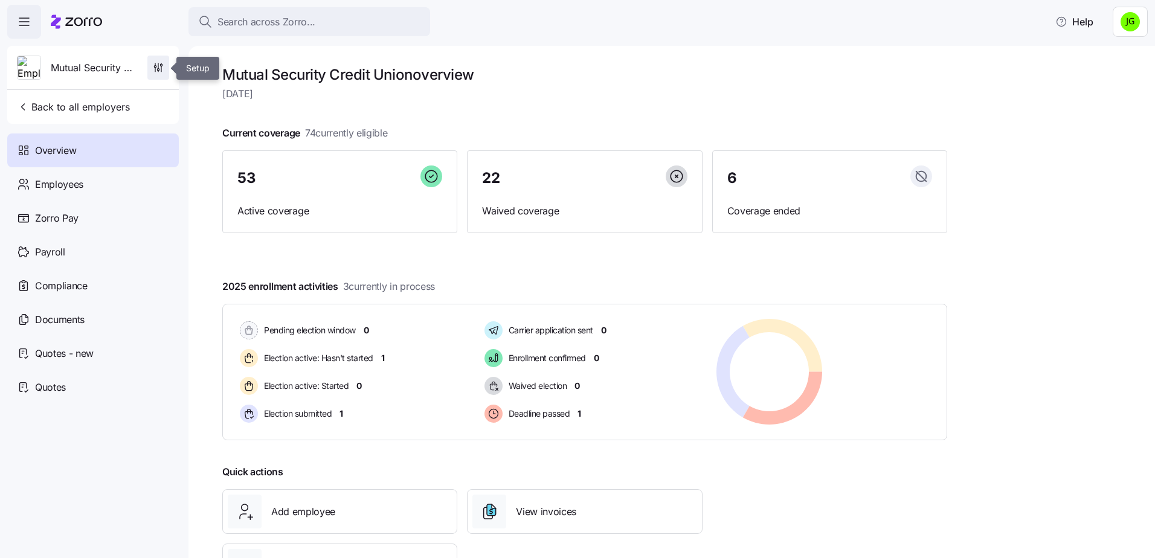
click at [158, 61] on span "button" at bounding box center [158, 67] width 21 height 23
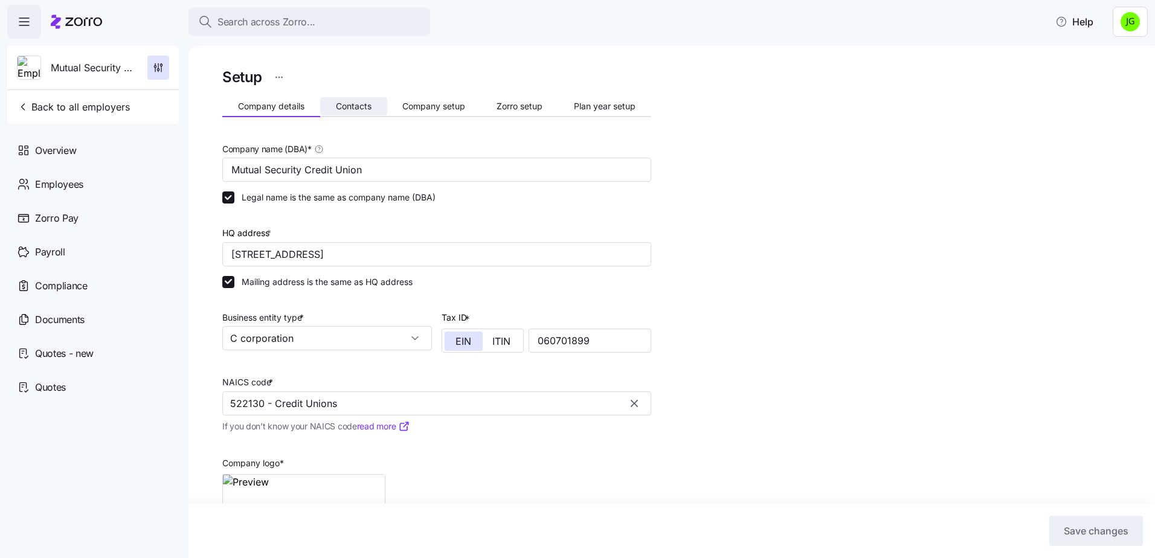
click at [370, 106] on span "Contacts" at bounding box center [354, 106] width 36 height 8
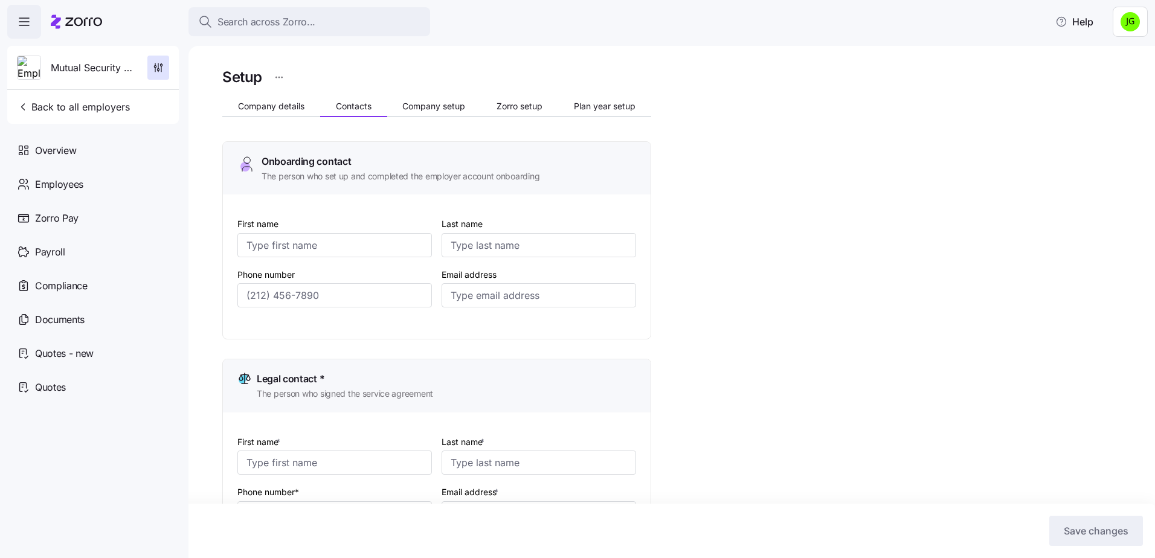
type input "[PERSON_NAME]"
drag, startPoint x: 556, startPoint y: 294, endPoint x: 412, endPoint y: 294, distance: 143.7
click at [412, 294] on div "First name [PERSON_NAME] Last name [PERSON_NAME] Phone number [PHONE_NUMBER] Em…" at bounding box center [436, 271] width 408 height 120
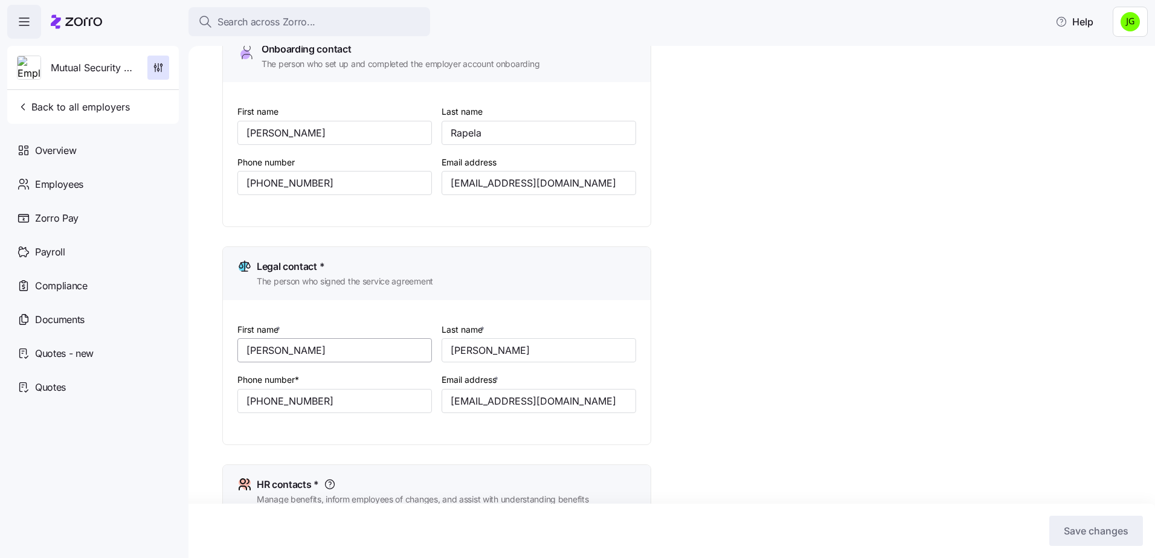
scroll to position [121, 0]
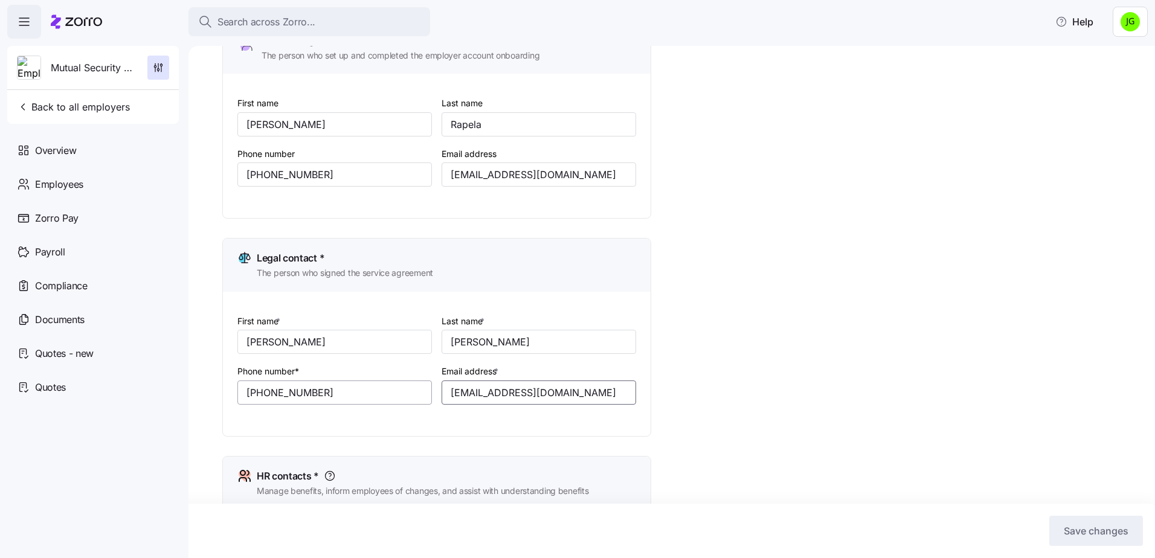
drag, startPoint x: 548, startPoint y: 389, endPoint x: 389, endPoint y: 386, distance: 158.8
click at [389, 386] on div "First name * [PERSON_NAME] Last name * [PERSON_NAME] Phone number* [PHONE_NUMBE…" at bounding box center [436, 369] width 408 height 120
click at [91, 112] on span "Back to all employers" at bounding box center [73, 107] width 113 height 14
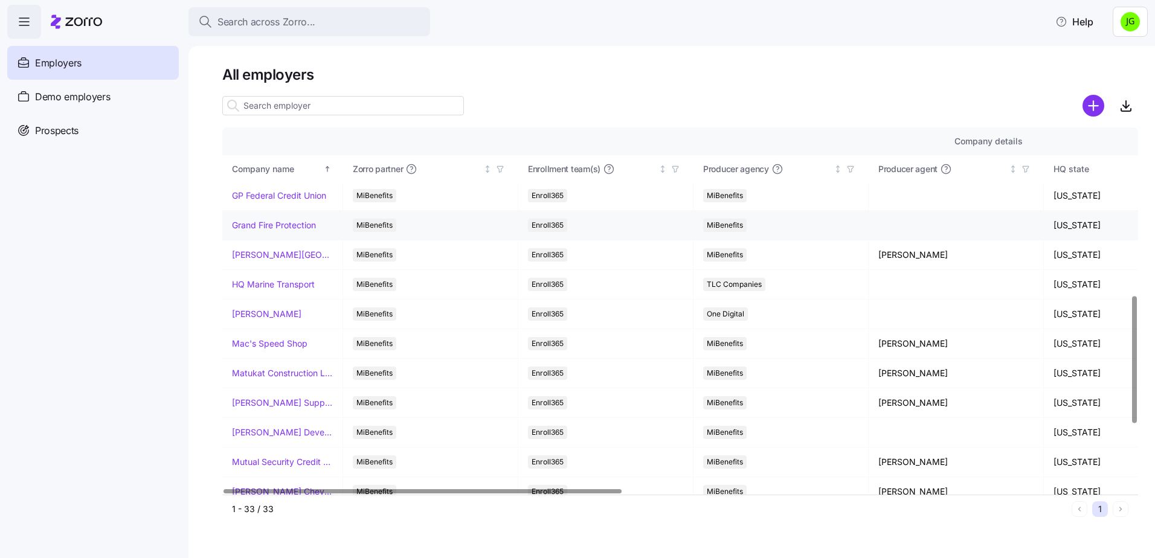
scroll to position [483, 0]
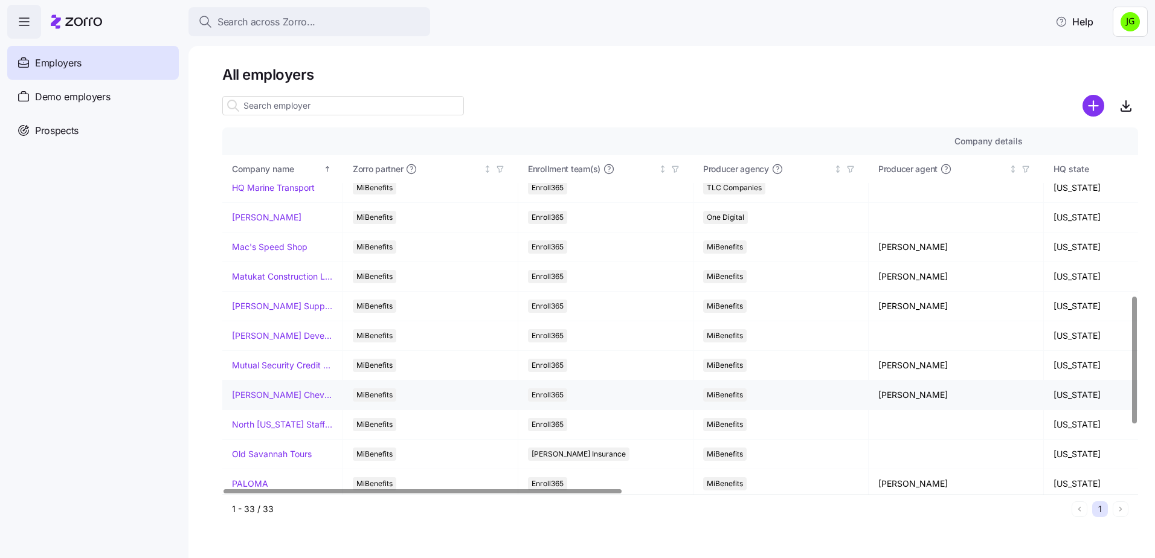
click at [274, 393] on link "[PERSON_NAME] Chevrolet" at bounding box center [282, 395] width 101 height 12
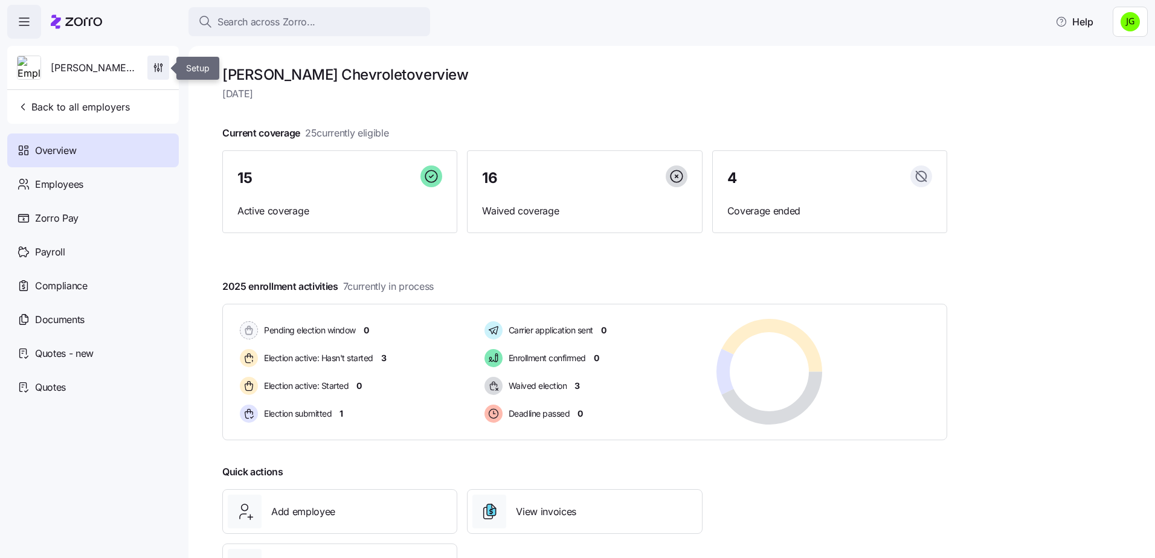
click at [154, 66] on icon "button" at bounding box center [158, 68] width 12 height 12
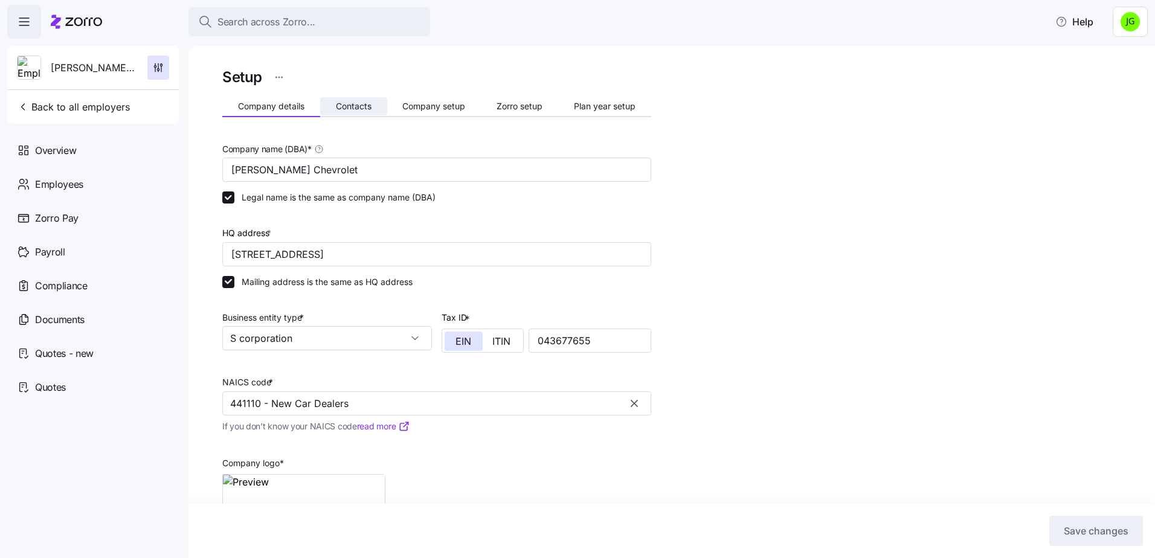
click at [356, 111] on button "Contacts" at bounding box center [353, 106] width 67 height 18
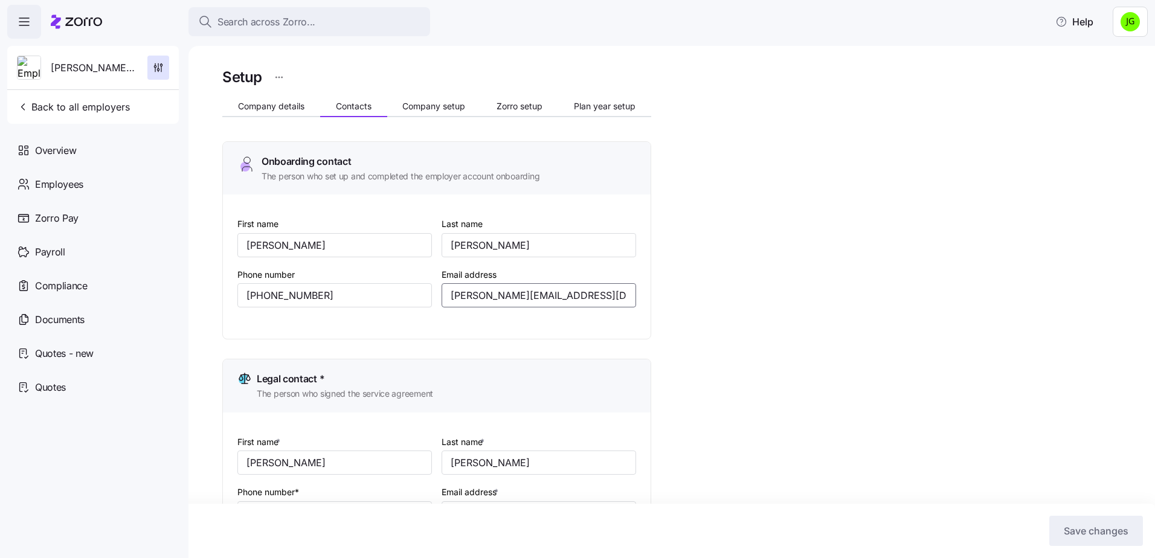
drag, startPoint x: 594, startPoint y: 293, endPoint x: 432, endPoint y: 298, distance: 161.9
click at [432, 298] on div "First name [PERSON_NAME] Last name [PERSON_NAME] Phone number [PHONE_NUMBER] Em…" at bounding box center [436, 271] width 408 height 120
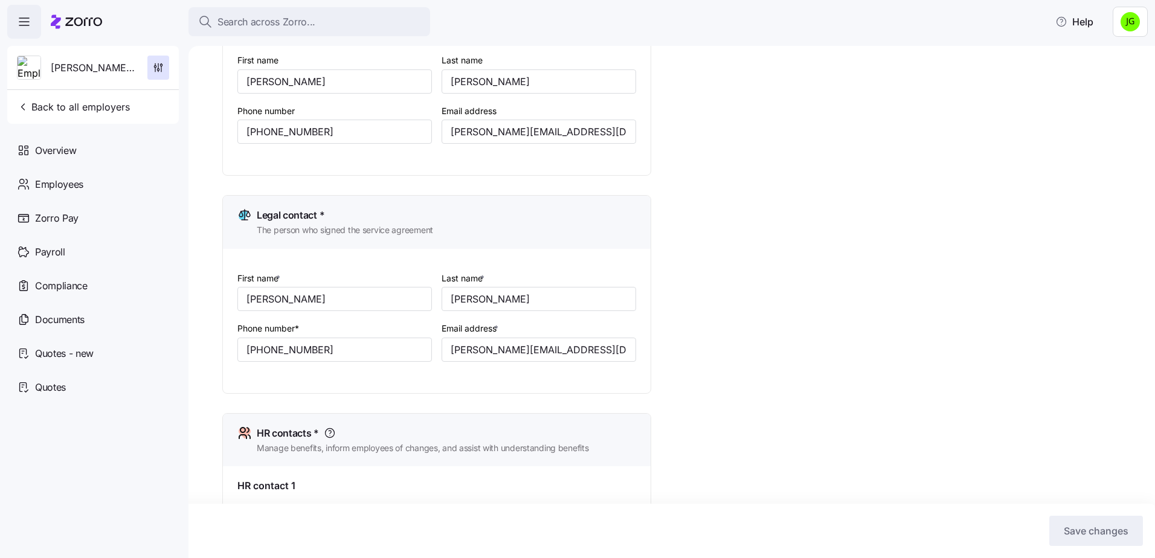
scroll to position [181, 0]
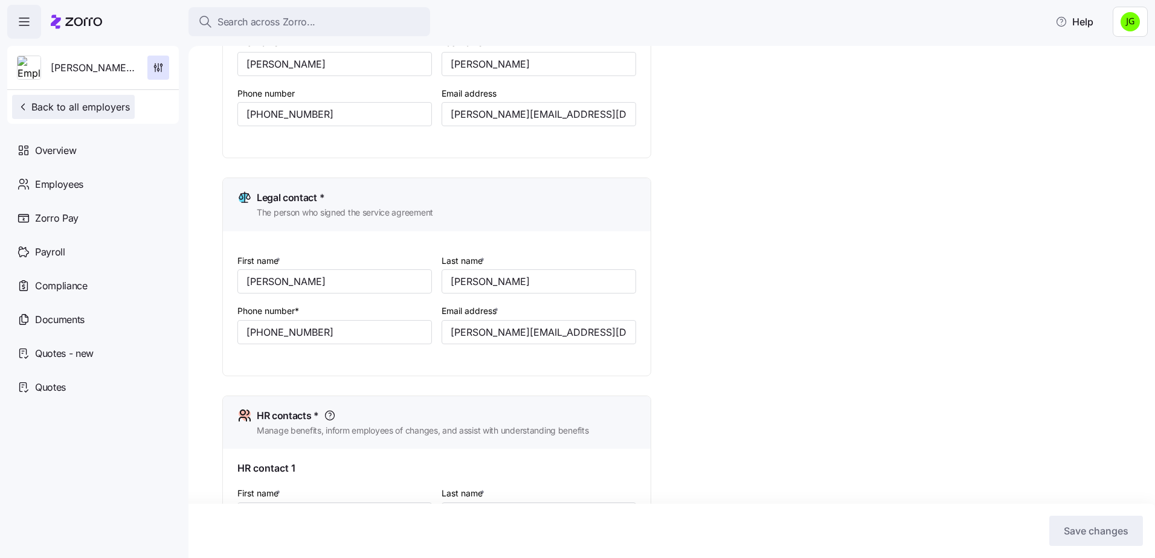
click at [79, 107] on span "Back to all employers" at bounding box center [73, 107] width 113 height 14
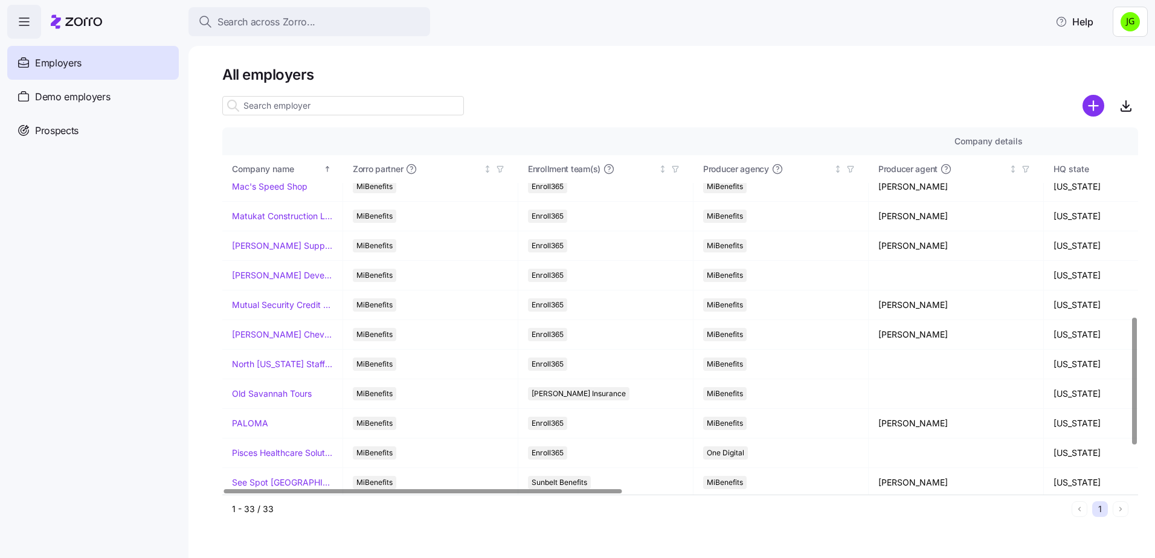
scroll to position [543, 1]
click at [461, 493] on div at bounding box center [423, 491] width 398 height 4
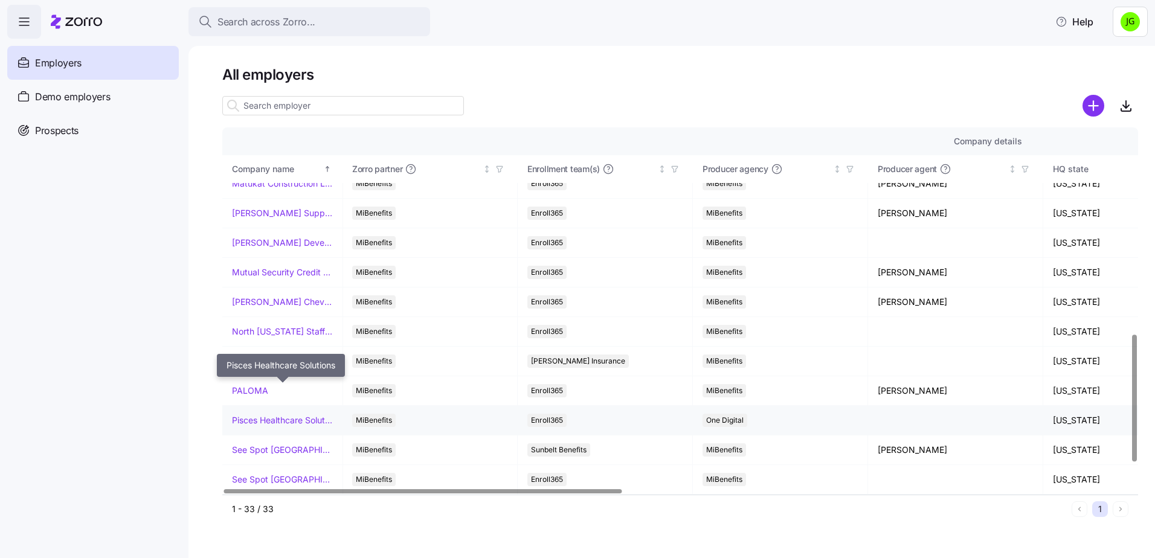
scroll to position [604, 1]
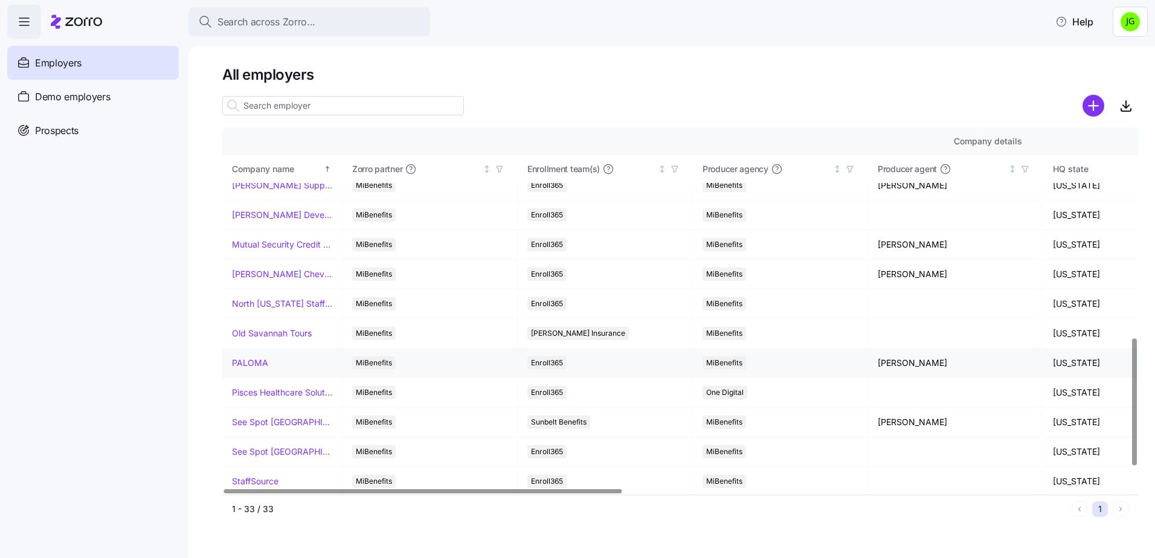
click at [237, 363] on link "PALOMA" at bounding box center [250, 363] width 36 height 12
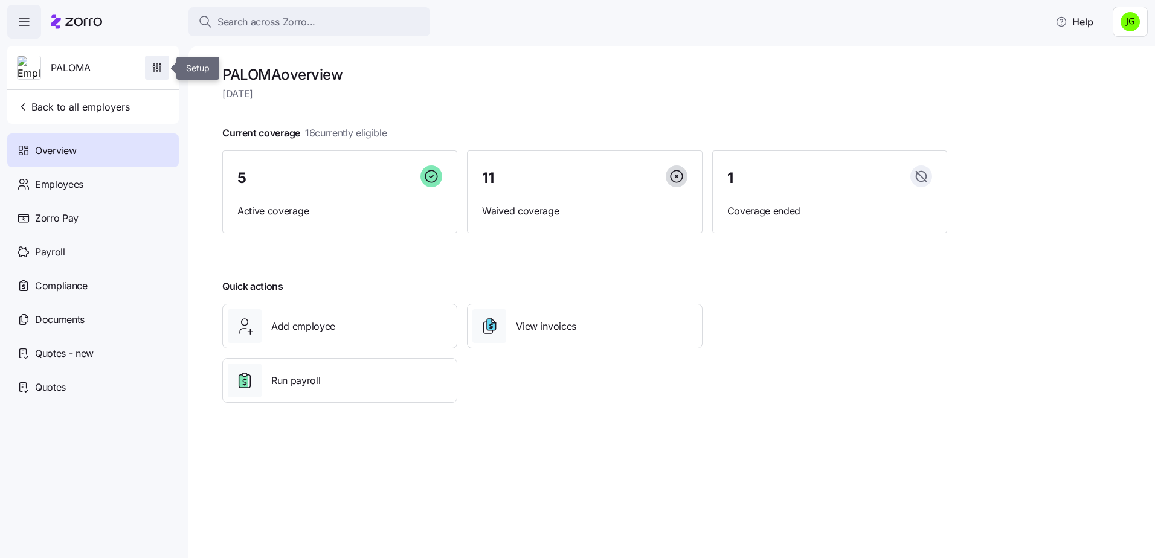
click at [163, 65] on span "button" at bounding box center [157, 67] width 23 height 23
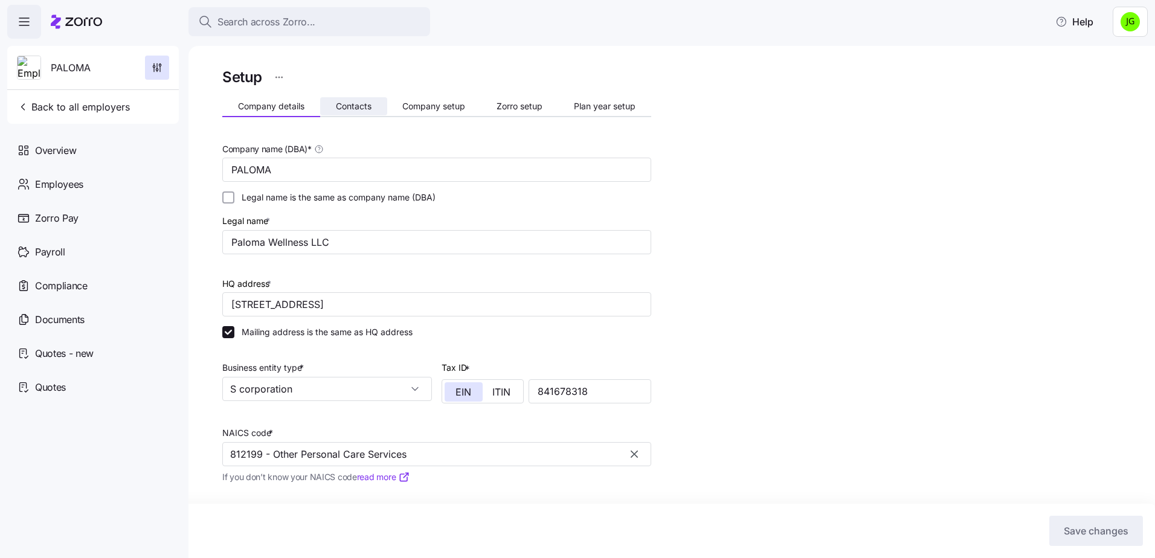
click at [353, 100] on button "Contacts" at bounding box center [353, 106] width 67 height 18
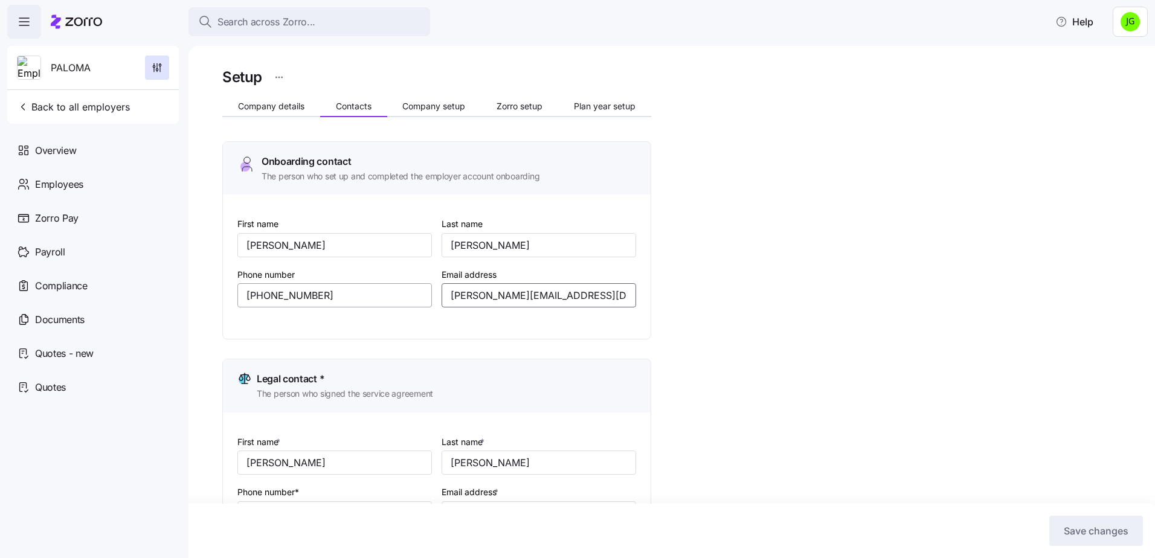
drag, startPoint x: 612, startPoint y: 290, endPoint x: 379, endPoint y: 290, distance: 232.5
click at [379, 290] on div "First name [PERSON_NAME] Last name [PERSON_NAME] Phone number [PHONE_NUMBER] Em…" at bounding box center [436, 271] width 408 height 120
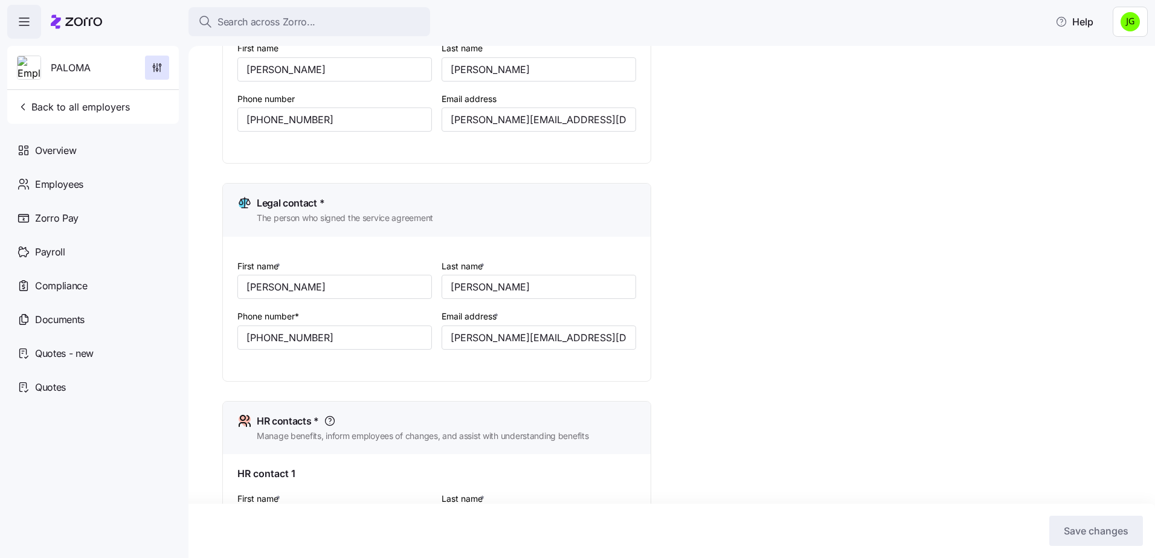
scroll to position [181, 0]
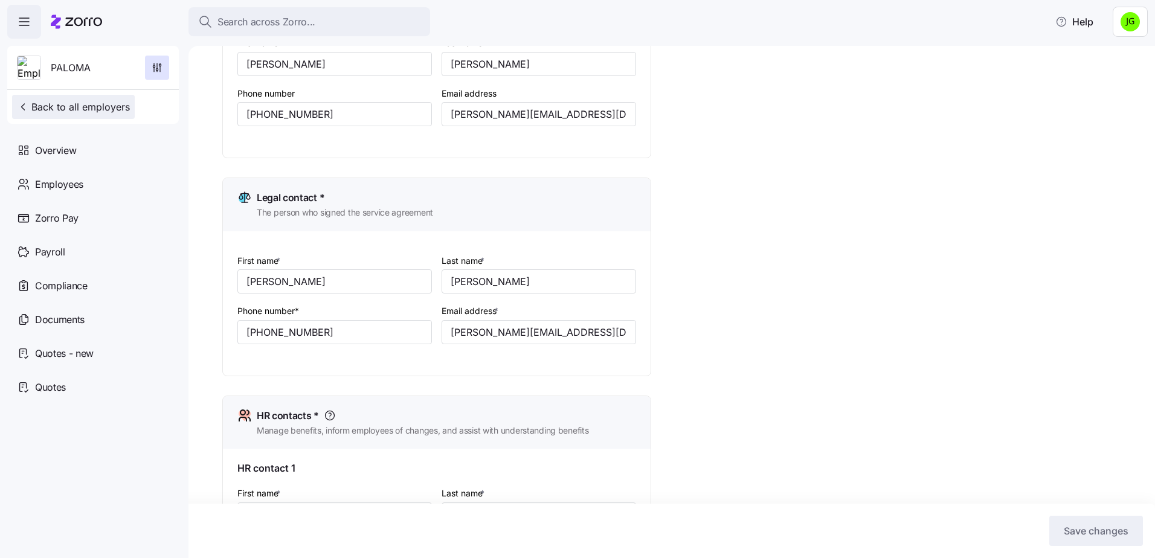
click at [59, 106] on span "Back to all employers" at bounding box center [73, 107] width 113 height 14
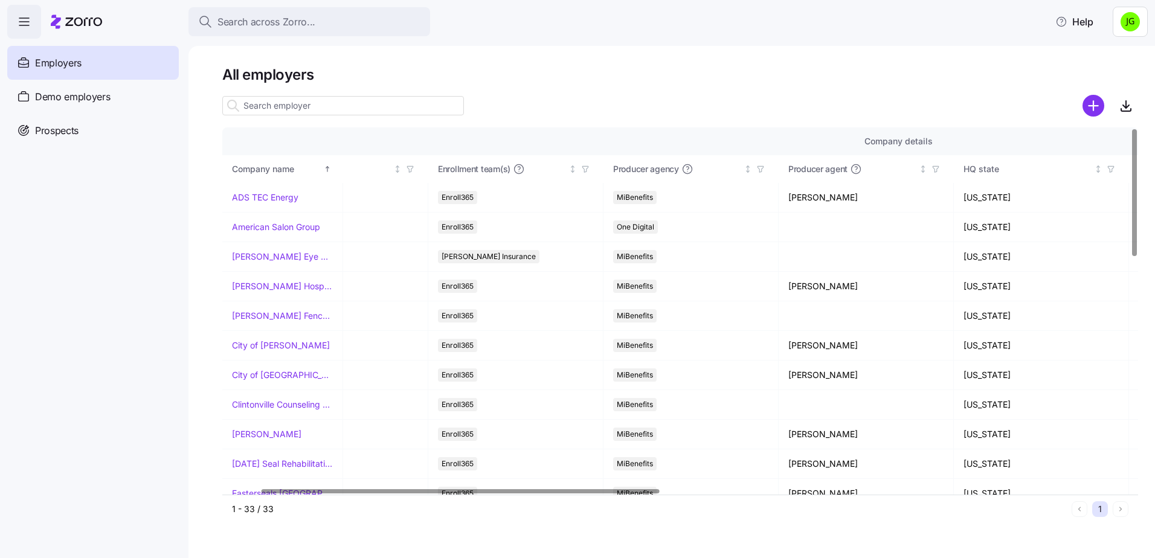
scroll to position [0, 85]
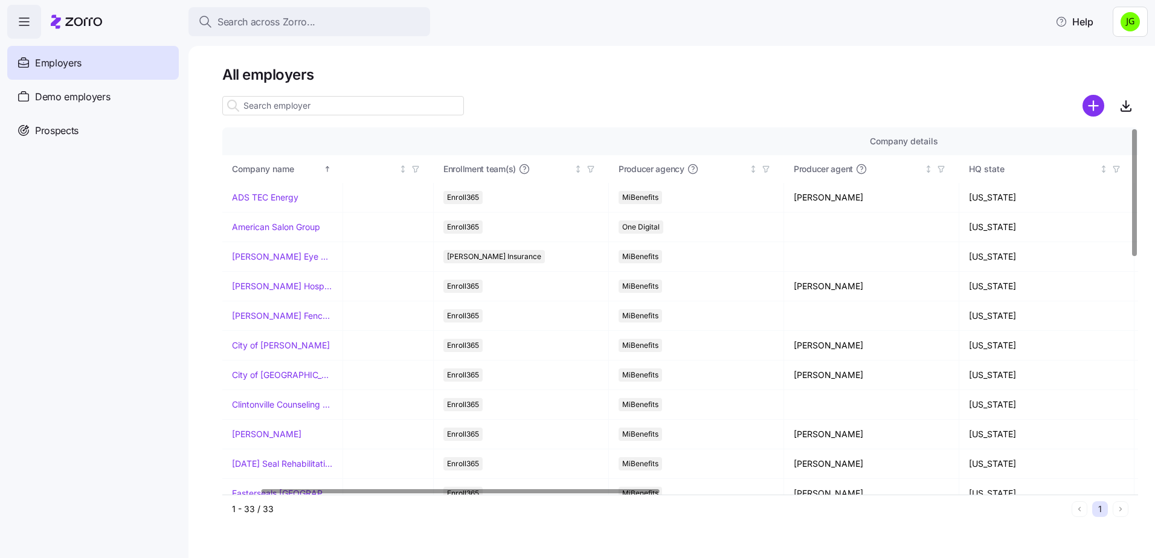
click at [459, 487] on div at bounding box center [676, 490] width 908 height 7
click at [268, 263] on td "[PERSON_NAME] Eye Associates" at bounding box center [282, 257] width 121 height 30
click at [271, 260] on link "[PERSON_NAME] Eye Associates" at bounding box center [282, 257] width 101 height 12
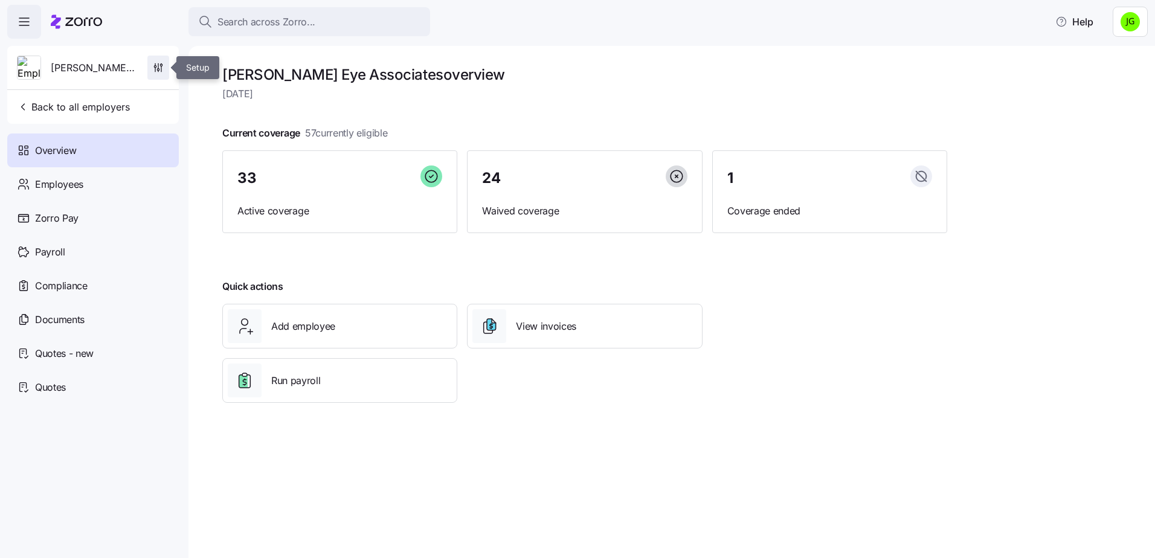
drag, startPoint x: 164, startPoint y: 65, endPoint x: 156, endPoint y: 63, distance: 7.9
click at [159, 65] on icon "button" at bounding box center [158, 68] width 12 height 12
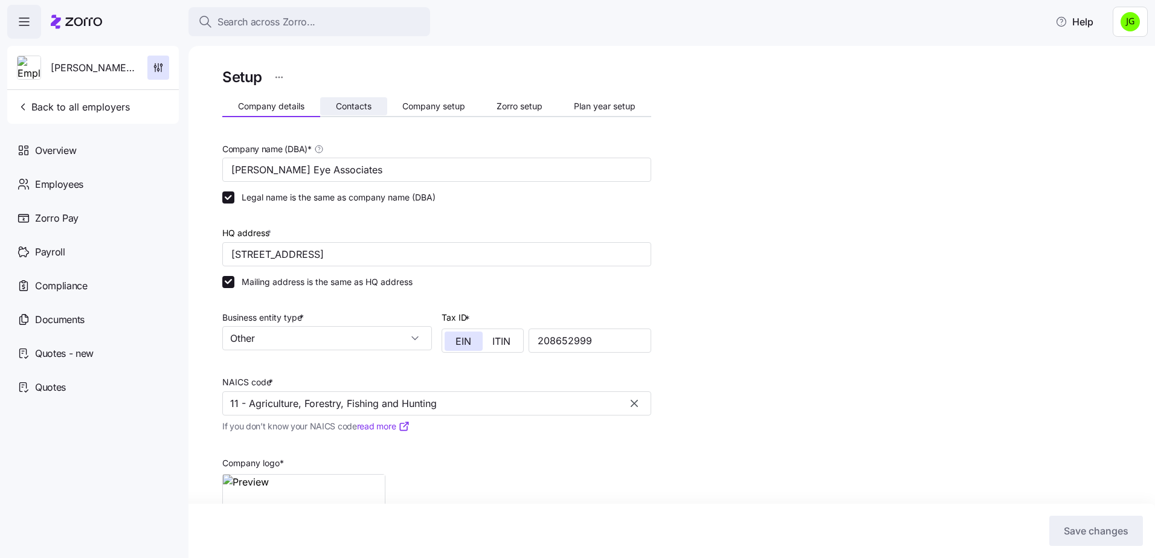
click at [383, 99] on button "Contacts" at bounding box center [353, 106] width 67 height 18
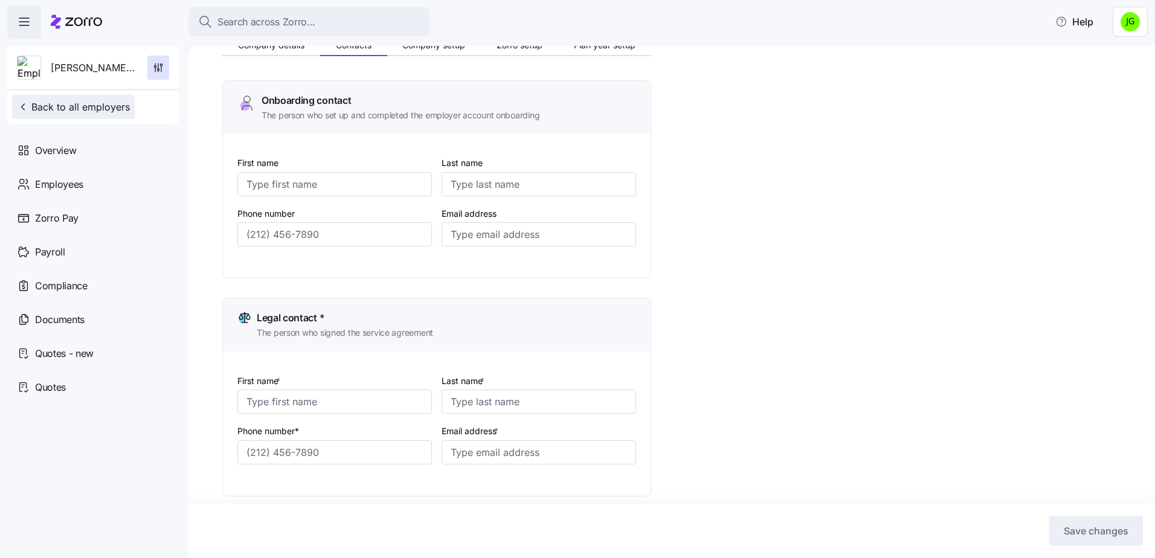
scroll to position [60, 0]
click at [55, 103] on span "Back to all employers" at bounding box center [73, 107] width 113 height 14
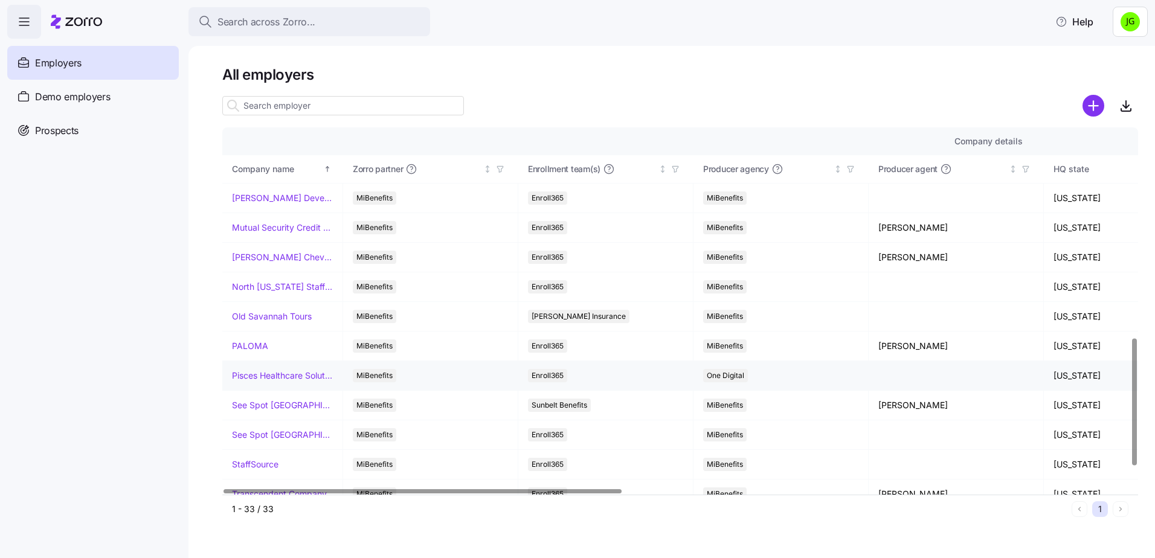
scroll to position [604, 0]
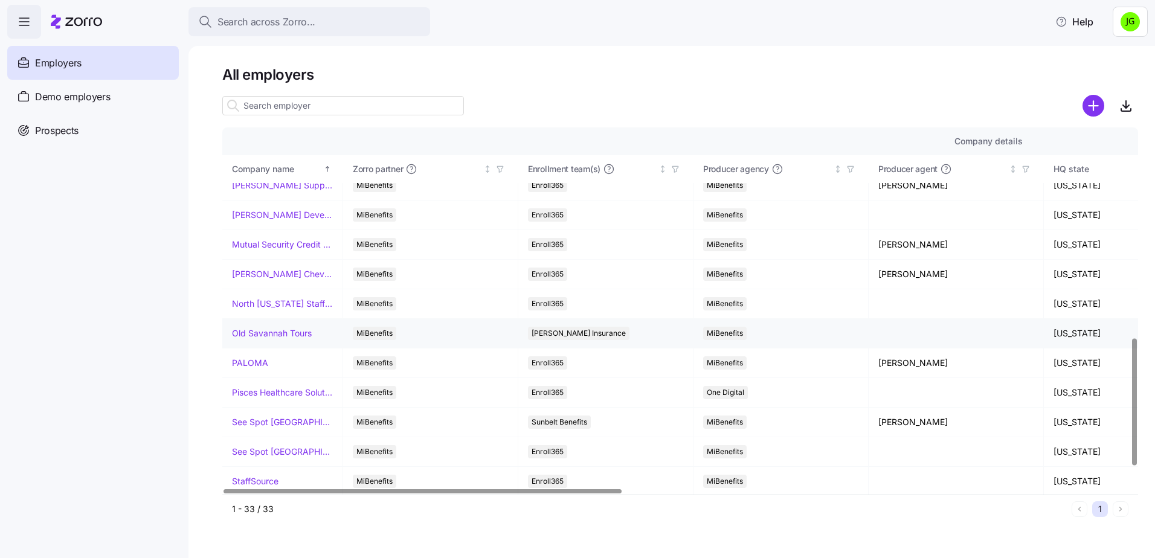
click at [287, 331] on link "Old Savannah Tours" at bounding box center [272, 333] width 80 height 12
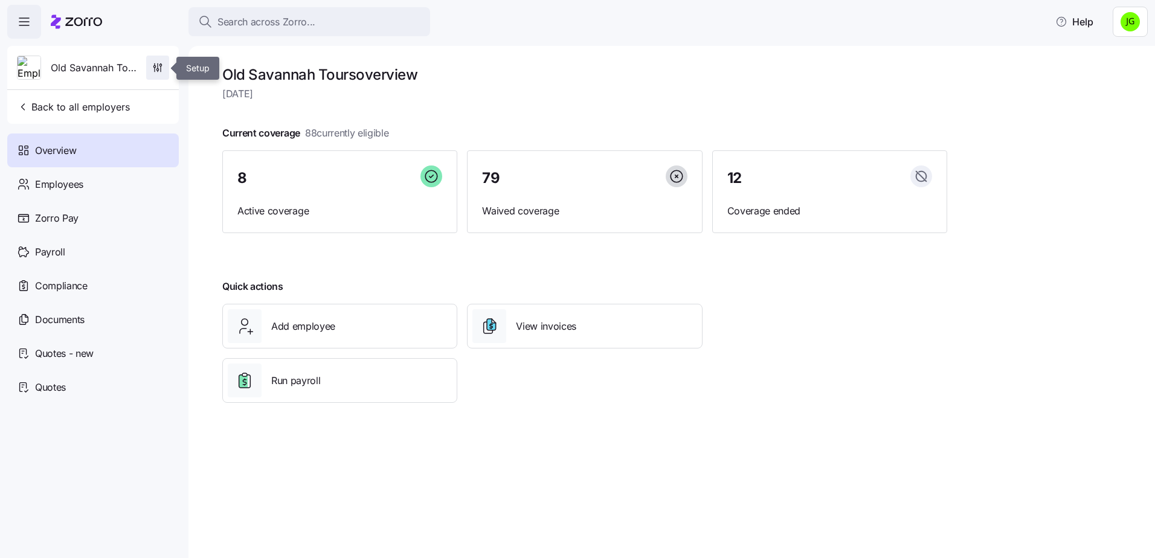
click at [158, 68] on icon "button" at bounding box center [158, 65] width 0 height 5
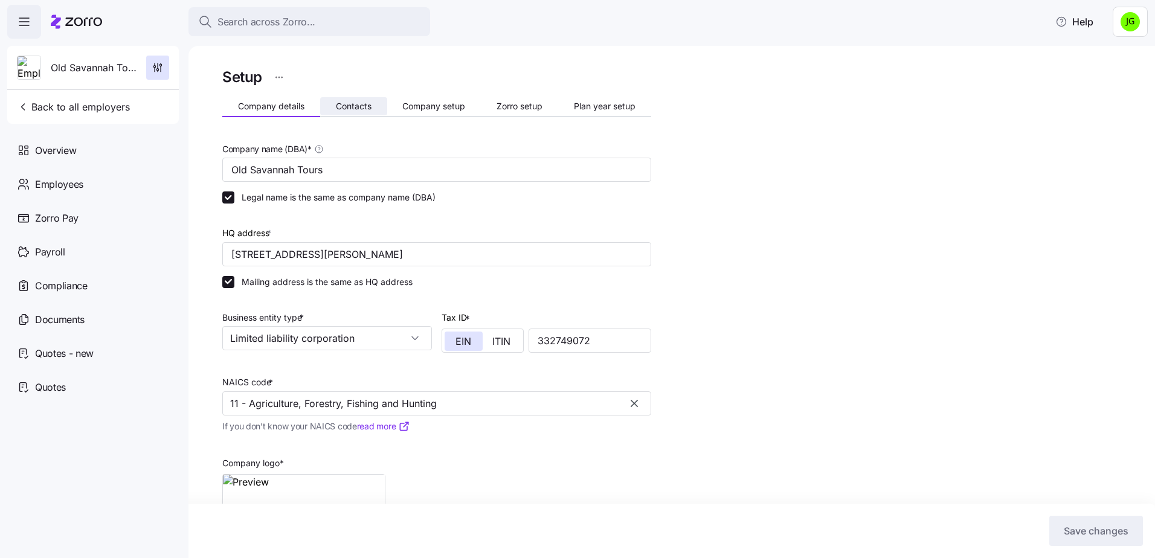
click at [353, 103] on span "Contacts" at bounding box center [354, 106] width 36 height 8
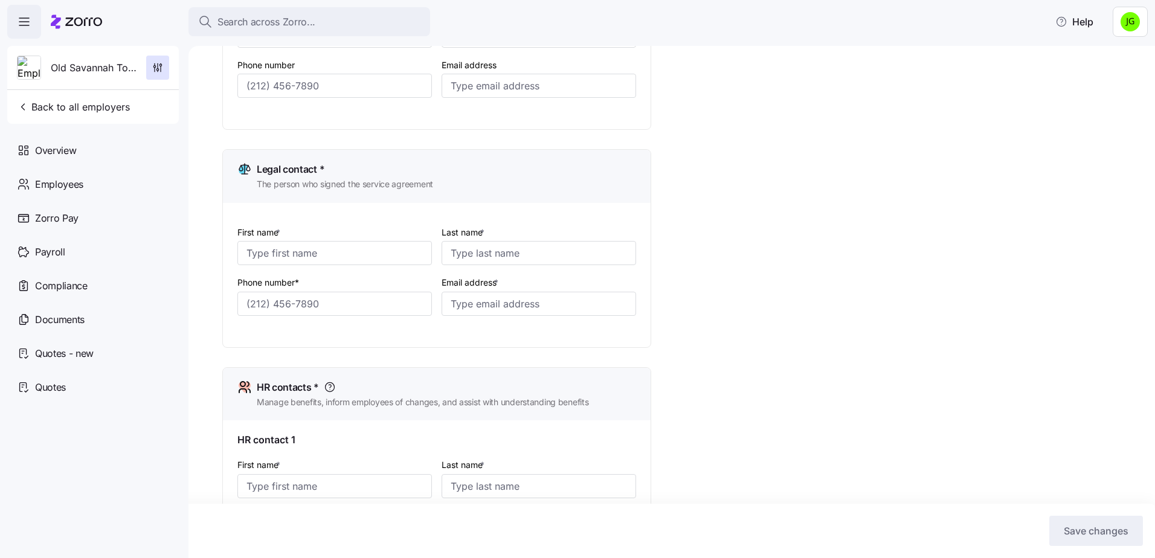
scroll to position [199, 0]
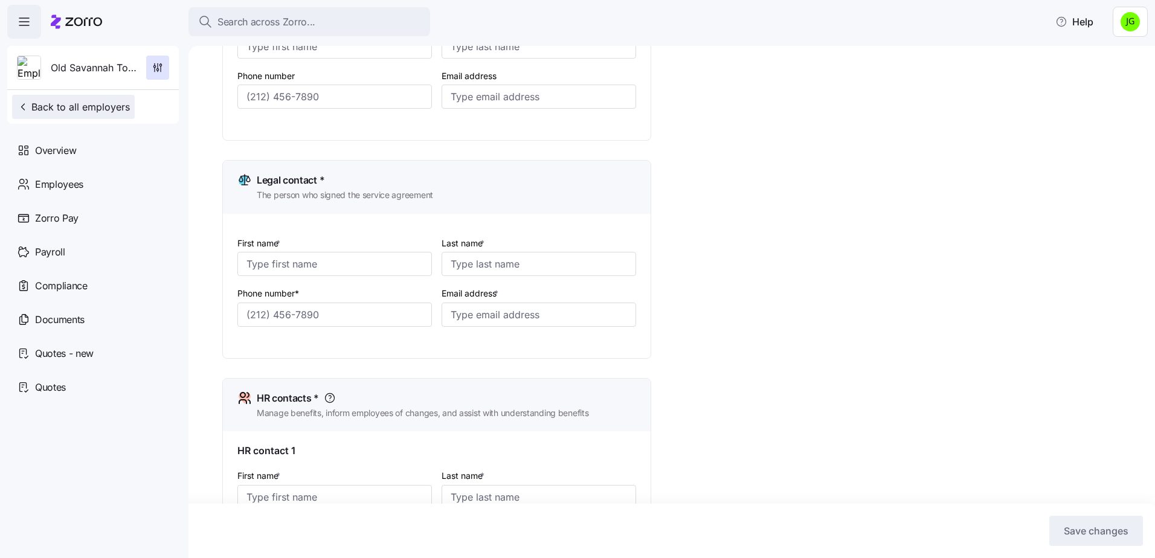
click at [79, 101] on span "Back to all employers" at bounding box center [73, 107] width 113 height 14
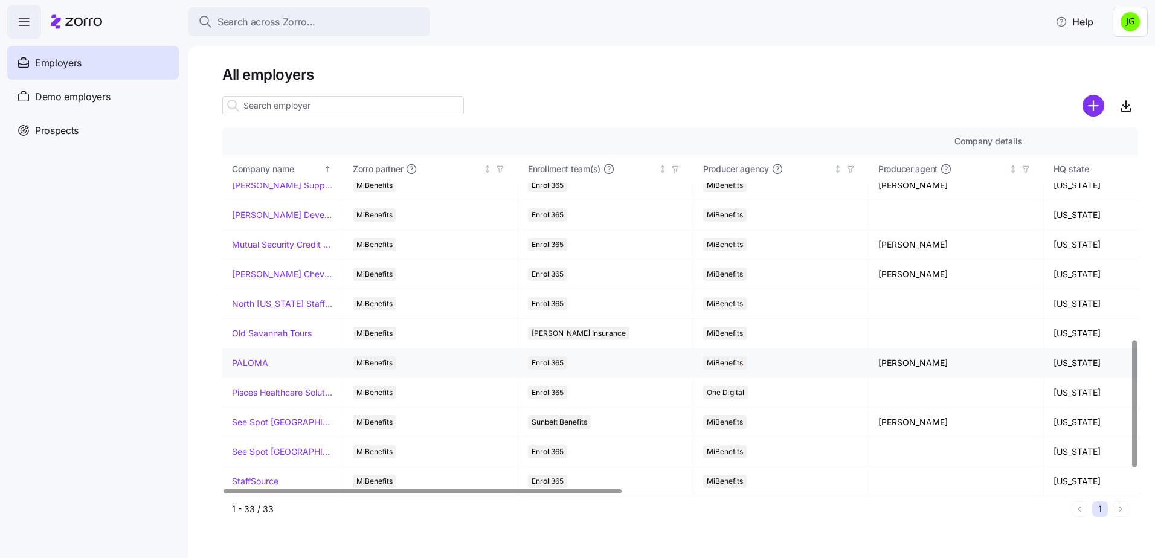
scroll to position [664, 0]
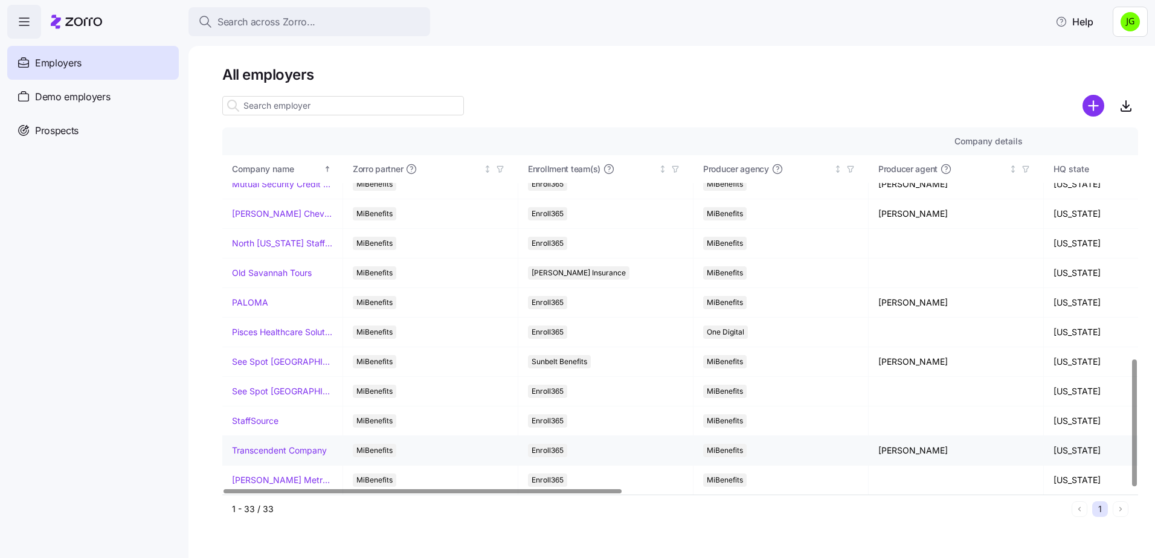
click at [291, 450] on link "Transcendent Company" at bounding box center [279, 450] width 95 height 12
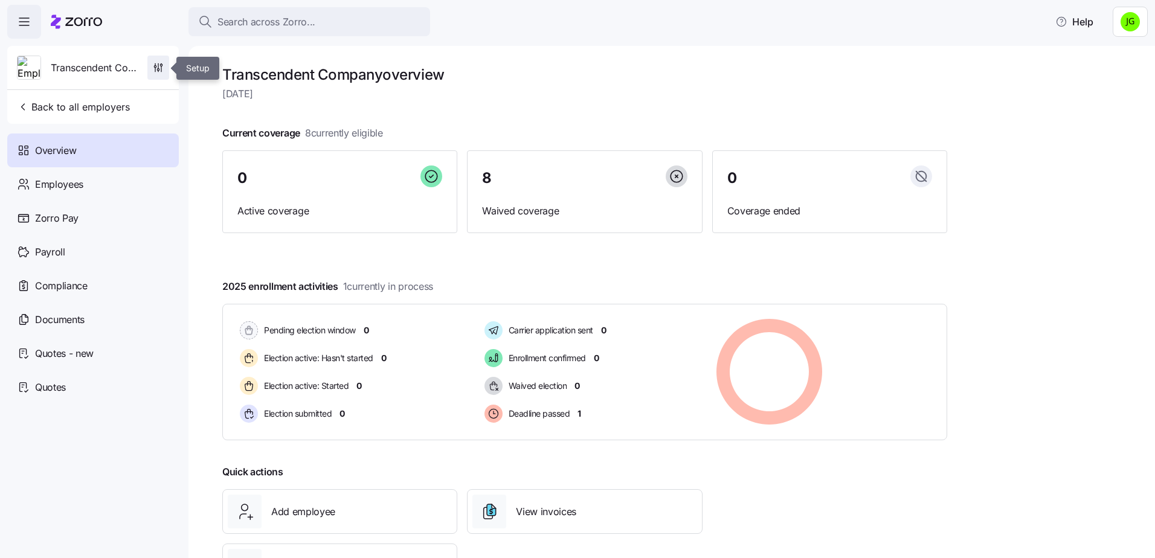
click at [158, 62] on span "button" at bounding box center [158, 67] width 21 height 23
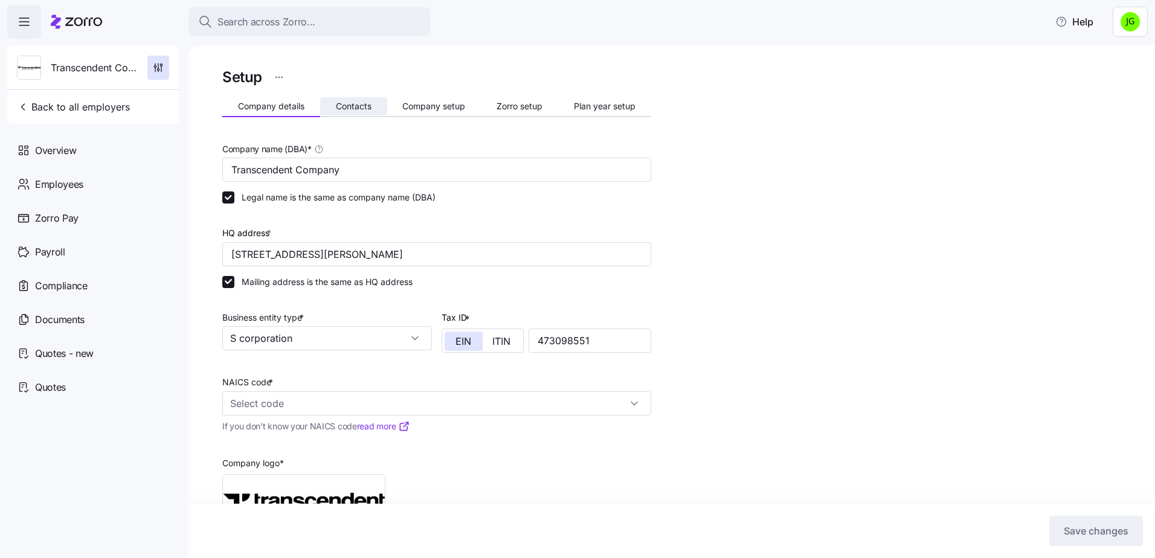
click at [358, 112] on button "Contacts" at bounding box center [353, 106] width 67 height 18
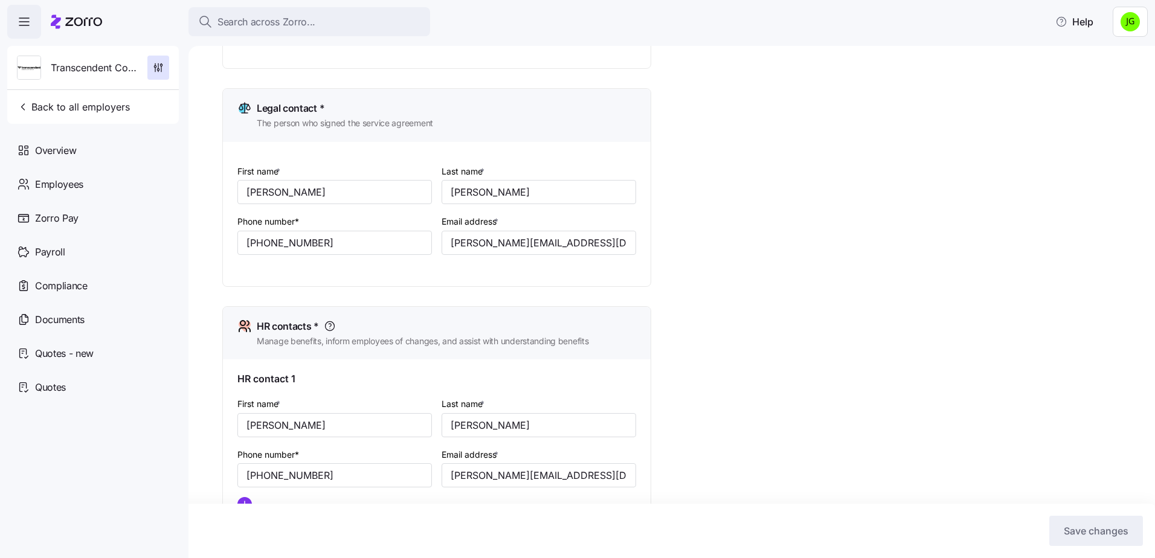
scroll to position [302, 0]
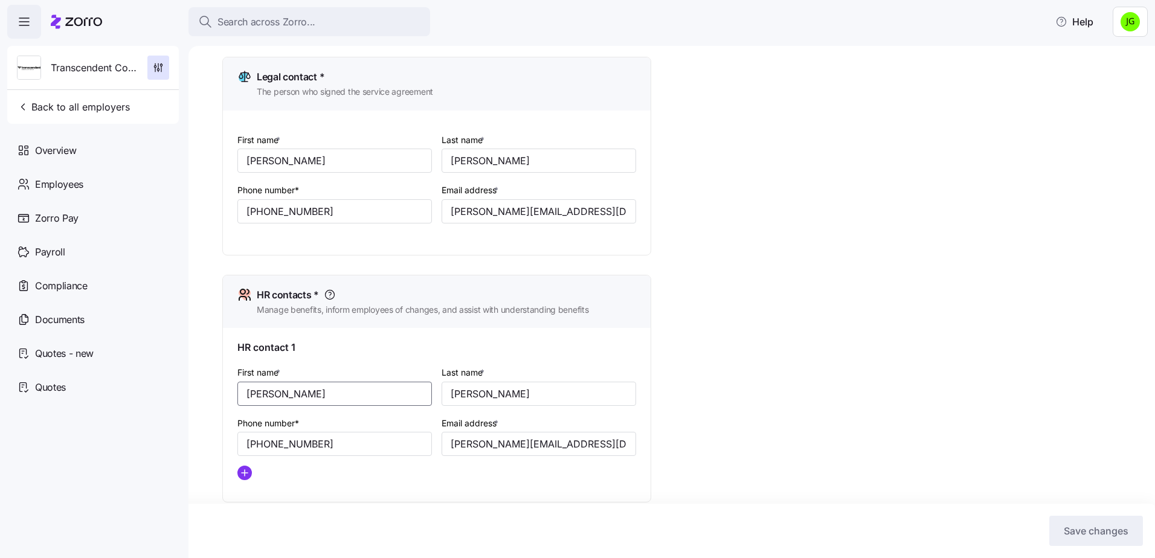
drag, startPoint x: 284, startPoint y: 394, endPoint x: 225, endPoint y: 394, distance: 59.2
click at [225, 394] on div "HR contact 1 First name * [PERSON_NAME] Last name * [PERSON_NAME] Phone number*…" at bounding box center [437, 415] width 428 height 174
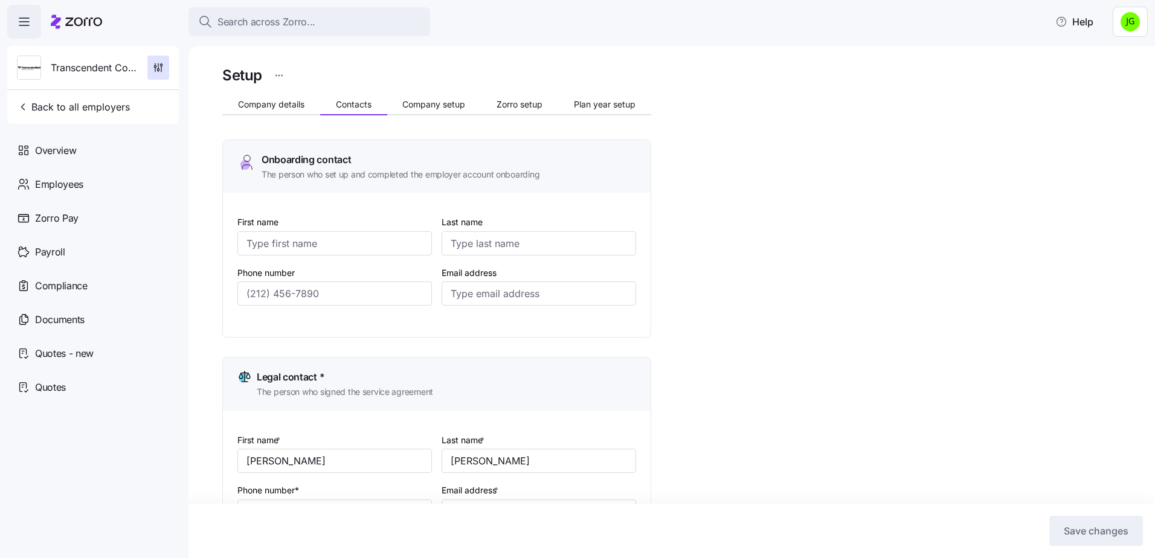
scroll to position [0, 0]
click at [272, 243] on input "First name" at bounding box center [334, 245] width 194 height 24
paste input "[PERSON_NAME]"
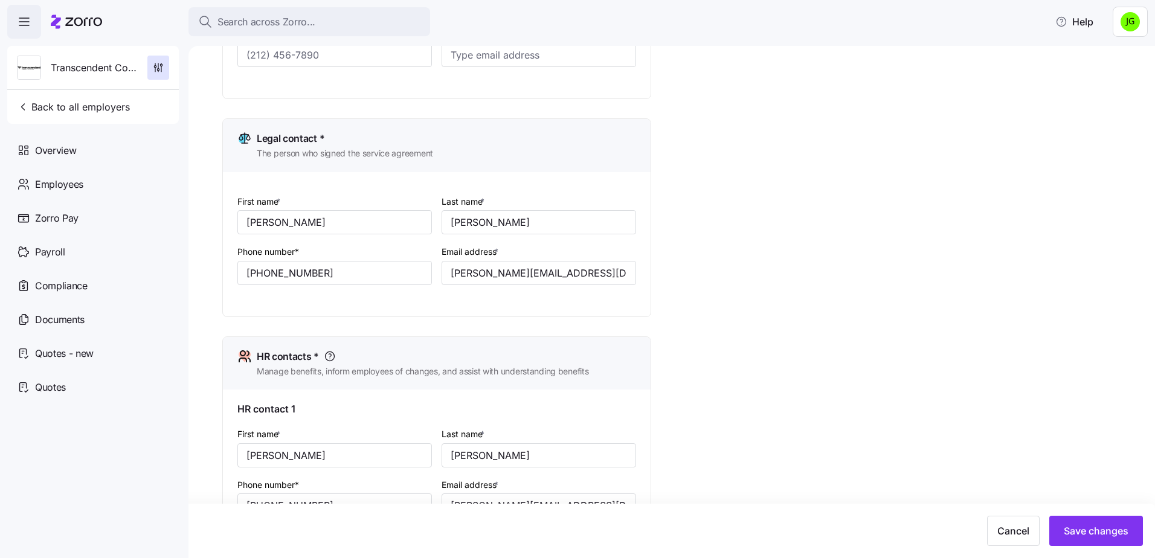
scroll to position [242, 0]
drag, startPoint x: 516, startPoint y: 457, endPoint x: 469, endPoint y: 460, distance: 47.2
click at [386, 459] on div "First name * [PERSON_NAME] Last name * [PERSON_NAME] Phone number* [PHONE_NUMBE…" at bounding box center [436, 487] width 408 height 135
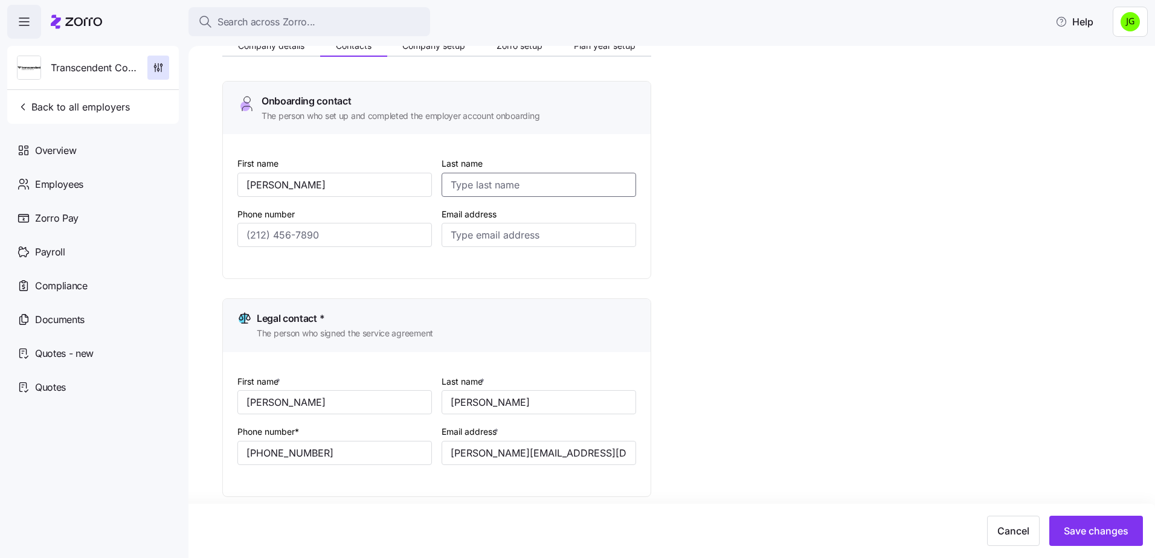
click at [481, 174] on input "Last name" at bounding box center [538, 185] width 194 height 24
paste input "[PERSON_NAME]"
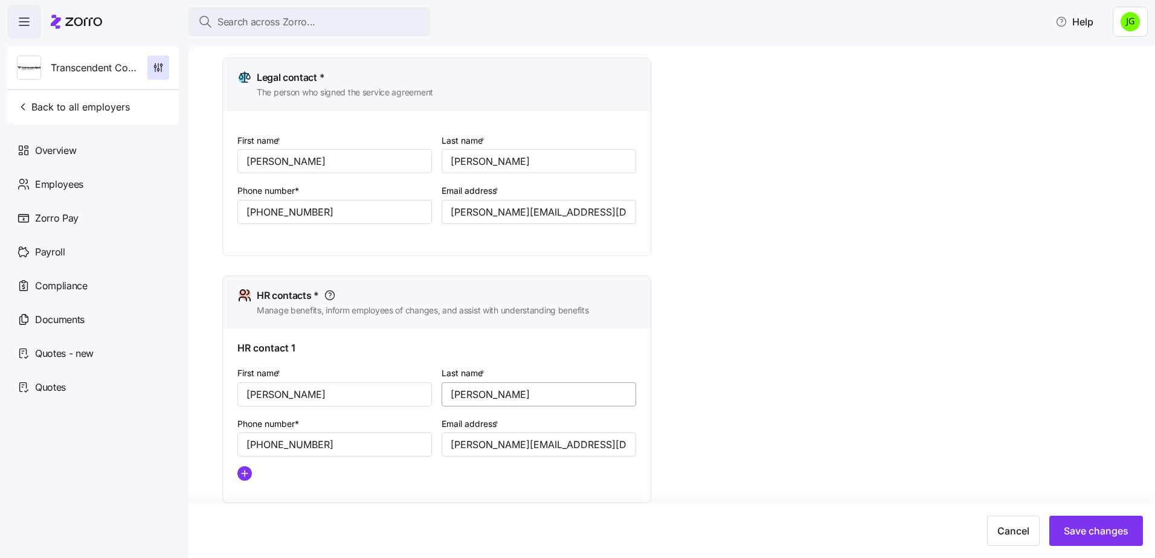
scroll to position [302, 0]
drag, startPoint x: 585, startPoint y: 440, endPoint x: 434, endPoint y: 433, distance: 151.7
click at [434, 433] on div "First name * [PERSON_NAME] Last name * [PERSON_NAME] Phone number* [PHONE_NUMBE…" at bounding box center [436, 427] width 408 height 135
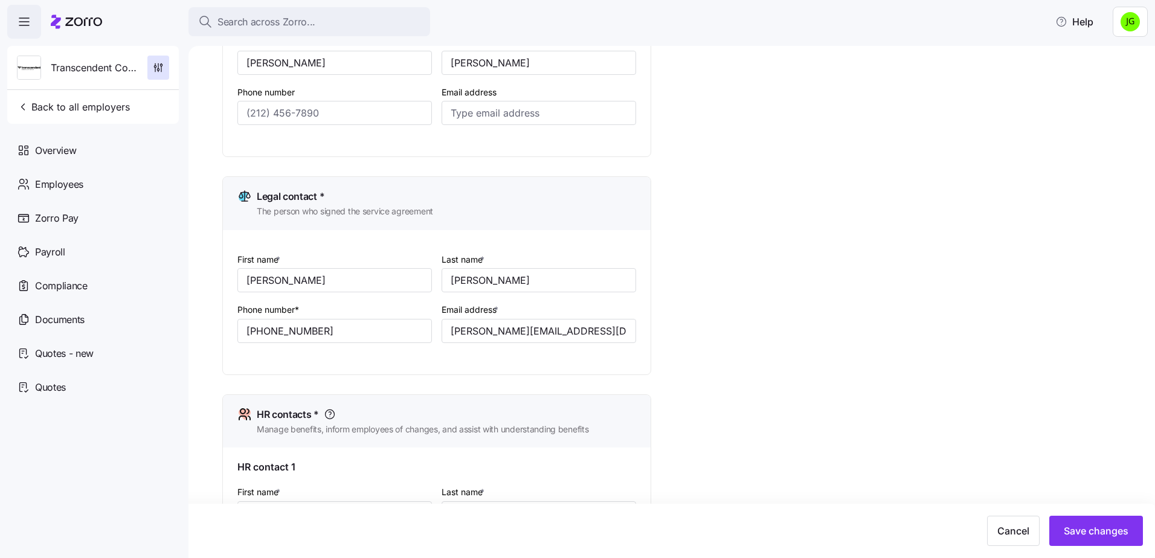
scroll to position [181, 0]
click at [483, 114] on input "Email address" at bounding box center [538, 114] width 194 height 24
paste input "[PERSON_NAME][EMAIL_ADDRESS][DOMAIN_NAME]"
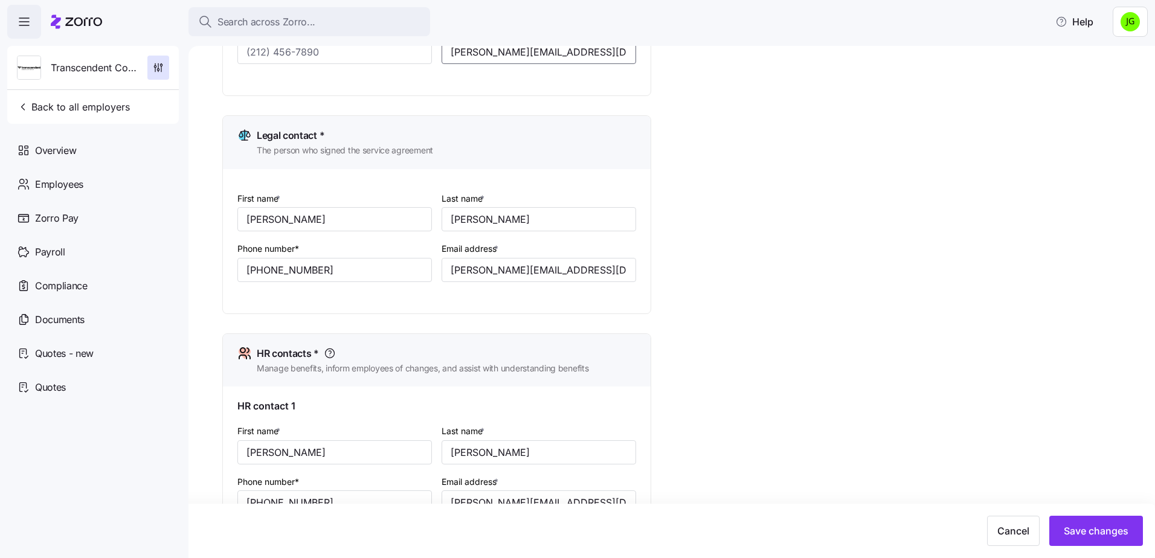
scroll to position [423, 0]
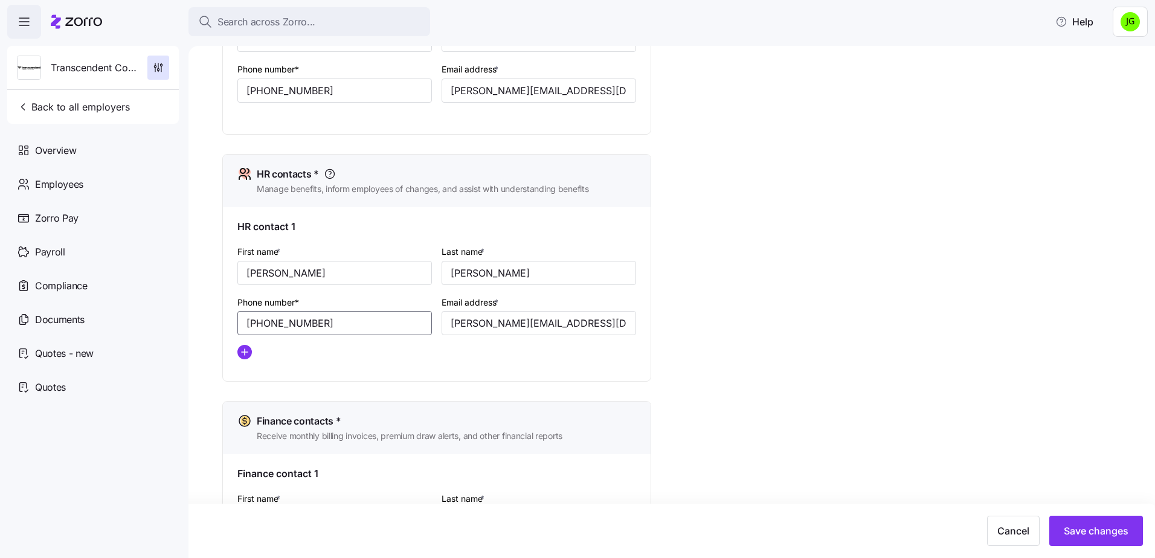
drag, startPoint x: 326, startPoint y: 322, endPoint x: 228, endPoint y: 323, distance: 97.8
click at [228, 323] on div "HR contact 1 First name * [PERSON_NAME] Last name * [PERSON_NAME] Phone number*…" at bounding box center [437, 294] width 428 height 174
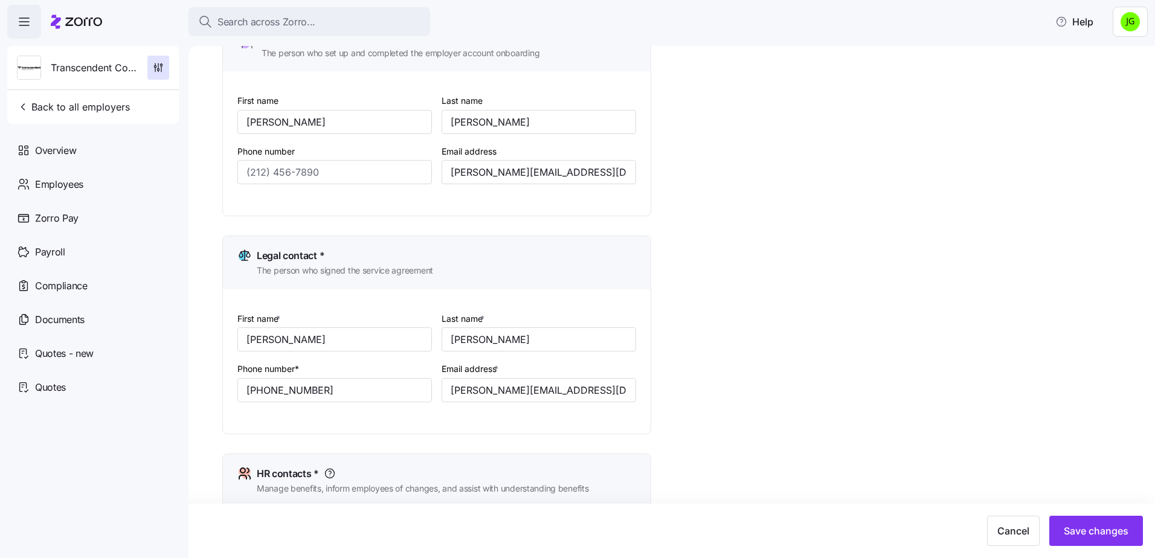
scroll to position [121, 0]
click at [299, 175] on input "Phone number" at bounding box center [334, 174] width 194 height 24
paste input "[PHONE_NUMBER]"
click at [548, 251] on div "Legal contact * The person who signed the service agreement" at bounding box center [437, 265] width 428 height 53
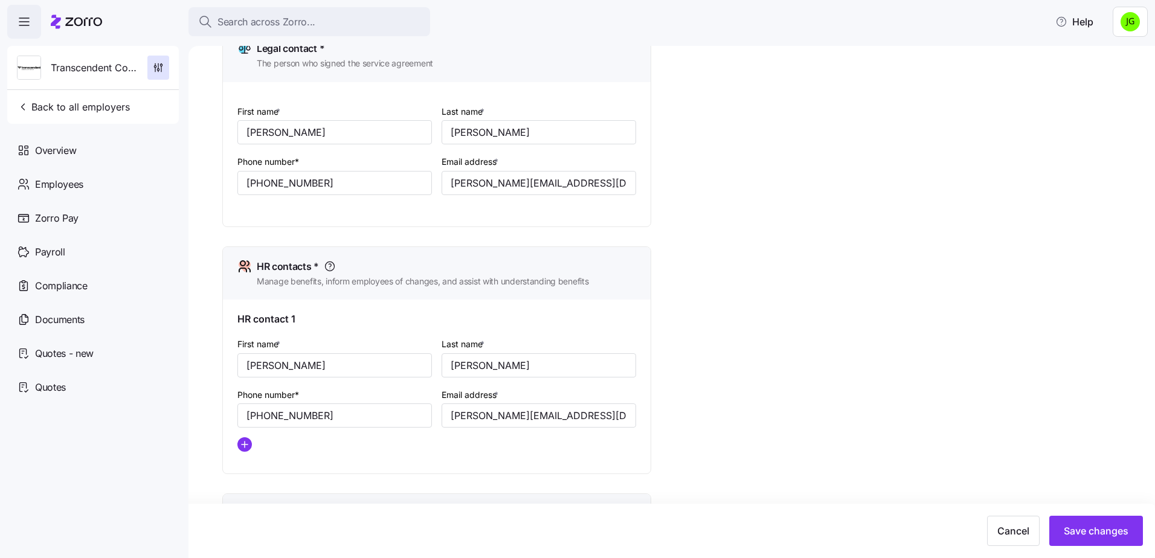
scroll to position [483, 0]
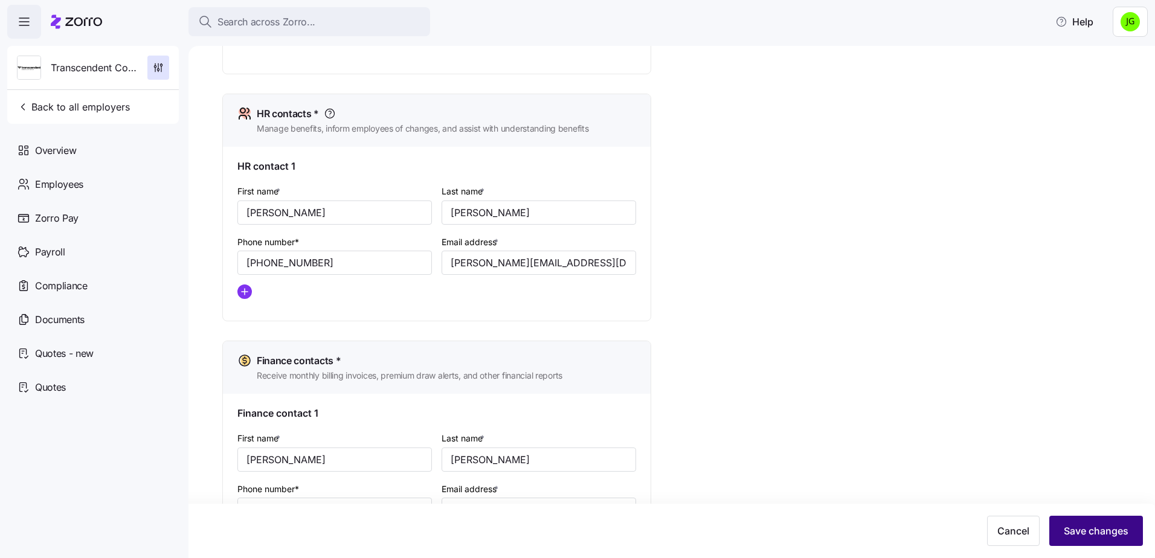
click at [1096, 530] on span "Save changes" at bounding box center [1095, 531] width 65 height 14
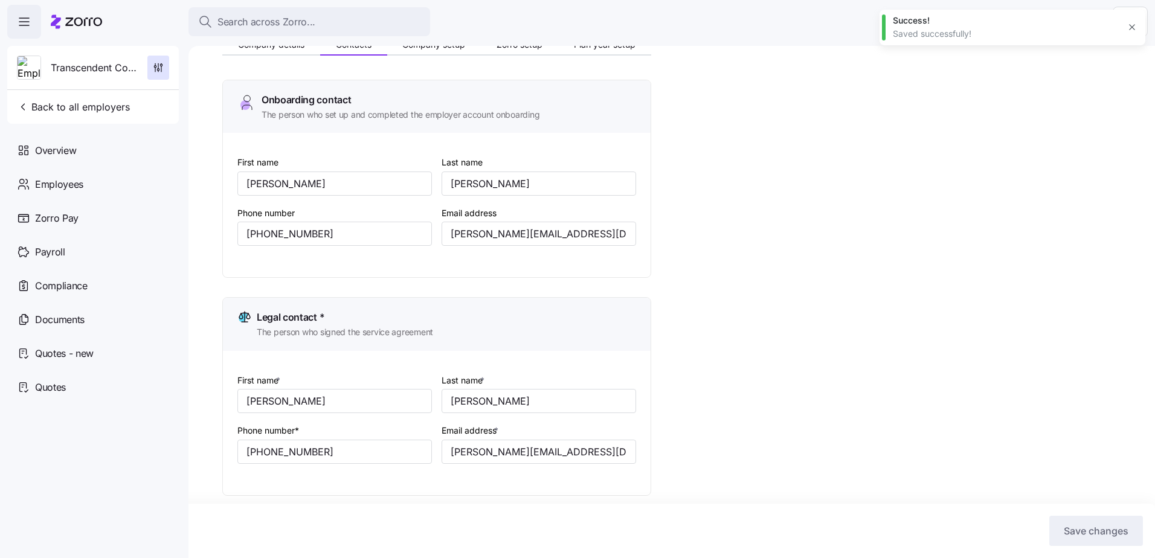
scroll to position [0, 0]
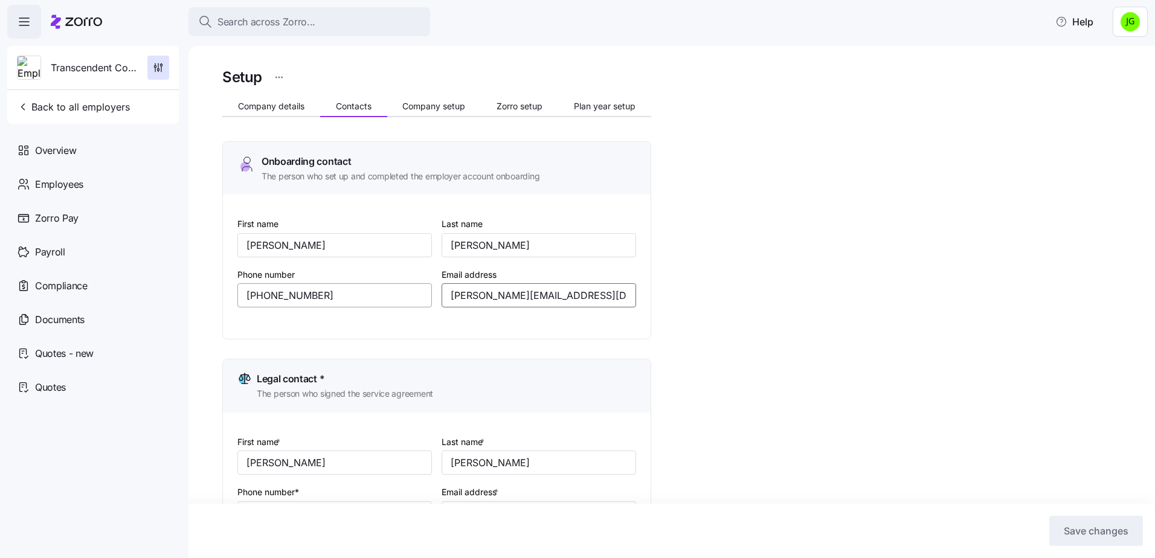
drag, startPoint x: 596, startPoint y: 289, endPoint x: 415, endPoint y: 290, distance: 180.6
click at [415, 290] on div "First name [PERSON_NAME] Last name [PERSON_NAME] Phone number [PHONE_NUMBER] Em…" at bounding box center [436, 271] width 408 height 120
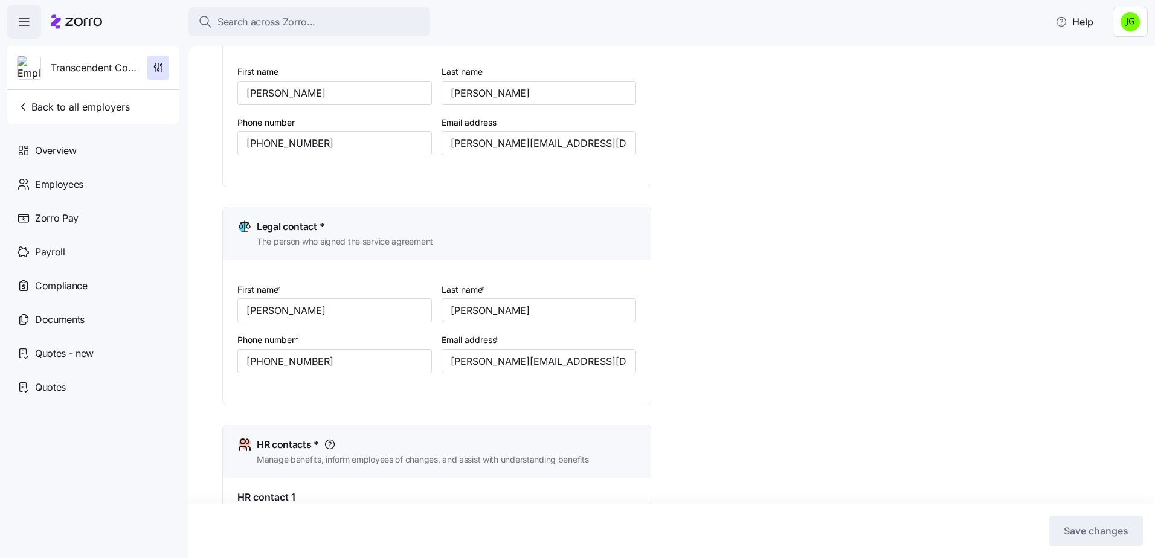
scroll to position [181, 0]
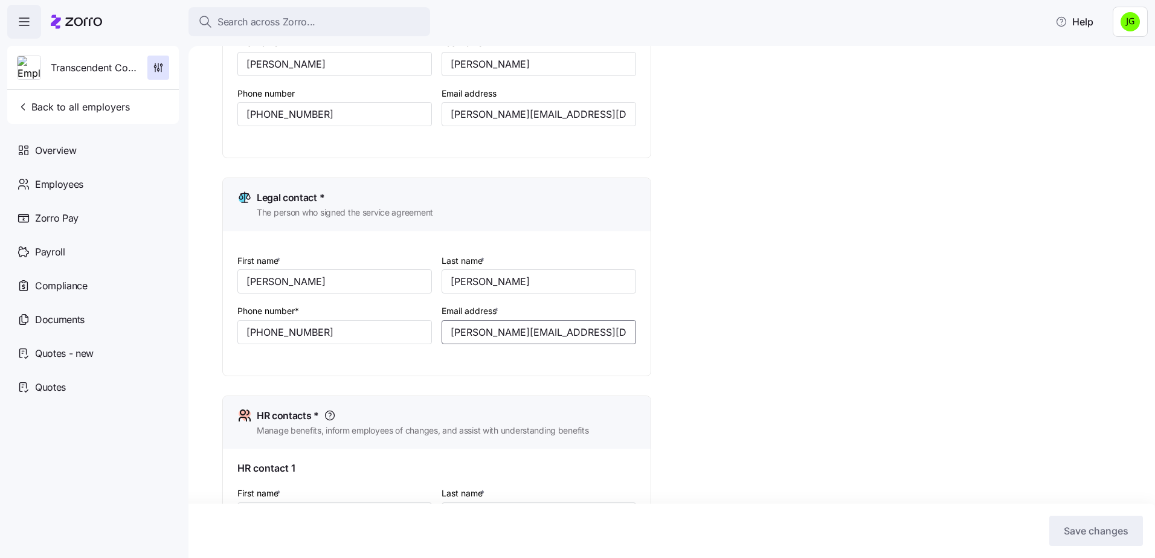
drag, startPoint x: 565, startPoint y: 334, endPoint x: 433, endPoint y: 325, distance: 132.0
click at [433, 325] on div "First name * [PERSON_NAME] Last name * [PERSON_NAME] Phone number* [PHONE_NUMBE…" at bounding box center [436, 308] width 408 height 120
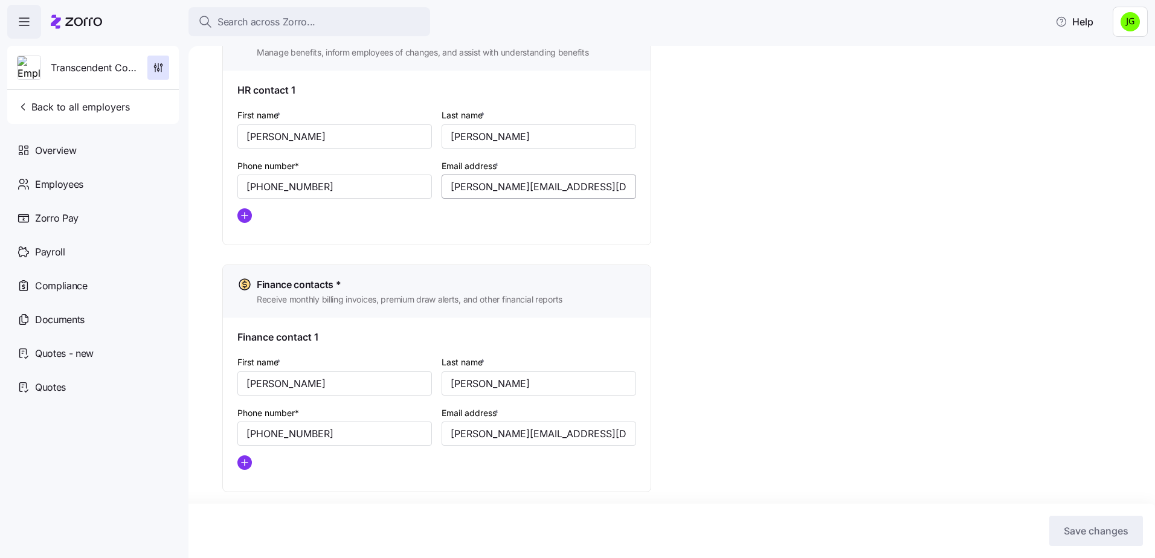
scroll to position [561, 0]
drag, startPoint x: 60, startPoint y: 105, endPoint x: 65, endPoint y: 110, distance: 6.4
click at [60, 105] on span "Back to all employers" at bounding box center [73, 107] width 113 height 14
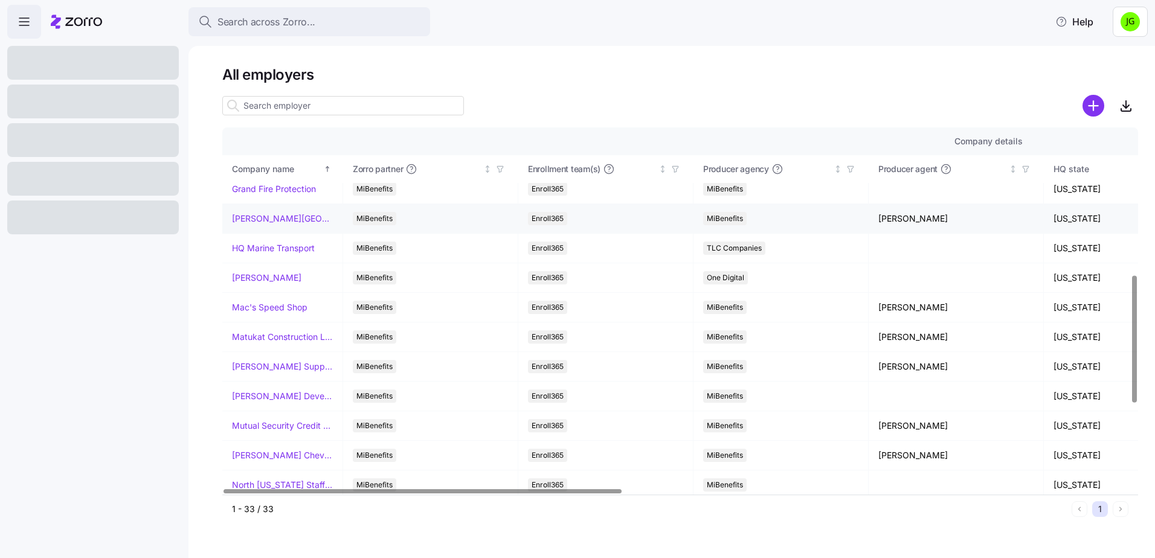
scroll to position [664, 0]
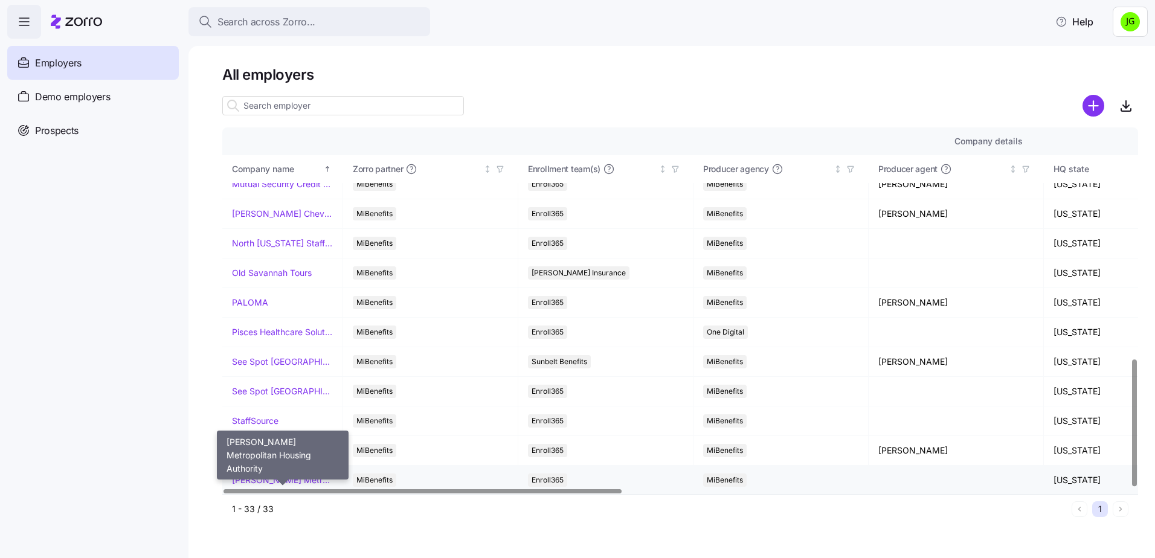
click at [295, 480] on link "[PERSON_NAME] Metropolitan Housing Authority" at bounding box center [282, 480] width 101 height 12
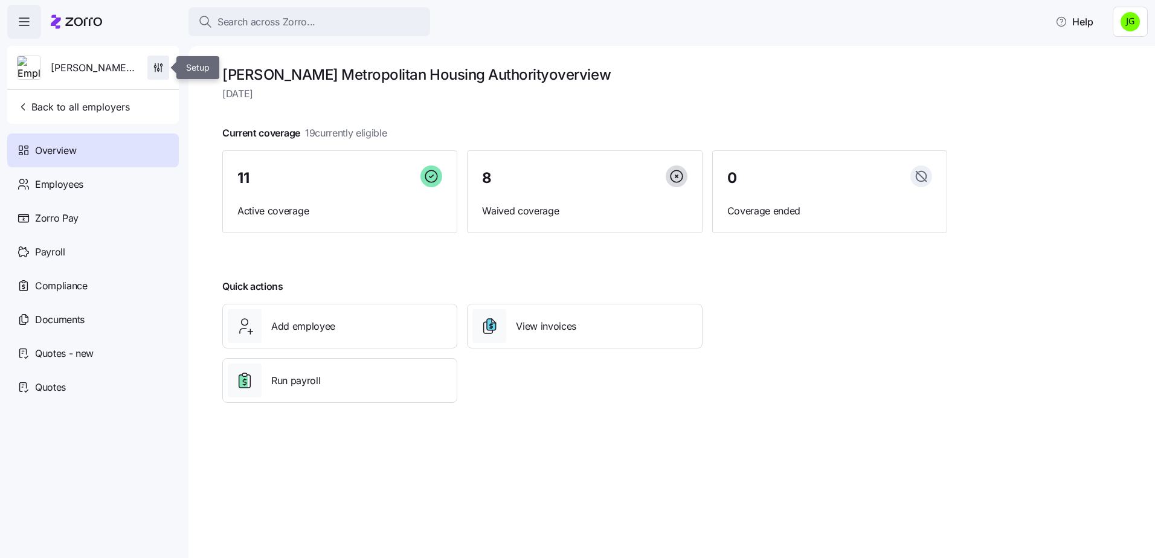
click at [156, 68] on icon "button" at bounding box center [158, 68] width 12 height 12
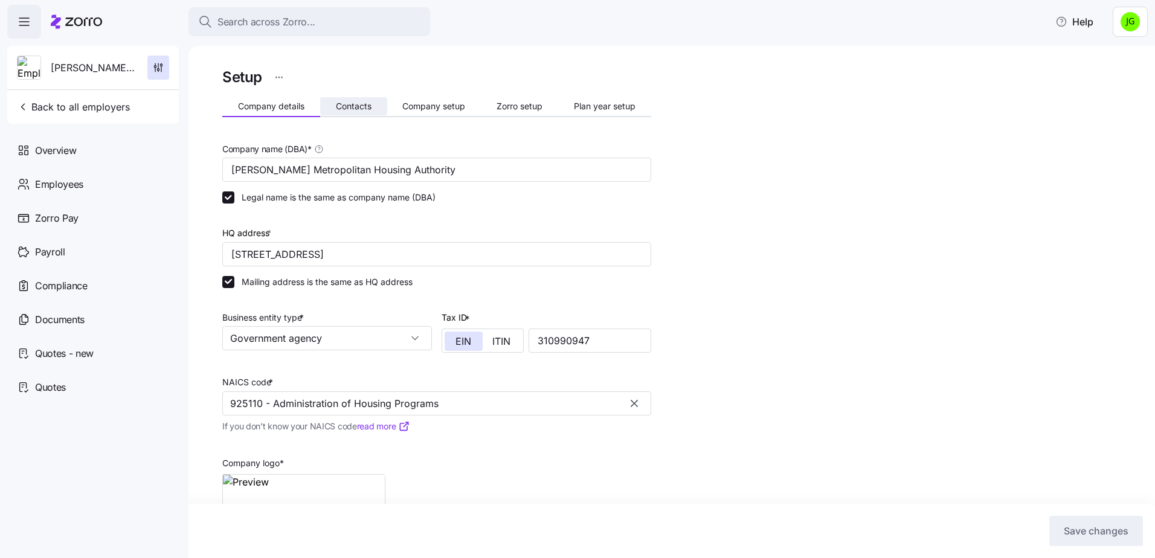
click at [357, 100] on button "Contacts" at bounding box center [353, 106] width 67 height 18
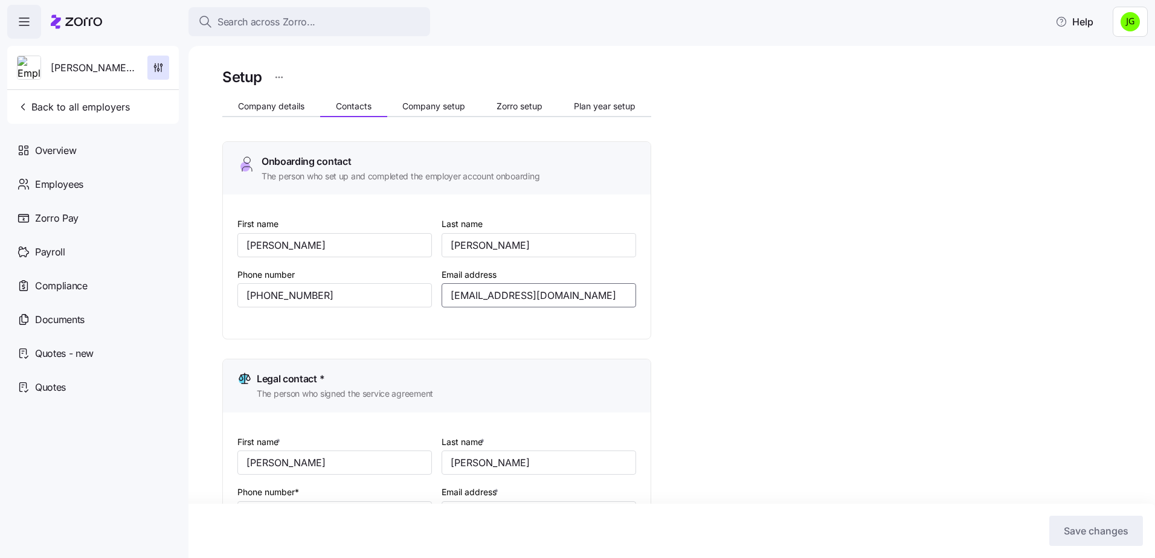
drag, startPoint x: 573, startPoint y: 294, endPoint x: 434, endPoint y: 294, distance: 138.9
click at [434, 294] on div "First name [PERSON_NAME] Last name [PERSON_NAME] Phone number [PHONE_NUMBER] Em…" at bounding box center [436, 271] width 408 height 120
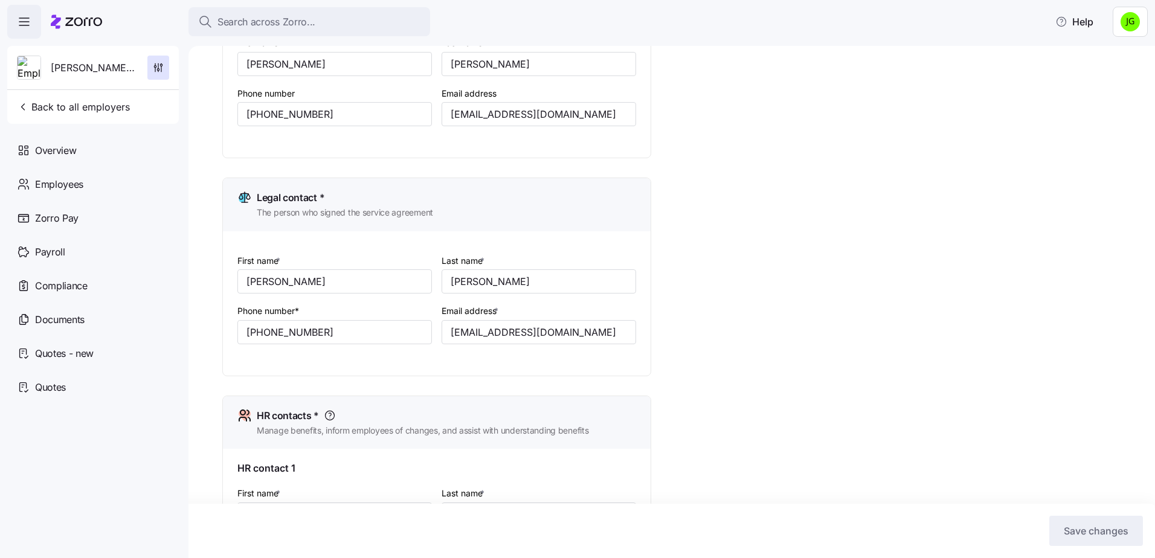
scroll to position [121, 0]
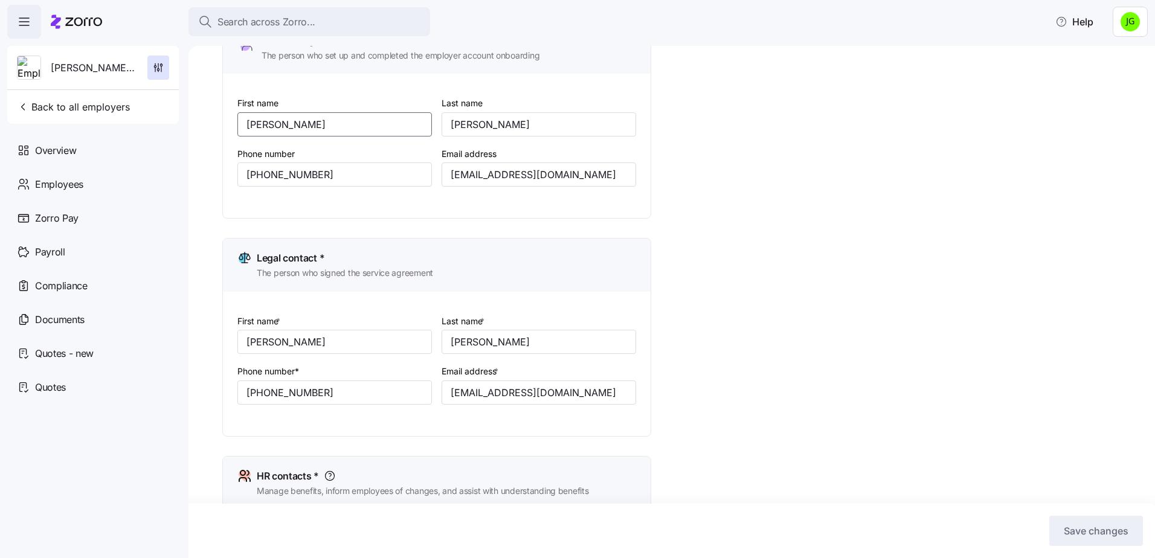
click at [296, 126] on input "[PERSON_NAME]" at bounding box center [334, 124] width 194 height 24
click at [1121, 538] on button "Save changes" at bounding box center [1096, 531] width 94 height 30
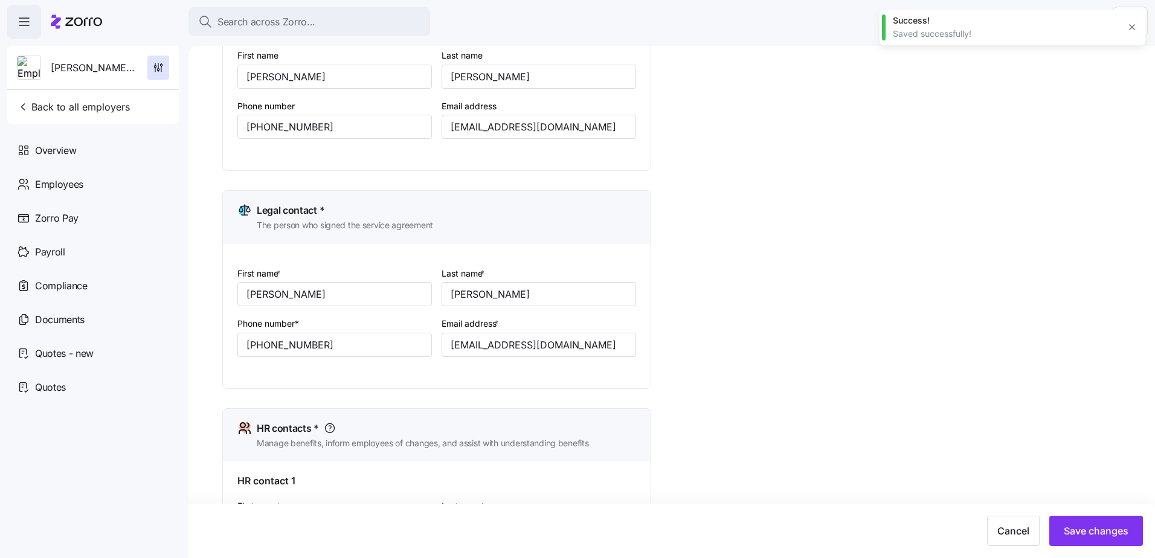
scroll to position [302, 0]
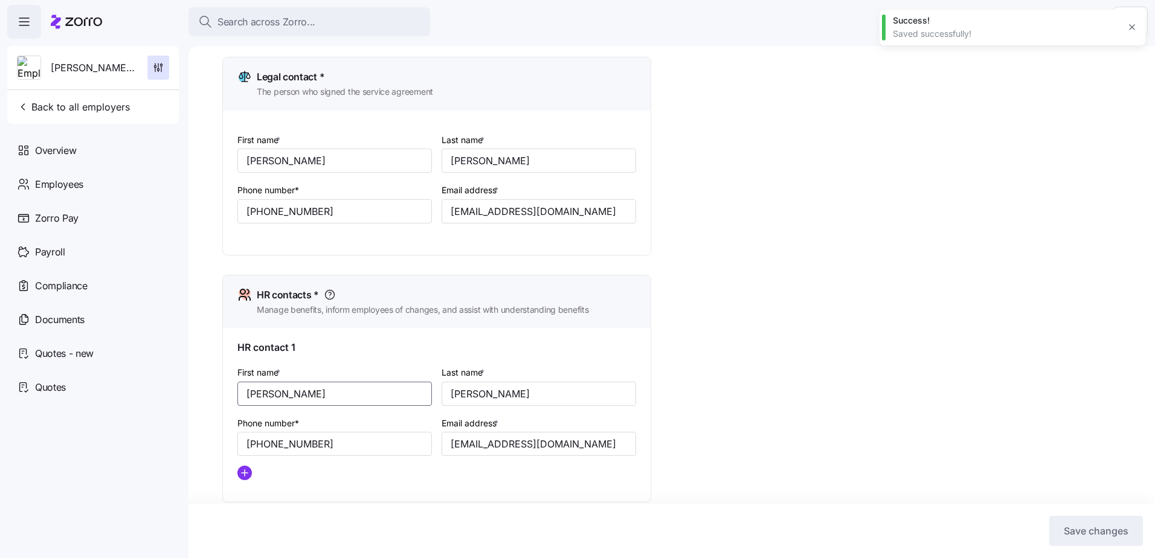
click at [287, 393] on input "[PERSON_NAME]" at bounding box center [334, 394] width 194 height 24
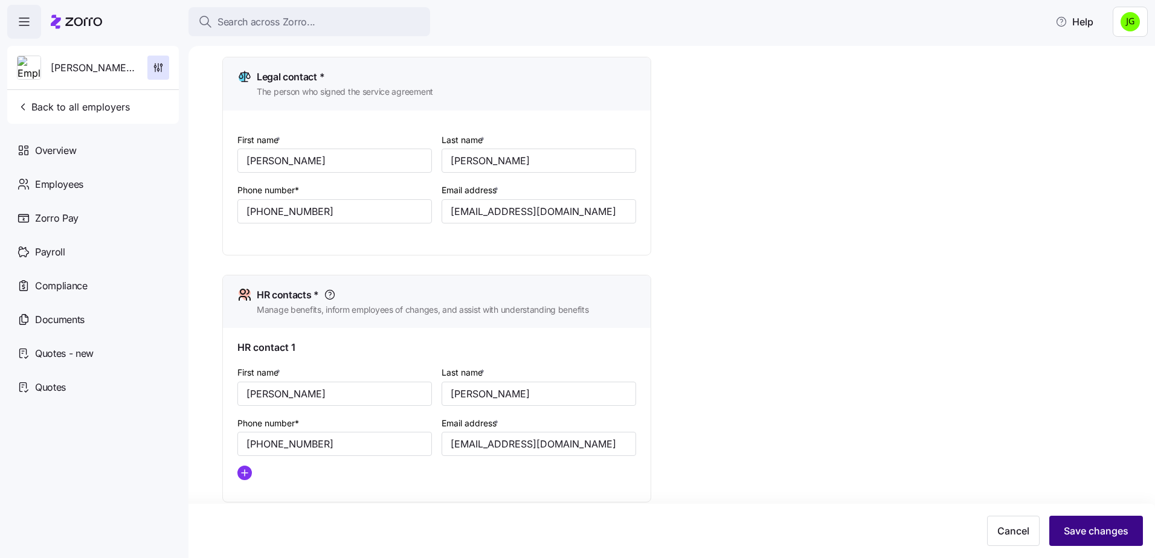
click at [1093, 536] on span "Save changes" at bounding box center [1095, 531] width 65 height 14
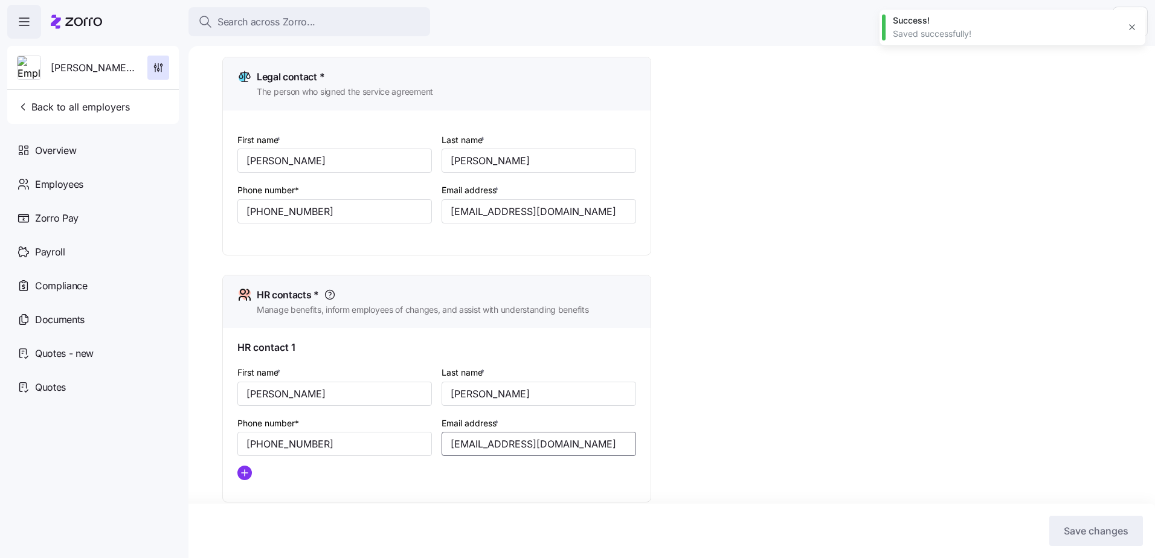
drag, startPoint x: 487, startPoint y: 429, endPoint x: 472, endPoint y: 430, distance: 15.1
click at [335, 406] on div "First name * [PERSON_NAME] Last name * [PERSON_NAME] Phone number* [PHONE_NUMBE…" at bounding box center [436, 427] width 408 height 135
click at [46, 105] on span "Back to all employers" at bounding box center [73, 107] width 113 height 14
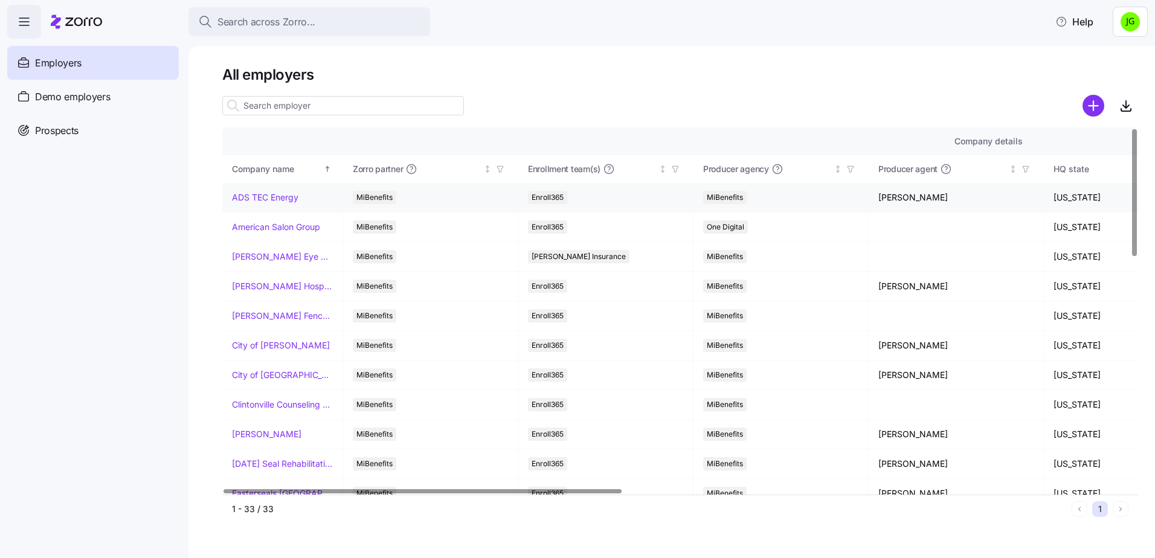
click at [264, 196] on link "ADS TEC Energy" at bounding box center [265, 197] width 66 height 12
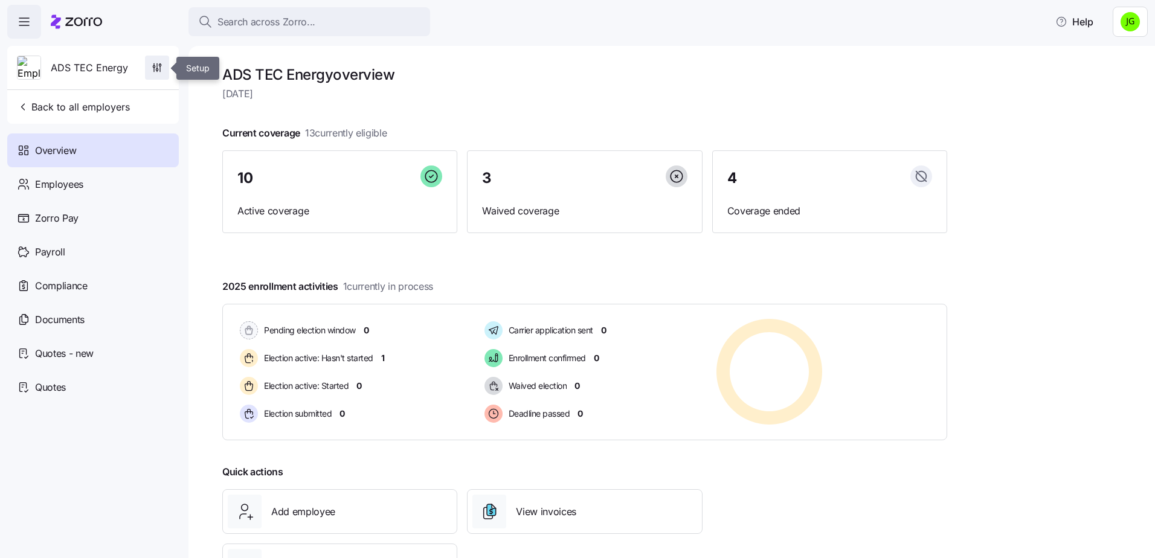
click at [149, 64] on span "button" at bounding box center [157, 67] width 23 height 23
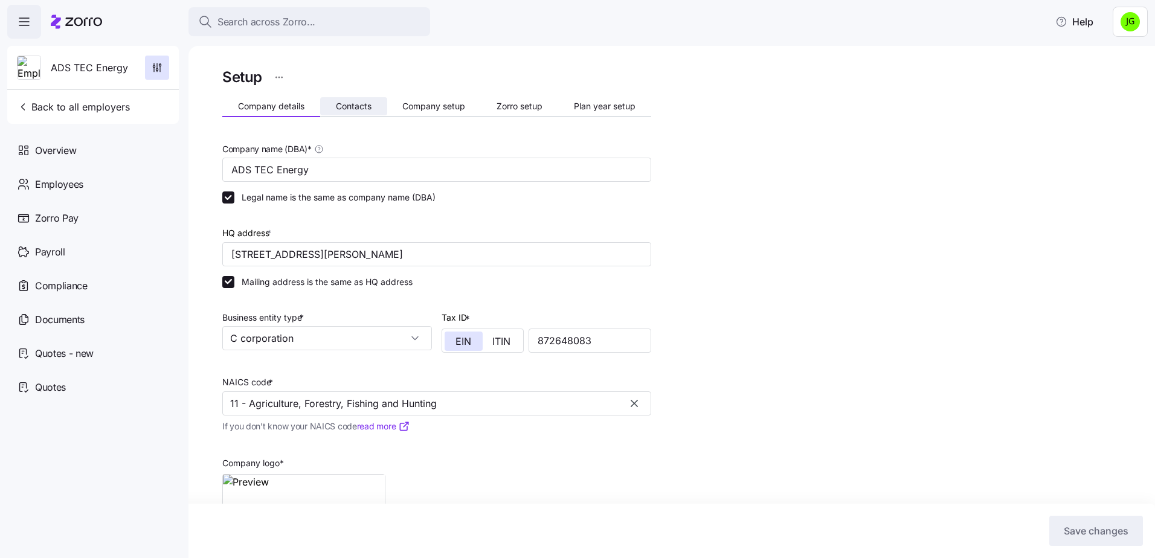
click at [350, 104] on span "Contacts" at bounding box center [354, 106] width 36 height 8
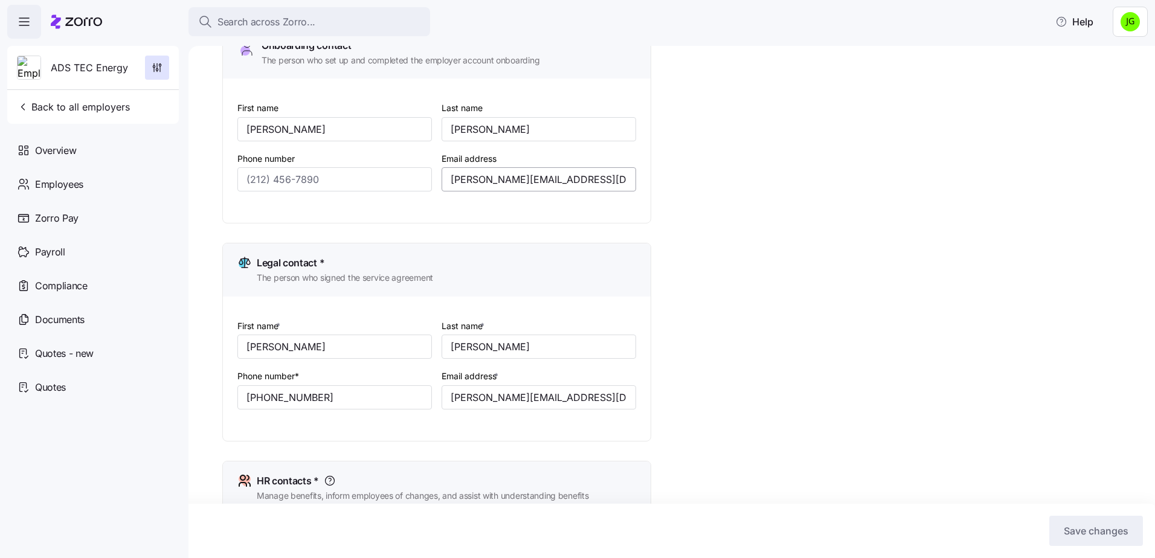
scroll to position [121, 0]
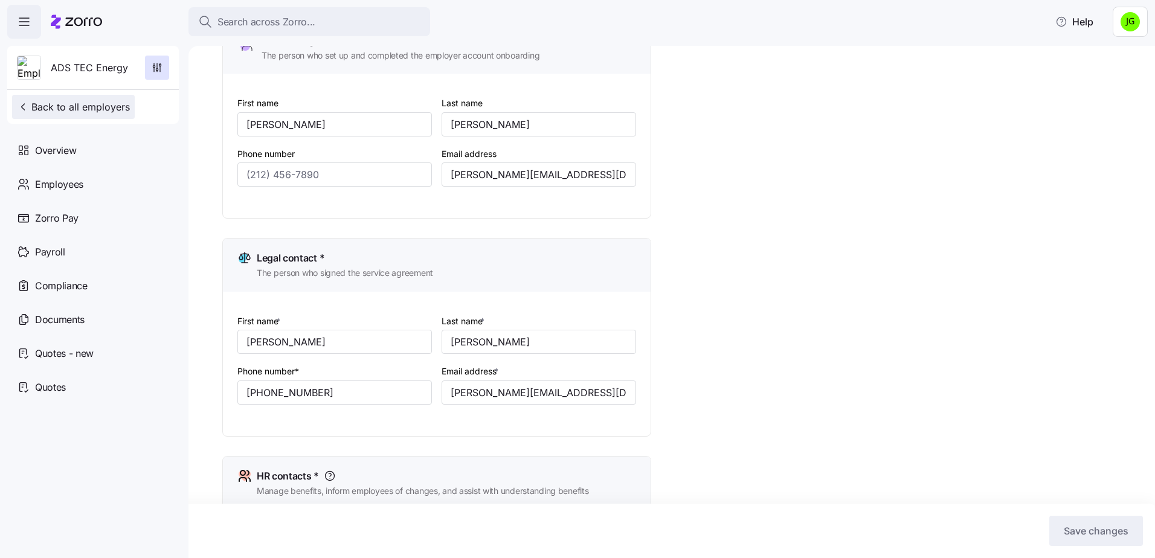
click at [91, 110] on span "Back to all employers" at bounding box center [73, 107] width 113 height 14
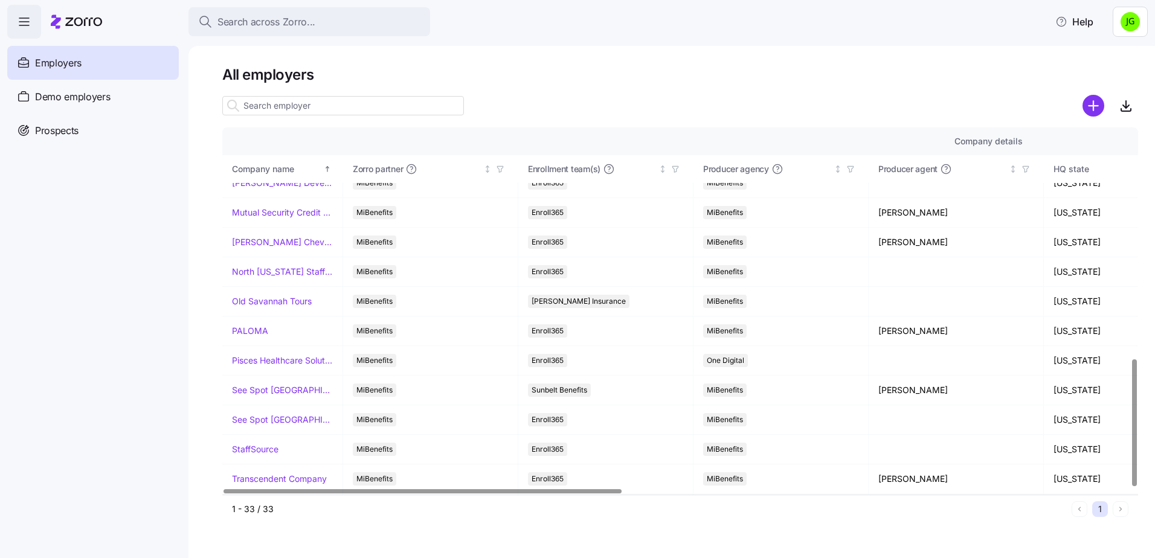
scroll to position [664, 0]
